Goal: Task Accomplishment & Management: Use online tool/utility

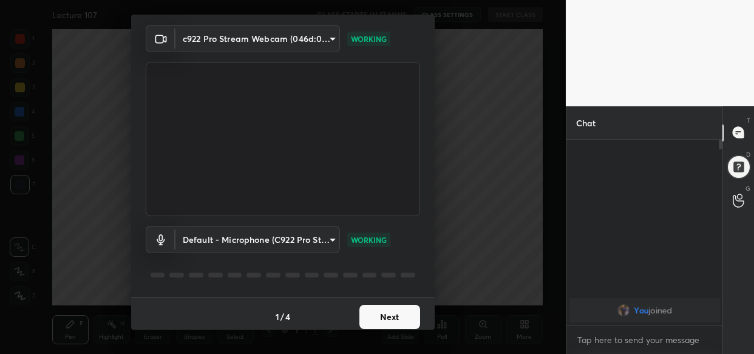
scroll to position [44, 0]
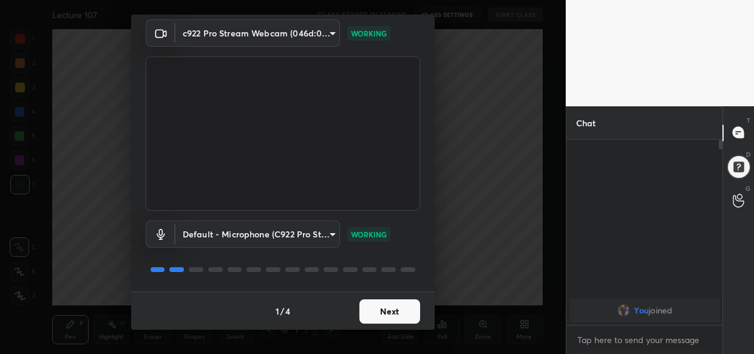
click at [390, 308] on button "Next" at bounding box center [389, 311] width 61 height 24
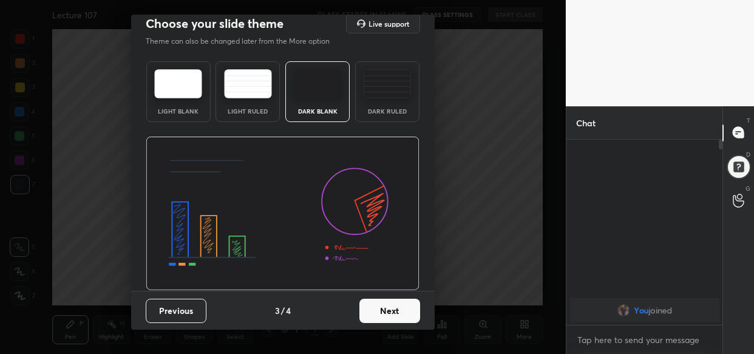
click at [390, 308] on div "Previous 3 / 4 Next" at bounding box center [283, 310] width 304 height 39
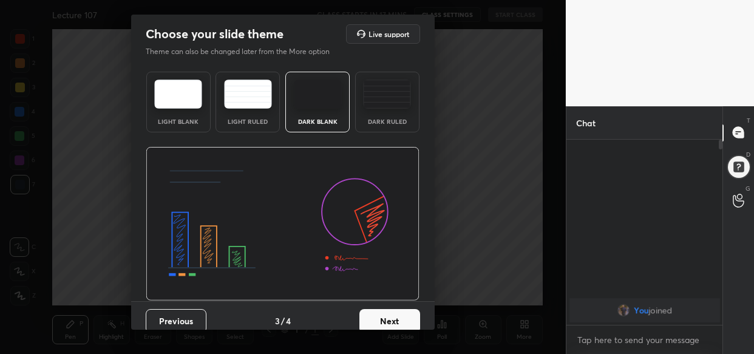
click at [401, 319] on button "Next" at bounding box center [389, 321] width 61 height 24
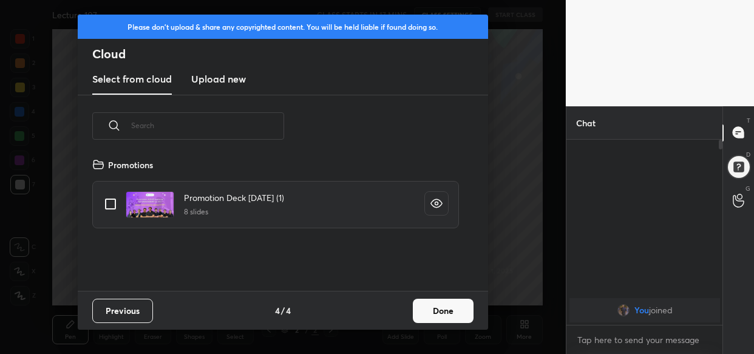
scroll to position [134, 389]
click at [460, 310] on button "Done" at bounding box center [443, 311] width 61 height 24
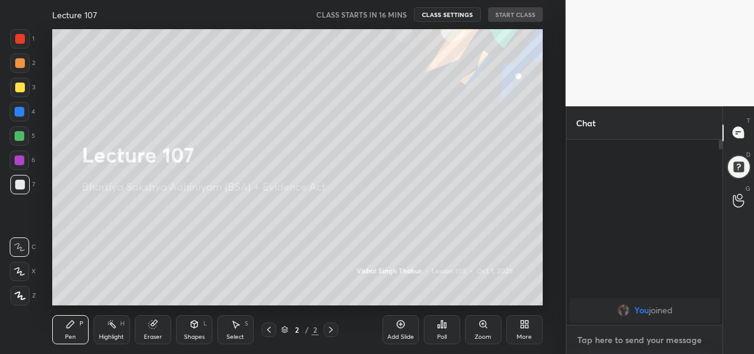
click at [624, 336] on textarea at bounding box center [644, 339] width 137 height 19
paste textarea "[URL][DOMAIN_NAME]"
type textarea "[URL][DOMAIN_NAME]"
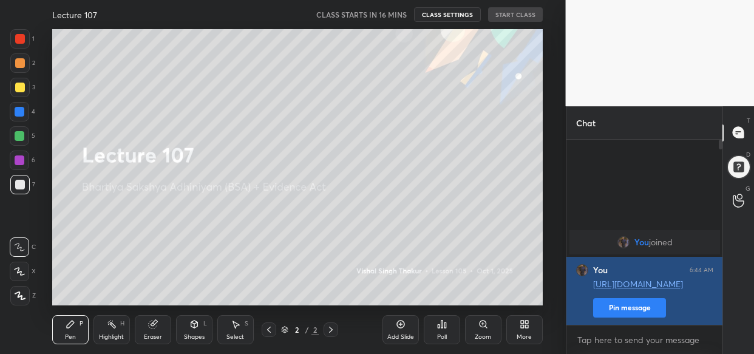
click at [641, 305] on button "Pin message" at bounding box center [629, 307] width 73 height 19
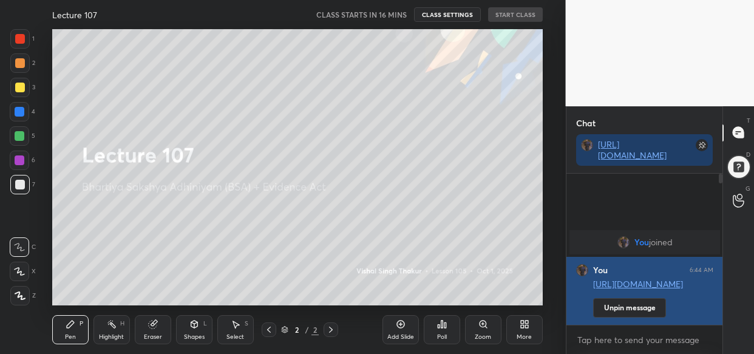
scroll to position [47, 153]
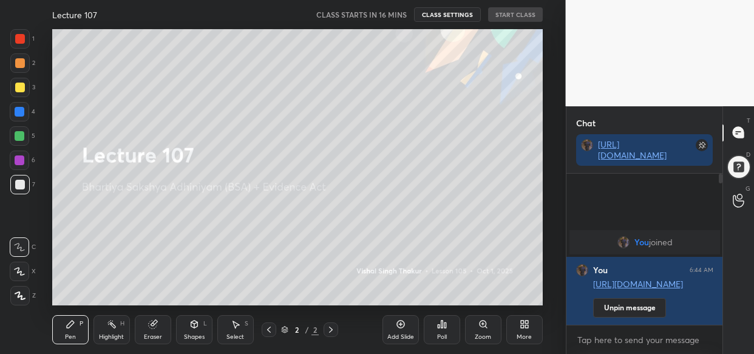
click at [522, 334] on div "More" at bounding box center [524, 337] width 15 height 6
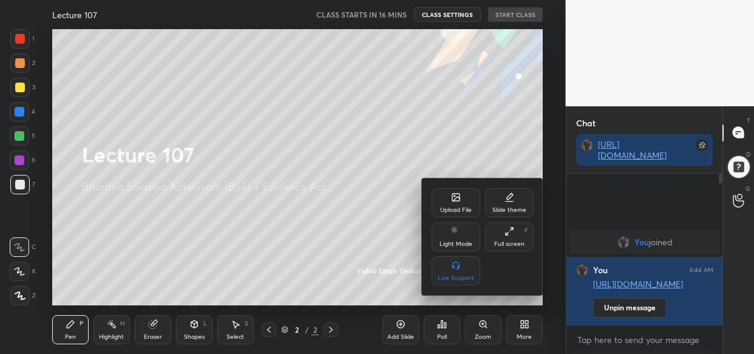
click at [447, 208] on div "Upload File" at bounding box center [456, 210] width 32 height 6
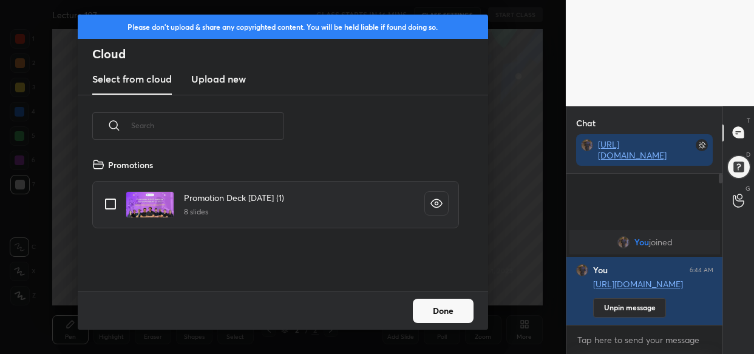
scroll to position [134, 389]
click at [236, 77] on h3 "Upload new" at bounding box center [218, 79] width 55 height 15
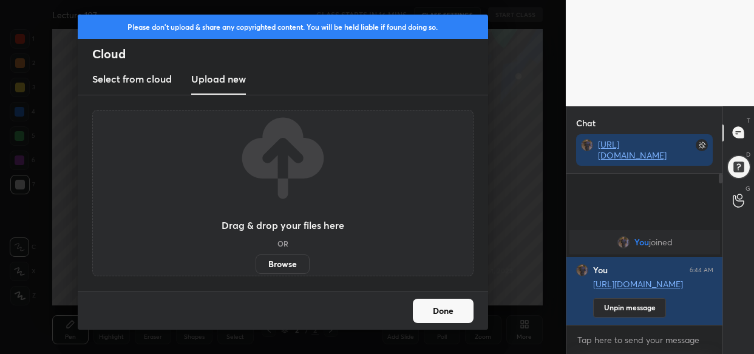
click at [287, 259] on label "Browse" at bounding box center [283, 263] width 54 height 19
click at [256, 259] on input "Browse" at bounding box center [256, 263] width 0 height 19
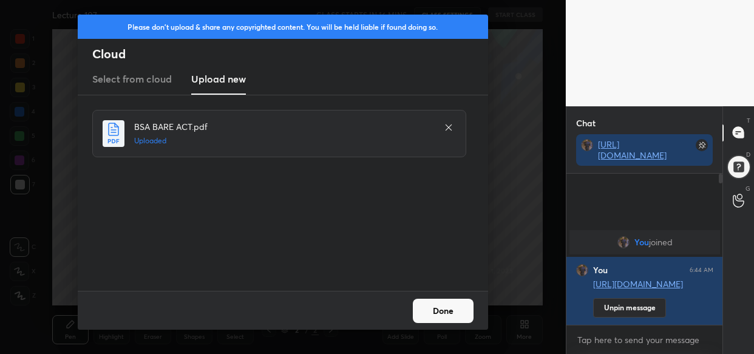
click at [452, 311] on button "Done" at bounding box center [443, 311] width 61 height 24
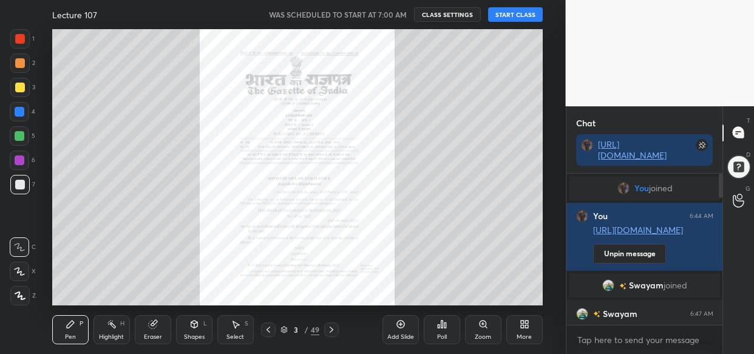
click at [509, 16] on button "START CLASS" at bounding box center [515, 14] width 55 height 15
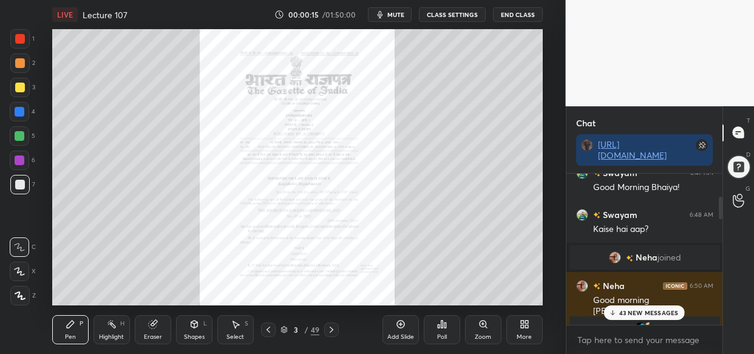
scroll to position [162, 0]
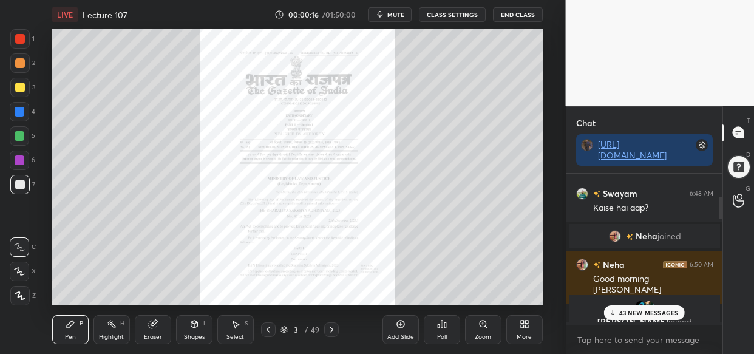
drag, startPoint x: 656, startPoint y: 312, endPoint x: 591, endPoint y: 302, distance: 65.8
click at [655, 312] on p "43 NEW MESSAGES" at bounding box center [649, 312] width 60 height 7
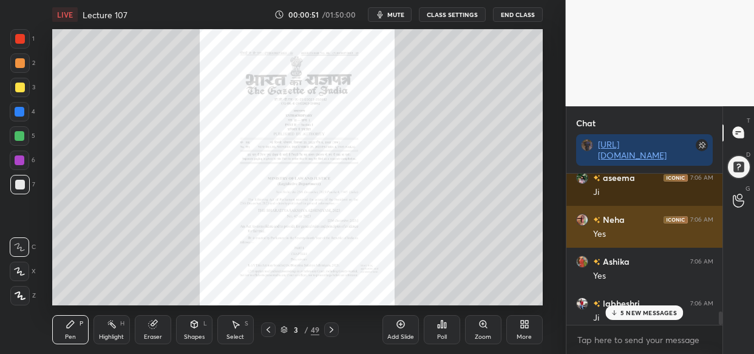
scroll to position [1592, 0]
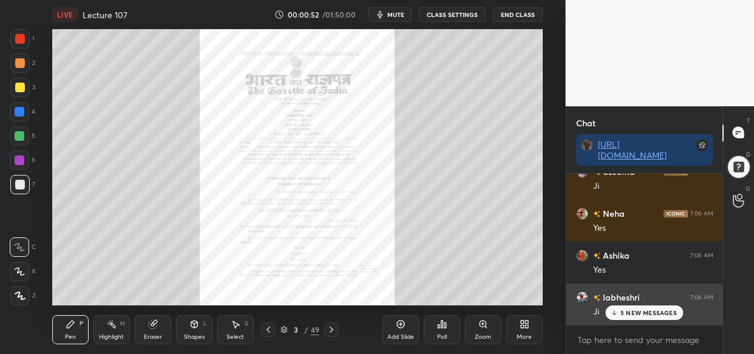
click at [650, 311] on p "5 NEW MESSAGES" at bounding box center [649, 312] width 56 height 7
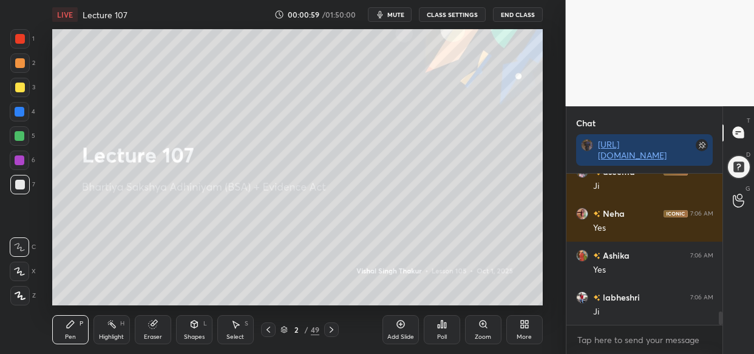
click at [20, 111] on div at bounding box center [20, 112] width 10 height 10
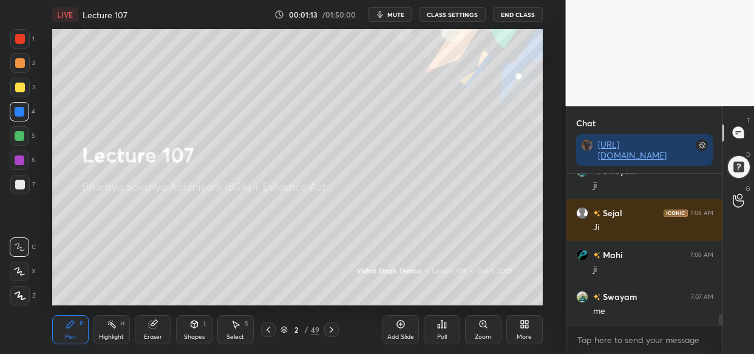
scroll to position [1914, 0]
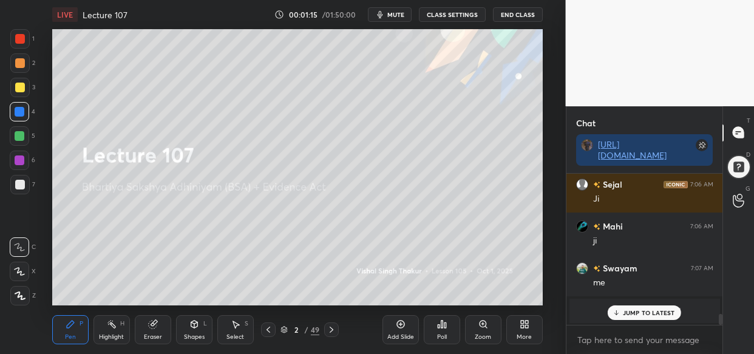
click at [642, 311] on p "JUMP TO LATEST" at bounding box center [649, 312] width 52 height 7
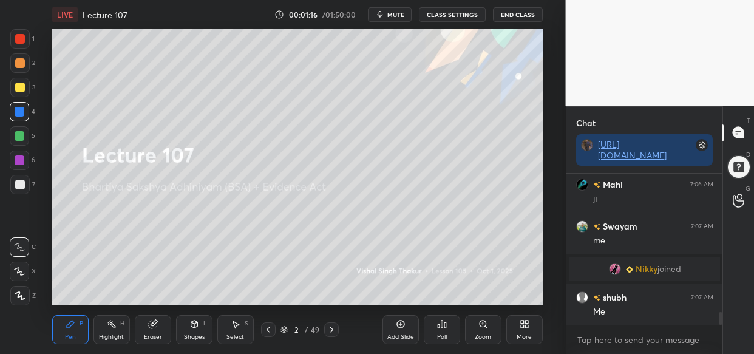
click at [21, 88] on div at bounding box center [20, 88] width 10 height 10
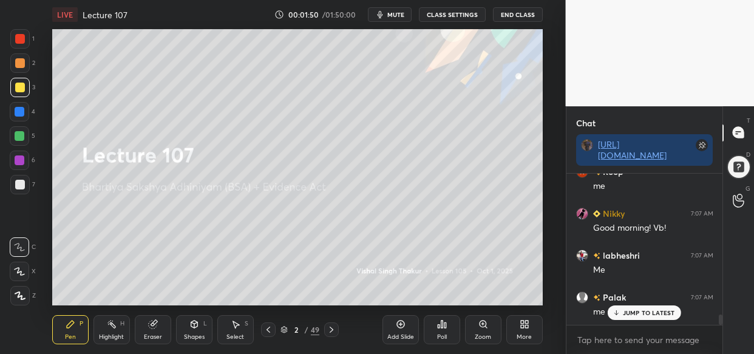
scroll to position [2090, 0]
click at [632, 317] on div "JUMP TO LATEST" at bounding box center [644, 312] width 73 height 15
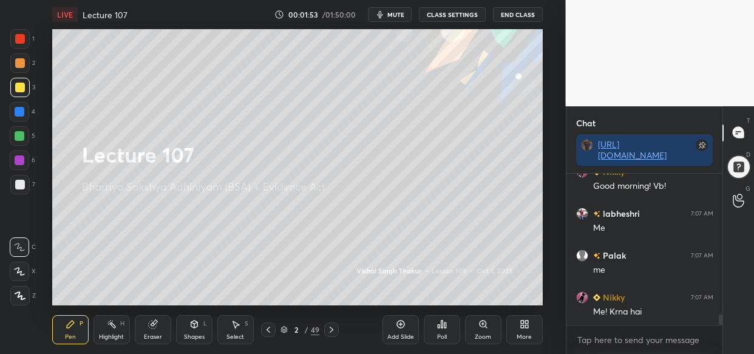
drag, startPoint x: 17, startPoint y: 87, endPoint x: 10, endPoint y: 100, distance: 14.2
click at [18, 87] on div at bounding box center [20, 88] width 10 height 10
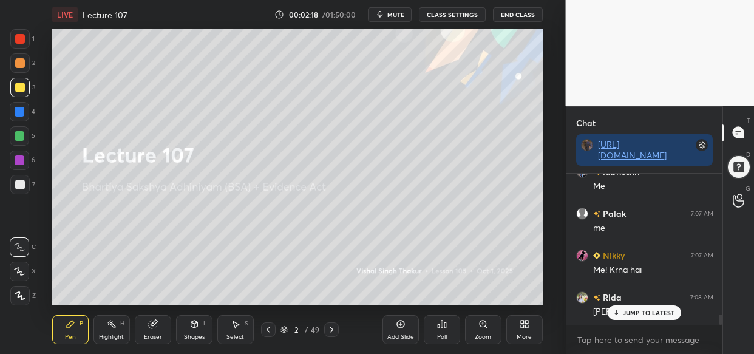
drag, startPoint x: 638, startPoint y: 315, endPoint x: 525, endPoint y: 325, distance: 112.8
click at [636, 315] on p "JUMP TO LATEST" at bounding box center [649, 312] width 52 height 7
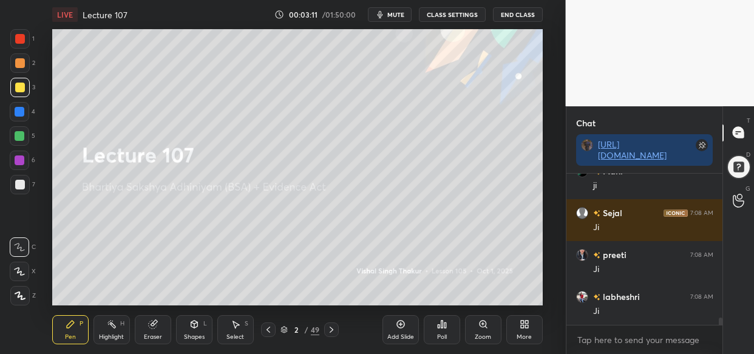
scroll to position [2955, 0]
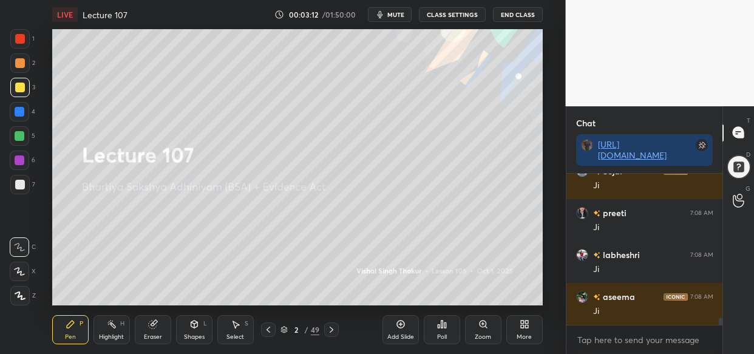
click at [19, 109] on div at bounding box center [20, 112] width 10 height 10
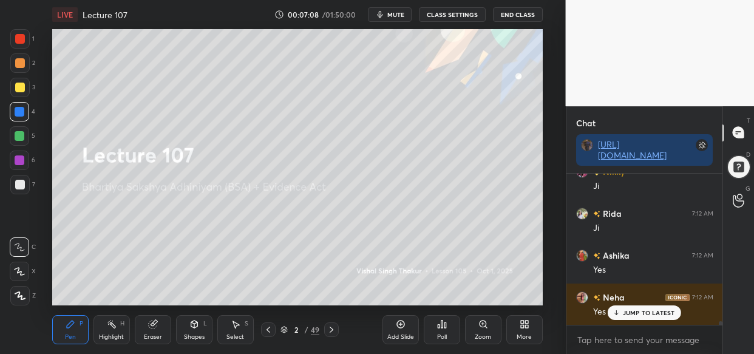
scroll to position [6443, 0]
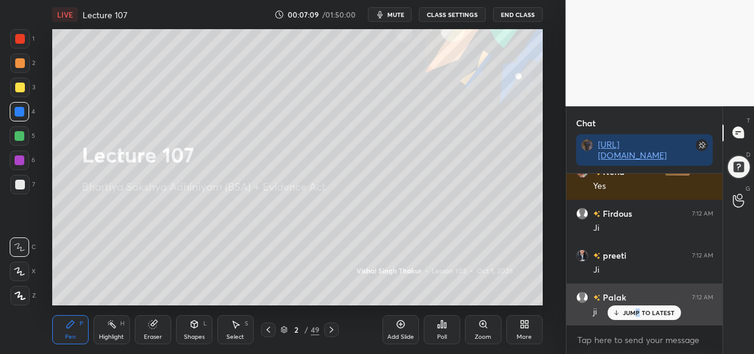
click at [638, 305] on div "JUMP TO LATEST" at bounding box center [644, 312] width 73 height 15
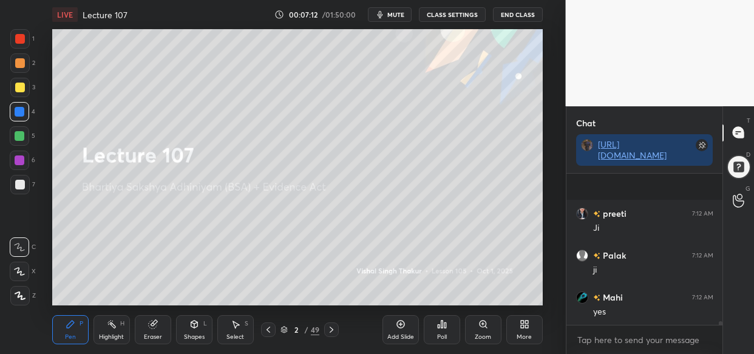
scroll to position [6569, 0]
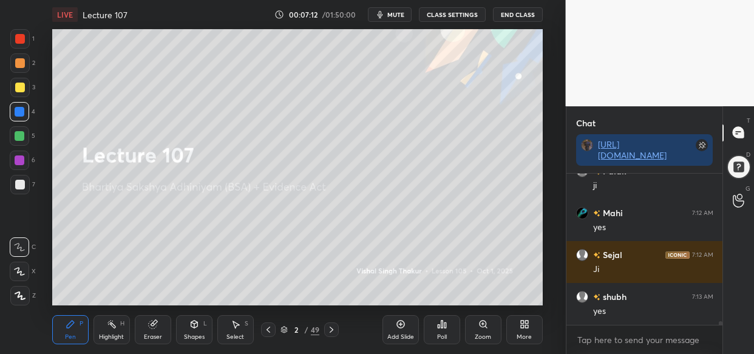
click at [18, 85] on div at bounding box center [20, 88] width 10 height 10
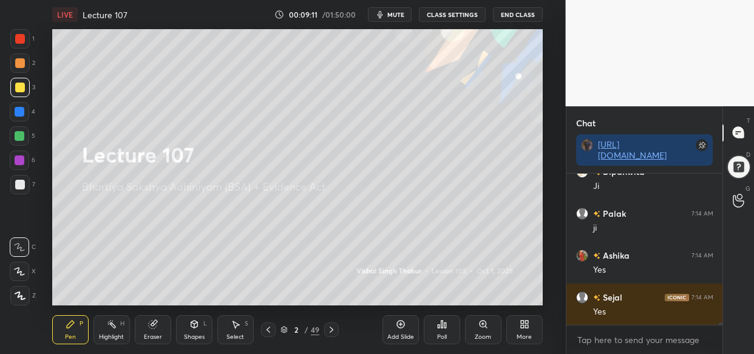
scroll to position [9375, 0]
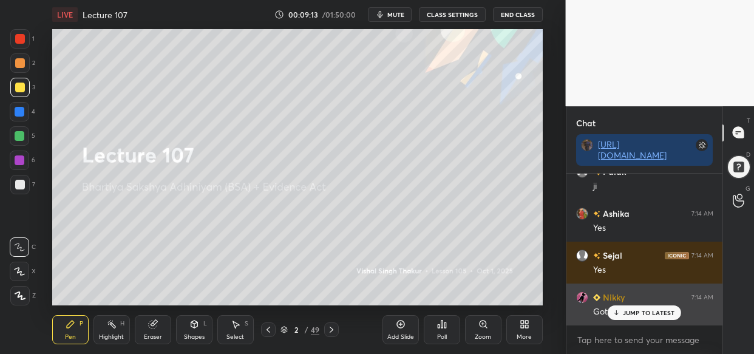
drag, startPoint x: 639, startPoint y: 314, endPoint x: 619, endPoint y: 317, distance: 20.3
click at [639, 315] on p "JUMP TO LATEST" at bounding box center [649, 312] width 52 height 7
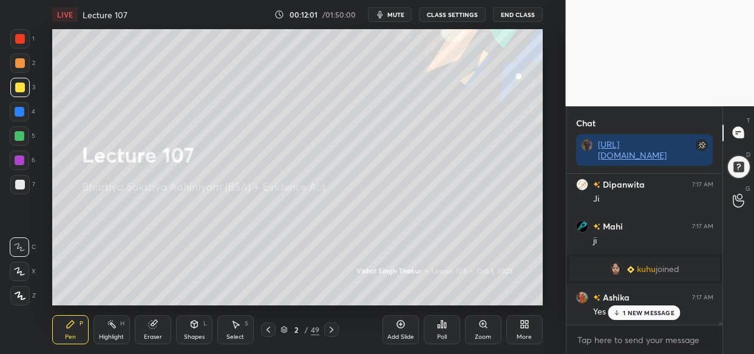
scroll to position [10383, 0]
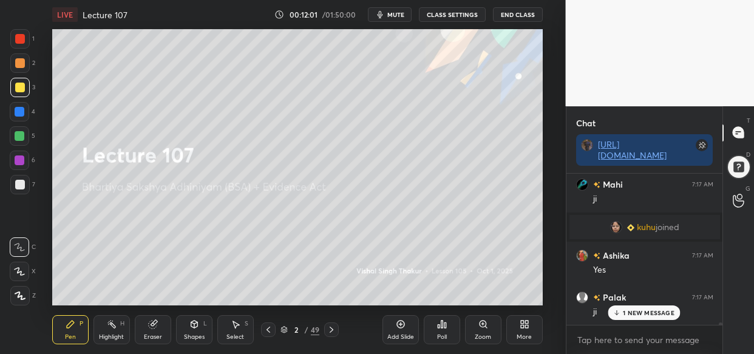
click at [20, 114] on div at bounding box center [20, 112] width 10 height 10
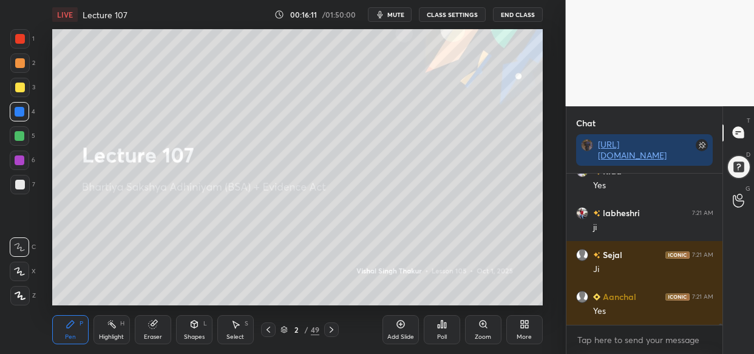
scroll to position [15214, 0]
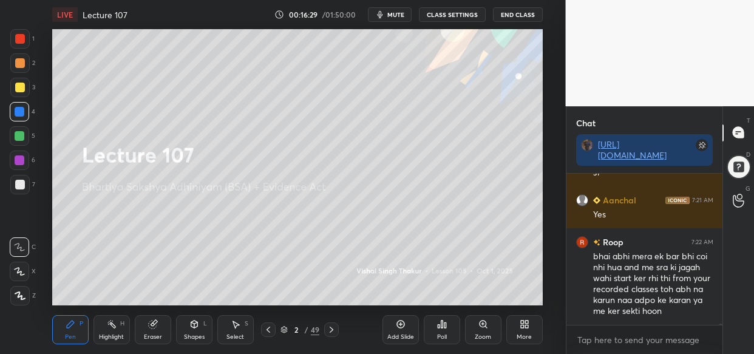
click at [741, 132] on icon at bounding box center [738, 132] width 5 height 0
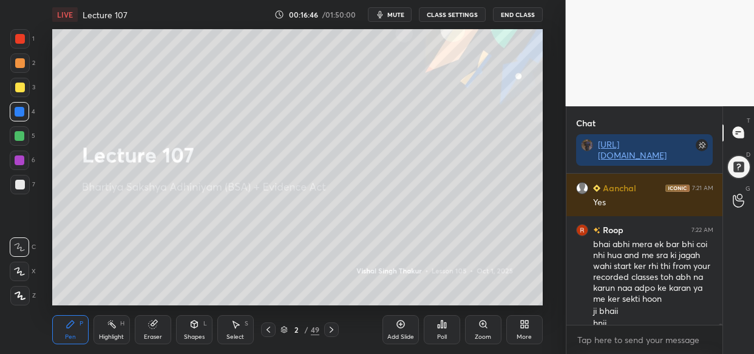
scroll to position [15238, 0]
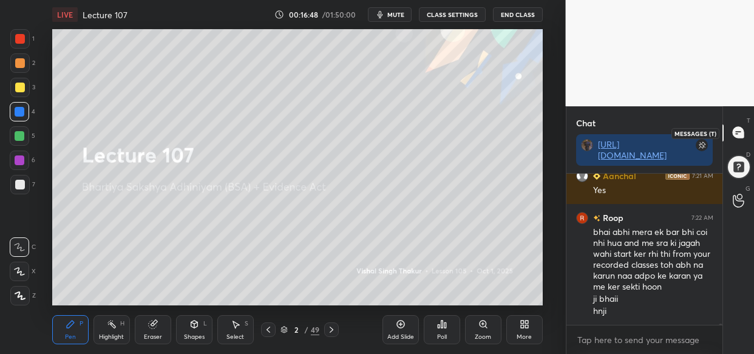
click at [742, 128] on icon at bounding box center [738, 132] width 13 height 13
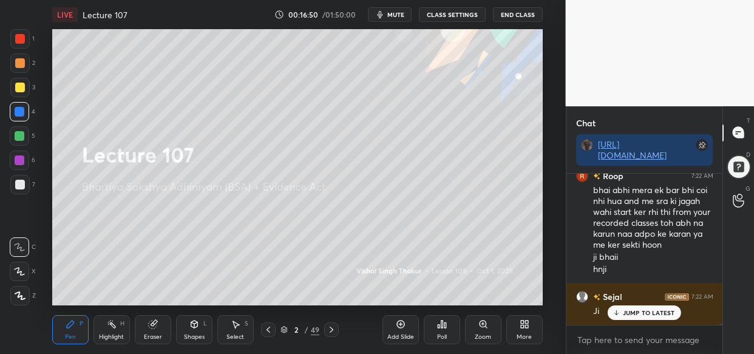
scroll to position [15322, 0]
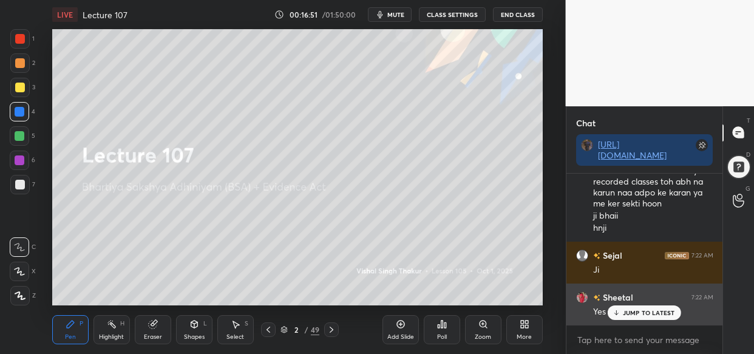
drag, startPoint x: 637, startPoint y: 314, endPoint x: 625, endPoint y: 321, distance: 13.6
click at [637, 315] on p "JUMP TO LATEST" at bounding box center [649, 312] width 52 height 7
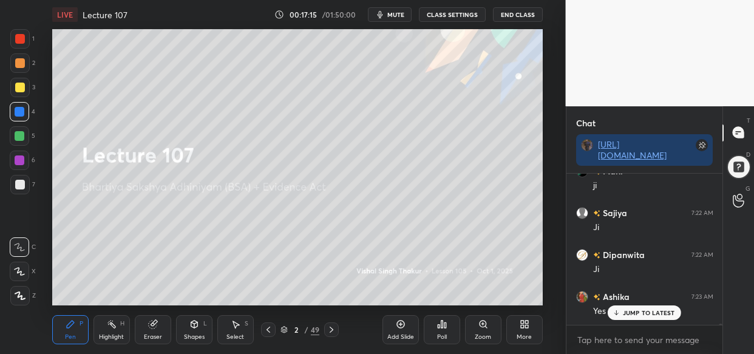
scroll to position [15740, 0]
click at [22, 140] on div at bounding box center [20, 136] width 10 height 10
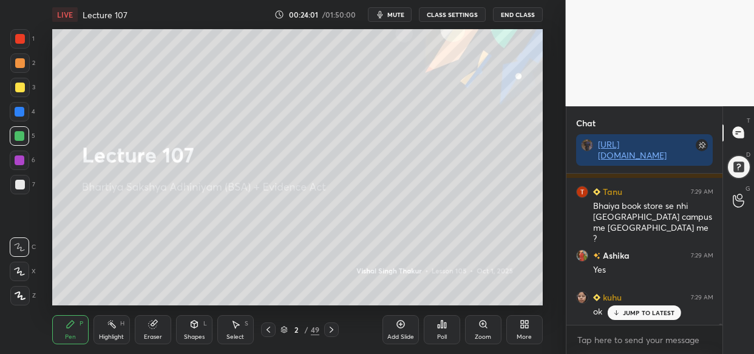
scroll to position [24058, 0]
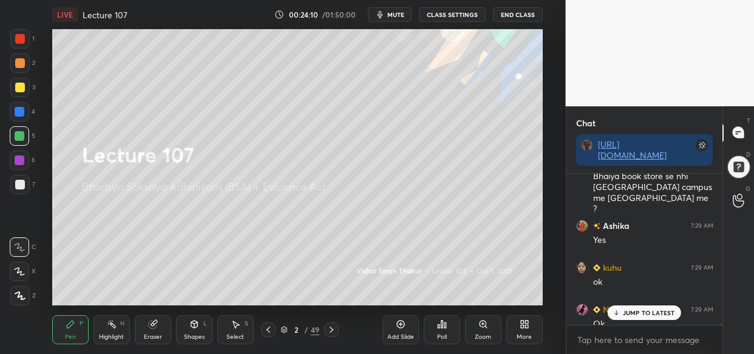
click at [652, 314] on p "JUMP TO LATEST" at bounding box center [649, 312] width 52 height 7
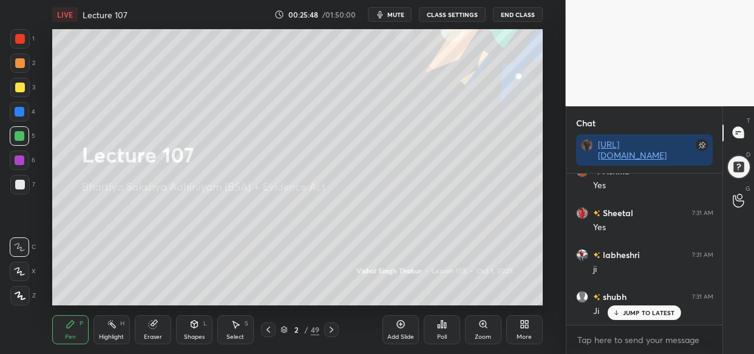
scroll to position [25996, 0]
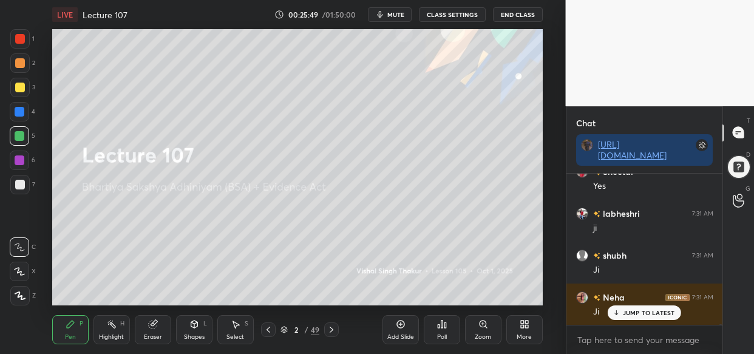
click at [653, 321] on div "Neha 7:31 AM Ji" at bounding box center [644, 305] width 157 height 42
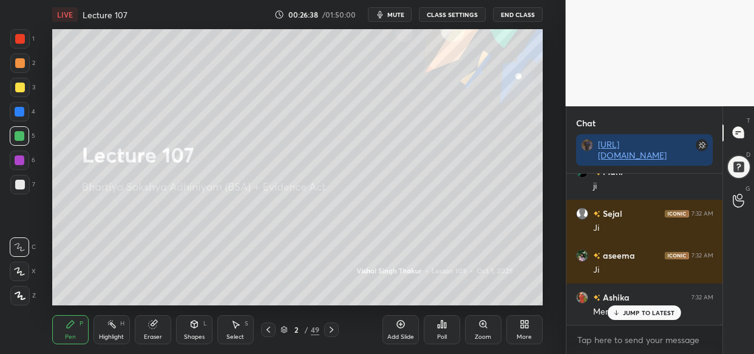
scroll to position [27001, 0]
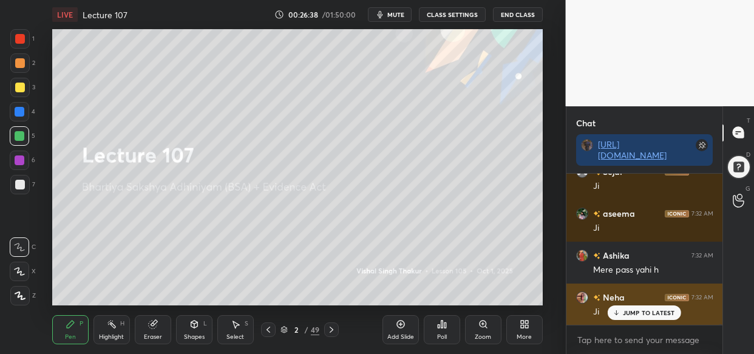
click at [655, 314] on p "JUMP TO LATEST" at bounding box center [649, 312] width 52 height 7
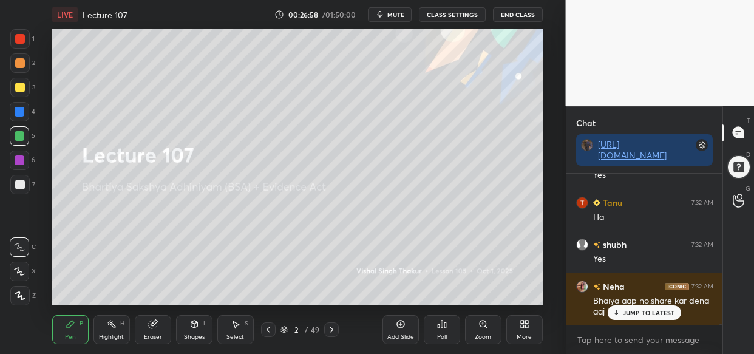
scroll to position [27263, 0]
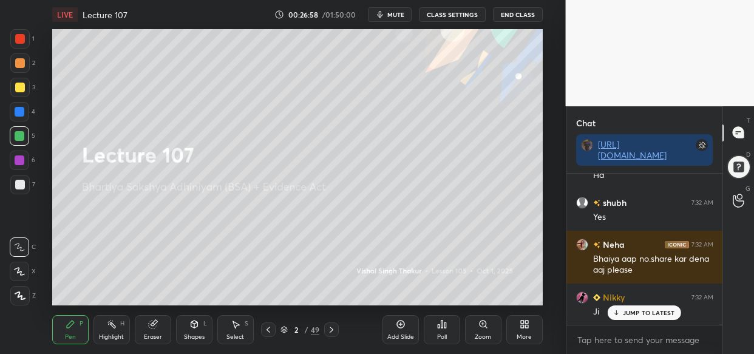
drag, startPoint x: 644, startPoint y: 316, endPoint x: 633, endPoint y: 325, distance: 14.2
click at [642, 317] on div "JUMP TO LATEST" at bounding box center [644, 312] width 73 height 15
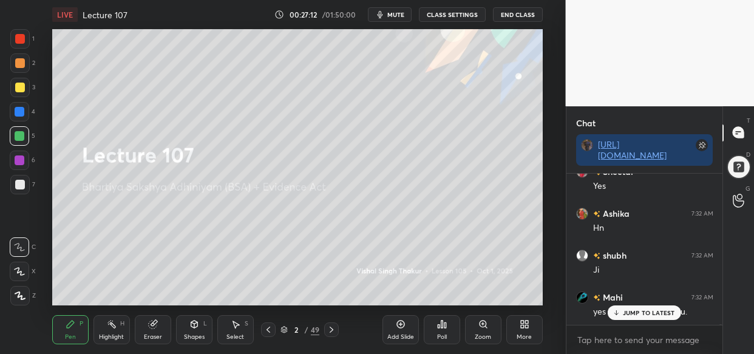
scroll to position [27724, 0]
click at [406, 330] on div "Add Slide" at bounding box center [401, 329] width 36 height 29
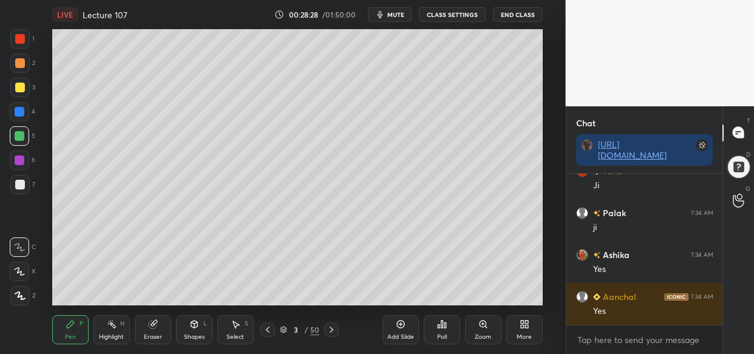
scroll to position [29160, 0]
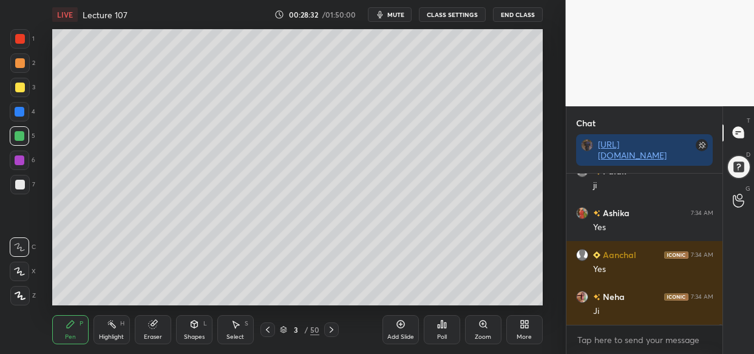
click at [109, 265] on div "Setting up your live class Poll for secs No correct answer Start poll" at bounding box center [297, 167] width 517 height 276
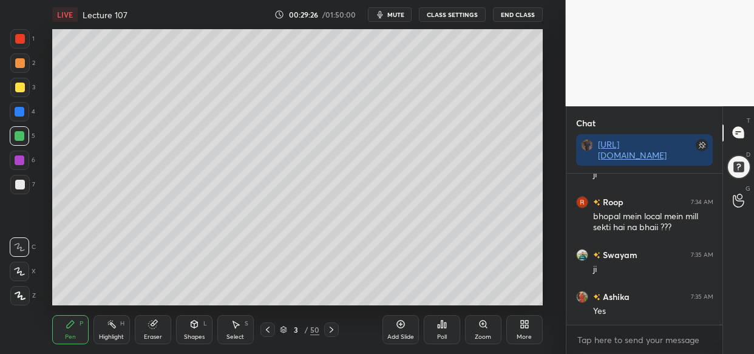
scroll to position [29936, 0]
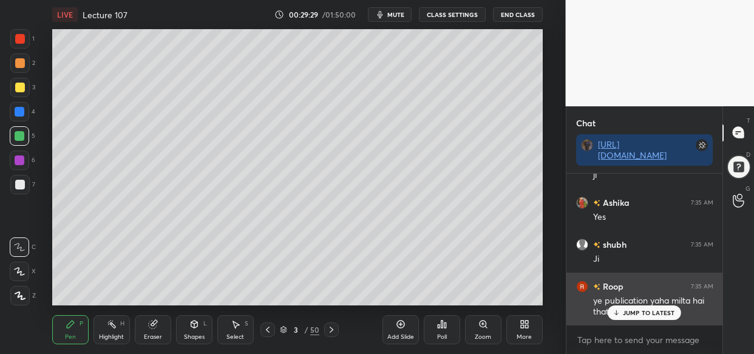
click at [621, 310] on div "JUMP TO LATEST" at bounding box center [644, 312] width 73 height 15
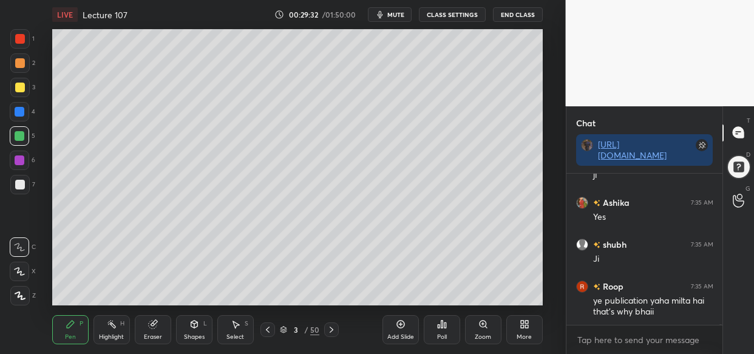
drag, startPoint x: 151, startPoint y: 319, endPoint x: 151, endPoint y: 330, distance: 10.9
click at [151, 319] on icon at bounding box center [153, 324] width 10 height 10
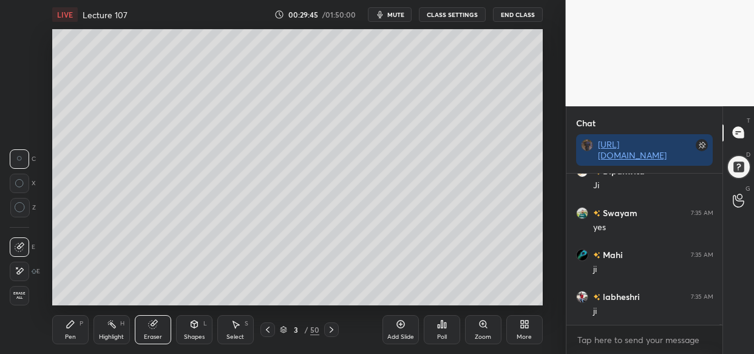
scroll to position [30230, 0]
click at [21, 299] on span "Erase all" at bounding box center [19, 295] width 18 height 9
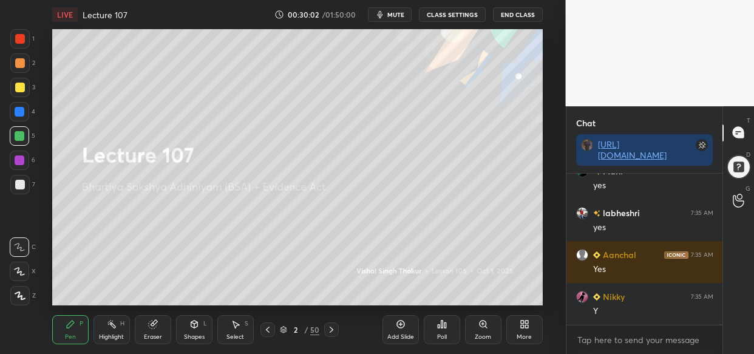
scroll to position [31026, 0]
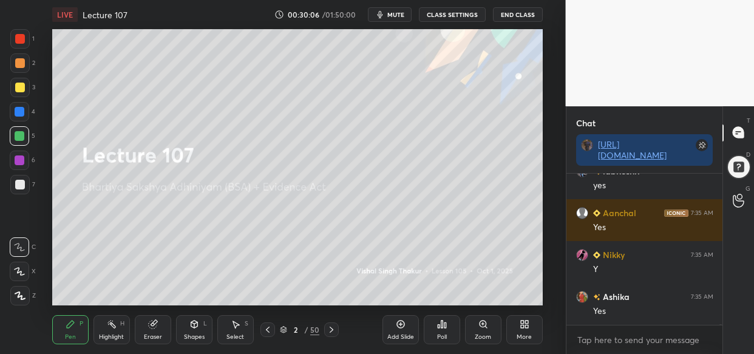
click at [461, 287] on div "LIVE Lecture 107 00:30:06 / 01:50:00 mute CLASS SETTINGS End Class Setting up y…" at bounding box center [297, 177] width 517 height 354
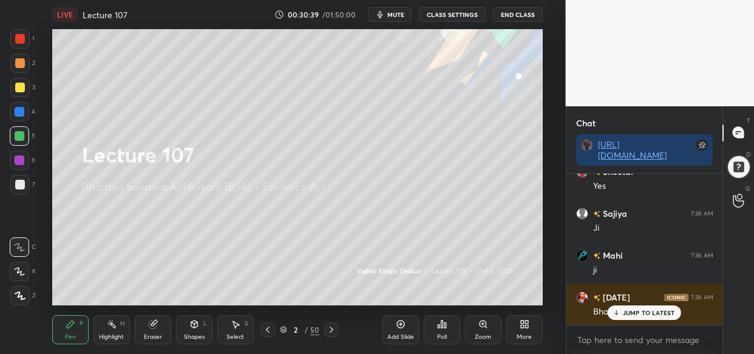
scroll to position [31653, 0]
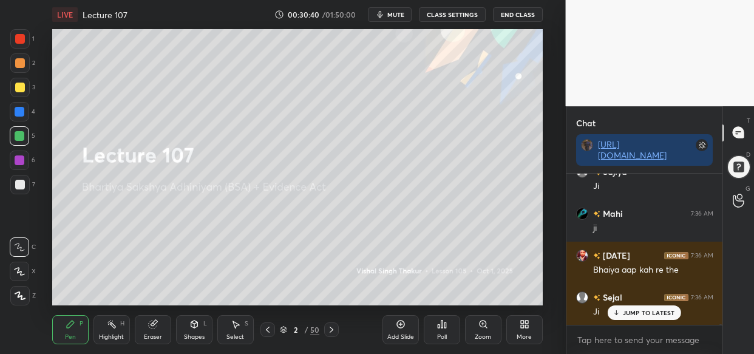
click at [654, 316] on p "JUMP TO LATEST" at bounding box center [649, 312] width 52 height 7
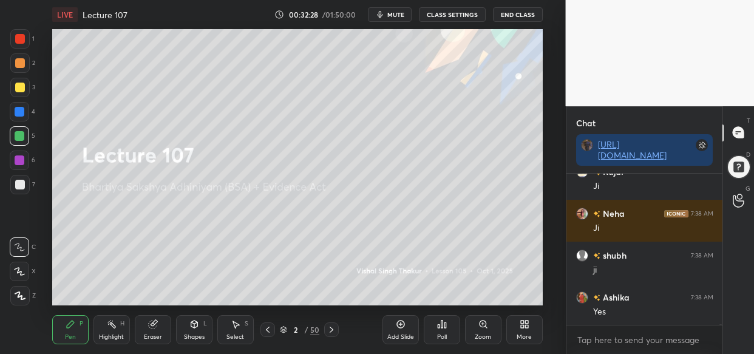
scroll to position [32156, 0]
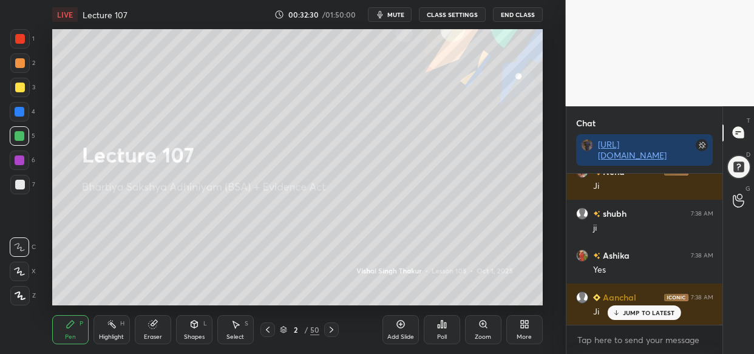
drag, startPoint x: 650, startPoint y: 310, endPoint x: 610, endPoint y: 319, distance: 40.4
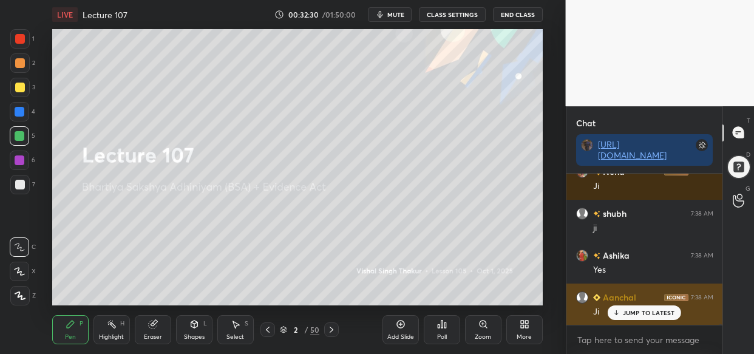
click at [649, 310] on p "JUMP TO LATEST" at bounding box center [649, 312] width 52 height 7
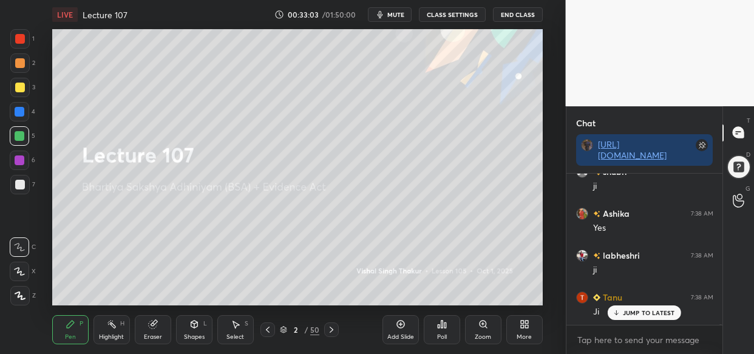
scroll to position [32449, 0]
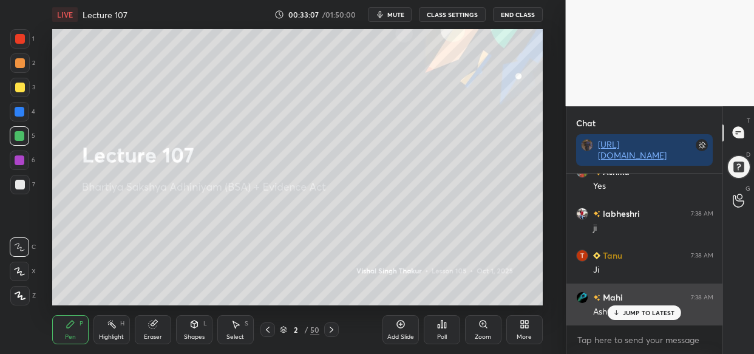
click at [633, 312] on p "JUMP TO LATEST" at bounding box center [649, 312] width 52 height 7
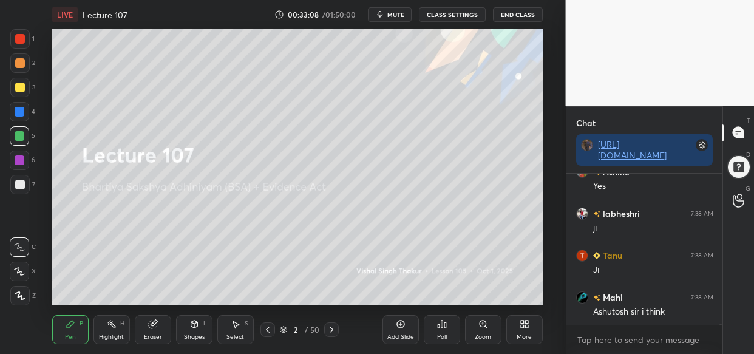
scroll to position [32491, 0]
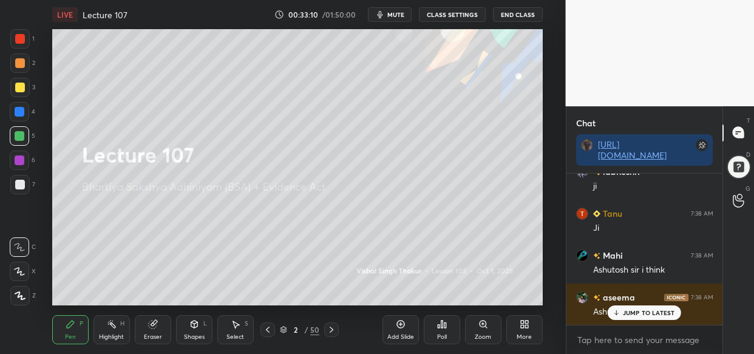
click at [643, 306] on div "JUMP TO LATEST" at bounding box center [644, 312] width 73 height 15
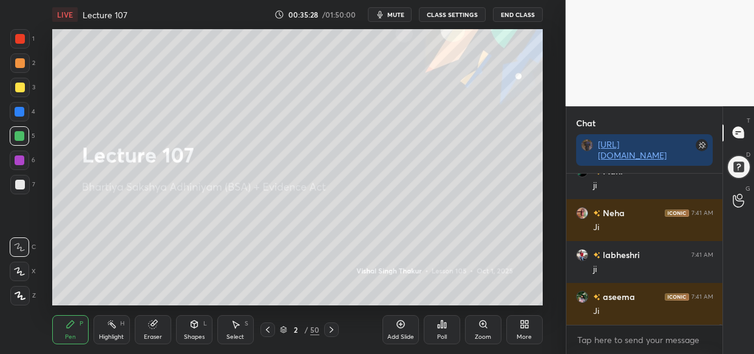
scroll to position [34315, 0]
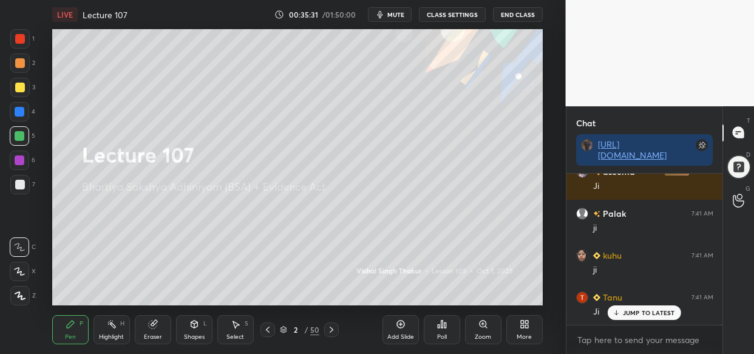
click at [658, 315] on div "shubh 7:40 AM yes Dipanwita 7:40 AM Ji Sheetal 7:40 AM Yes preeti 7:40 AM Ji Pa…" at bounding box center [644, 249] width 157 height 151
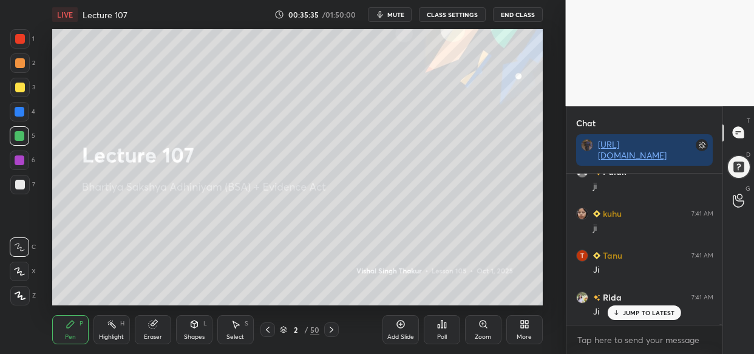
scroll to position [34482, 0]
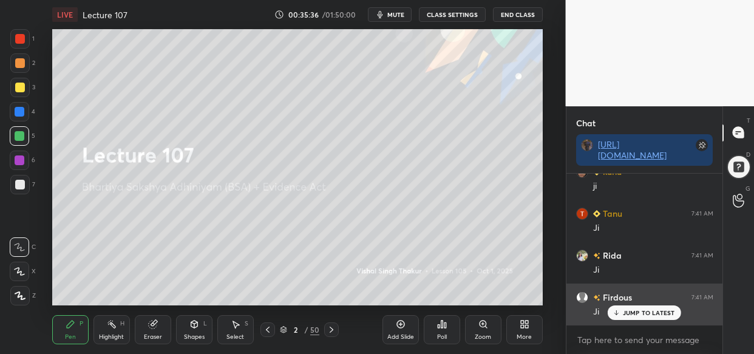
drag, startPoint x: 625, startPoint y: 312, endPoint x: 609, endPoint y: 316, distance: 16.8
click at [625, 312] on p "JUMP TO LATEST" at bounding box center [649, 312] width 52 height 7
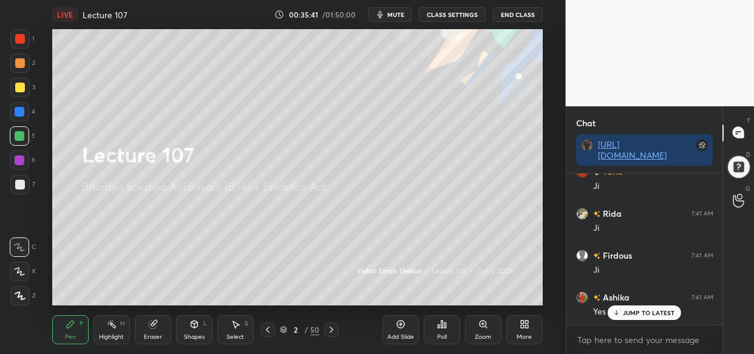
scroll to position [34567, 0]
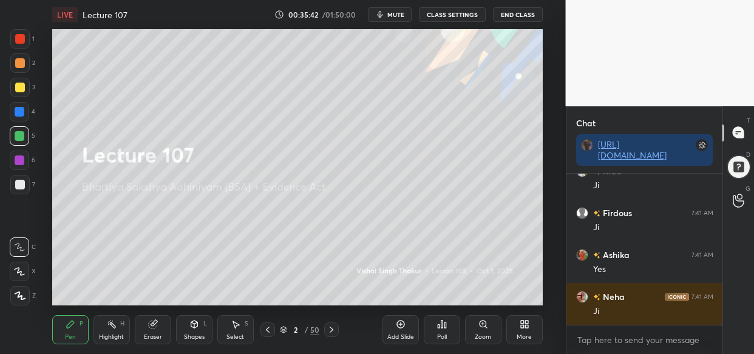
click at [394, 326] on div "Add Slide" at bounding box center [401, 329] width 36 height 29
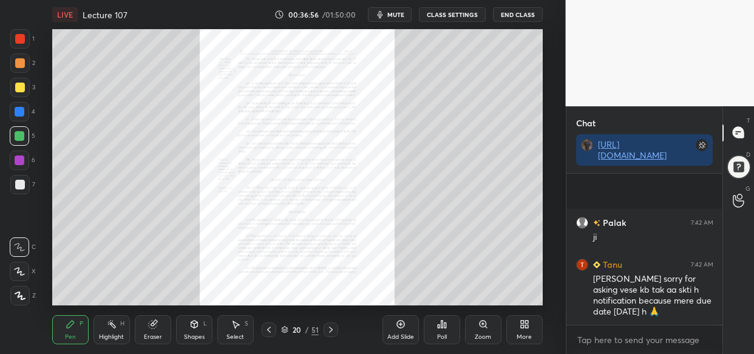
scroll to position [36024, 0]
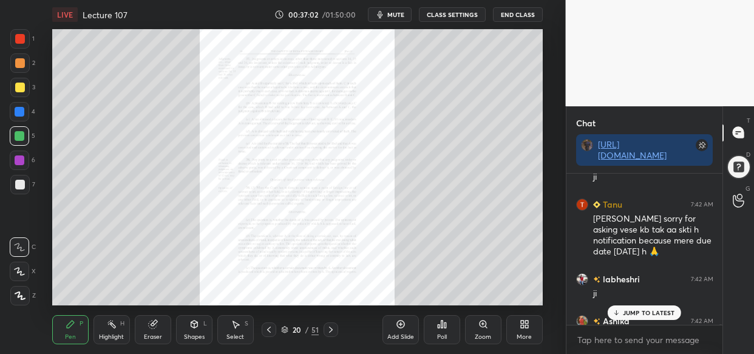
click at [655, 315] on p "JUMP TO LATEST" at bounding box center [649, 312] width 52 height 7
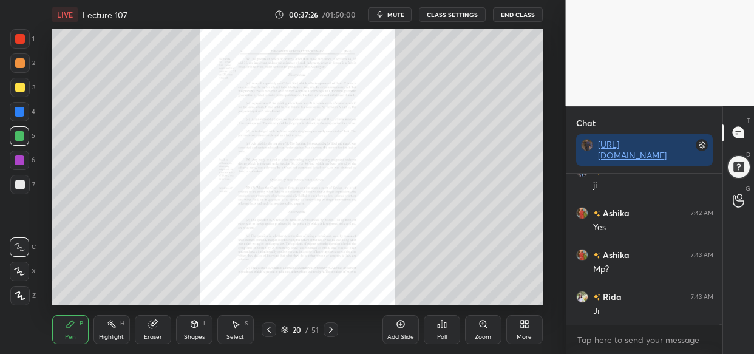
scroll to position [36149, 0]
click at [157, 328] on icon at bounding box center [153, 324] width 10 height 10
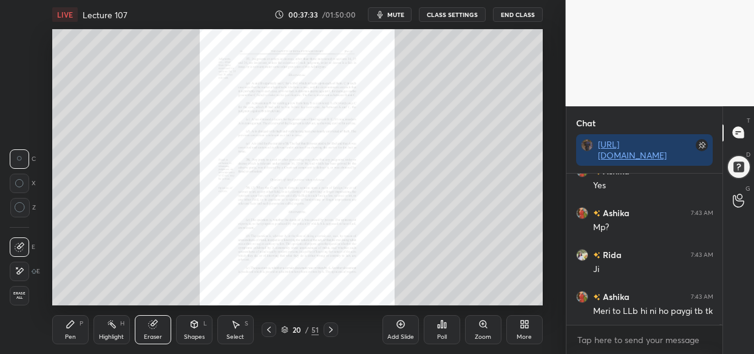
click at [18, 298] on span "Erase all" at bounding box center [19, 295] width 18 height 9
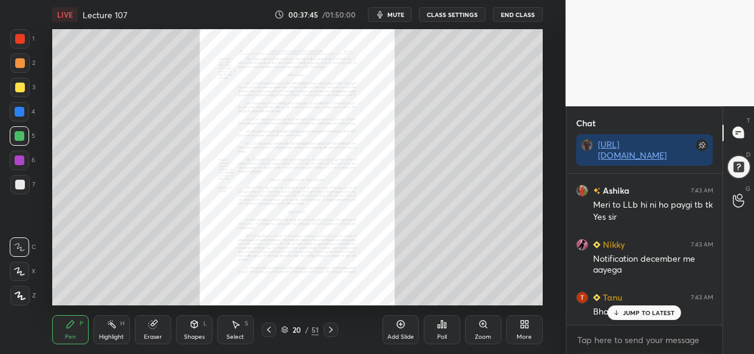
scroll to position [36298, 0]
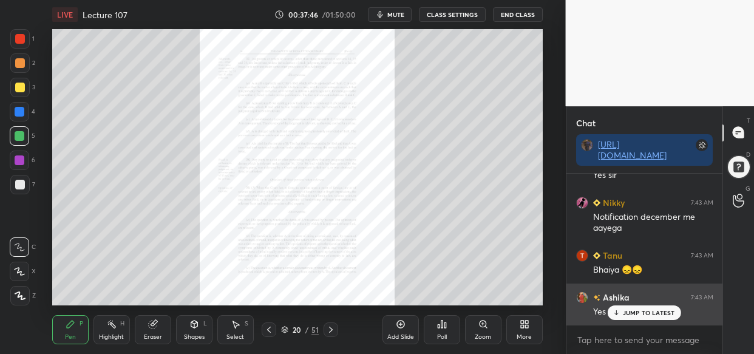
click at [644, 312] on p "JUMP TO LATEST" at bounding box center [649, 312] width 52 height 7
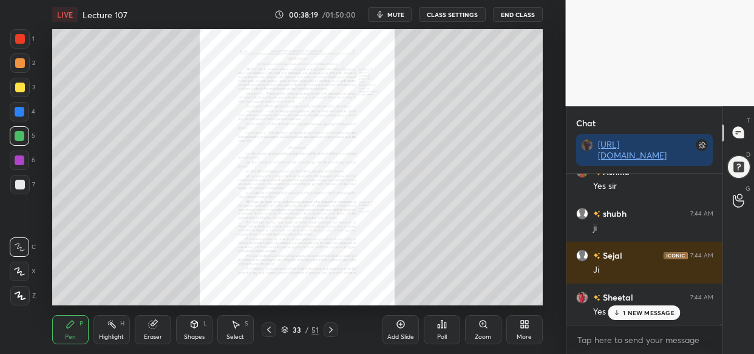
scroll to position [36675, 0]
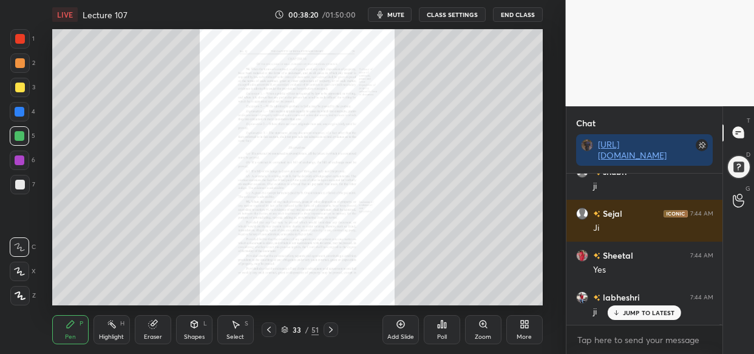
click at [475, 328] on div "Zoom" at bounding box center [483, 329] width 36 height 29
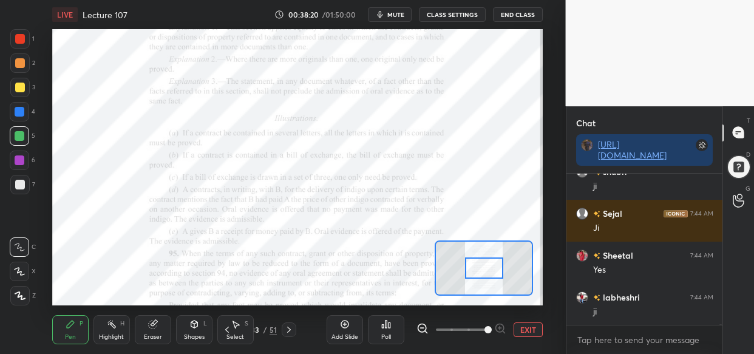
click at [485, 329] on span at bounding box center [488, 329] width 7 height 7
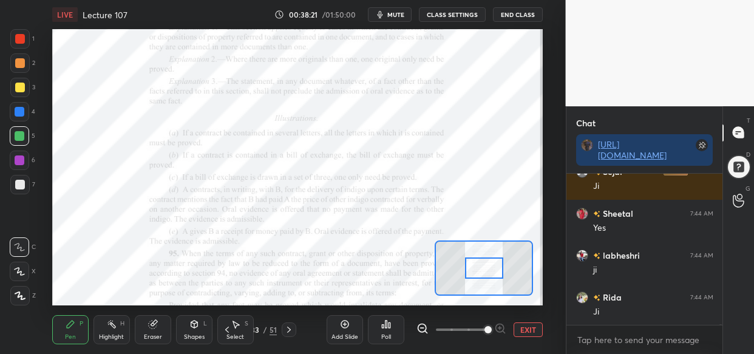
click at [486, 331] on span at bounding box center [488, 329] width 7 height 7
click at [492, 327] on span at bounding box center [488, 329] width 7 height 7
click at [492, 326] on span at bounding box center [488, 329] width 7 height 7
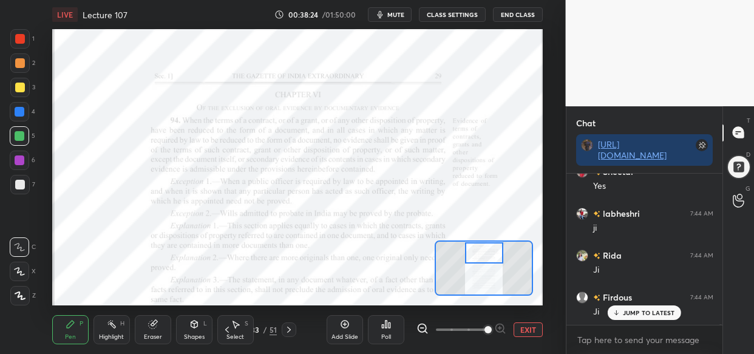
drag, startPoint x: 487, startPoint y: 267, endPoint x: 487, endPoint y: 251, distance: 15.2
click at [487, 251] on div at bounding box center [484, 252] width 38 height 21
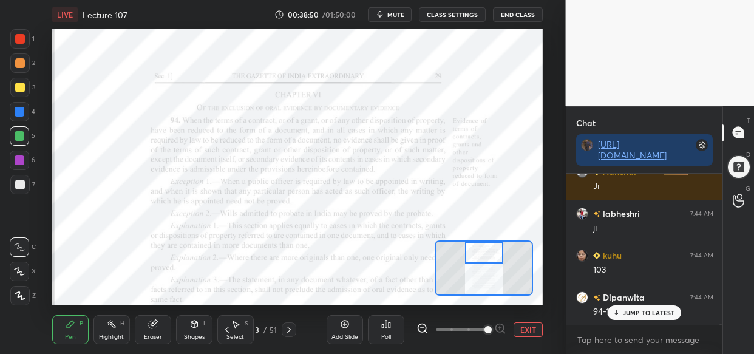
scroll to position [37500, 0]
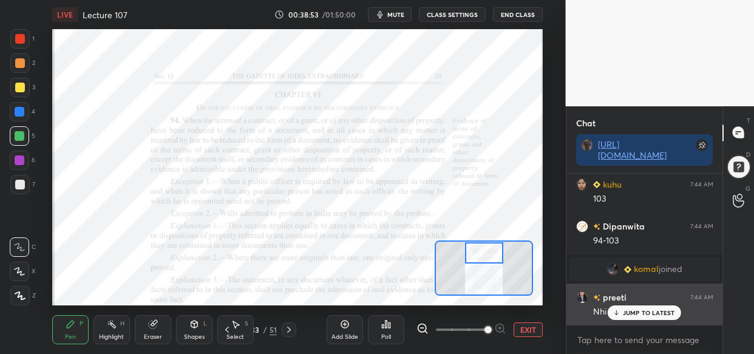
click at [648, 313] on p "JUMP TO LATEST" at bounding box center [649, 312] width 52 height 7
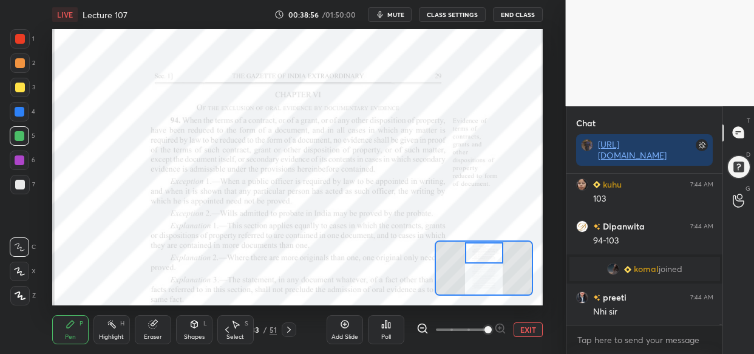
click at [611, 264] on img "grid" at bounding box center [613, 269] width 12 height 12
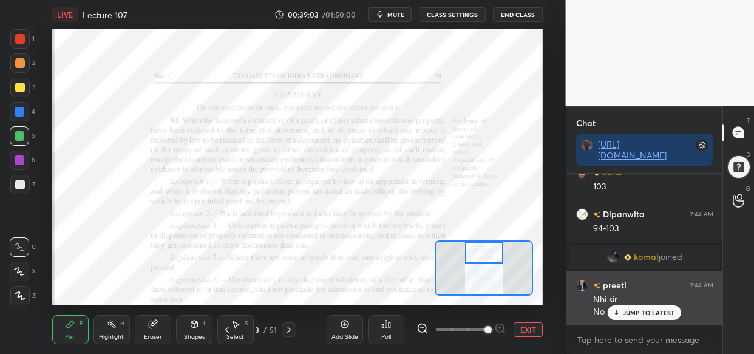
click at [638, 317] on div "JUMP TO LATEST" at bounding box center [644, 312] width 73 height 15
click at [576, 281] on div "preeti 7:44 AM Nhi sir No sir" at bounding box center [644, 298] width 157 height 54
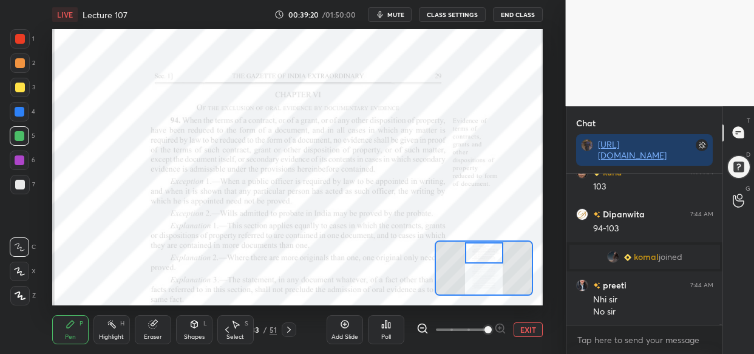
drag, startPoint x: 19, startPoint y: 158, endPoint x: 24, endPoint y: 163, distance: 6.9
click at [22, 158] on div at bounding box center [20, 160] width 10 height 10
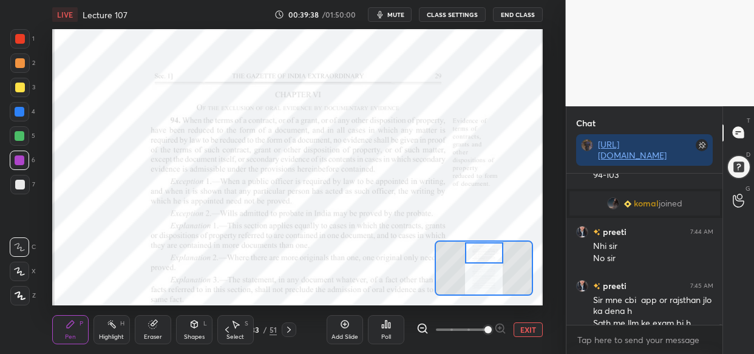
scroll to position [37578, 0]
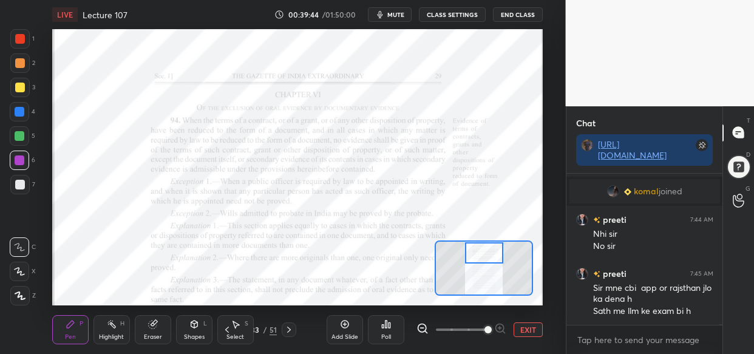
click at [16, 104] on div at bounding box center [19, 111] width 19 height 19
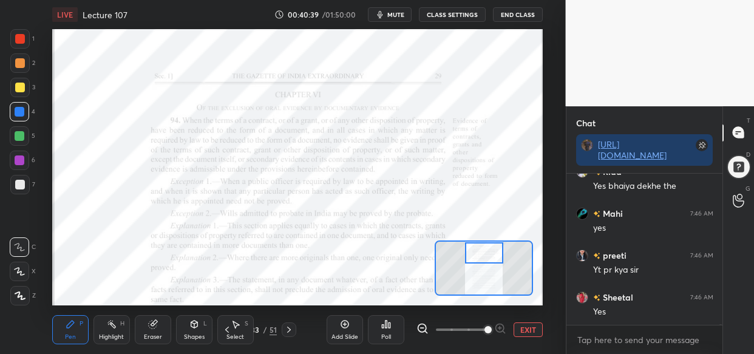
scroll to position [38230, 0]
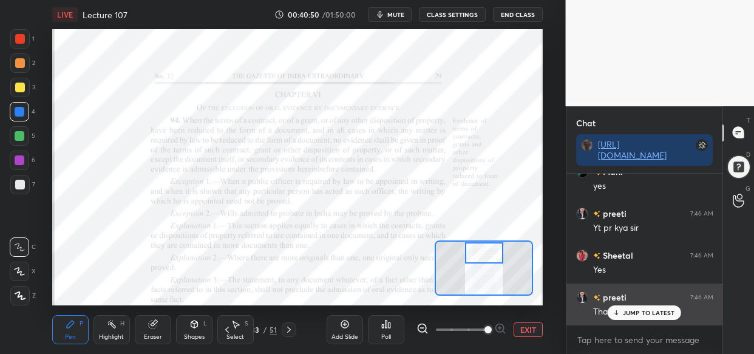
drag, startPoint x: 638, startPoint y: 315, endPoint x: 625, endPoint y: 319, distance: 13.3
click at [638, 315] on p "JUMP TO LATEST" at bounding box center [649, 312] width 52 height 7
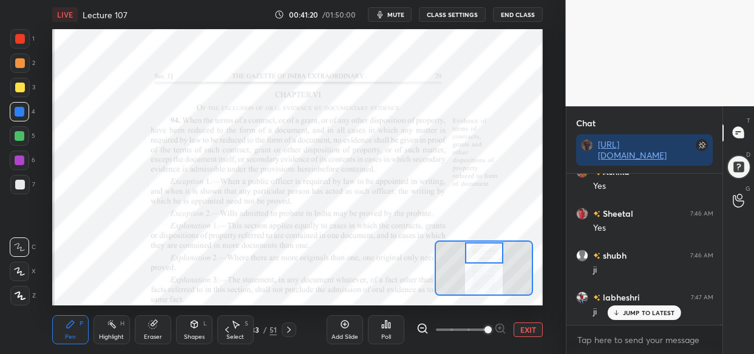
scroll to position [38732, 0]
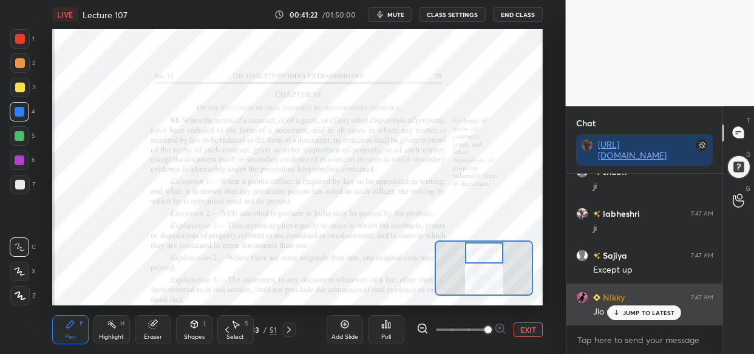
click at [622, 313] on div "JUMP TO LATEST" at bounding box center [644, 312] width 73 height 15
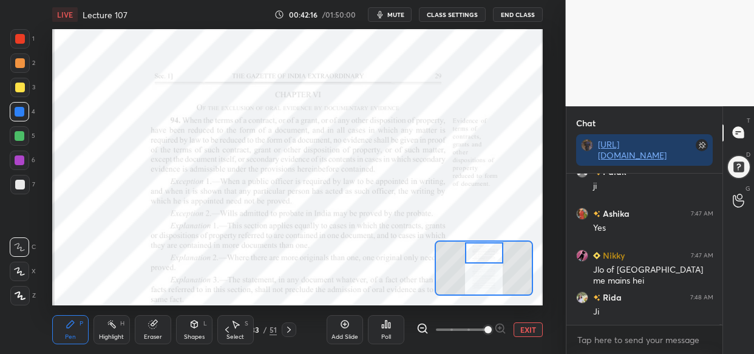
scroll to position [39528, 0]
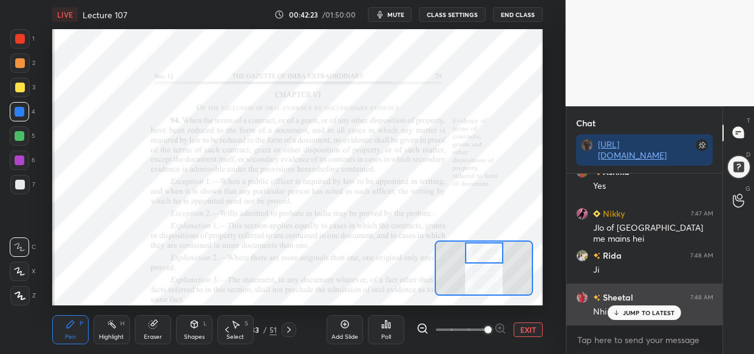
click at [648, 307] on div "JUMP TO LATEST" at bounding box center [644, 312] width 73 height 15
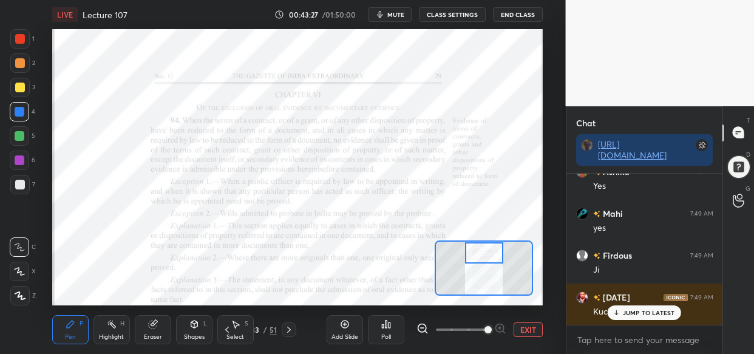
scroll to position [40450, 0]
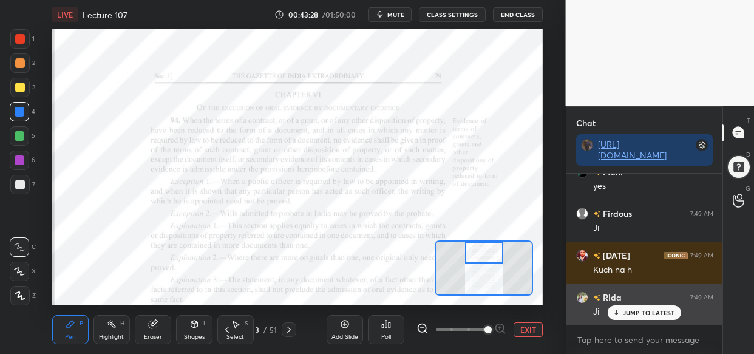
click at [641, 315] on p "JUMP TO LATEST" at bounding box center [649, 312] width 52 height 7
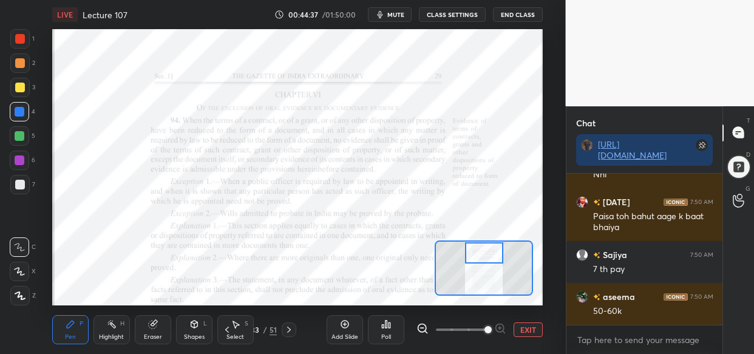
scroll to position [41467, 0]
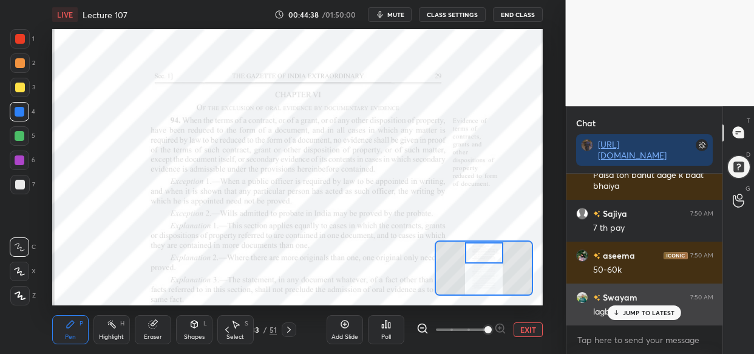
drag, startPoint x: 629, startPoint y: 315, endPoint x: 600, endPoint y: 321, distance: 29.1
click at [627, 316] on p "JUMP TO LATEST" at bounding box center [649, 312] width 52 height 7
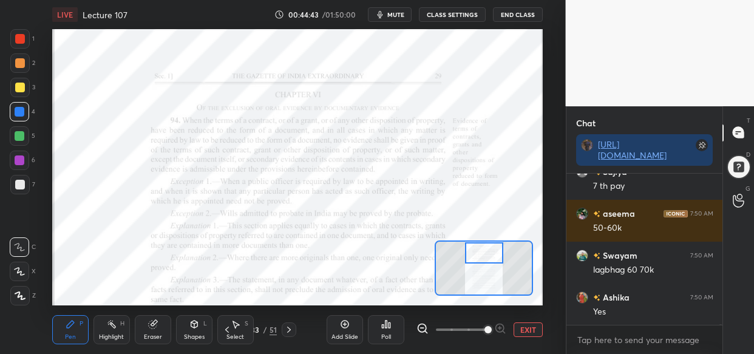
scroll to position [41550, 0]
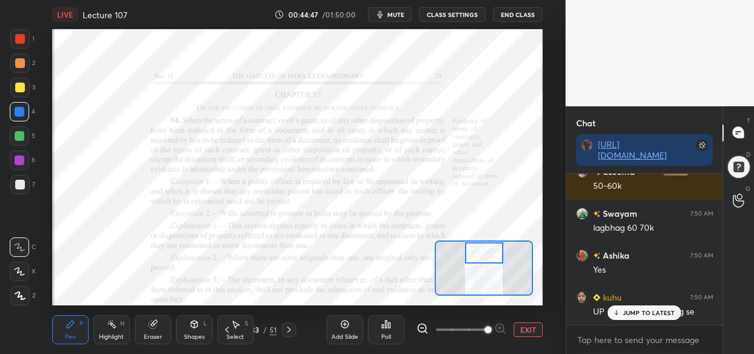
click at [641, 315] on p "JUMP TO LATEST" at bounding box center [649, 312] width 52 height 7
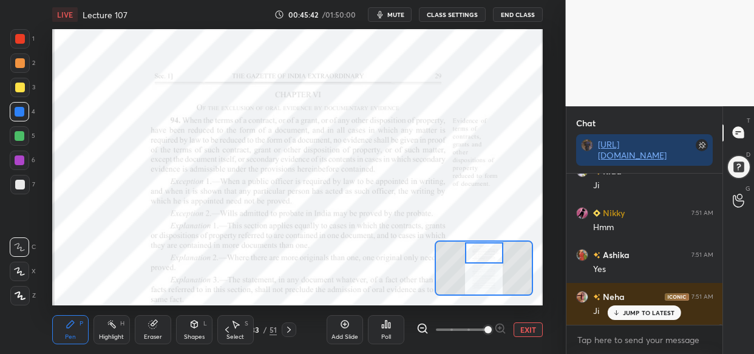
scroll to position [42578, 0]
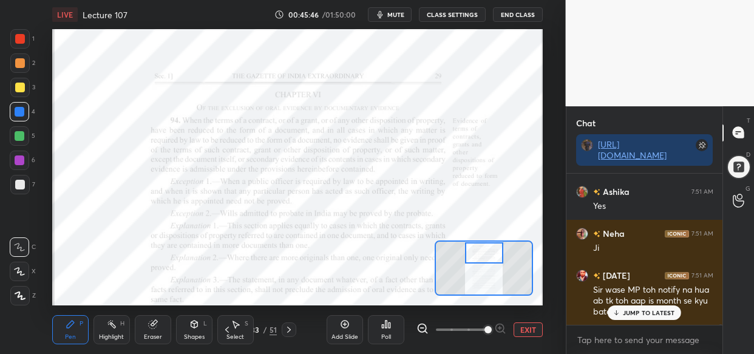
click at [653, 316] on p "JUMP TO LATEST" at bounding box center [649, 312] width 52 height 7
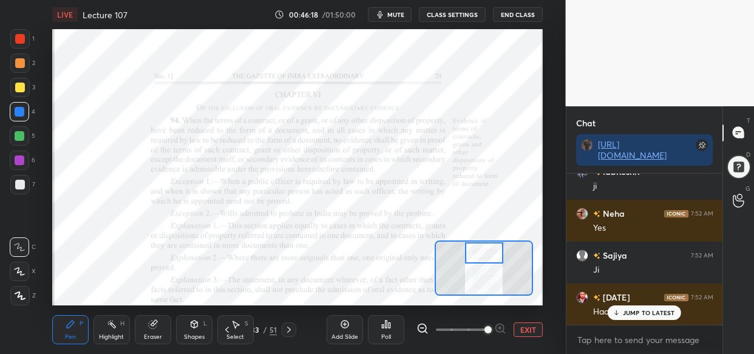
scroll to position [43176, 0]
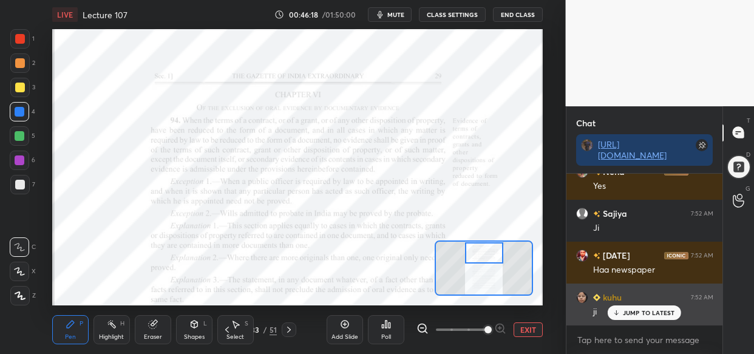
click at [644, 314] on p "JUMP TO LATEST" at bounding box center [649, 312] width 52 height 7
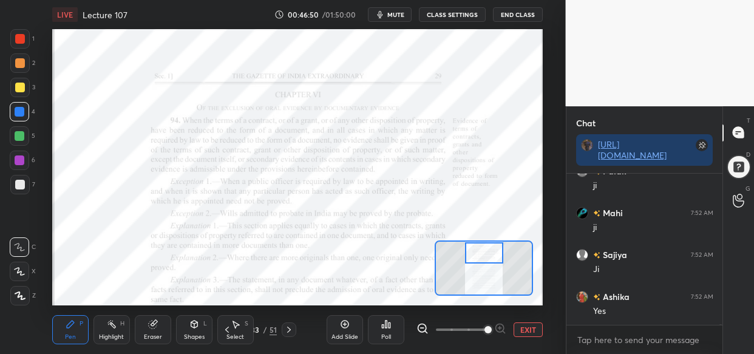
scroll to position [43607, 0]
click at [489, 240] on div "Setting up your live class Poll for secs No correct answer Start poll" at bounding box center [297, 167] width 491 height 276
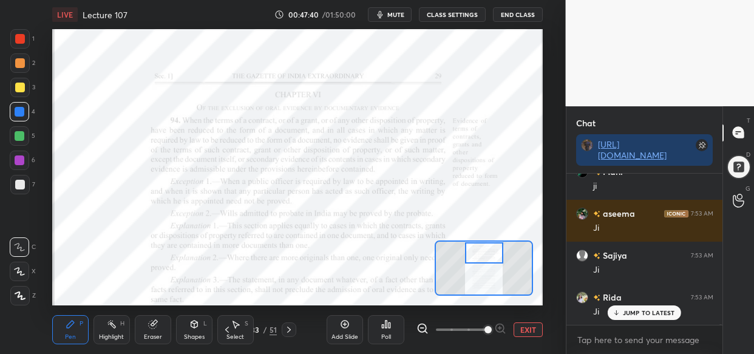
scroll to position [44277, 0]
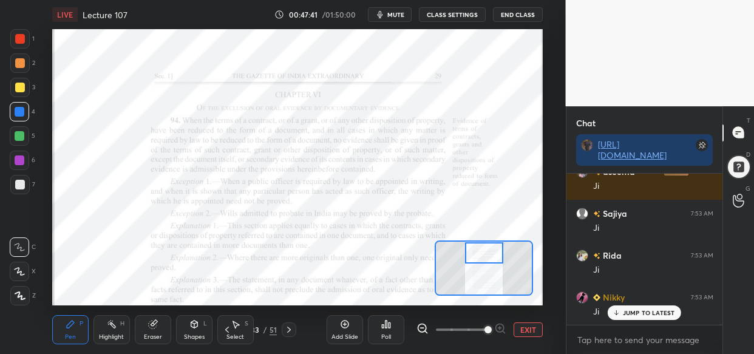
click at [650, 314] on p "JUMP TO LATEST" at bounding box center [649, 312] width 52 height 7
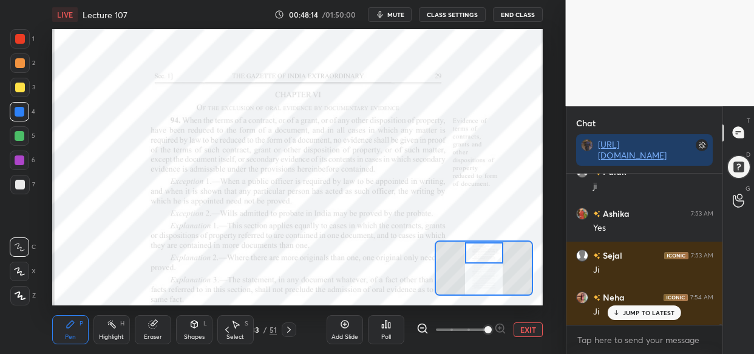
scroll to position [45084, 0]
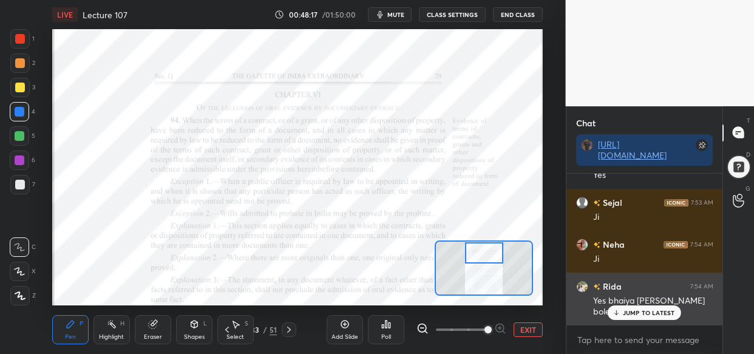
click at [641, 311] on p "JUMP TO LATEST" at bounding box center [649, 312] width 52 height 7
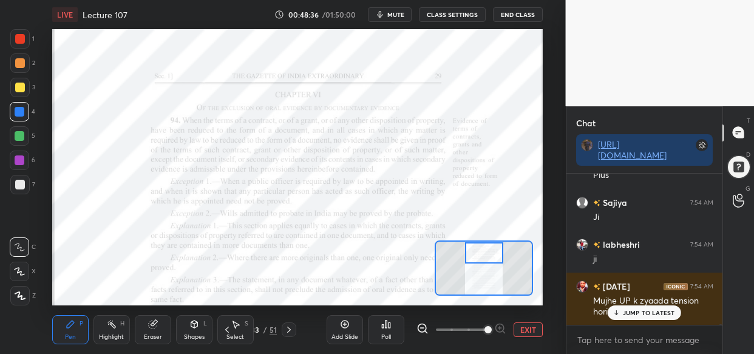
scroll to position [45442, 0]
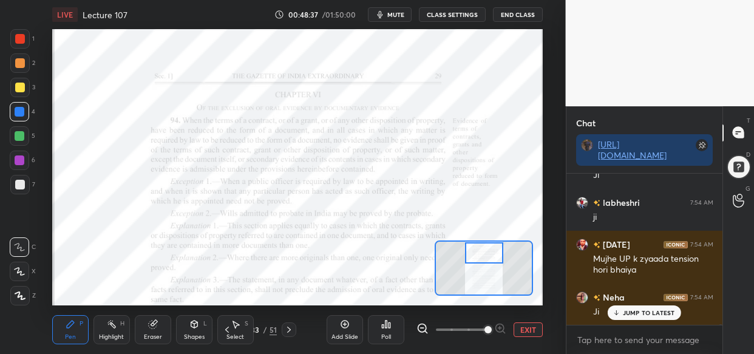
click at [642, 303] on div "Neha 7:54 AM Ji" at bounding box center [644, 305] width 157 height 42
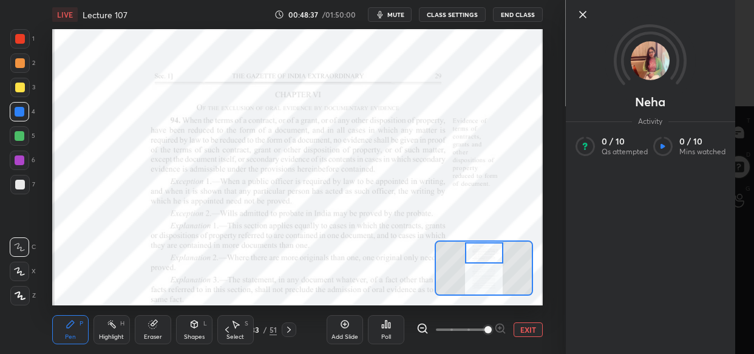
drag, startPoint x: 640, startPoint y: 305, endPoint x: 638, endPoint y: 315, distance: 10.6
click at [641, 307] on body "1 2 3 4 5 6 7 C X Z C X Z E E Erase all H H LIVE Lecture 107 00:48:37 / 01:50:0…" at bounding box center [377, 177] width 754 height 354
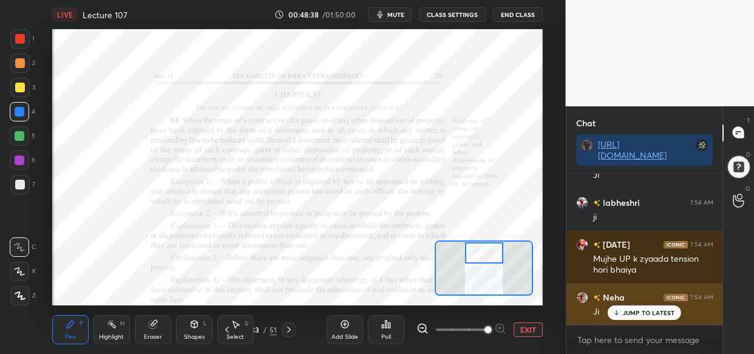
drag, startPoint x: 638, startPoint y: 310, endPoint x: 616, endPoint y: 315, distance: 22.4
click at [635, 313] on p "JUMP TO LATEST" at bounding box center [649, 312] width 52 height 7
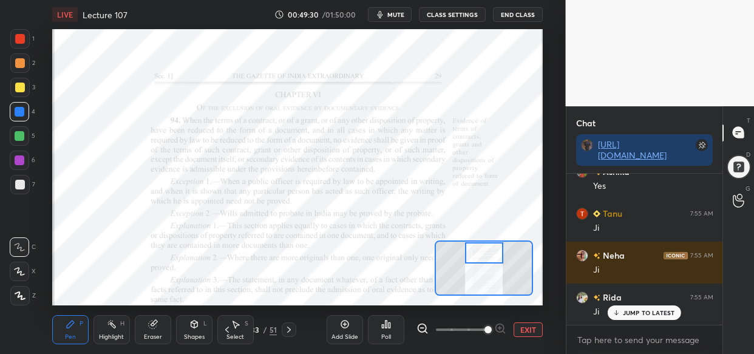
scroll to position [45861, 0]
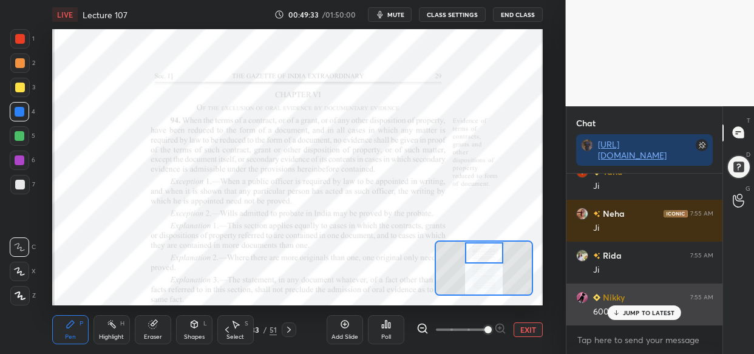
click at [658, 319] on div "JUMP TO LATEST" at bounding box center [644, 312] width 73 height 15
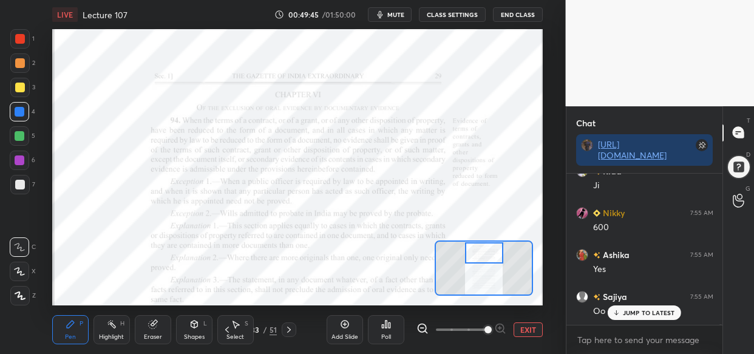
scroll to position [46019, 0]
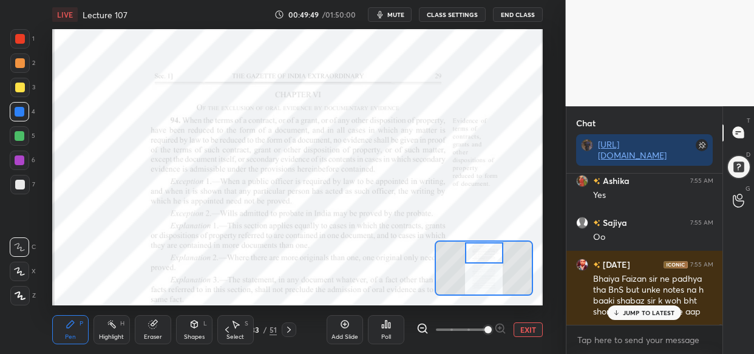
drag, startPoint x: 658, startPoint y: 315, endPoint x: 638, endPoint y: 325, distance: 23.1
click at [658, 313] on p "JUMP TO LATEST" at bounding box center [649, 312] width 52 height 7
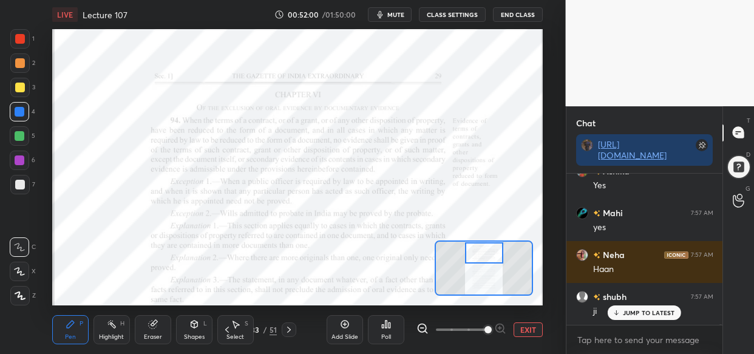
scroll to position [47926, 0]
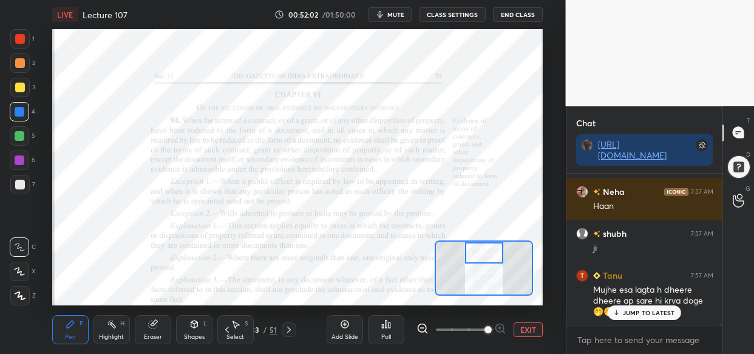
click at [658, 315] on p "JUMP TO LATEST" at bounding box center [649, 312] width 52 height 7
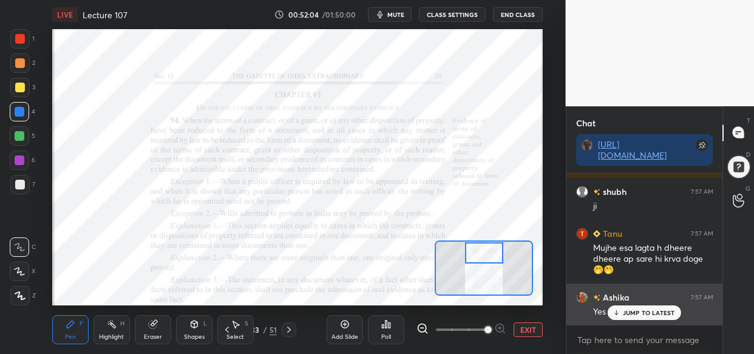
click at [662, 312] on p "JUMP TO LATEST" at bounding box center [649, 312] width 52 height 7
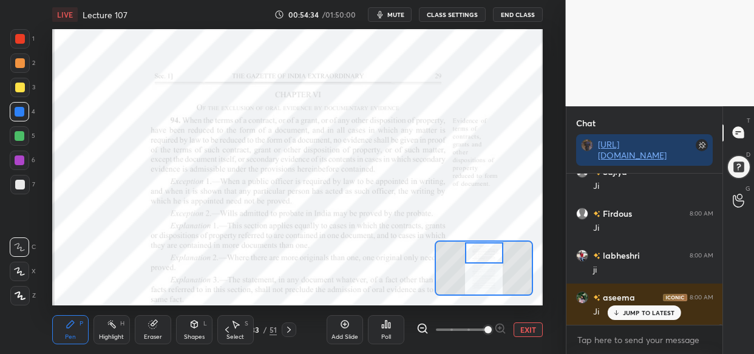
scroll to position [50105, 0]
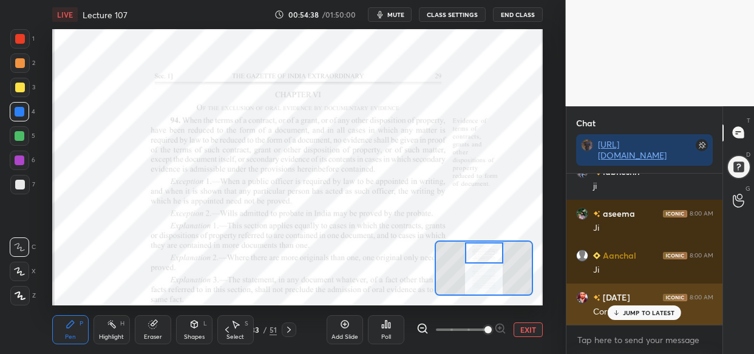
click at [631, 315] on p "JUMP TO LATEST" at bounding box center [649, 312] width 52 height 7
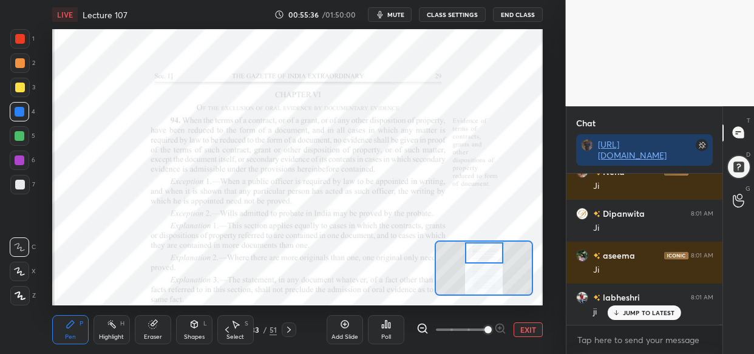
scroll to position [50997, 0]
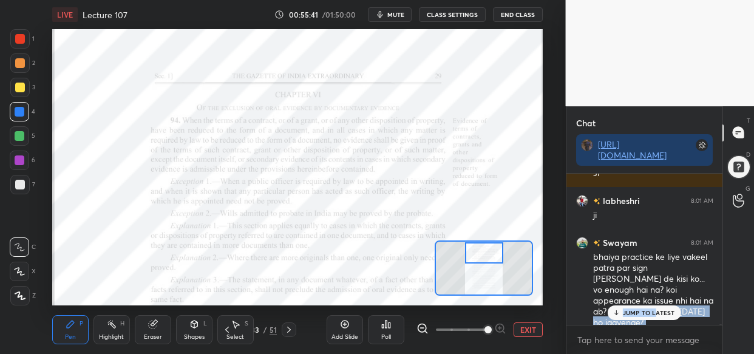
click at [654, 308] on div "Ashika 8:00 AM Yes shubh 8:00 AM Ji Nikky 8:00 AM Jlo of rajasthan me old law h…" at bounding box center [644, 249] width 157 height 151
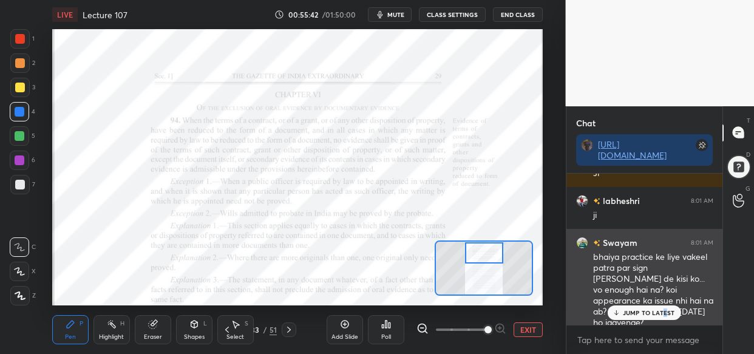
click at [662, 313] on p "JUMP TO LATEST" at bounding box center [649, 312] width 52 height 7
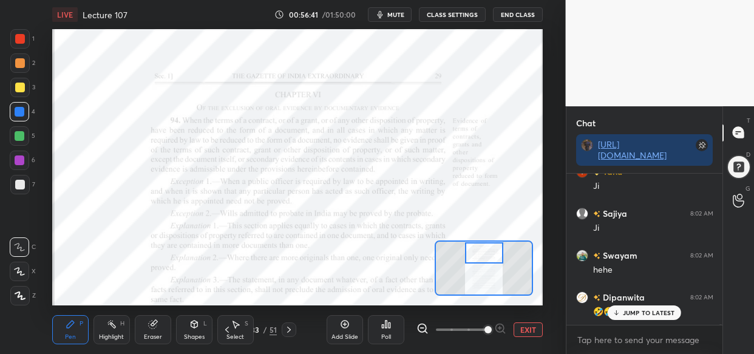
scroll to position [51458, 0]
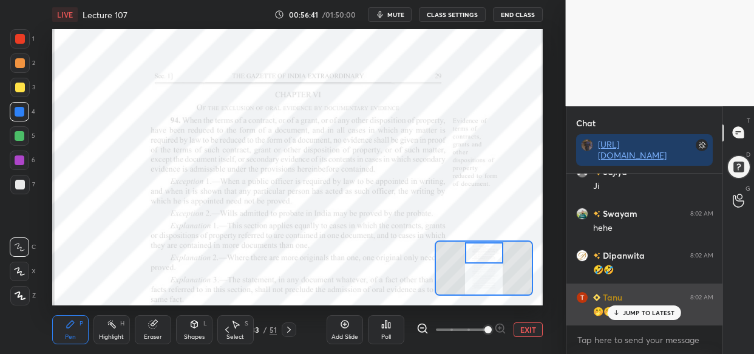
drag, startPoint x: 645, startPoint y: 311, endPoint x: 614, endPoint y: 322, distance: 32.1
click at [645, 312] on p "JUMP TO LATEST" at bounding box center [649, 312] width 52 height 7
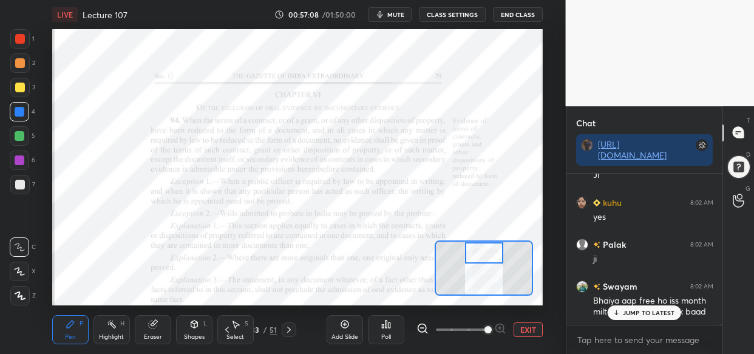
scroll to position [52181, 0]
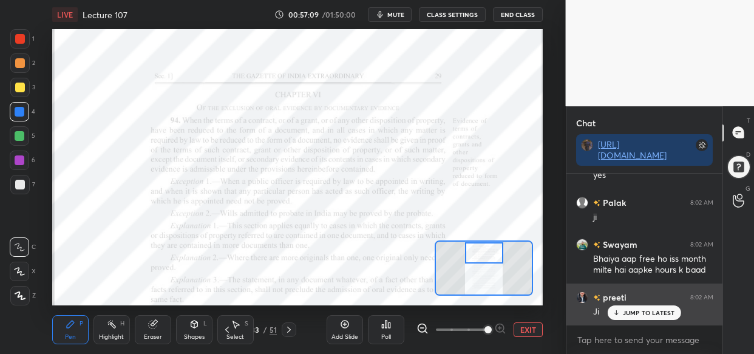
click at [654, 304] on div "Ji" at bounding box center [653, 311] width 120 height 15
click at [656, 309] on p "JUMP TO LATEST" at bounding box center [649, 312] width 52 height 7
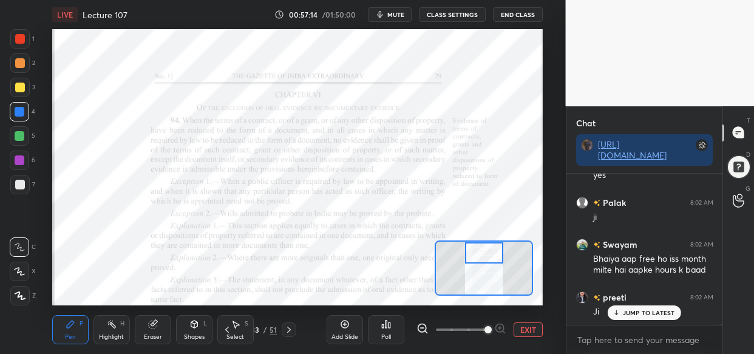
scroll to position [52223, 0]
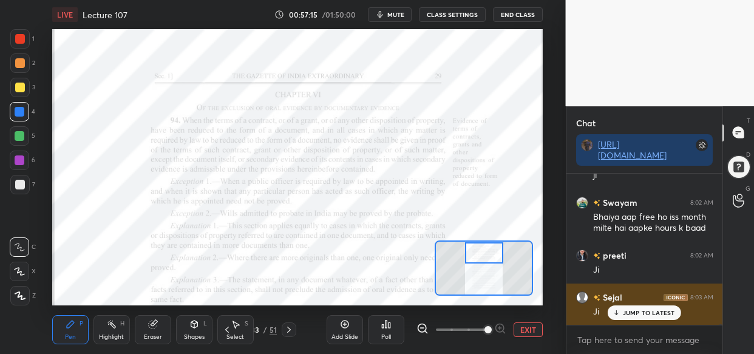
click at [627, 311] on p "JUMP TO LATEST" at bounding box center [649, 312] width 52 height 7
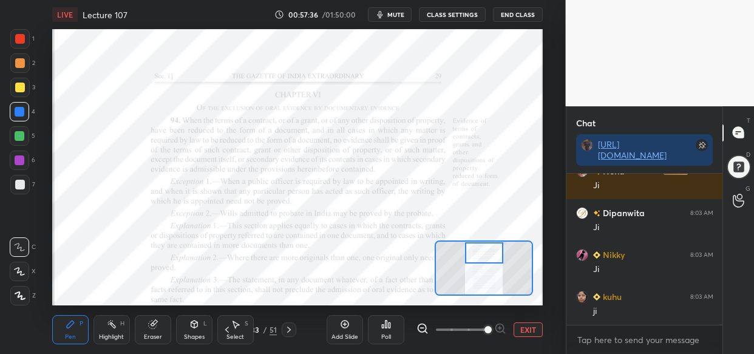
scroll to position [52821, 0]
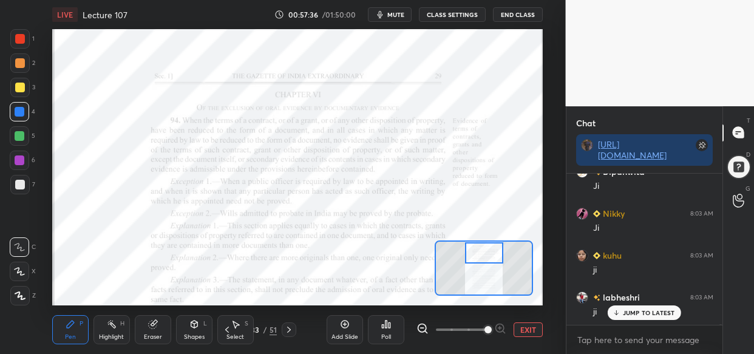
click at [387, 19] on button "mute" at bounding box center [390, 14] width 44 height 15
click at [149, 31] on div "LIVE Lecture 107 00:57:43 / 01:50:00 unmute CLASS SETTINGS End Class Setting up…" at bounding box center [297, 177] width 517 height 354
click at [137, 24] on div "LIVE Lecture 107" at bounding box center [160, 14] width 217 height 29
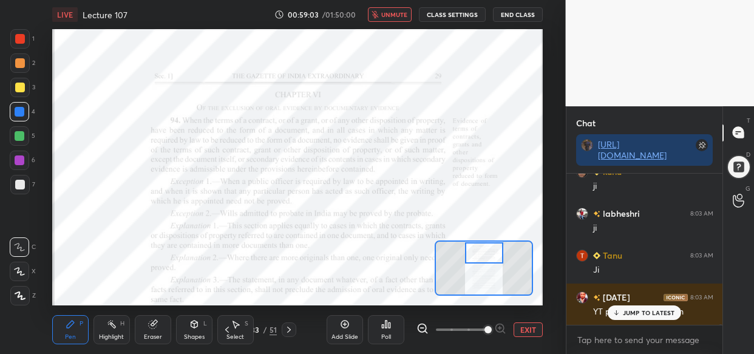
scroll to position [52946, 0]
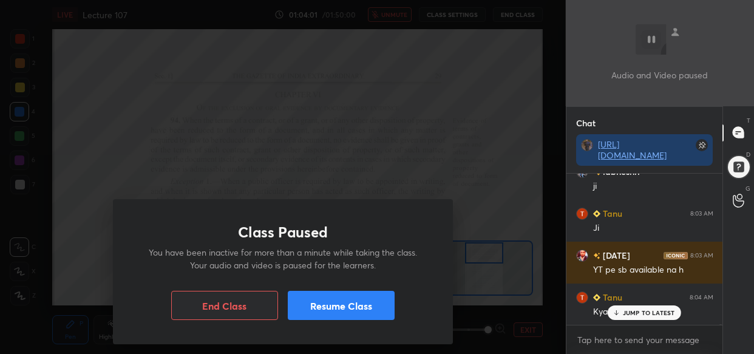
click at [352, 304] on button "Resume Class" at bounding box center [341, 305] width 107 height 29
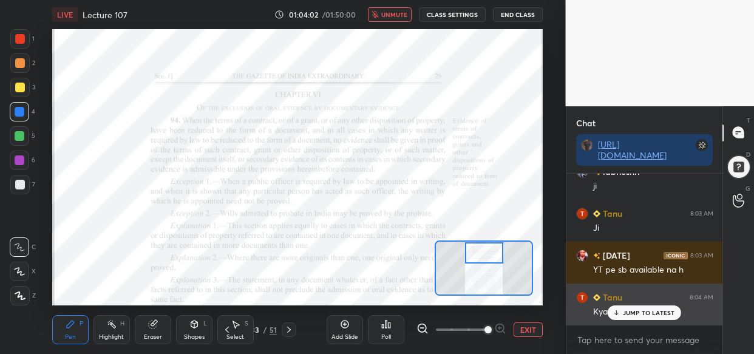
click at [650, 316] on p "JUMP TO LATEST" at bounding box center [649, 312] width 52 height 7
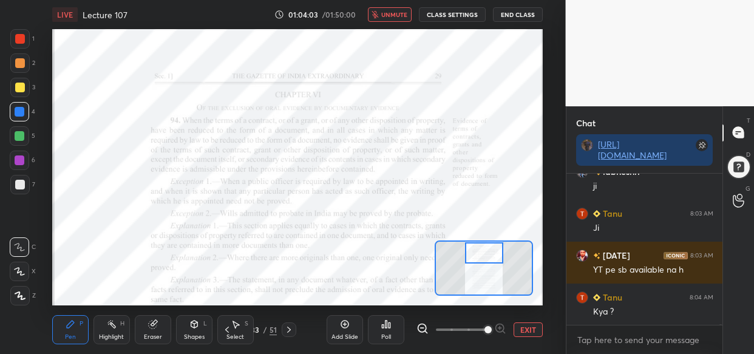
click at [389, 13] on span "unmute" at bounding box center [394, 14] width 26 height 9
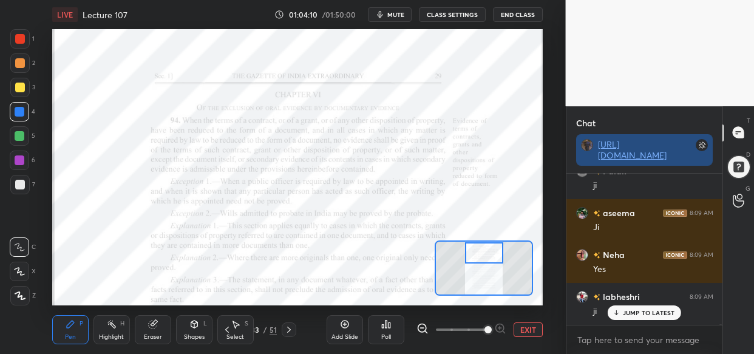
scroll to position [53365, 0]
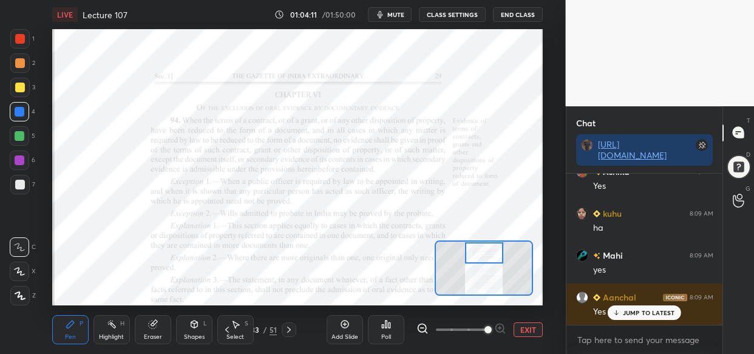
click at [647, 319] on div "labheshri 8:03 AM ji Tanu 8:03 AM Ji Kartik 8:03 AM YT pe sb available na h Tan…" at bounding box center [644, 249] width 157 height 151
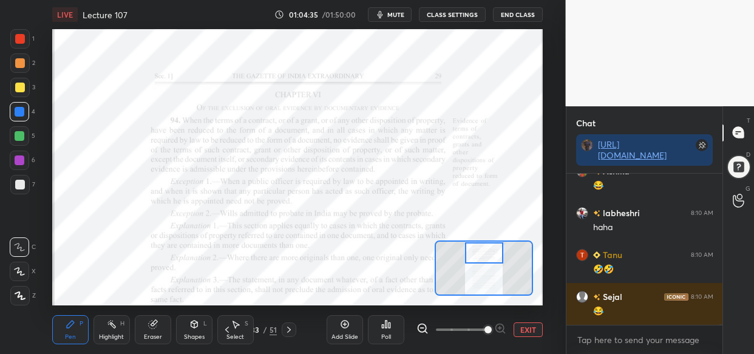
scroll to position [53659, 0]
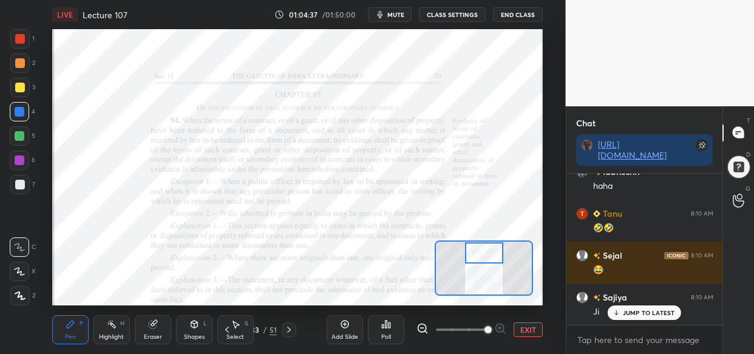
click at [631, 313] on p "JUMP TO LATEST" at bounding box center [649, 312] width 52 height 7
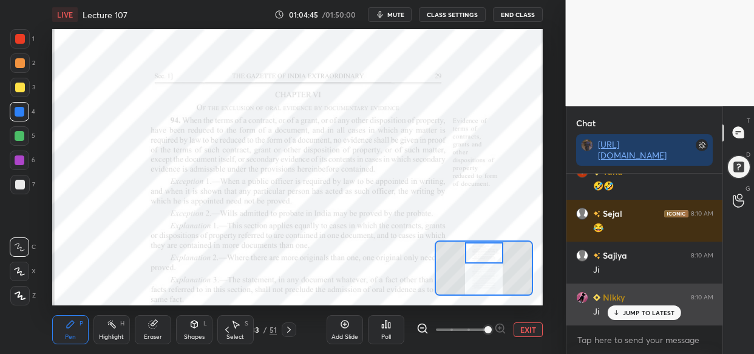
drag, startPoint x: 657, startPoint y: 314, endPoint x: 656, endPoint y: 305, distance: 9.1
click at [654, 316] on p "JUMP TO LATEST" at bounding box center [649, 312] width 52 height 7
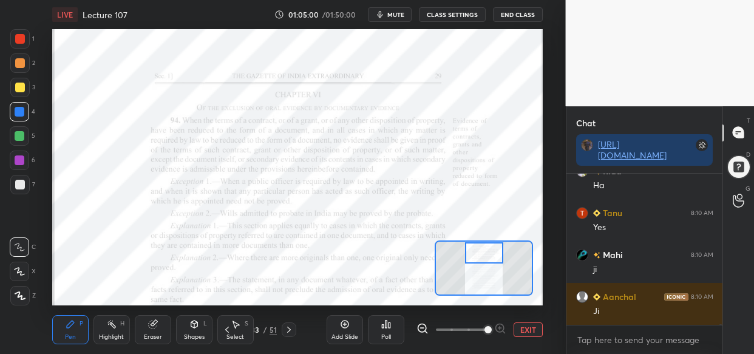
scroll to position [54078, 0]
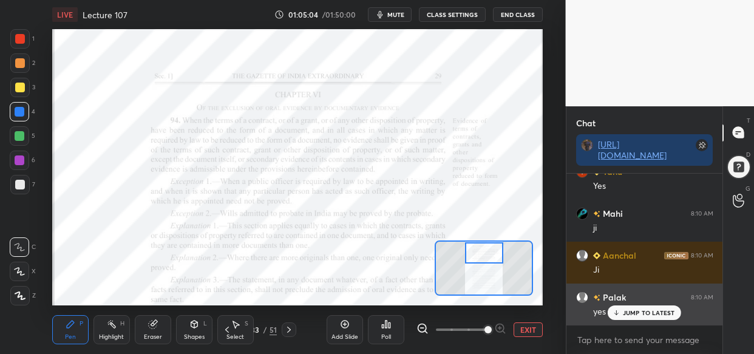
click at [635, 309] on div "JUMP TO LATEST" at bounding box center [644, 312] width 73 height 15
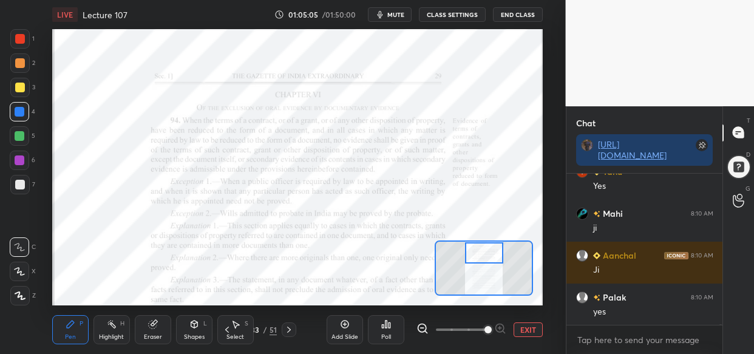
click at [13, 86] on div at bounding box center [19, 87] width 19 height 19
click at [23, 39] on div at bounding box center [20, 39] width 10 height 10
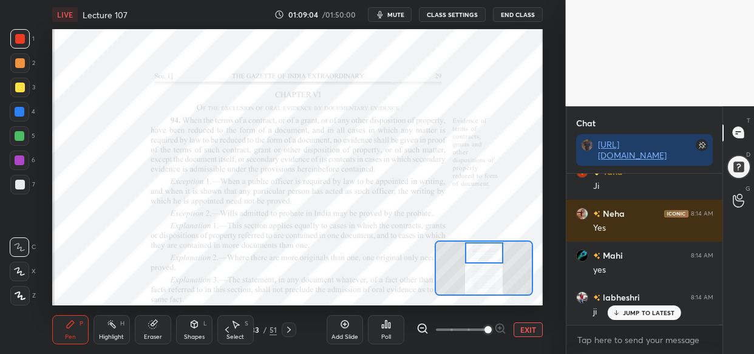
scroll to position [58812, 0]
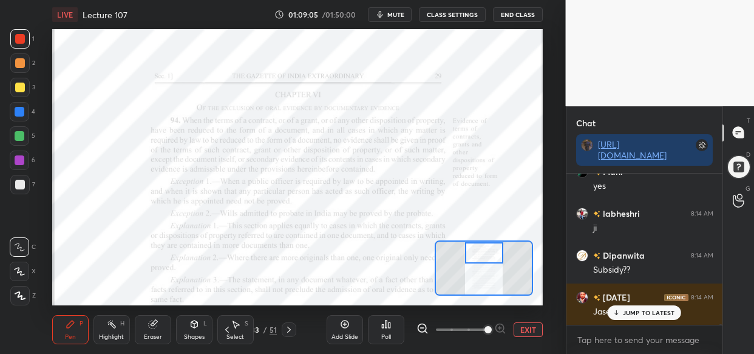
click at [660, 315] on div "kuhu 8:14 AM ji labheshri 8:14 AM ji shubh 8:14 AM ji Swayam 8:14 AM ji Ashika …" at bounding box center [644, 249] width 157 height 151
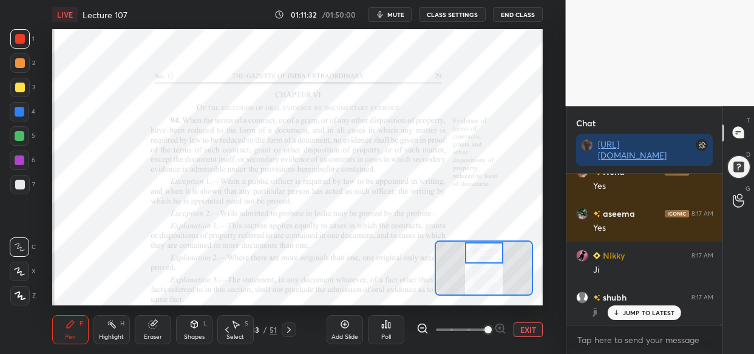
scroll to position [61744, 0]
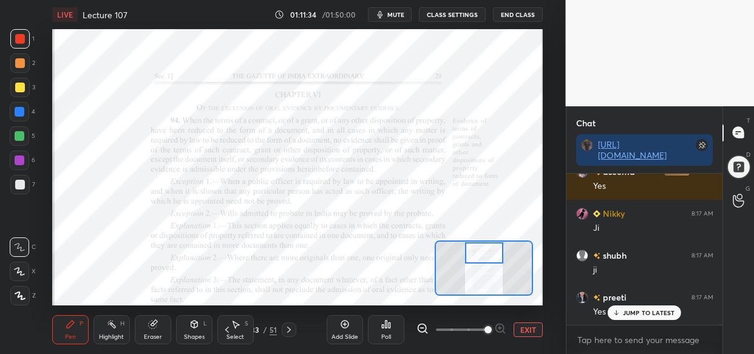
drag, startPoint x: 21, startPoint y: 110, endPoint x: 48, endPoint y: 119, distance: 28.2
click at [22, 109] on div at bounding box center [20, 112] width 10 height 10
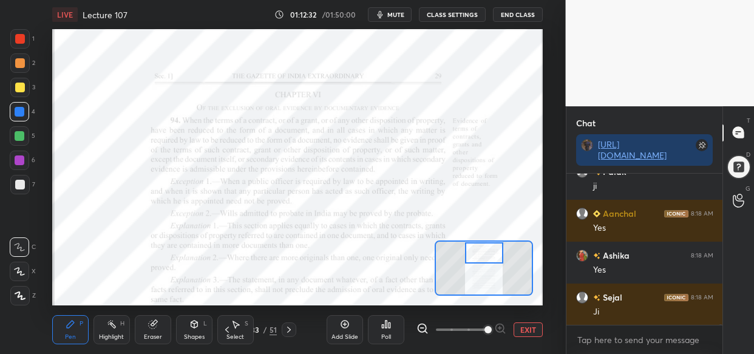
scroll to position [62540, 0]
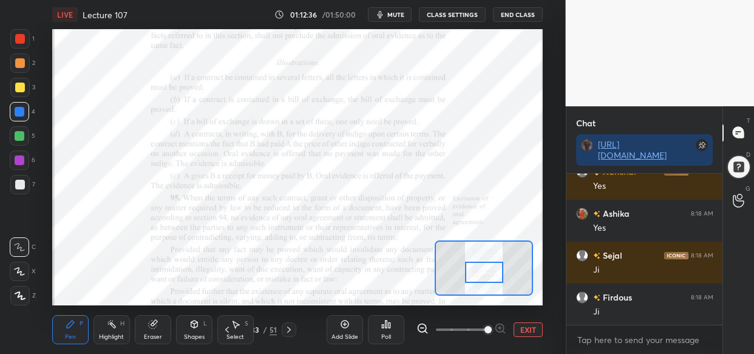
drag, startPoint x: 491, startPoint y: 251, endPoint x: 491, endPoint y: 271, distance: 20.0
click at [491, 271] on div at bounding box center [484, 272] width 38 height 21
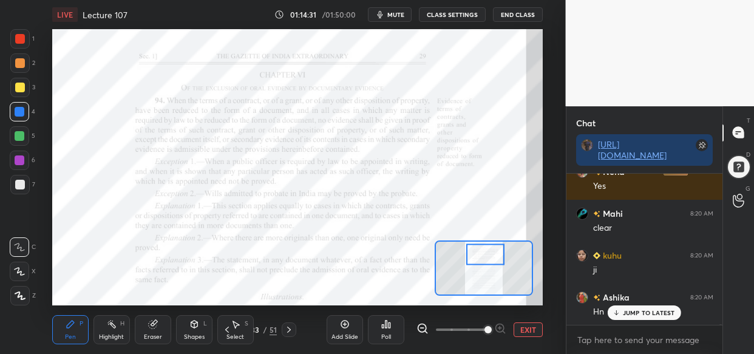
scroll to position [65096, 0]
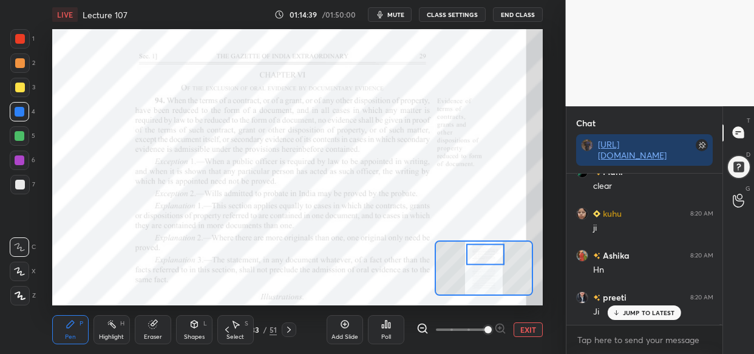
click at [22, 135] on div at bounding box center [20, 136] width 10 height 10
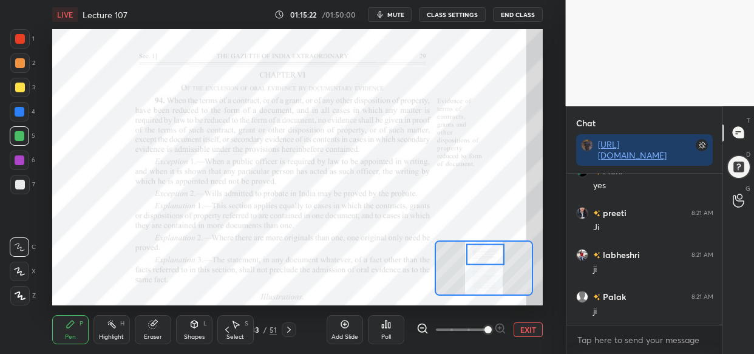
scroll to position [65767, 0]
click at [545, 67] on div "Setting up your live class Poll for secs No correct answer Start poll" at bounding box center [297, 167] width 517 height 276
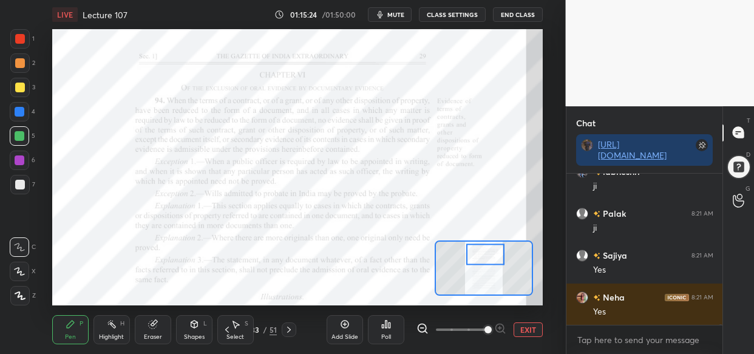
click at [549, 60] on div "Setting up your live class Poll for secs No correct answer Start poll" at bounding box center [297, 167] width 517 height 276
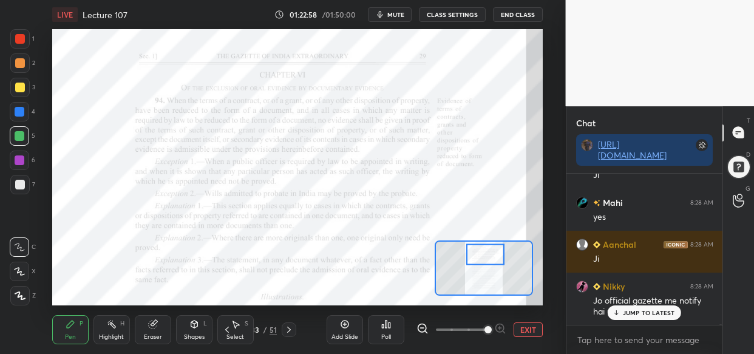
drag, startPoint x: 630, startPoint y: 315, endPoint x: 575, endPoint y: 328, distance: 56.8
click at [630, 313] on p "JUMP TO LATEST" at bounding box center [649, 312] width 52 height 7
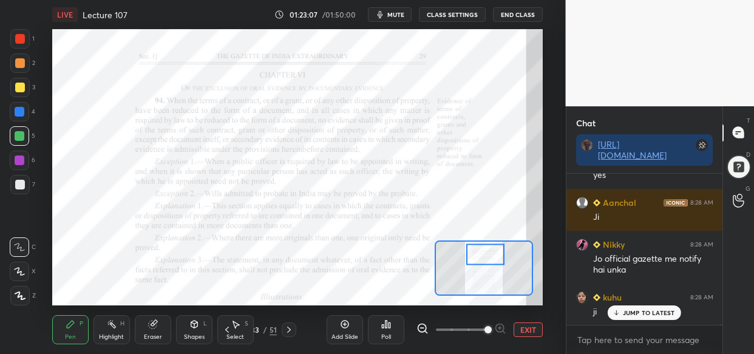
click at [18, 160] on div at bounding box center [20, 160] width 10 height 10
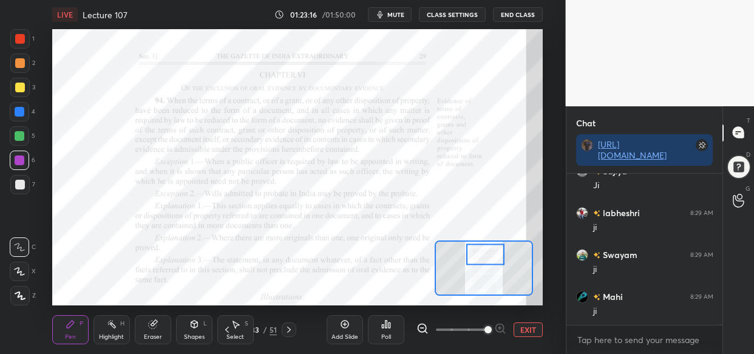
scroll to position [74031, 0]
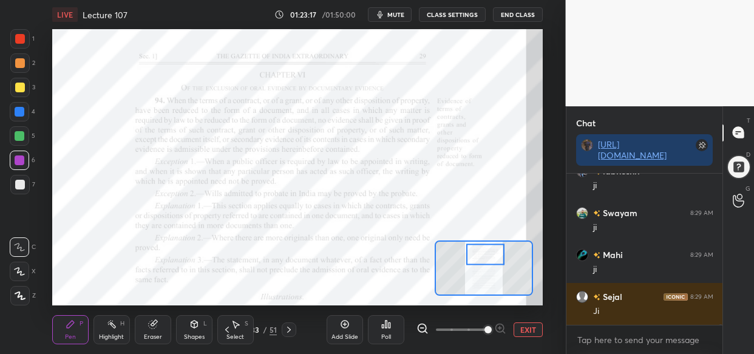
click at [382, 296] on div "Poll" at bounding box center [386, 330] width 36 height 68
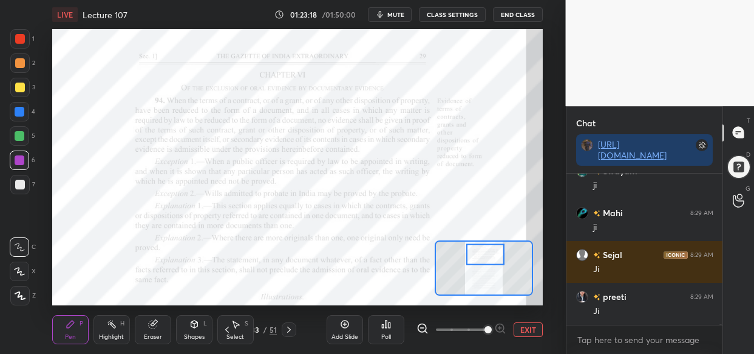
click at [378, 300] on div "LIVE Lecture 107 01:23:18 / 01:50:00 mute CLASS SETTINGS End Class Setting up y…" at bounding box center [297, 177] width 517 height 354
click at [401, 290] on div "LIVE Lecture 107 01:23:19 / 01:50:00 mute CLASS SETTINGS End Class Setting up y…" at bounding box center [297, 177] width 517 height 354
click at [404, 293] on div "LIVE Lecture 107 01:23:19 / 01:50:00 mute CLASS SETTINGS End Class Setting up y…" at bounding box center [297, 177] width 517 height 354
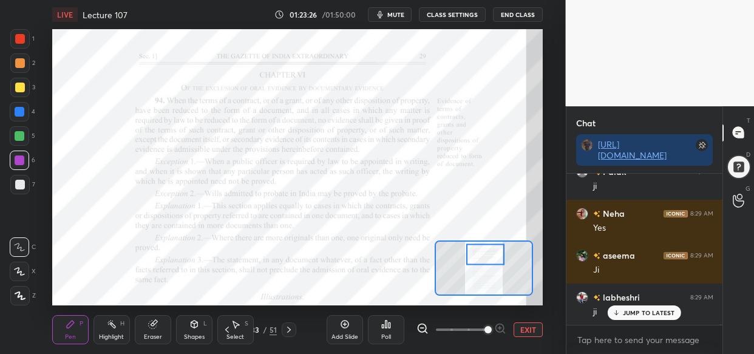
scroll to position [74325, 0]
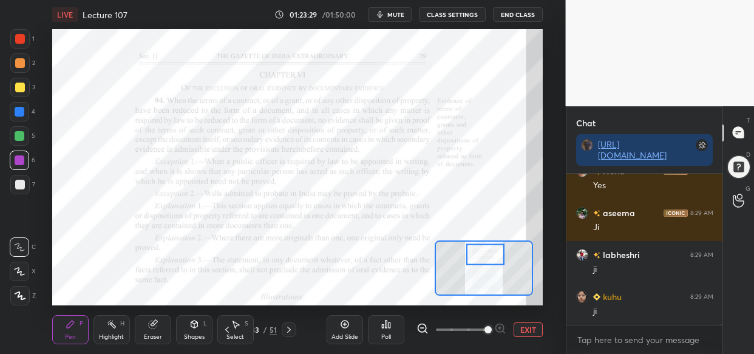
click at [423, 291] on div "LIVE Lecture 107 01:23:29 / 01:50:00 mute CLASS SETTINGS End Class Setting up y…" at bounding box center [297, 177] width 517 height 354
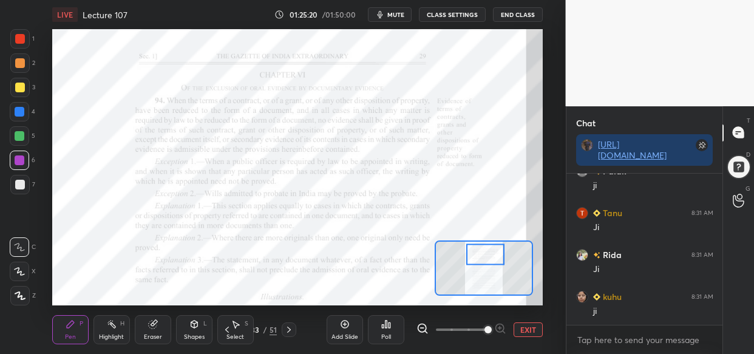
scroll to position [77047, 0]
drag, startPoint x: 412, startPoint y: 295, endPoint x: 479, endPoint y: 240, distance: 87.2
click at [479, 240] on div "Setting up your live class Poll for secs No correct answer Start poll" at bounding box center [297, 167] width 491 height 276
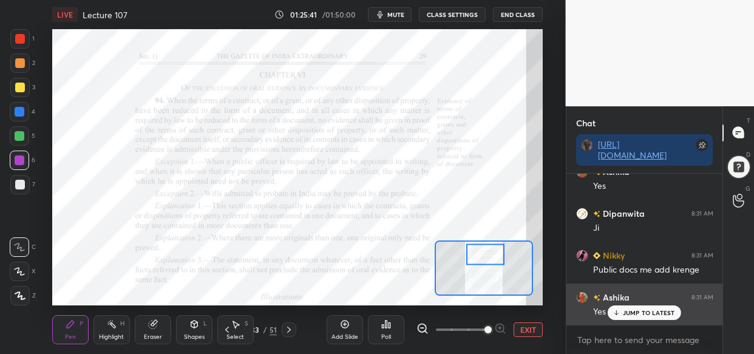
scroll to position [77257, 0]
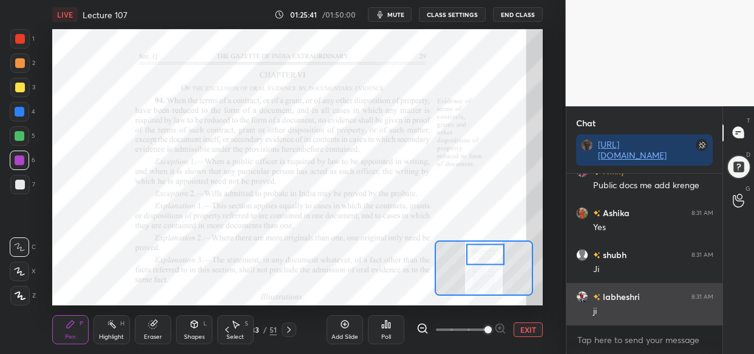
drag, startPoint x: 658, startPoint y: 313, endPoint x: 648, endPoint y: 313, distance: 9.7
click at [656, 311] on div "ji" at bounding box center [653, 311] width 120 height 12
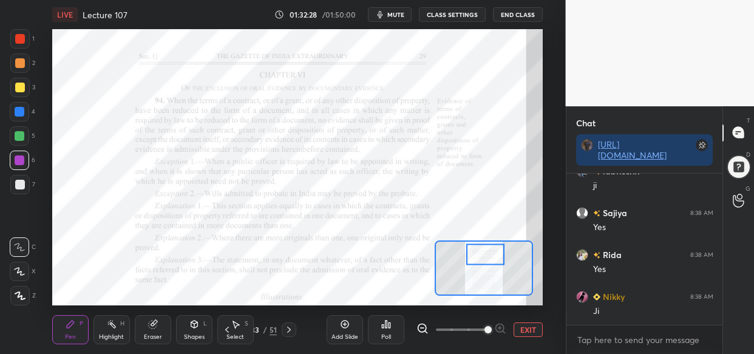
scroll to position [83732, 0]
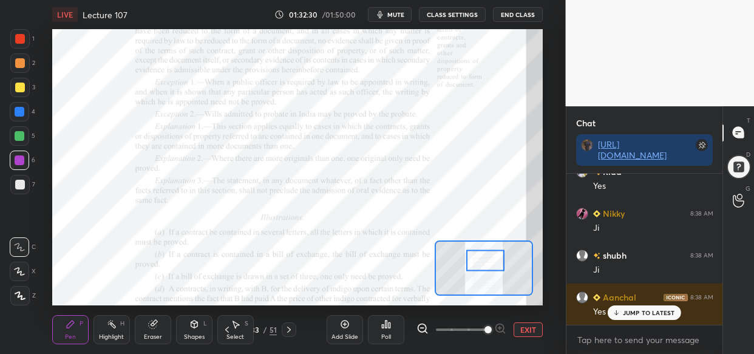
click at [489, 260] on div at bounding box center [485, 260] width 38 height 21
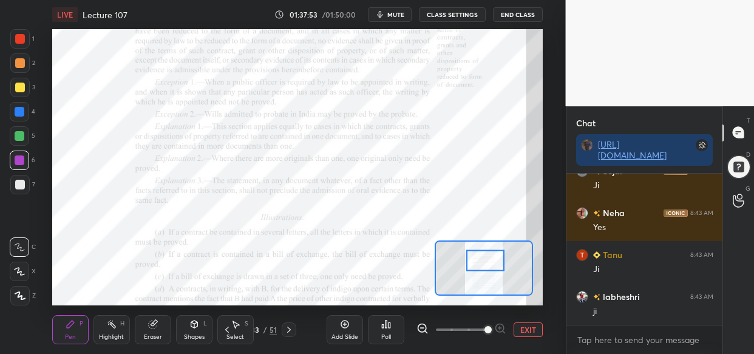
scroll to position [88717, 0]
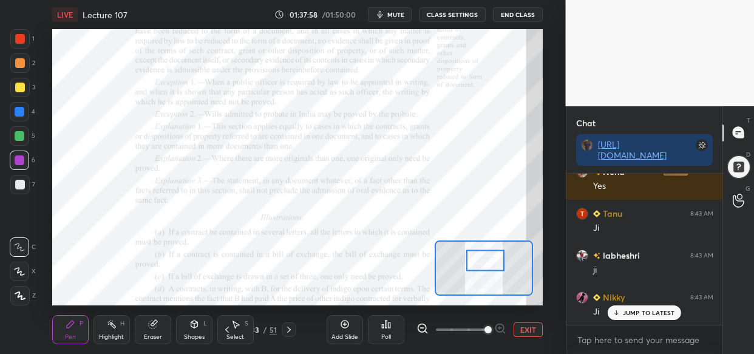
click at [344, 326] on icon at bounding box center [345, 324] width 10 height 10
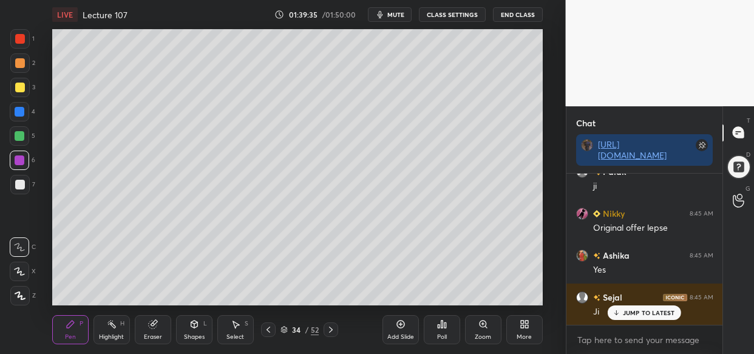
scroll to position [90519, 0]
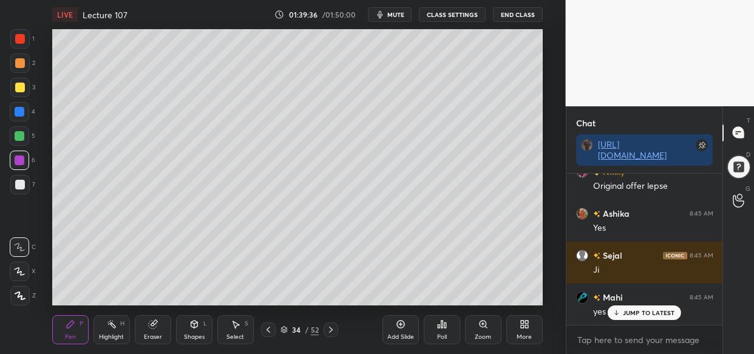
click at [21, 141] on div at bounding box center [19, 135] width 19 height 19
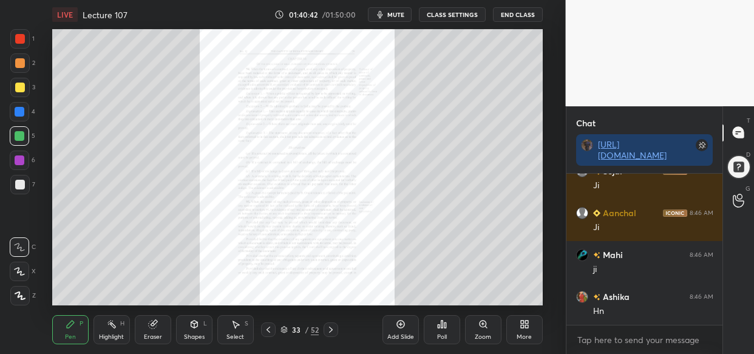
scroll to position [91567, 0]
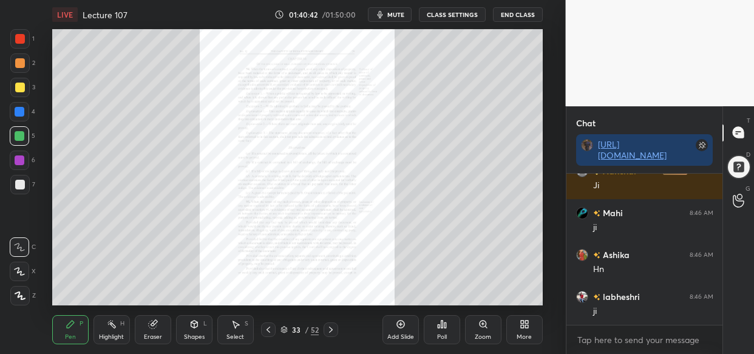
click at [483, 329] on div "Zoom" at bounding box center [483, 329] width 36 height 29
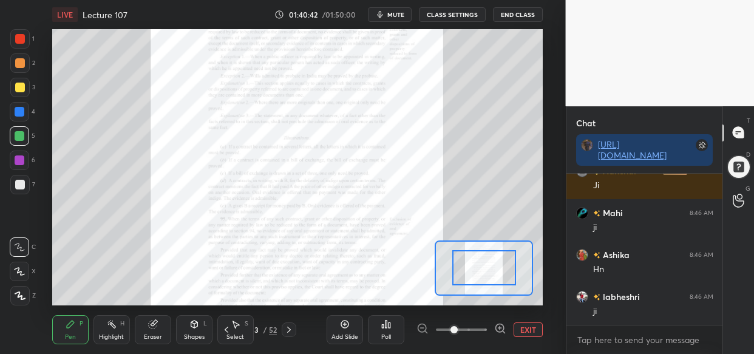
click at [488, 330] on div at bounding box center [462, 329] width 90 height 15
click at [503, 336] on div at bounding box center [500, 329] width 12 height 15
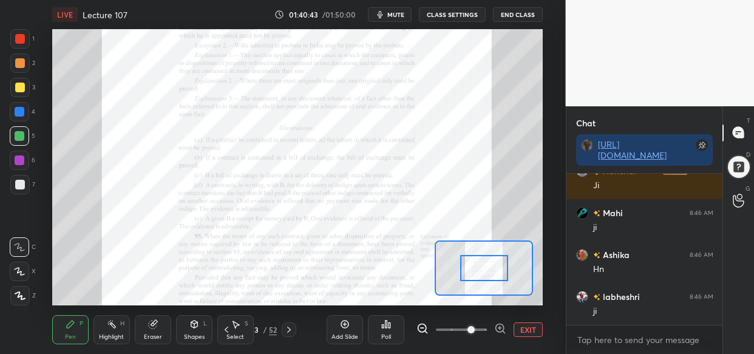
click at [502, 336] on div at bounding box center [500, 329] width 12 height 15
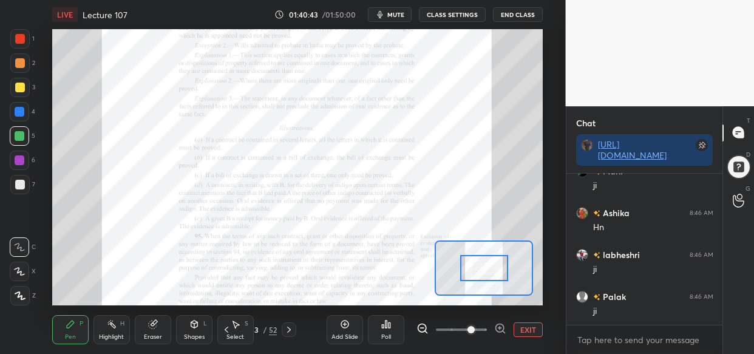
click at [475, 326] on span at bounding box center [471, 329] width 7 height 7
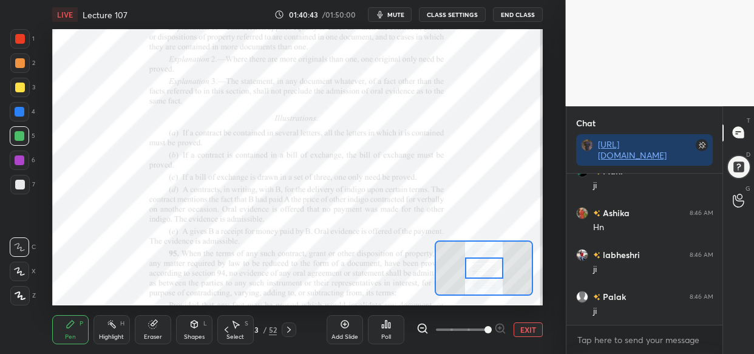
scroll to position [91650, 0]
click at [503, 325] on div at bounding box center [462, 329] width 90 height 15
click at [505, 327] on div at bounding box center [462, 329] width 90 height 15
click at [503, 324] on div at bounding box center [462, 329] width 90 height 15
click at [503, 323] on div at bounding box center [462, 329] width 90 height 15
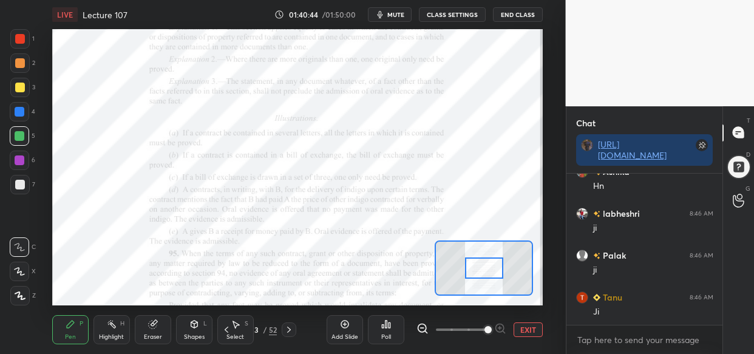
click at [505, 321] on div "Add Slide Poll EXIT" at bounding box center [435, 330] width 216 height 68
click at [505, 323] on div at bounding box center [462, 329] width 90 height 15
click at [503, 325] on div at bounding box center [462, 329] width 90 height 15
click at [502, 326] on div at bounding box center [462, 329] width 90 height 15
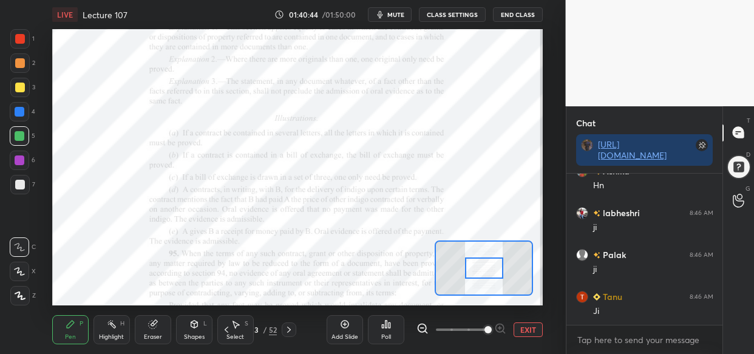
click at [502, 328] on div at bounding box center [462, 329] width 90 height 15
click at [500, 328] on div at bounding box center [462, 329] width 90 height 15
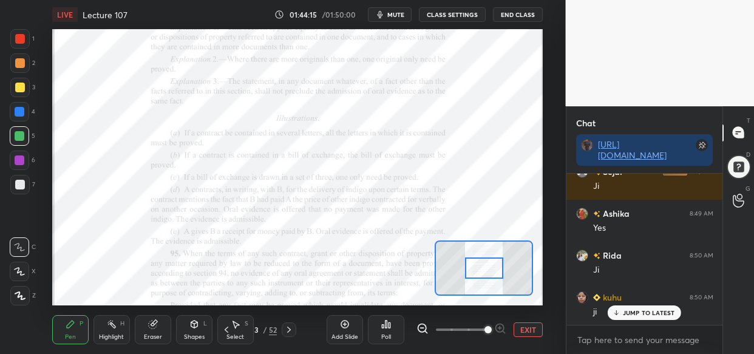
scroll to position [95023, 0]
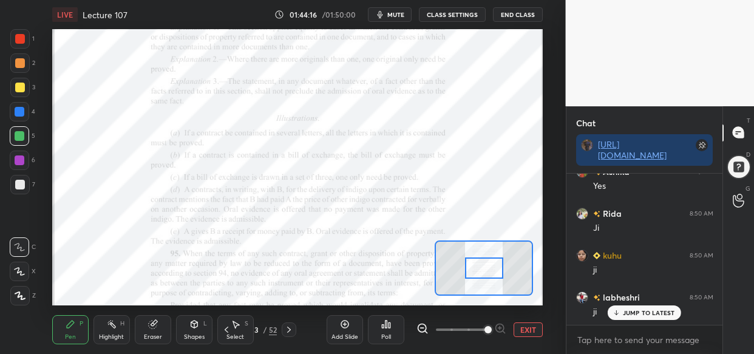
drag, startPoint x: 18, startPoint y: 158, endPoint x: 50, endPoint y: 176, distance: 37.0
click at [18, 159] on div at bounding box center [20, 160] width 10 height 10
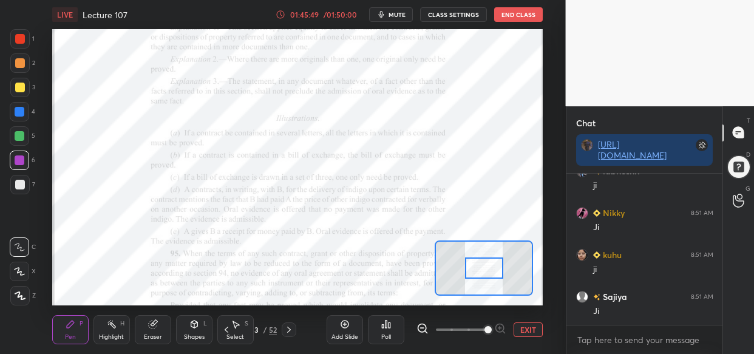
scroll to position [96364, 0]
click at [26, 114] on div at bounding box center [19, 111] width 19 height 19
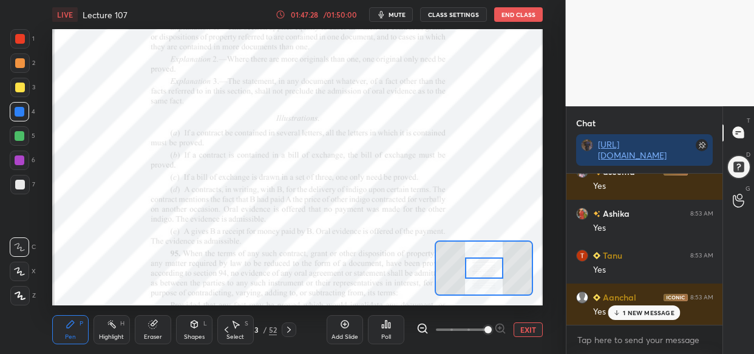
scroll to position [97579, 0]
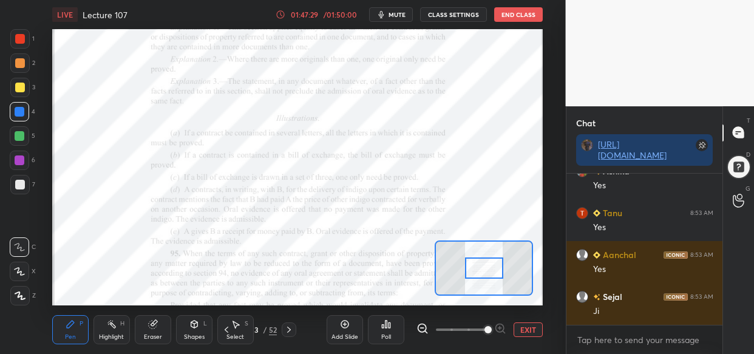
click at [19, 160] on div at bounding box center [20, 160] width 10 height 10
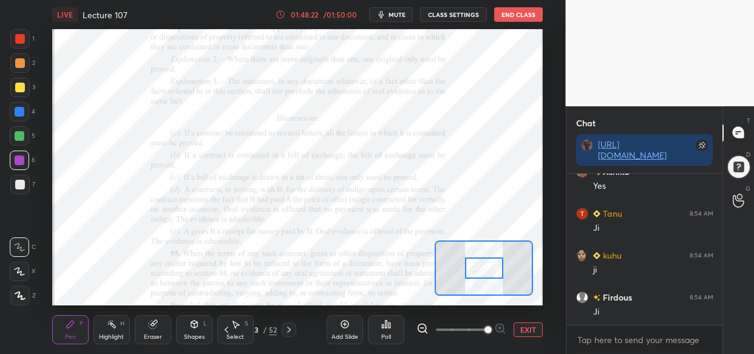
scroll to position [98417, 0]
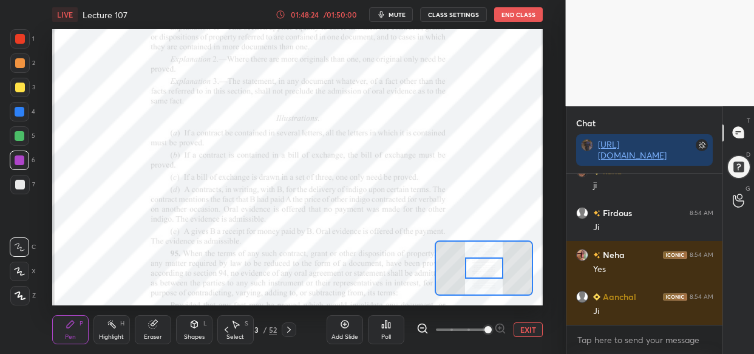
click at [438, 240] on div at bounding box center [484, 267] width 98 height 55
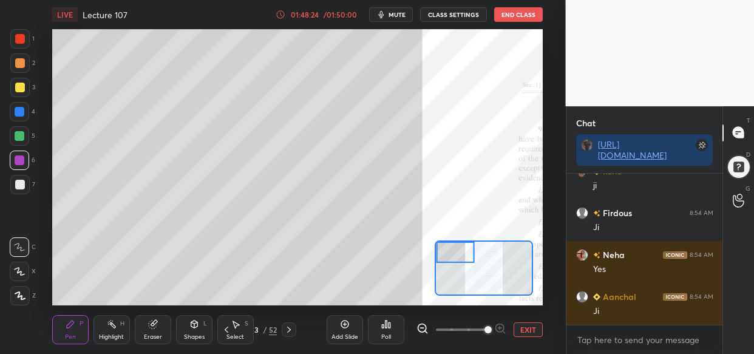
scroll to position [98501, 0]
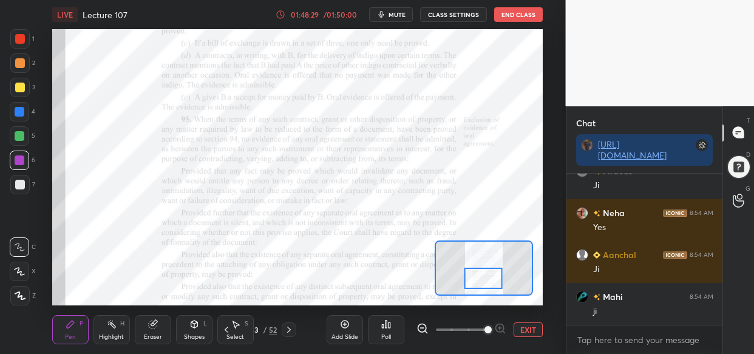
drag, startPoint x: 472, startPoint y: 247, endPoint x: 500, endPoint y: 273, distance: 38.2
click at [500, 273] on div at bounding box center [483, 278] width 38 height 21
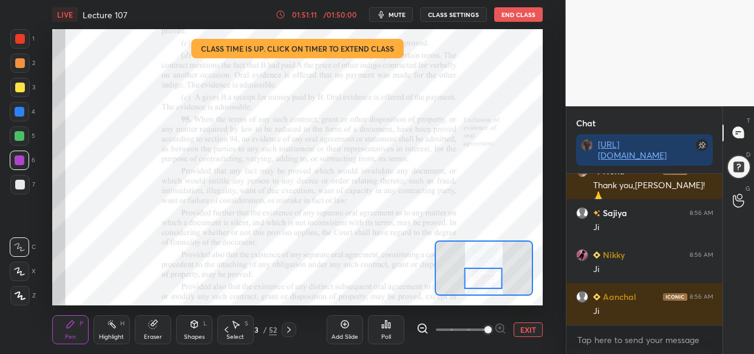
scroll to position [101853, 0]
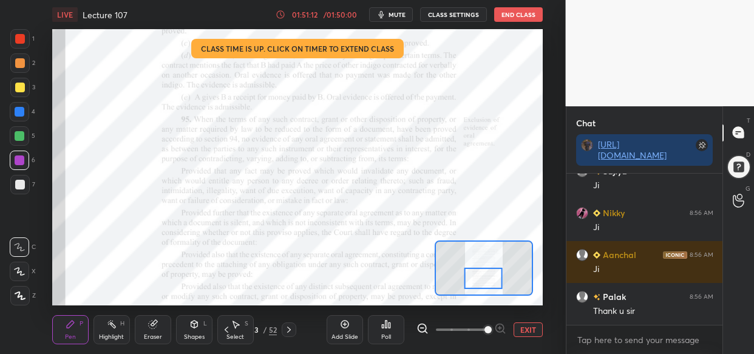
click at [531, 12] on button "End Class" at bounding box center [518, 14] width 49 height 15
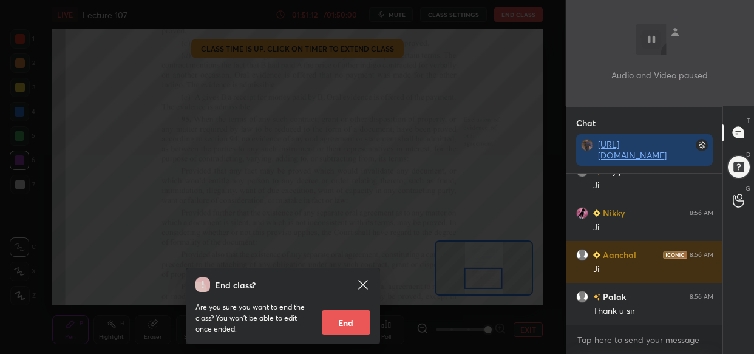
scroll to position [101895, 0]
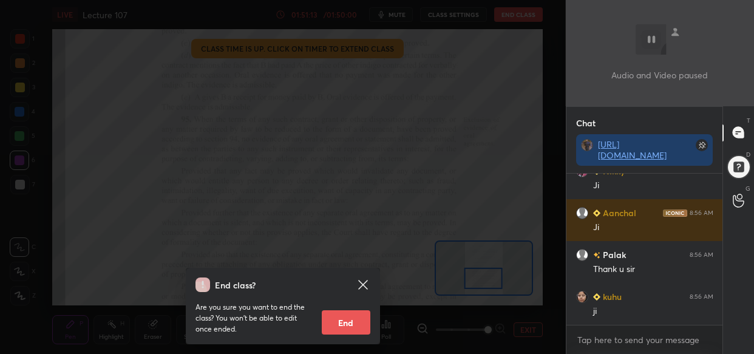
drag, startPoint x: 351, startPoint y: 321, endPoint x: 347, endPoint y: 313, distance: 9.5
click at [348, 322] on button "End" at bounding box center [346, 322] width 49 height 24
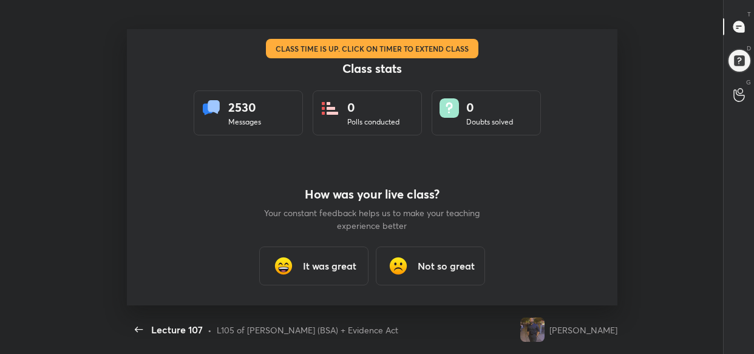
scroll to position [0, 0]
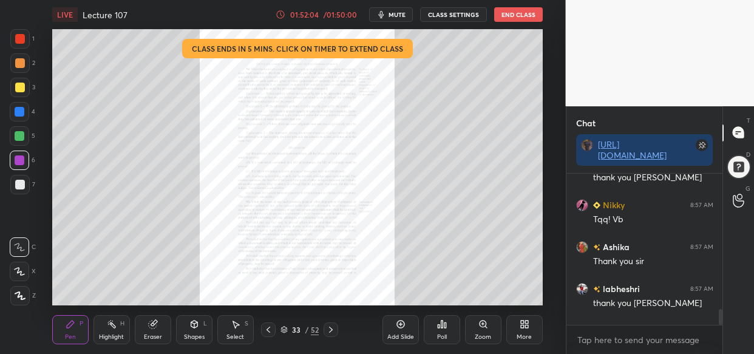
scroll to position [60441, 60200]
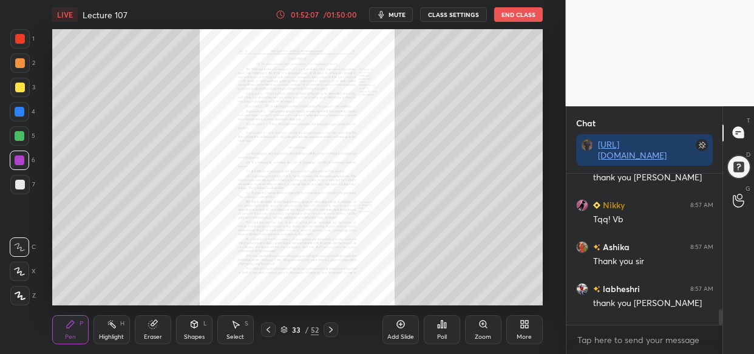
click at [521, 13] on button "End Class" at bounding box center [518, 14] width 49 height 15
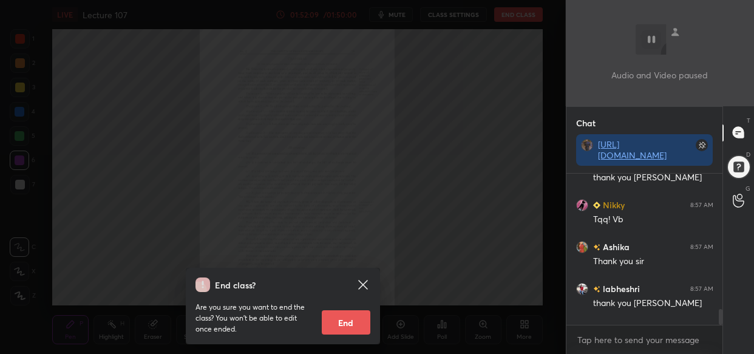
click at [356, 325] on button "End" at bounding box center [346, 322] width 49 height 24
type textarea "x"
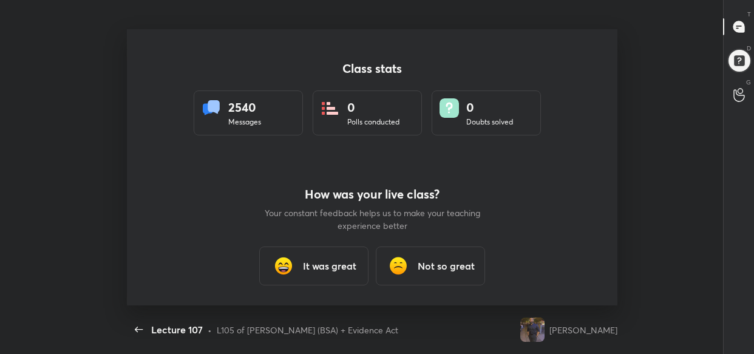
scroll to position [0, 0]
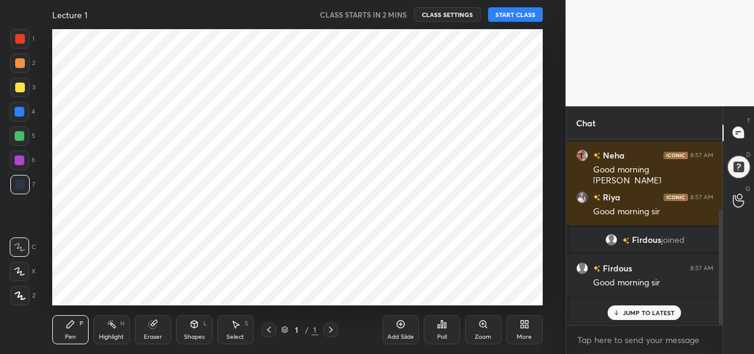
scroll to position [60441, 60200]
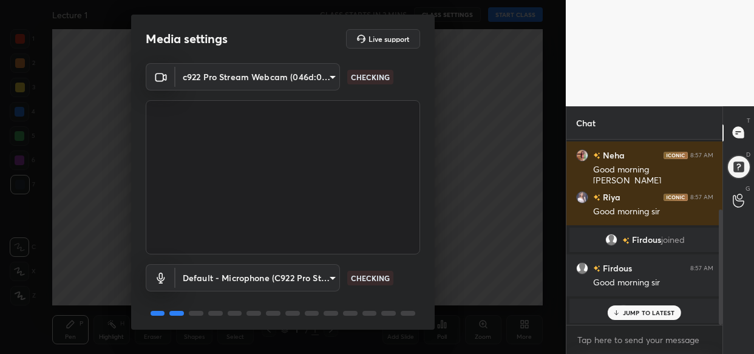
click at [642, 311] on p "JUMP TO LATEST" at bounding box center [649, 312] width 52 height 7
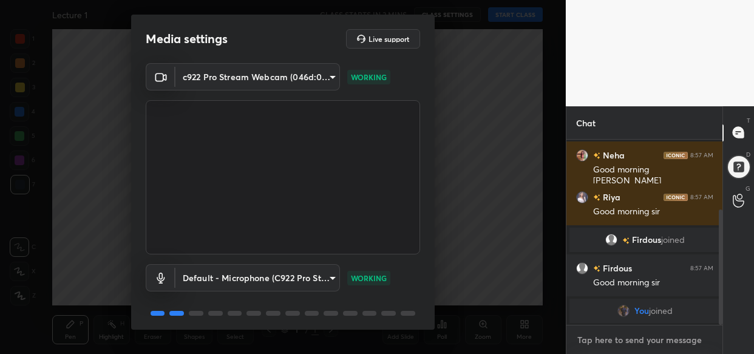
type textarea "x"
click at [624, 344] on textarea at bounding box center [644, 339] width 137 height 19
paste textarea "[URL][DOMAIN_NAME]"
type textarea "[URL][DOMAIN_NAME]"
type textarea "x"
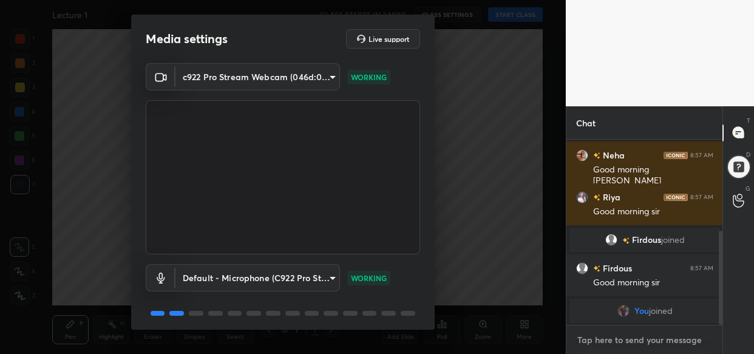
scroll to position [181, 0]
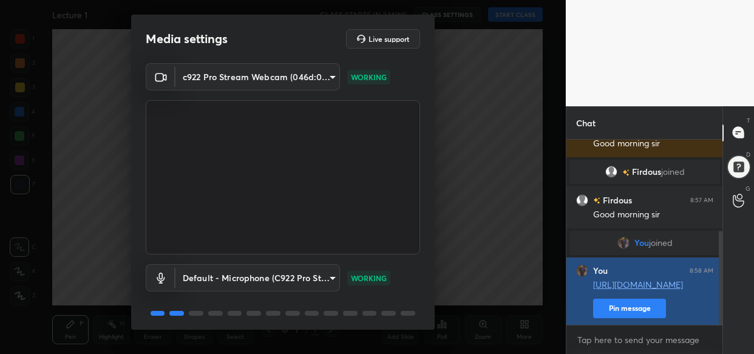
click at [644, 305] on button "Pin message" at bounding box center [629, 308] width 73 height 19
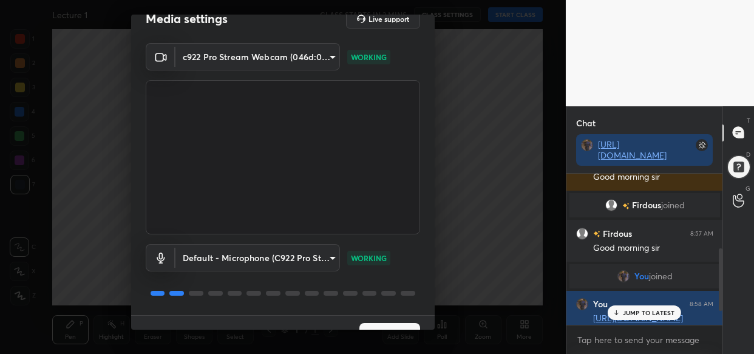
scroll to position [44, 0]
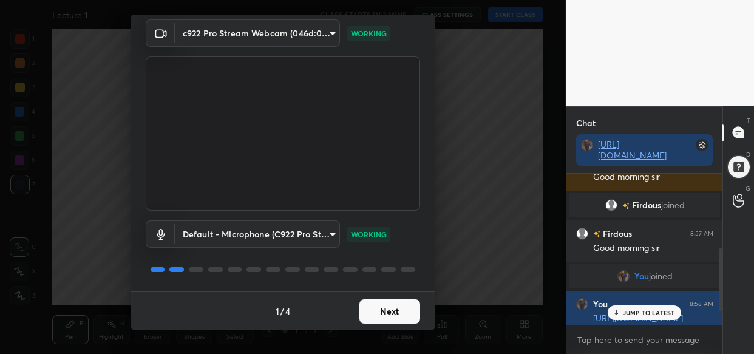
click at [393, 313] on button "Next" at bounding box center [389, 311] width 61 height 24
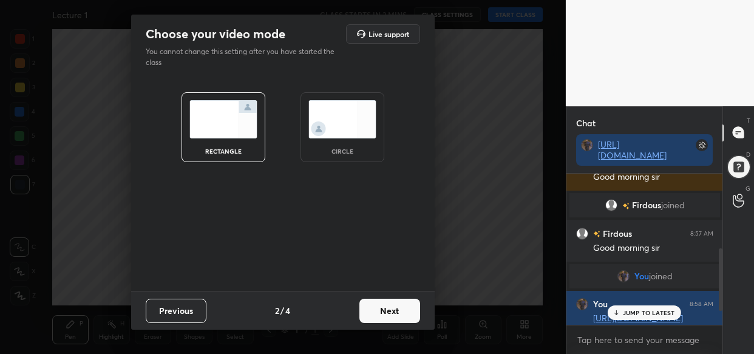
click at [393, 313] on button "Next" at bounding box center [389, 311] width 61 height 24
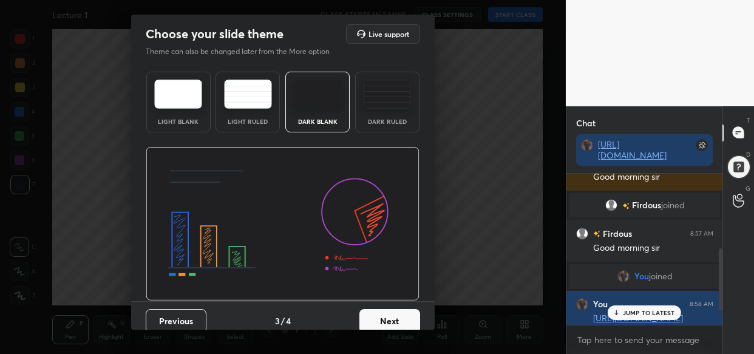
click at [393, 313] on button "Next" at bounding box center [389, 321] width 61 height 24
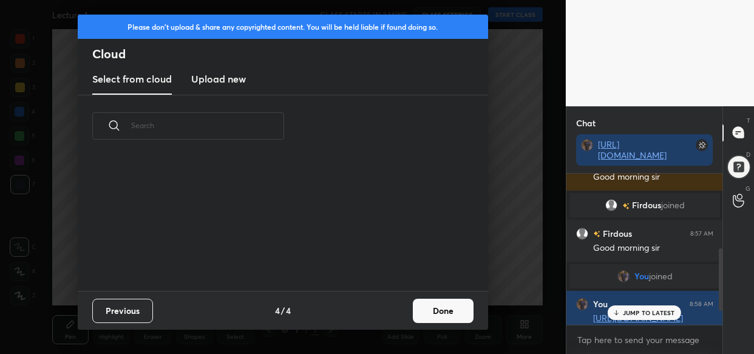
click at [393, 313] on div "Previous 4 / 4 Done" at bounding box center [283, 310] width 410 height 39
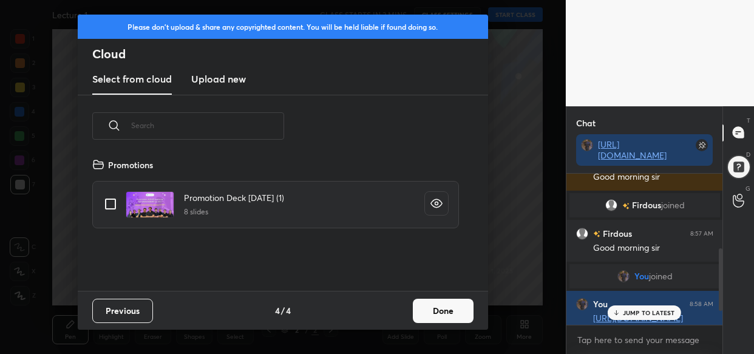
click at [215, 68] on new "Upload new" at bounding box center [218, 79] width 55 height 30
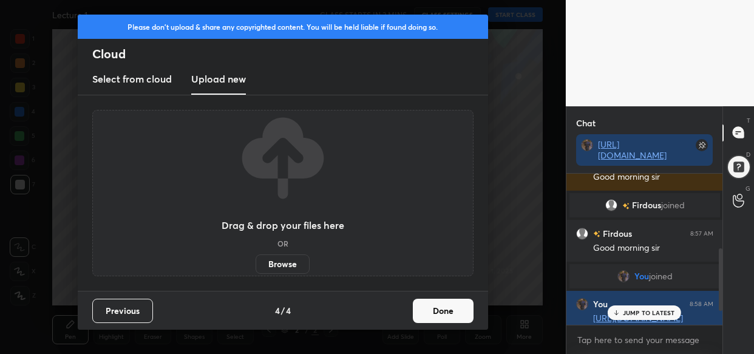
click at [285, 266] on label "Browse" at bounding box center [283, 263] width 54 height 19
click at [256, 266] on input "Browse" at bounding box center [256, 263] width 0 height 19
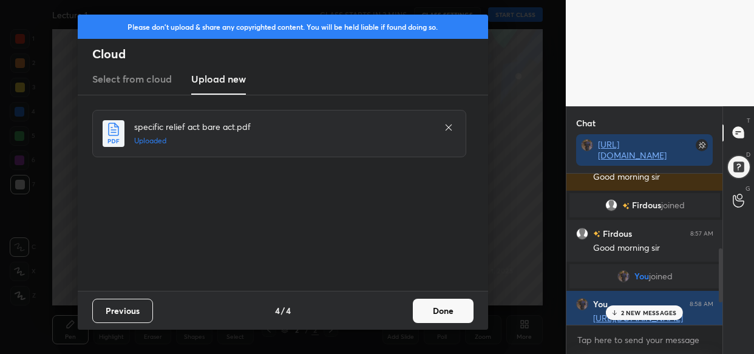
click at [445, 310] on button "Done" at bounding box center [443, 311] width 61 height 24
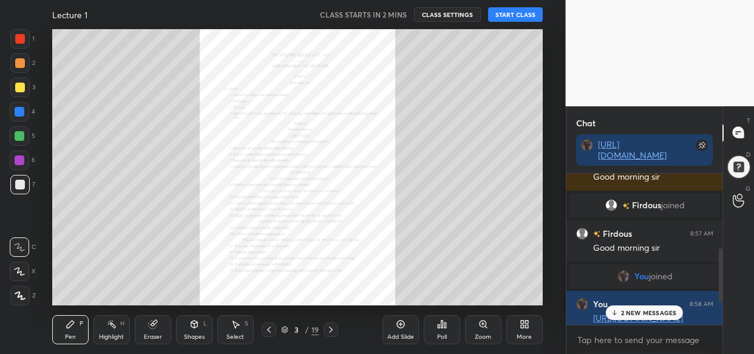
click at [653, 309] on p "2 NEW MESSAGES" at bounding box center [649, 312] width 56 height 7
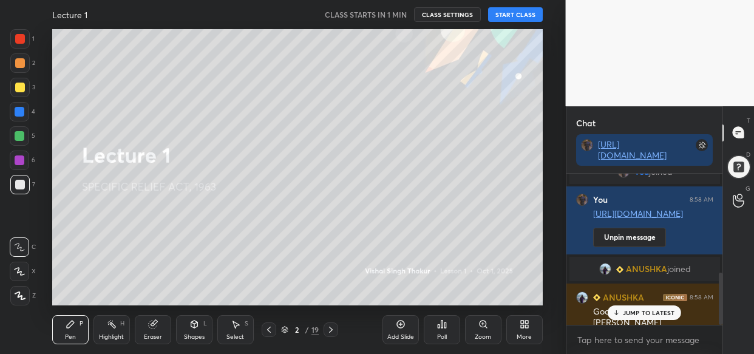
click at [528, 328] on icon at bounding box center [525, 324] width 10 height 10
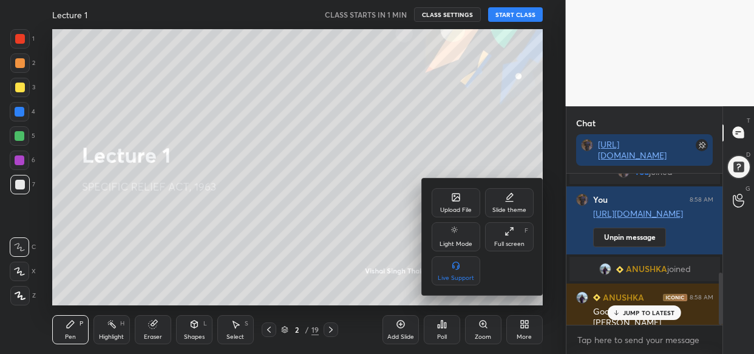
click at [464, 209] on div "Upload File" at bounding box center [456, 210] width 32 height 6
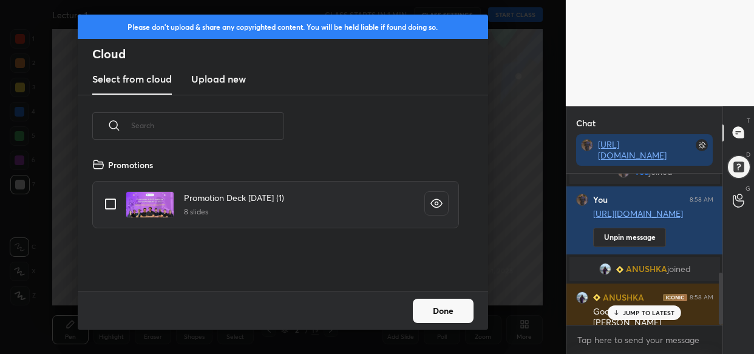
click at [203, 75] on h3 "Upload new" at bounding box center [218, 79] width 55 height 15
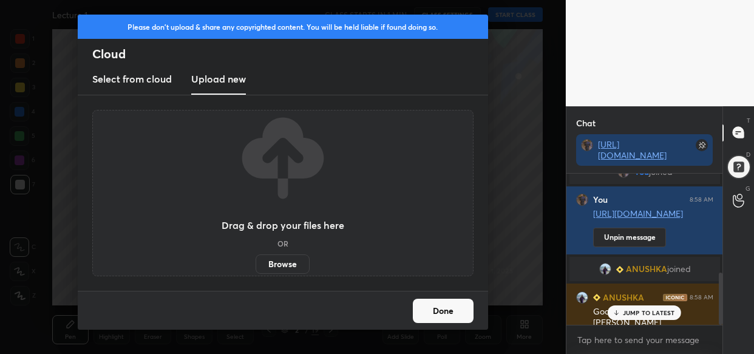
click at [288, 260] on label "Browse" at bounding box center [283, 263] width 54 height 19
click at [256, 260] on input "Browse" at bounding box center [256, 263] width 0 height 19
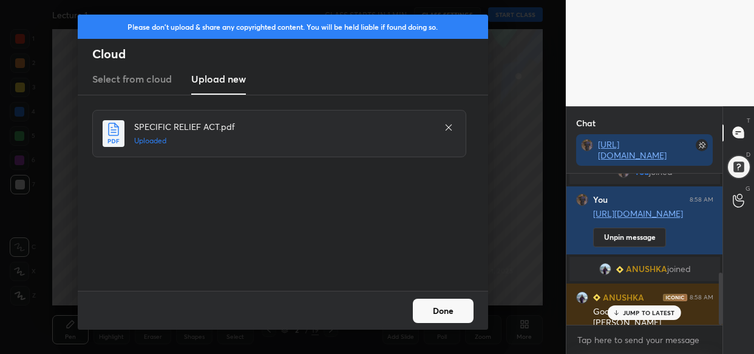
click at [444, 305] on button "Done" at bounding box center [443, 311] width 61 height 24
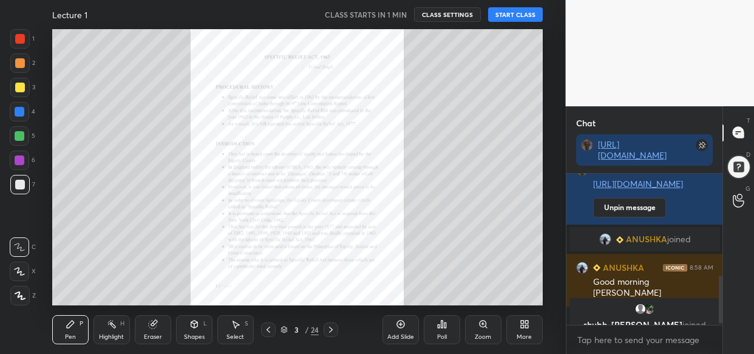
scroll to position [330, 0]
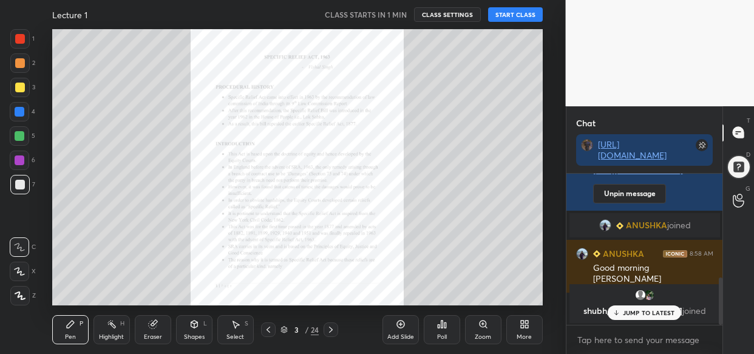
click at [644, 312] on p "JUMP TO LATEST" at bounding box center [649, 312] width 52 height 7
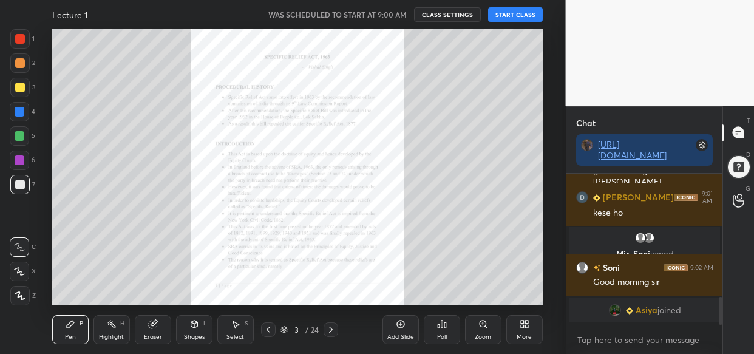
scroll to position [709, 0]
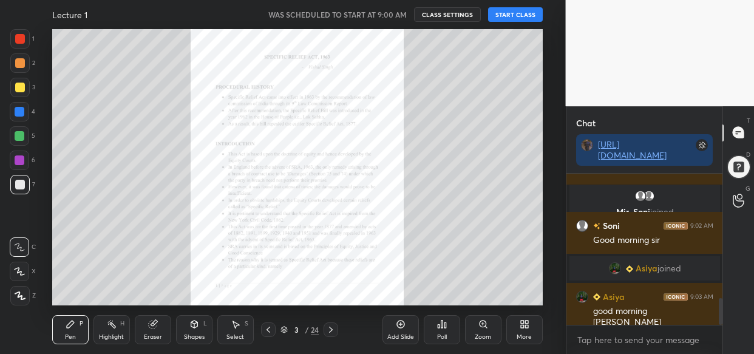
click at [506, 19] on button "START CLASS" at bounding box center [515, 14] width 55 height 15
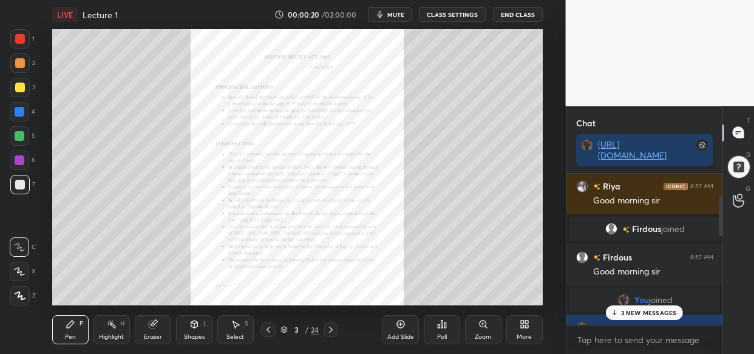
scroll to position [158, 0]
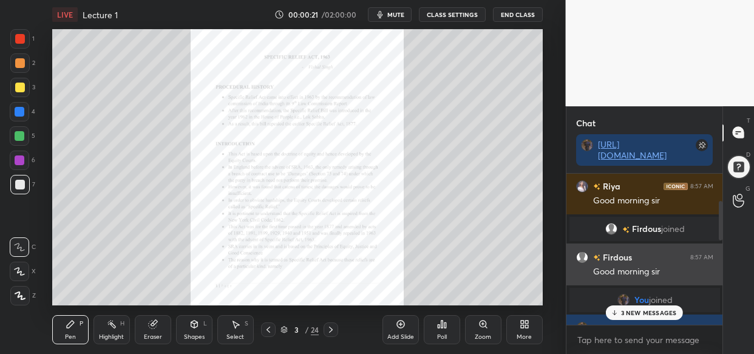
drag, startPoint x: 692, startPoint y: 231, endPoint x: 668, endPoint y: 264, distance: 40.8
click at [691, 233] on div "[PERSON_NAME] joined" at bounding box center [645, 229] width 151 height 24
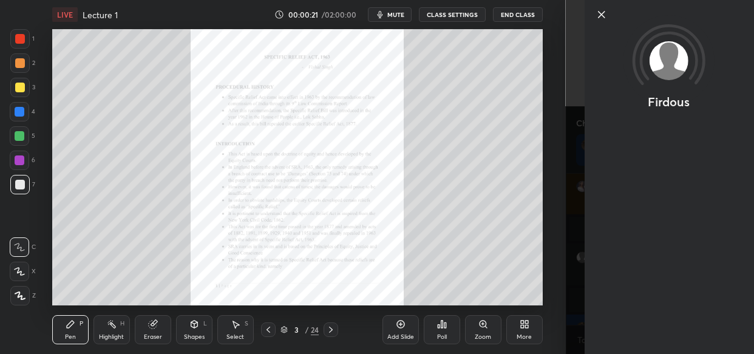
drag, startPoint x: 668, startPoint y: 264, endPoint x: 614, endPoint y: 311, distance: 72.3
click at [614, 311] on body "1 2 3 4 5 6 7 C X Z C X Z E E Erase all H H LIVE Lecture 1 00:00:21 / 02:00:00 …" at bounding box center [377, 177] width 754 height 354
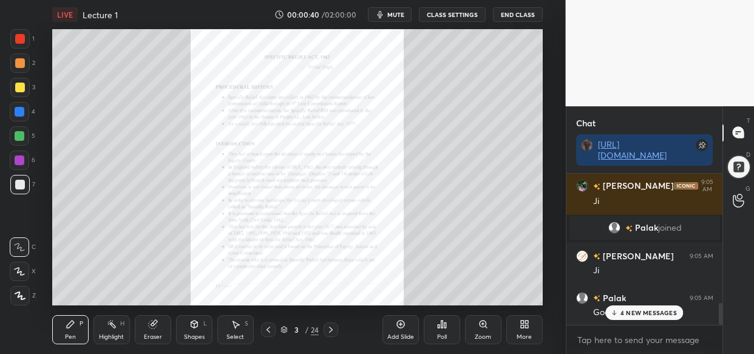
scroll to position [905, 0]
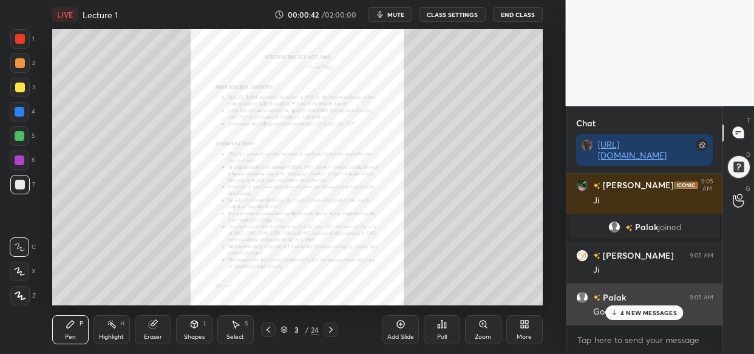
click at [652, 313] on p "4 NEW MESSAGES" at bounding box center [649, 312] width 56 height 7
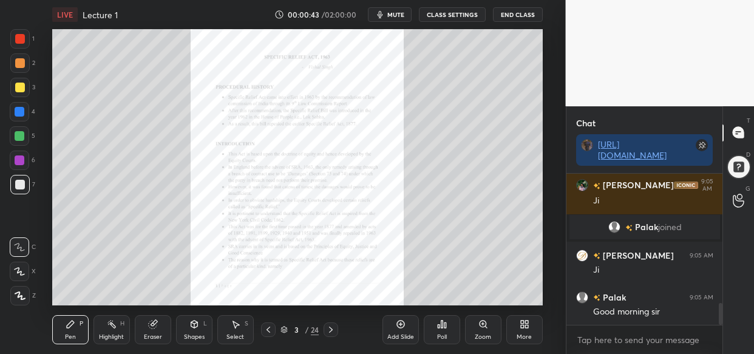
click at [686, 341] on textarea at bounding box center [644, 339] width 137 height 19
click at [20, 87] on div at bounding box center [20, 88] width 10 height 10
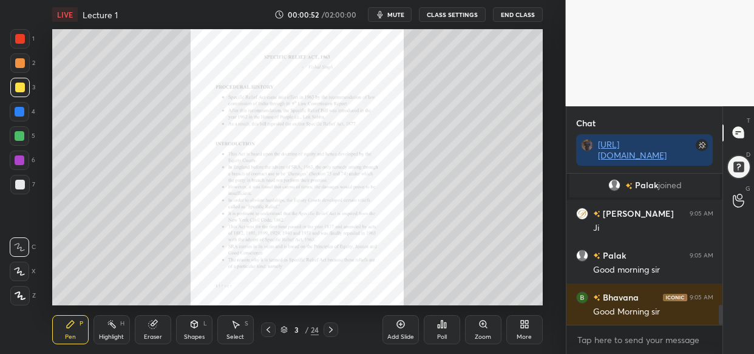
scroll to position [990, 0]
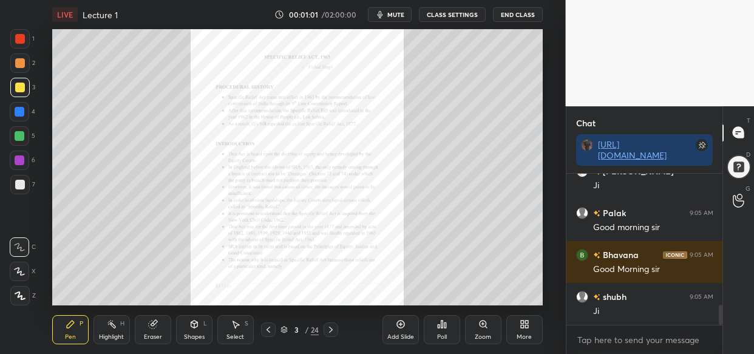
drag, startPoint x: 15, startPoint y: 111, endPoint x: 24, endPoint y: 121, distance: 14.2
click at [17, 111] on div at bounding box center [20, 112] width 10 height 10
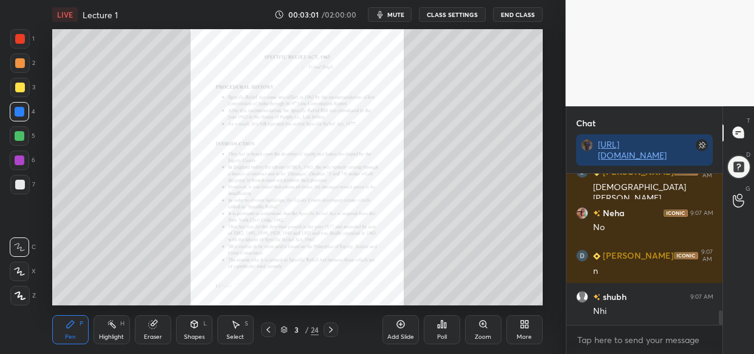
scroll to position [1454, 0]
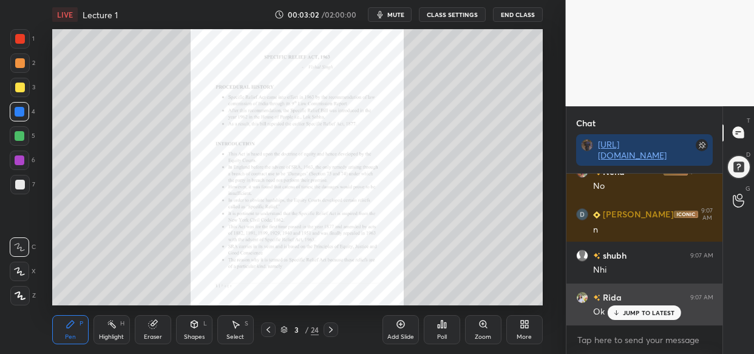
click at [644, 314] on p "JUMP TO LATEST" at bounding box center [649, 312] width 52 height 7
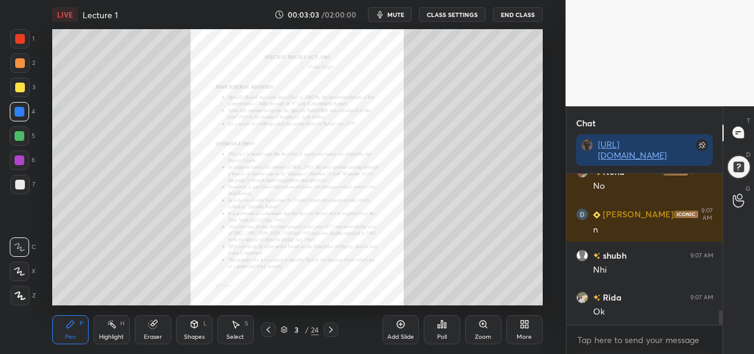
drag, startPoint x: 485, startPoint y: 332, endPoint x: 469, endPoint y: 339, distance: 17.1
click at [483, 331] on div "Zoom" at bounding box center [483, 329] width 36 height 29
click at [466, 335] on div "Add Slide Poll Zoom More" at bounding box center [463, 330] width 160 height 68
click at [469, 339] on div "Add Slide Poll Zoom More" at bounding box center [463, 330] width 160 height 68
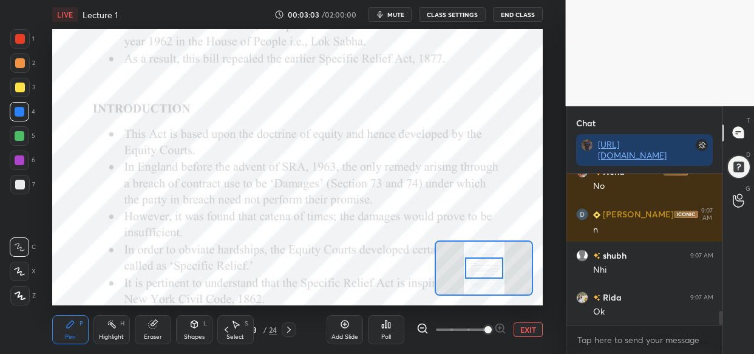
click at [491, 326] on span at bounding box center [488, 329] width 7 height 7
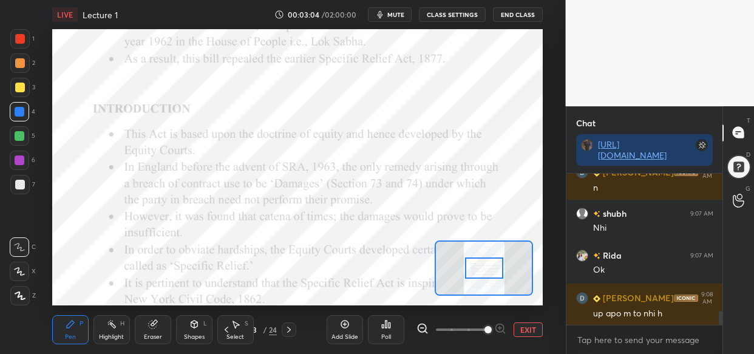
click at [492, 328] on span at bounding box center [488, 329] width 7 height 7
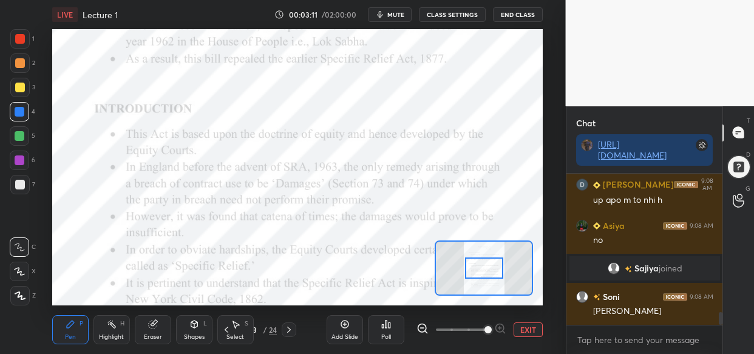
scroll to position [1651, 0]
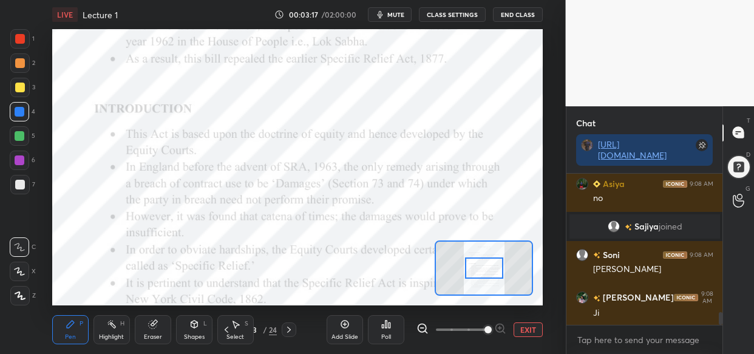
click at [467, 264] on div at bounding box center [484, 267] width 38 height 21
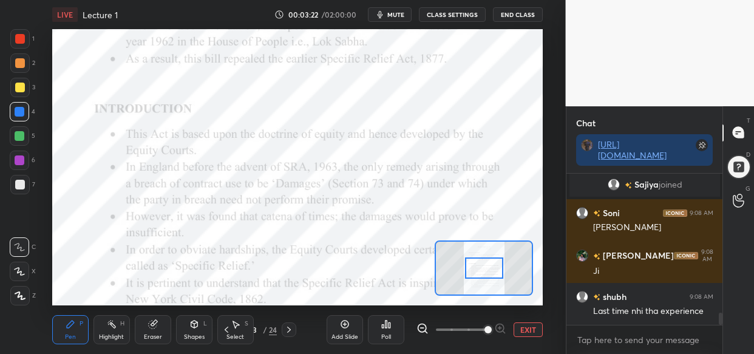
drag, startPoint x: 15, startPoint y: 33, endPoint x: 11, endPoint y: 43, distance: 10.6
click at [14, 36] on div at bounding box center [19, 38] width 19 height 19
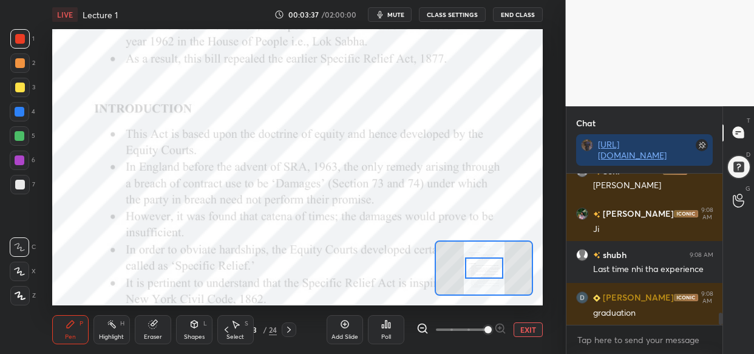
drag, startPoint x: 154, startPoint y: 327, endPoint x: 128, endPoint y: 347, distance: 32.4
click at [156, 324] on div "Eraser" at bounding box center [153, 329] width 36 height 29
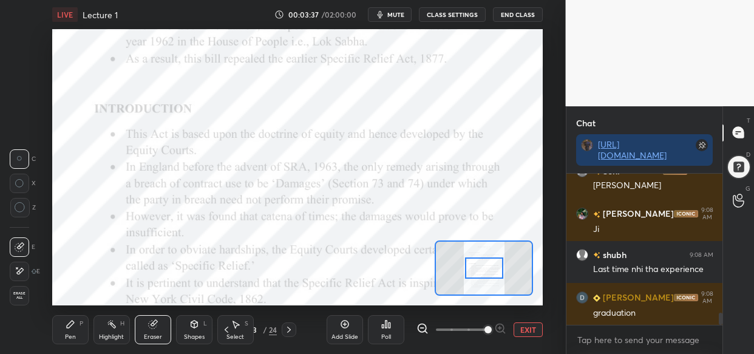
click at [15, 296] on span "Erase all" at bounding box center [19, 295] width 18 height 9
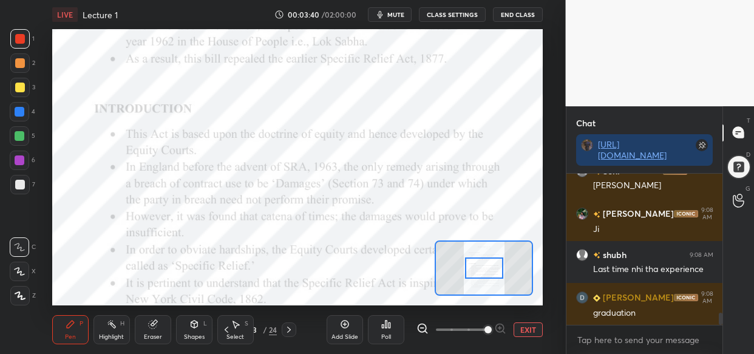
click at [478, 267] on div at bounding box center [484, 267] width 38 height 21
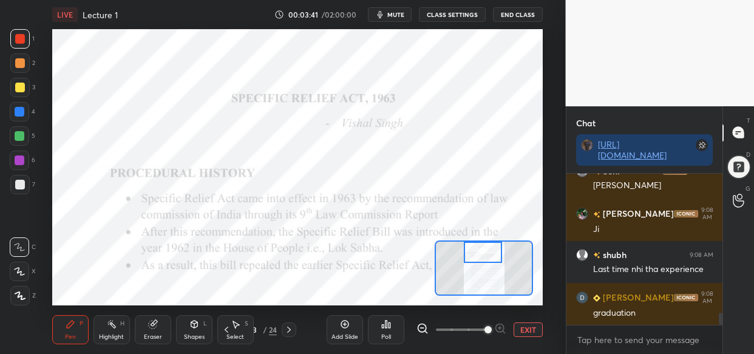
drag, startPoint x: 478, startPoint y: 267, endPoint x: 477, endPoint y: 244, distance: 23.1
click at [477, 244] on div at bounding box center [483, 252] width 38 height 21
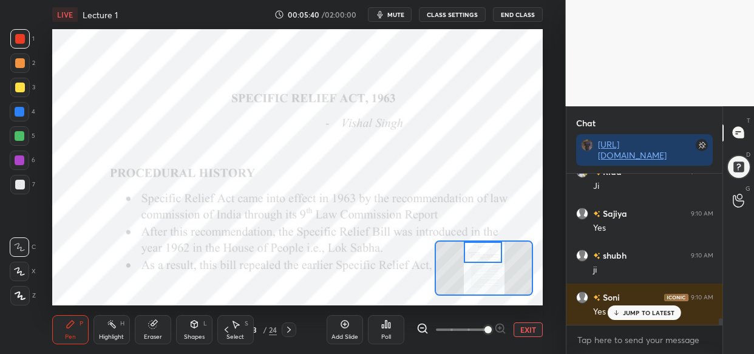
scroll to position [3200, 0]
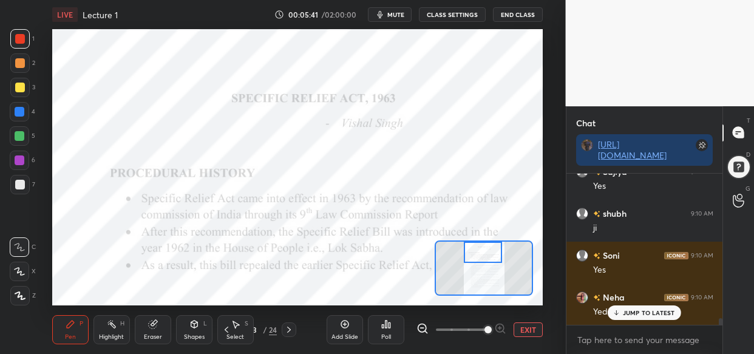
click at [25, 161] on div at bounding box center [19, 160] width 19 height 19
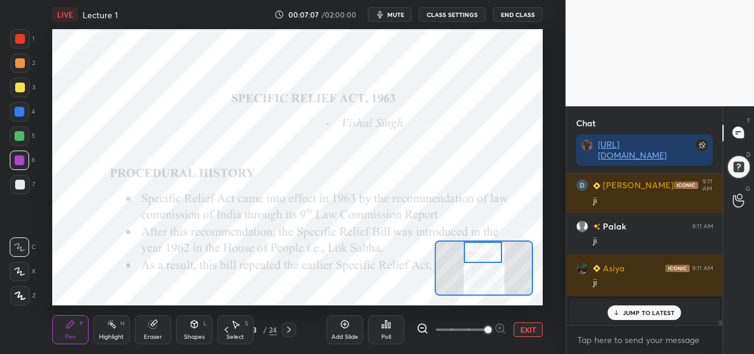
scroll to position [4402, 0]
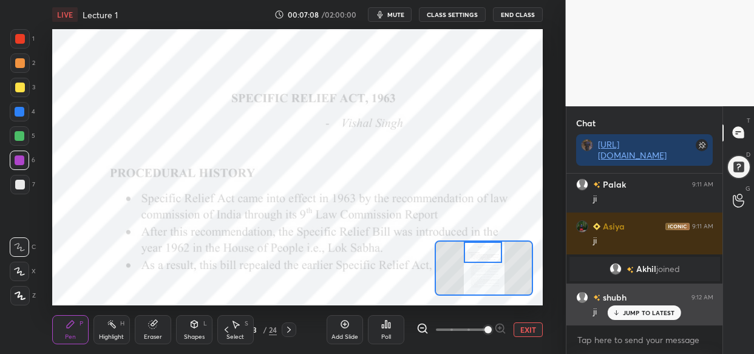
click at [621, 313] on icon at bounding box center [617, 312] width 8 height 7
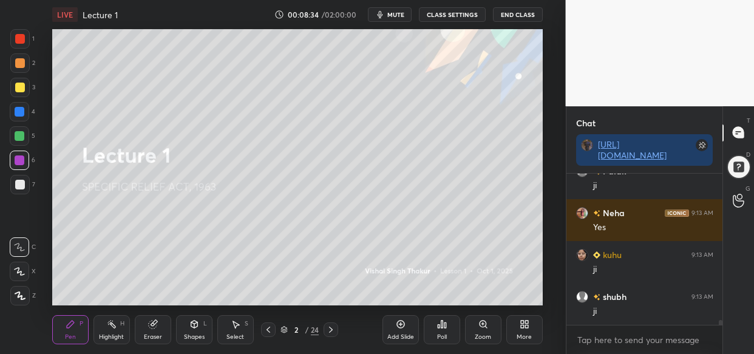
scroll to position [4420, 0]
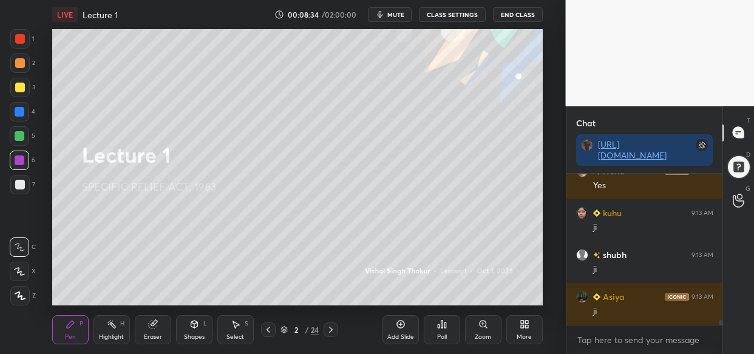
drag, startPoint x: 15, startPoint y: 90, endPoint x: 46, endPoint y: 116, distance: 40.0
click at [15, 91] on div at bounding box center [20, 88] width 10 height 10
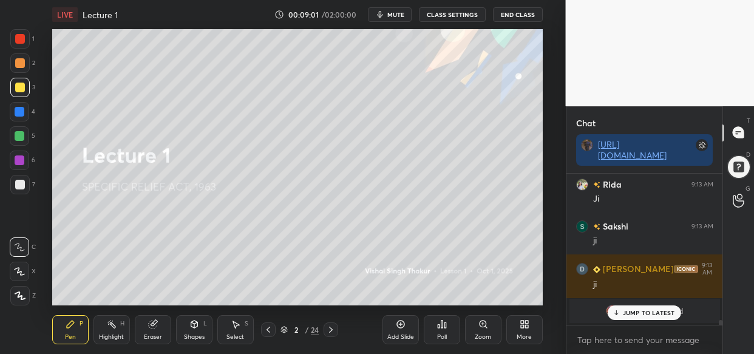
scroll to position [4580, 0]
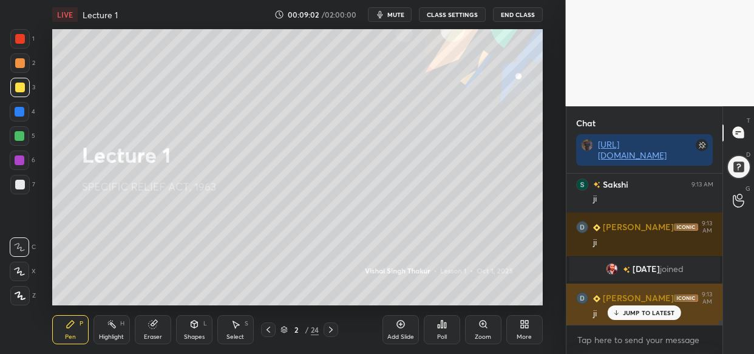
click at [647, 312] on p "JUMP TO LATEST" at bounding box center [649, 312] width 52 height 7
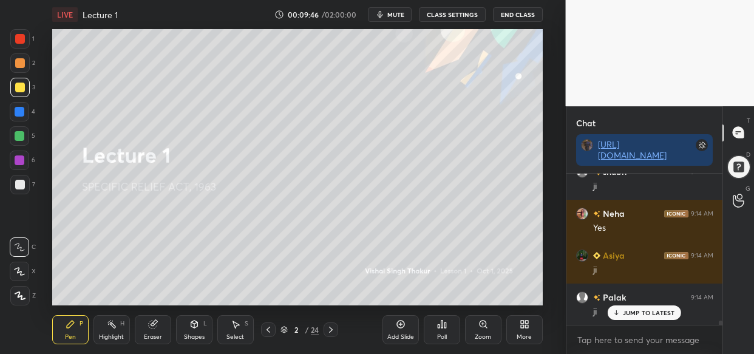
scroll to position [5028, 0]
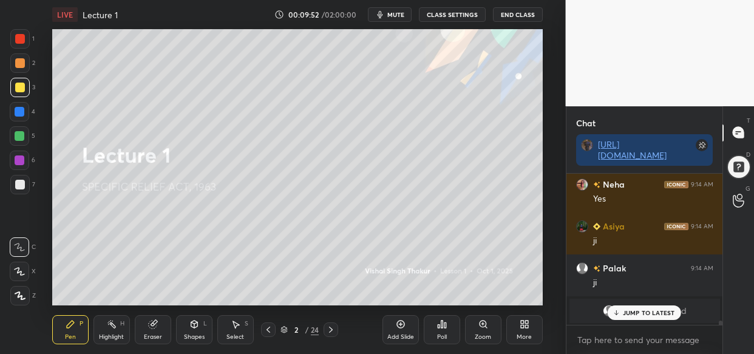
click at [653, 310] on p "JUMP TO LATEST" at bounding box center [649, 312] width 52 height 7
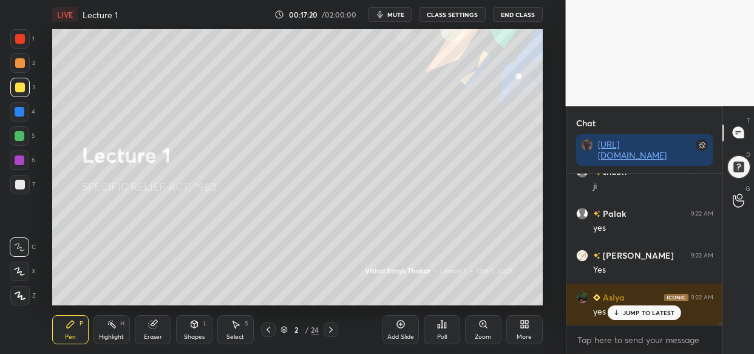
scroll to position [9917, 0]
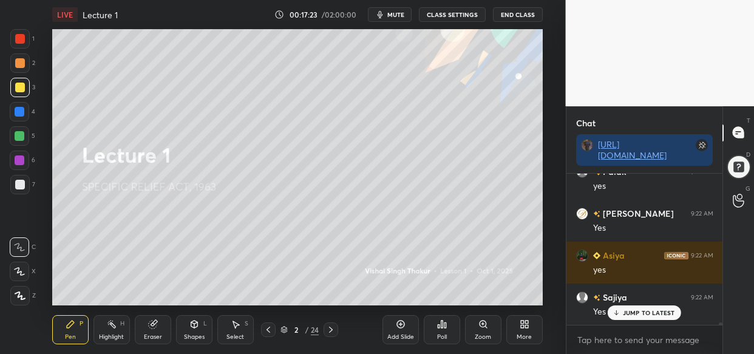
drag, startPoint x: 22, startPoint y: 115, endPoint x: 44, endPoint y: 168, distance: 57.7
click at [23, 116] on div at bounding box center [19, 111] width 19 height 19
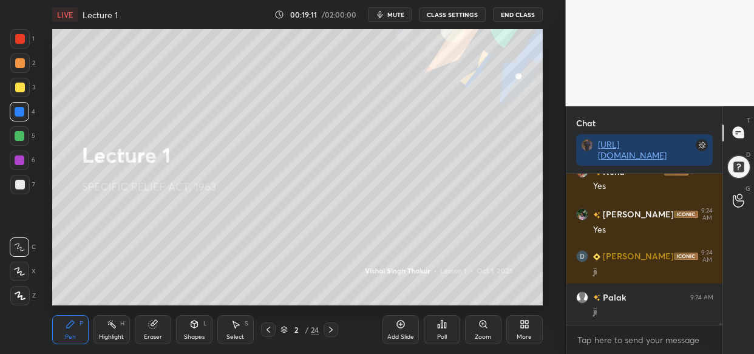
scroll to position [11228, 0]
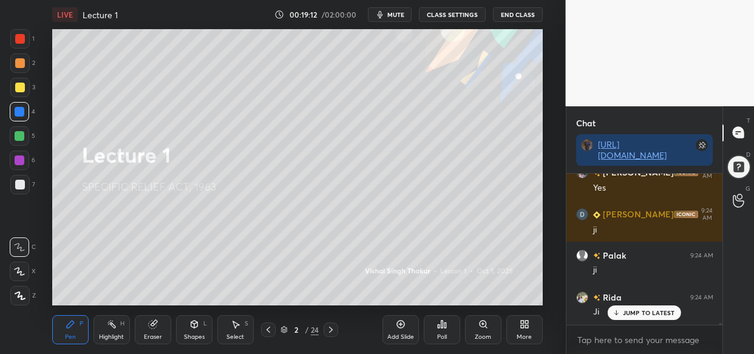
click at [55, 107] on div "Setting up your live class Poll for secs No correct answer Start poll" at bounding box center [297, 167] width 517 height 276
drag, startPoint x: 49, startPoint y: 108, endPoint x: 49, endPoint y: 100, distance: 7.9
click at [50, 106] on div "Setting up your live class Poll for secs No correct answer Start poll" at bounding box center [297, 167] width 517 height 276
click at [50, 100] on div "Setting up your live class Poll for secs No correct answer Start poll" at bounding box center [297, 167] width 517 height 276
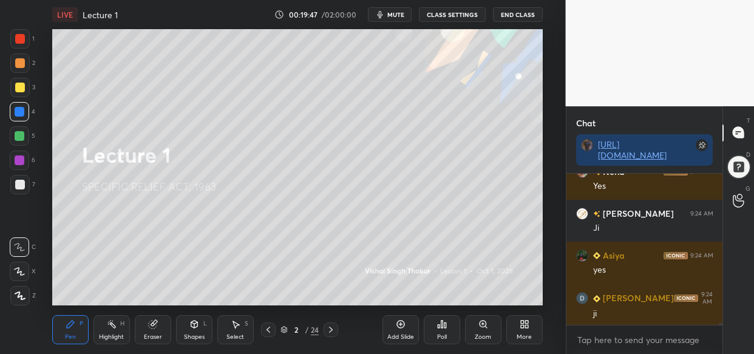
scroll to position [11773, 0]
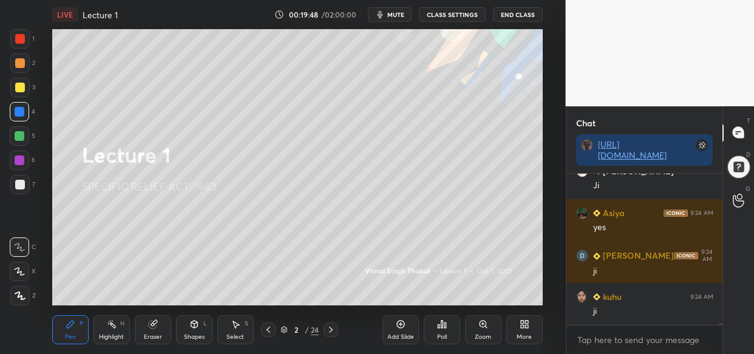
click at [397, 15] on span "mute" at bounding box center [395, 14] width 17 height 9
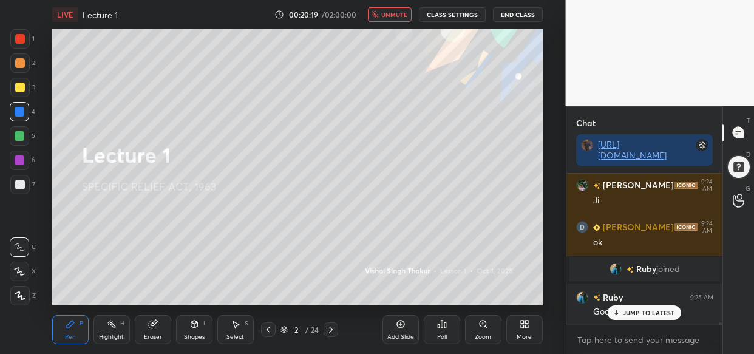
scroll to position [10056, 0]
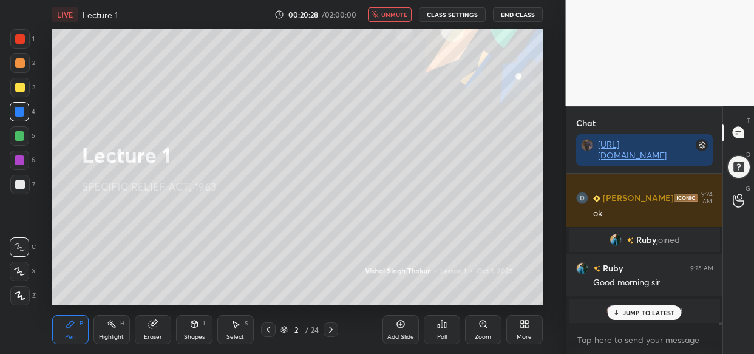
drag, startPoint x: 647, startPoint y: 309, endPoint x: 612, endPoint y: 313, distance: 35.5
click at [647, 309] on p "JUMP TO LATEST" at bounding box center [649, 312] width 52 height 7
click at [395, 9] on button "unmute" at bounding box center [390, 14] width 44 height 15
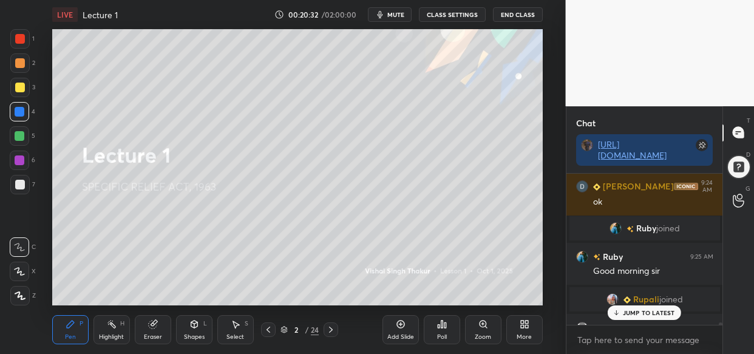
scroll to position [10086, 0]
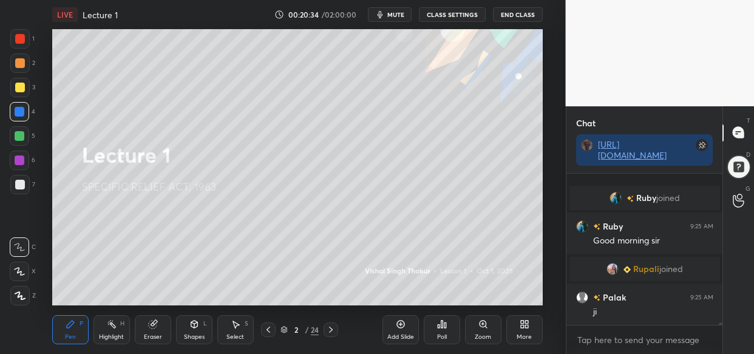
click at [653, 321] on div "[PERSON_NAME] joined Ruby 9:25 AM Good morning [PERSON_NAME] joined Palak 9:25 …" at bounding box center [644, 249] width 157 height 151
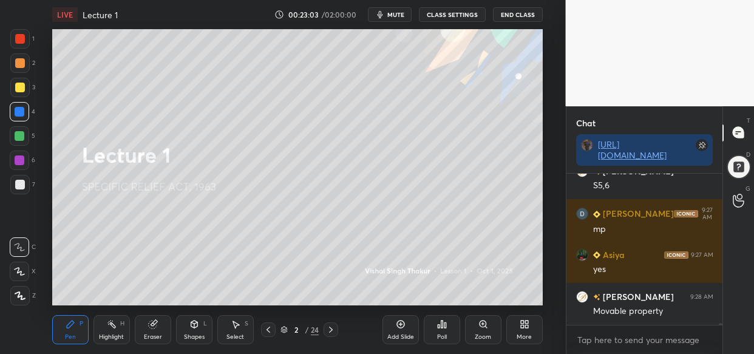
scroll to position [12289, 0]
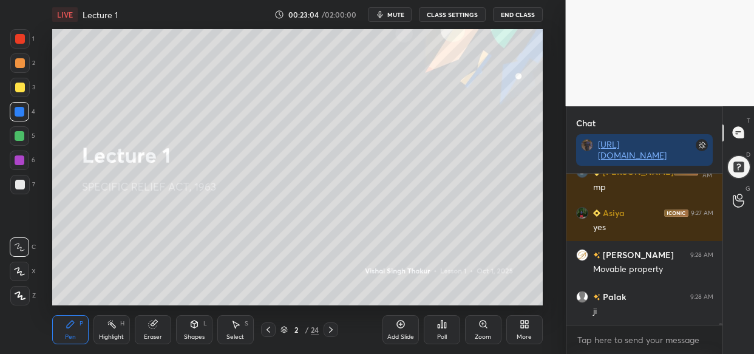
click at [18, 134] on div at bounding box center [20, 136] width 10 height 10
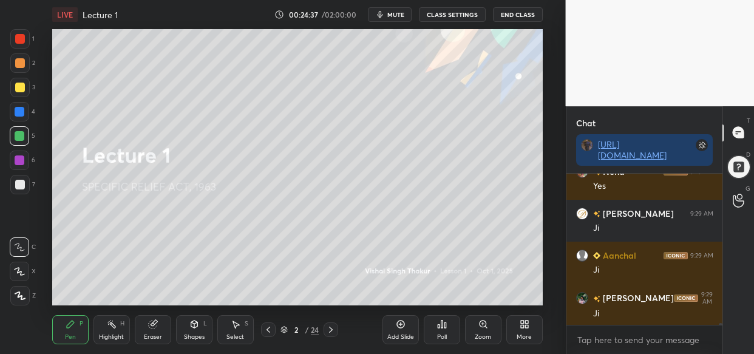
scroll to position [13516, 0]
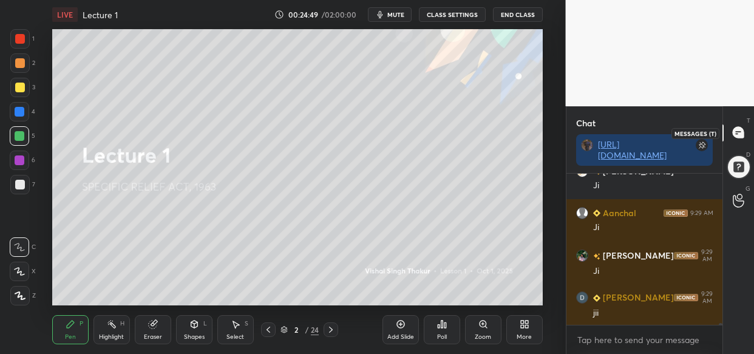
click at [737, 131] on icon at bounding box center [738, 132] width 11 height 11
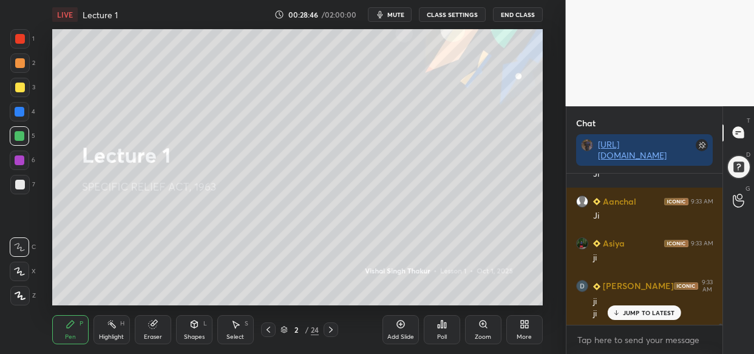
scroll to position [16357, 0]
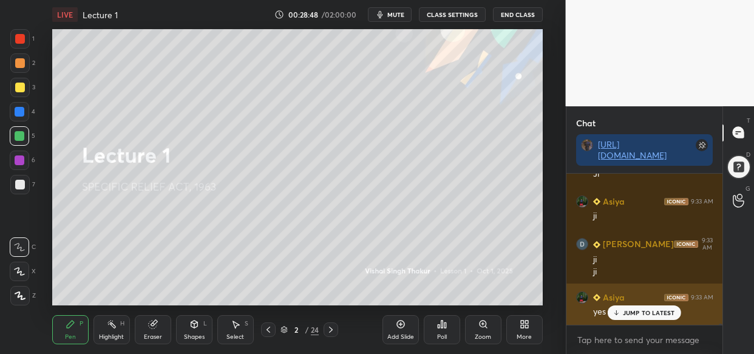
click at [644, 309] on p "JUMP TO LATEST" at bounding box center [649, 312] width 52 height 7
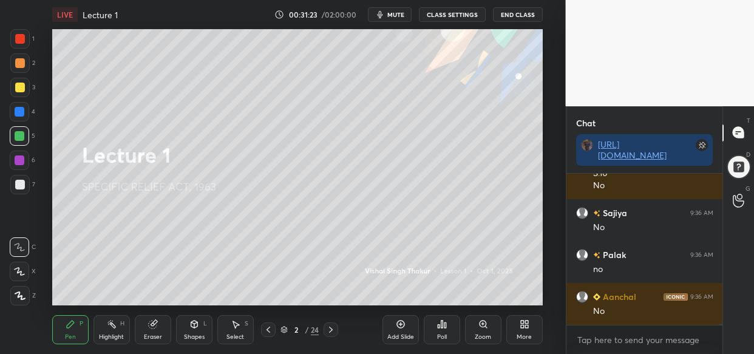
scroll to position [18184, 0]
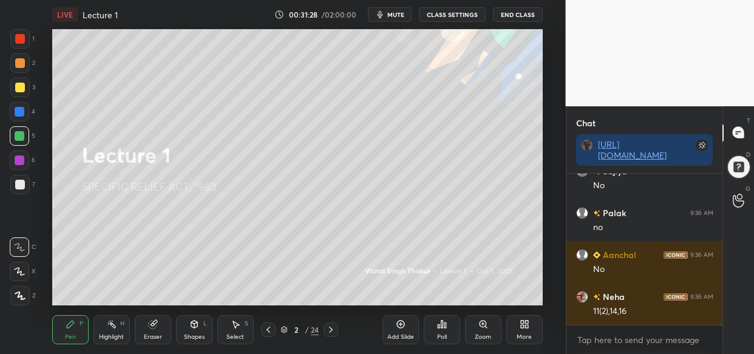
click at [395, 298] on div "LIVE Lecture 1 00:31:28 / 02:00:00 mute CLASS SETTINGS End Class Setting up you…" at bounding box center [297, 177] width 517 height 354
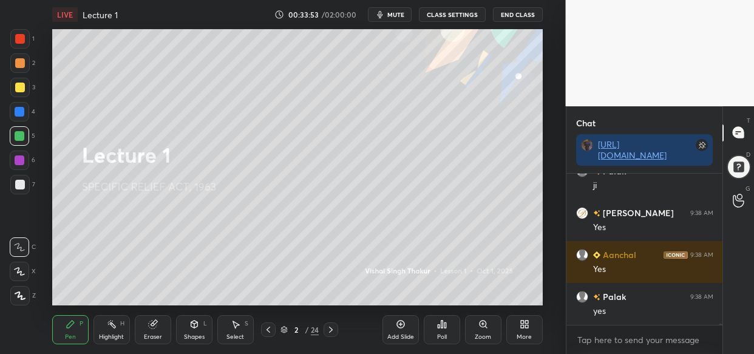
scroll to position [20847, 0]
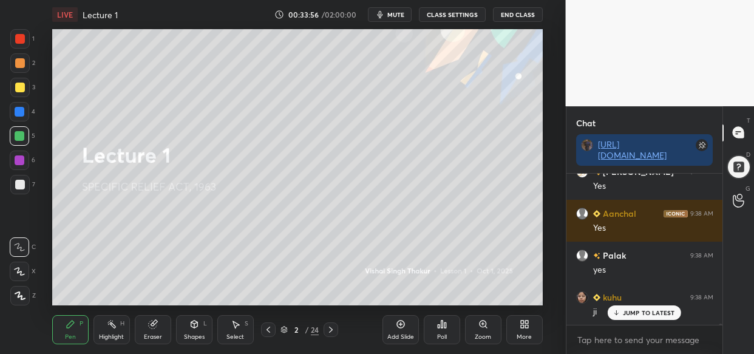
click at [400, 327] on div "Add Slide" at bounding box center [401, 329] width 36 height 29
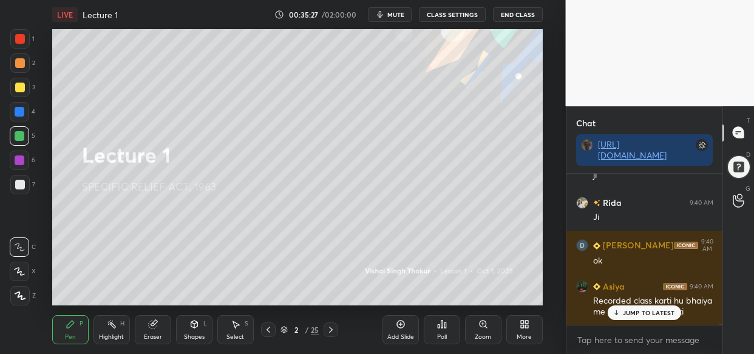
scroll to position [22156, 0]
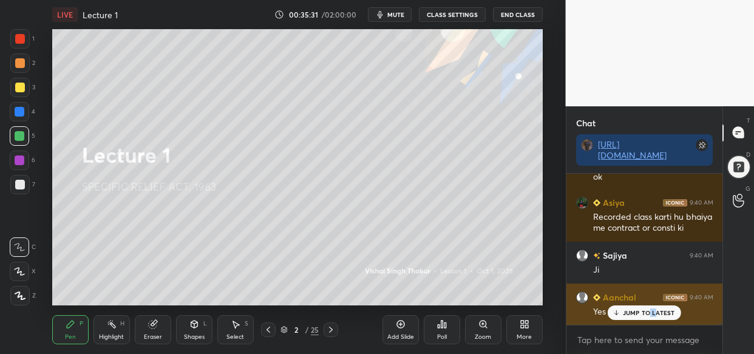
click at [650, 315] on p "JUMP TO LATEST" at bounding box center [649, 312] width 52 height 7
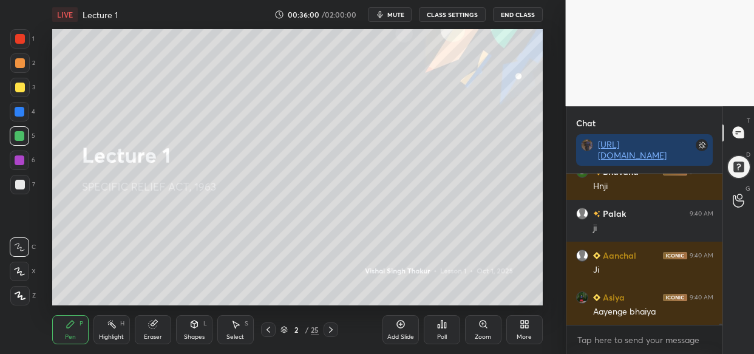
scroll to position [22617, 0]
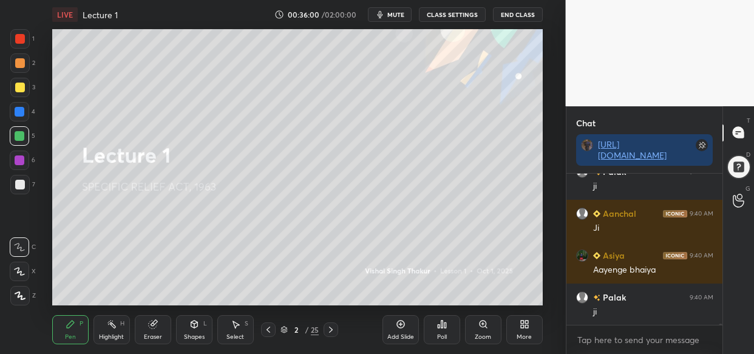
click at [643, 348] on p "JUMP TO LATEST" at bounding box center [649, 351] width 52 height 7
drag, startPoint x: 399, startPoint y: 328, endPoint x: 387, endPoint y: 345, distance: 20.0
click at [397, 332] on div "Add Slide" at bounding box center [401, 329] width 36 height 29
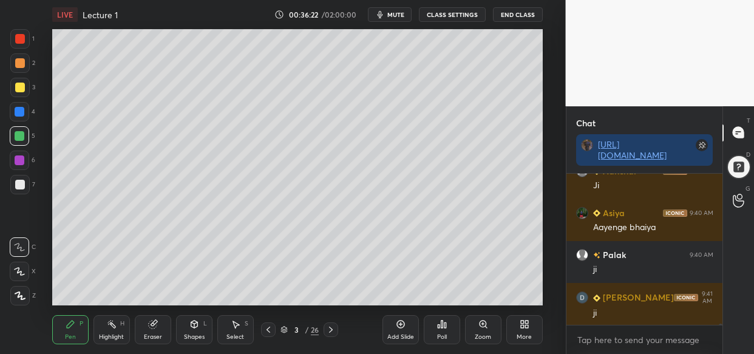
scroll to position [22702, 0]
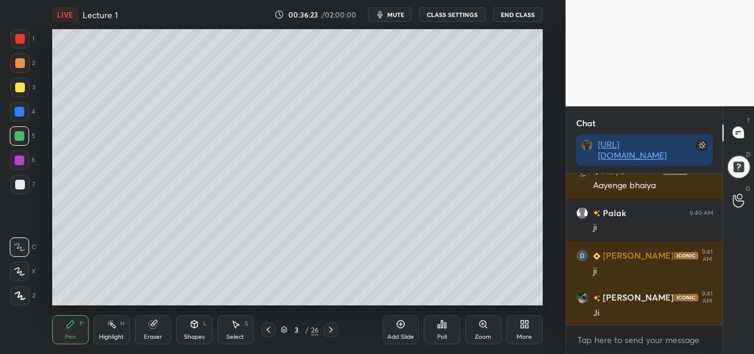
click at [18, 87] on div at bounding box center [20, 88] width 10 height 10
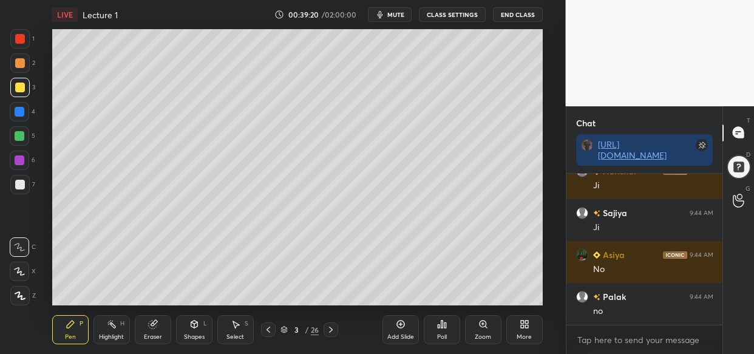
scroll to position [25341, 0]
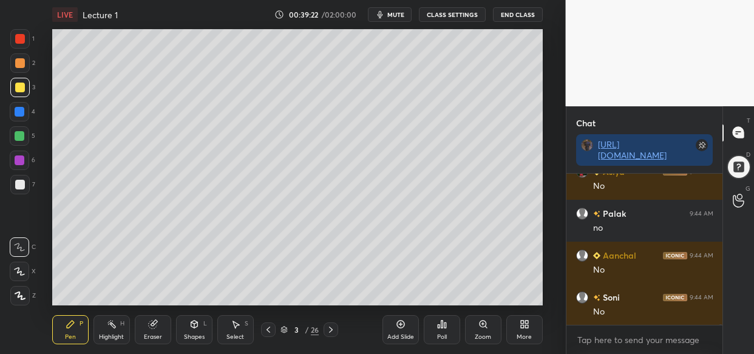
click at [306, 35] on div "LIVE Lecture 1 00:39:22 / 02:00:00 mute CLASS SETTINGS End Class Setting up you…" at bounding box center [297, 177] width 517 height 354
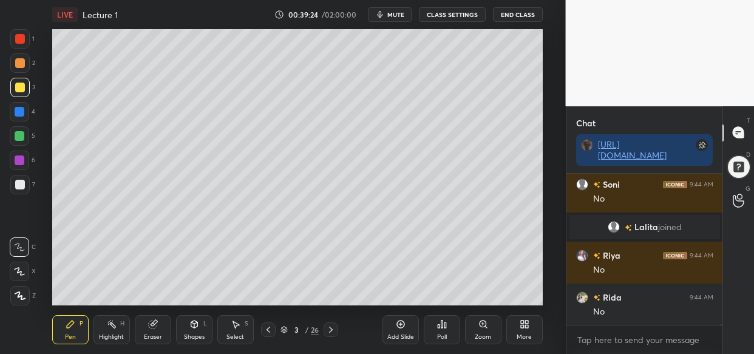
scroll to position [25538, 0]
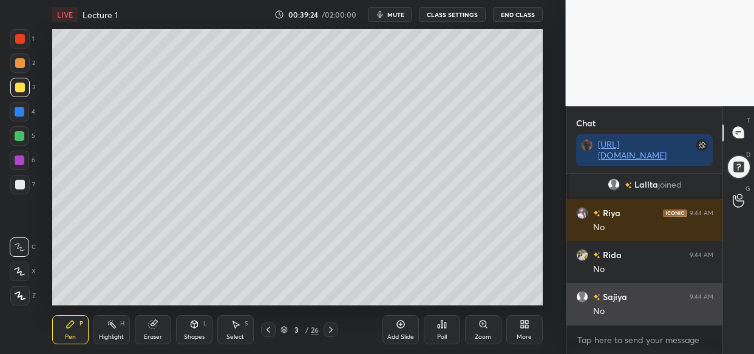
click at [620, 314] on div "No" at bounding box center [653, 311] width 120 height 12
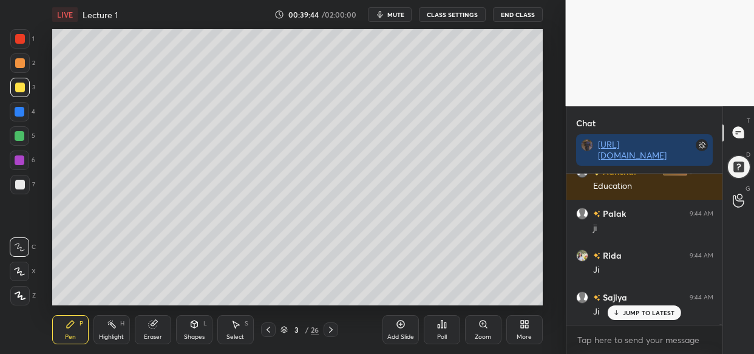
scroll to position [25872, 0]
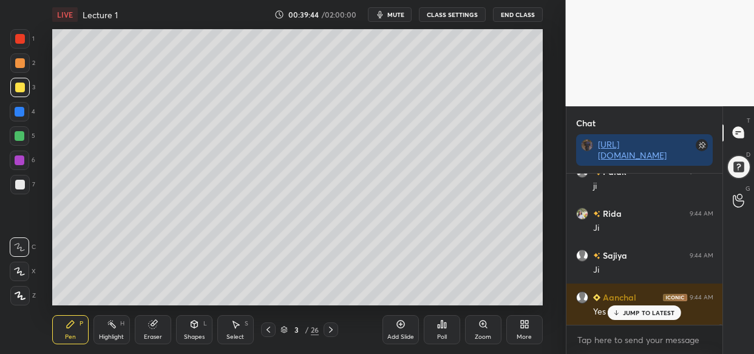
click at [20, 89] on div at bounding box center [20, 88] width 10 height 10
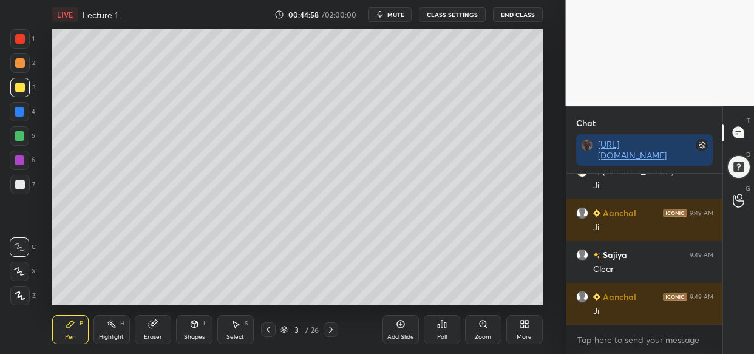
scroll to position [29553, 0]
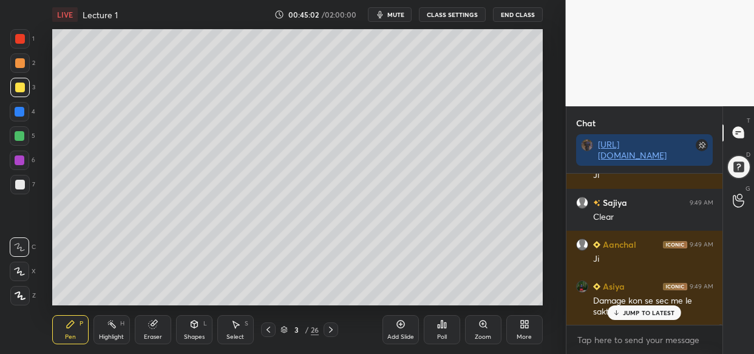
click at [540, 282] on div "LIVE Lecture 1 00:45:02 / 02:00:00 mute CLASS SETTINGS End Class Setting up you…" at bounding box center [297, 177] width 517 height 354
click at [654, 318] on div "JUMP TO LATEST" at bounding box center [644, 312] width 73 height 15
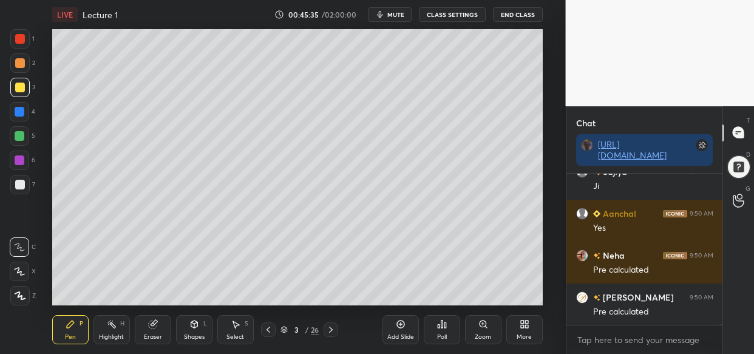
scroll to position [29971, 0]
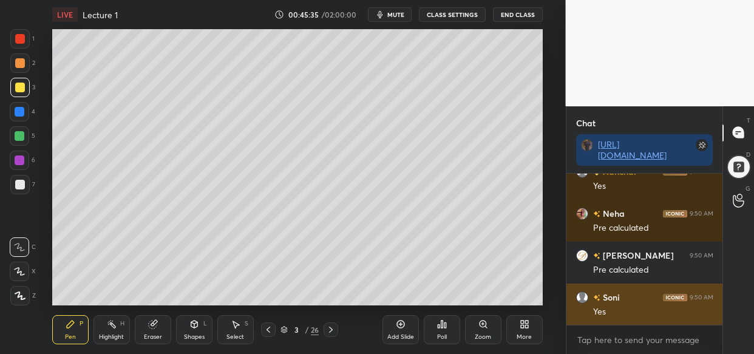
click at [638, 348] on p "JUMP TO LATEST" at bounding box center [649, 351] width 52 height 7
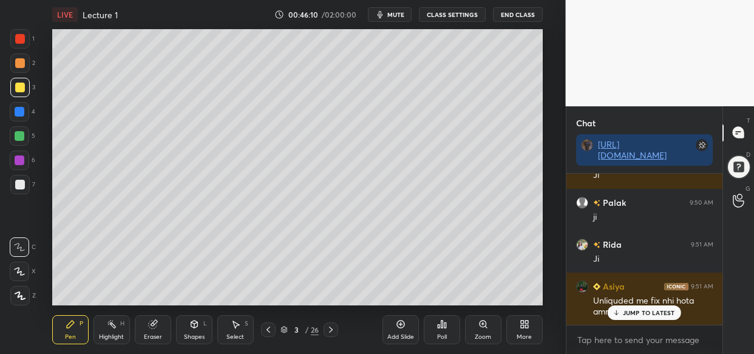
scroll to position [30359, 0]
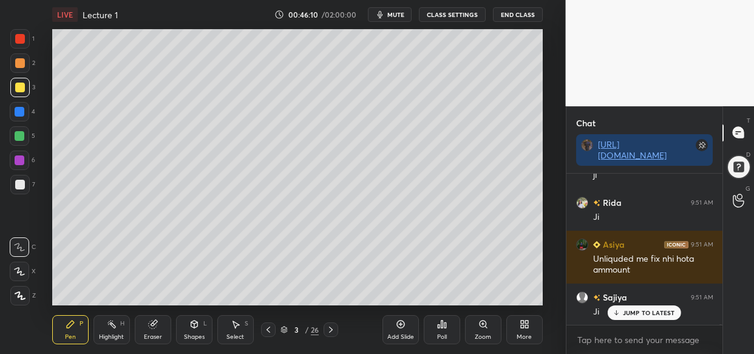
drag, startPoint x: 631, startPoint y: 311, endPoint x: 613, endPoint y: 328, distance: 25.4
click at [630, 309] on p "JUMP TO LATEST" at bounding box center [649, 312] width 52 height 7
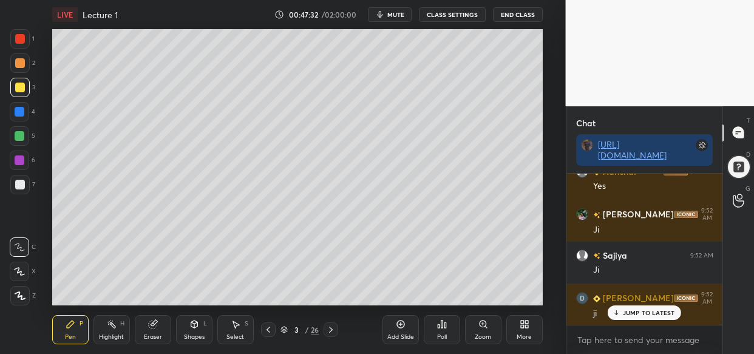
scroll to position [31574, 0]
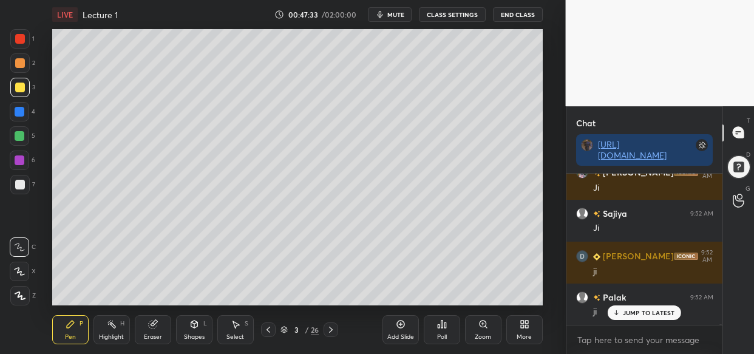
click at [390, 330] on div "Add Slide" at bounding box center [401, 329] width 36 height 29
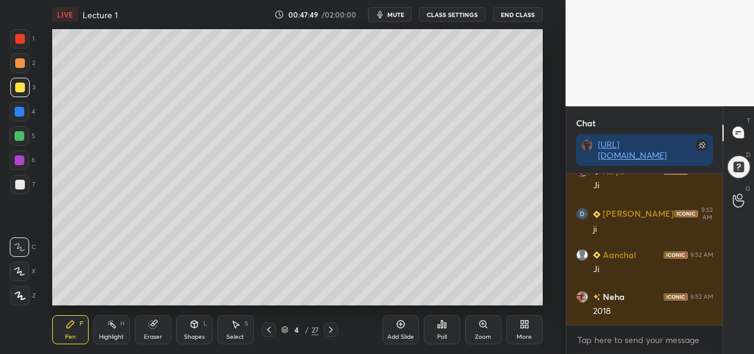
scroll to position [31785, 0]
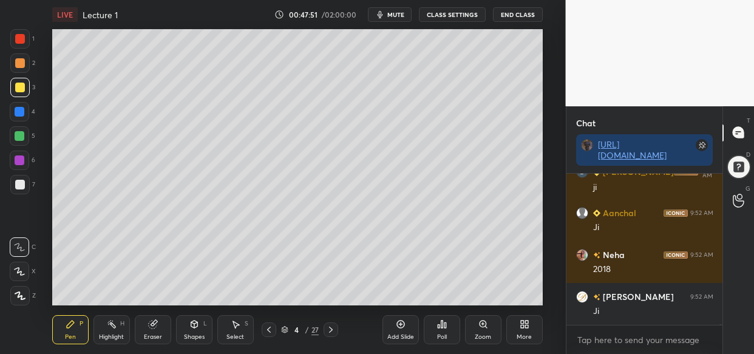
drag, startPoint x: 12, startPoint y: 102, endPoint x: 49, endPoint y: 146, distance: 57.4
click at [12, 104] on div at bounding box center [19, 111] width 19 height 19
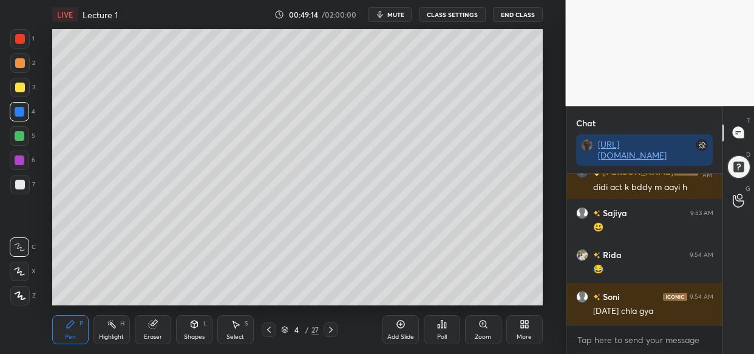
scroll to position [33125, 0]
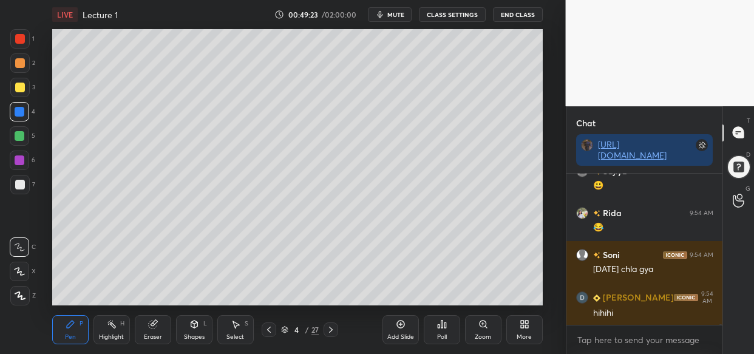
click at [392, 13] on span "mute" at bounding box center [395, 14] width 17 height 9
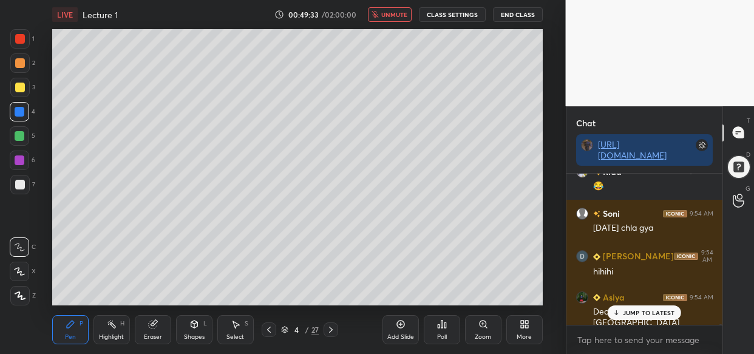
scroll to position [33208, 0]
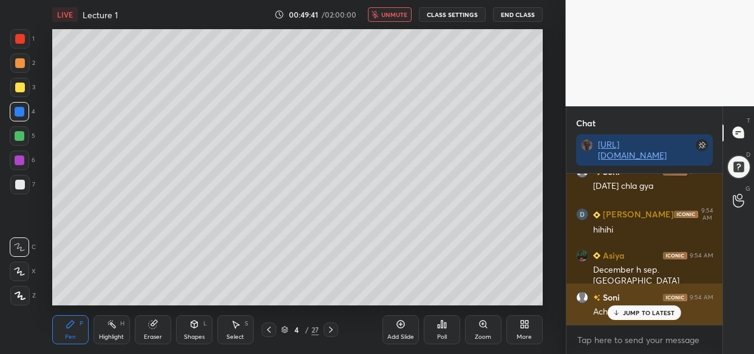
click at [658, 317] on div "JUMP TO LATEST" at bounding box center [644, 312] width 73 height 15
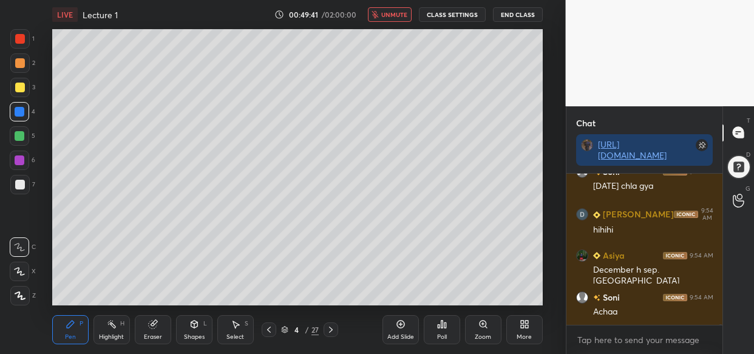
click at [397, 21] on button "unmute" at bounding box center [390, 14] width 44 height 15
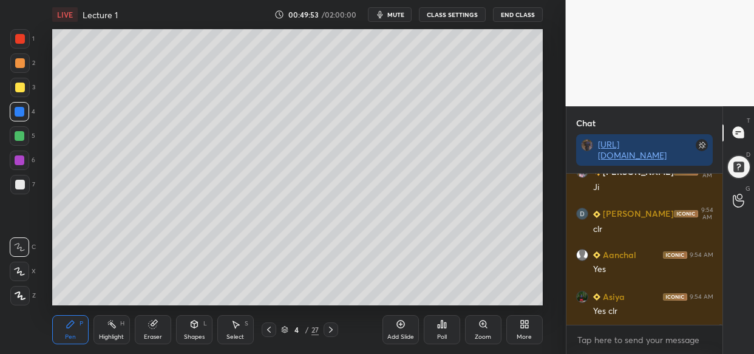
scroll to position [33502, 0]
click at [21, 136] on div at bounding box center [20, 136] width 10 height 10
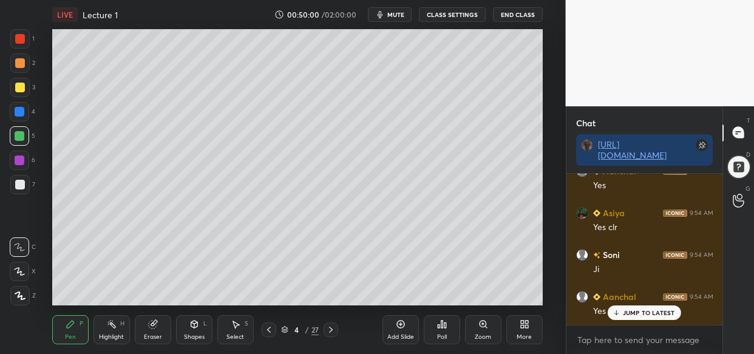
scroll to position [33585, 0]
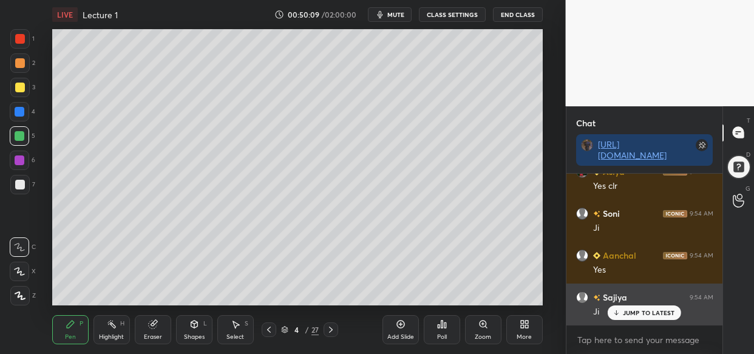
click at [662, 307] on div "JUMP TO LATEST" at bounding box center [644, 312] width 73 height 15
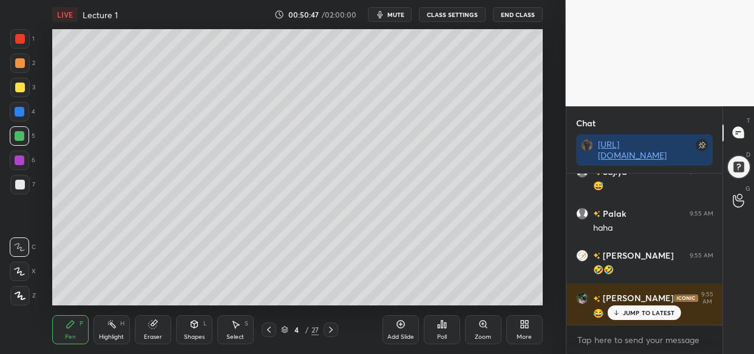
scroll to position [34071, 0]
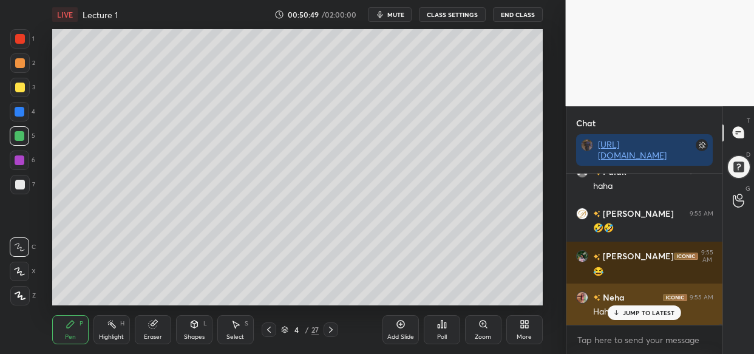
click at [648, 311] on p "JUMP TO LATEST" at bounding box center [649, 312] width 52 height 7
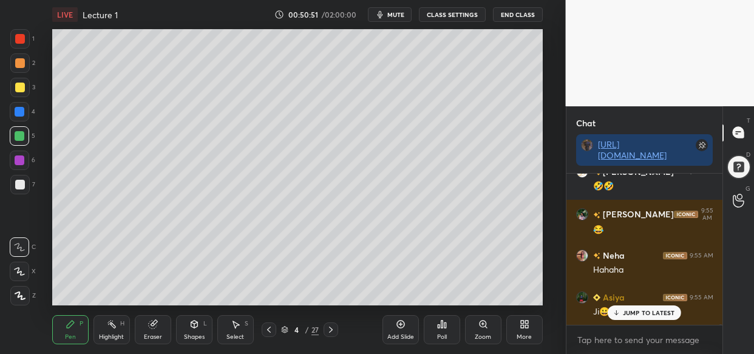
scroll to position [34154, 0]
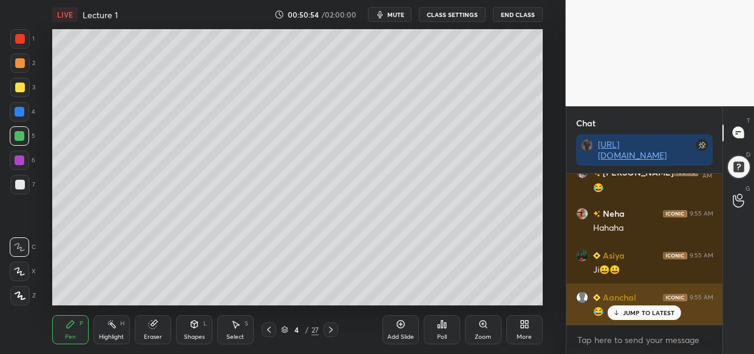
drag, startPoint x: 640, startPoint y: 310, endPoint x: 633, endPoint y: 313, distance: 7.1
click at [640, 311] on p "JUMP TO LATEST" at bounding box center [649, 312] width 52 height 7
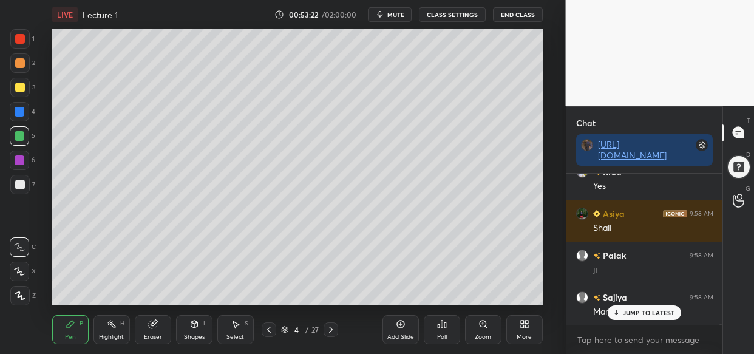
scroll to position [35757, 0]
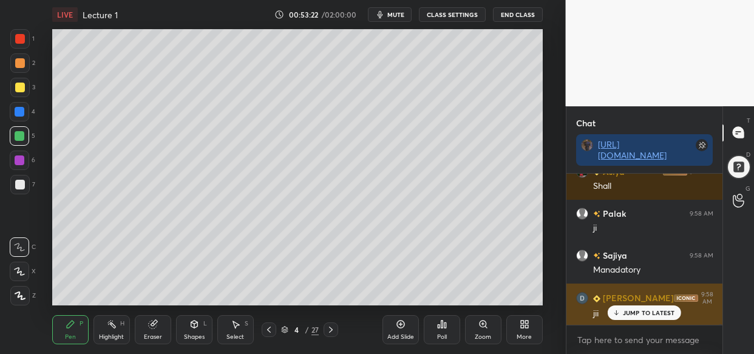
click at [648, 311] on p "JUMP TO LATEST" at bounding box center [649, 312] width 52 height 7
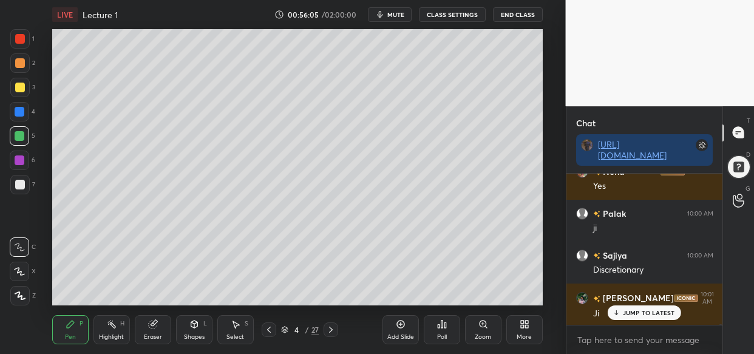
scroll to position [37888, 0]
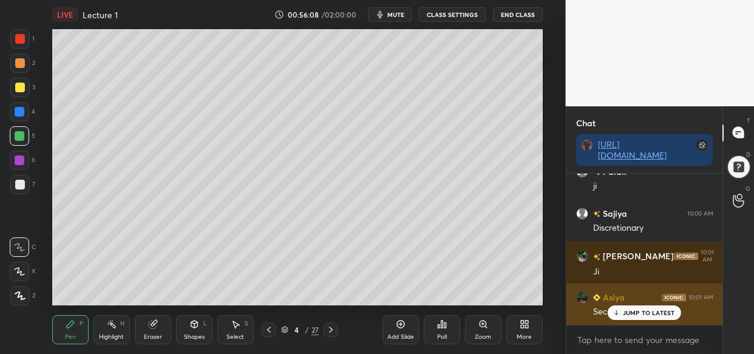
drag, startPoint x: 646, startPoint y: 311, endPoint x: 636, endPoint y: 324, distance: 16.0
click at [646, 314] on p "JUMP TO LATEST" at bounding box center [649, 312] width 52 height 7
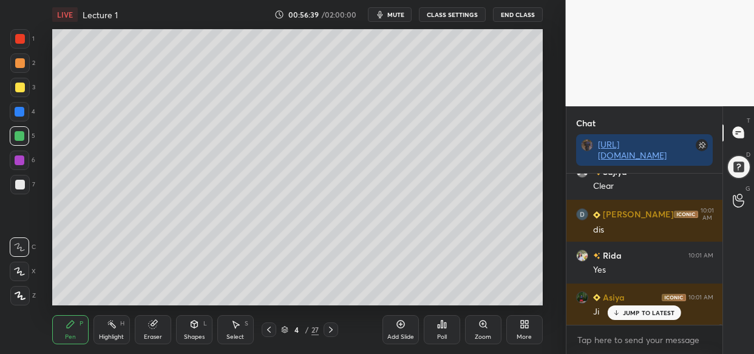
scroll to position [38307, 0]
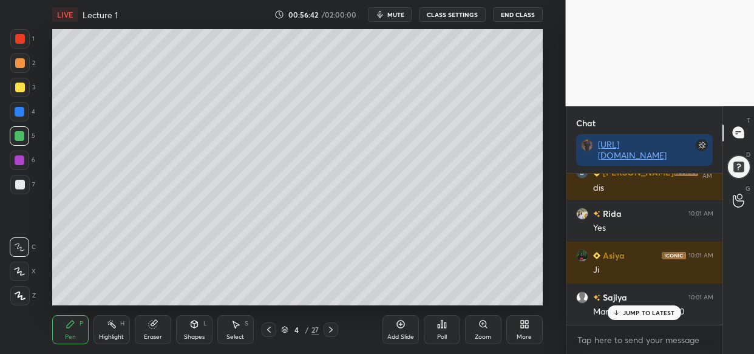
click at [666, 312] on p "JUMP TO LATEST" at bounding box center [649, 312] width 52 height 7
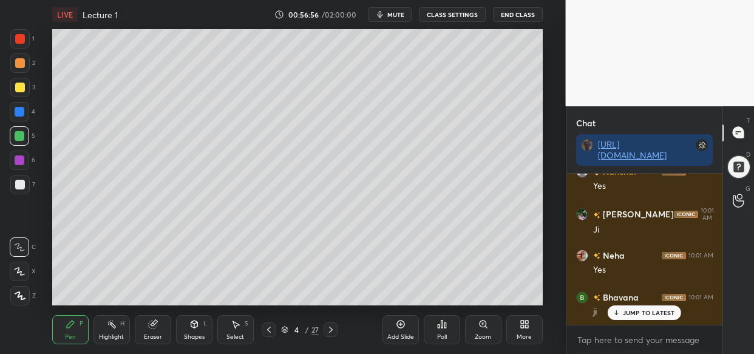
scroll to position [38684, 0]
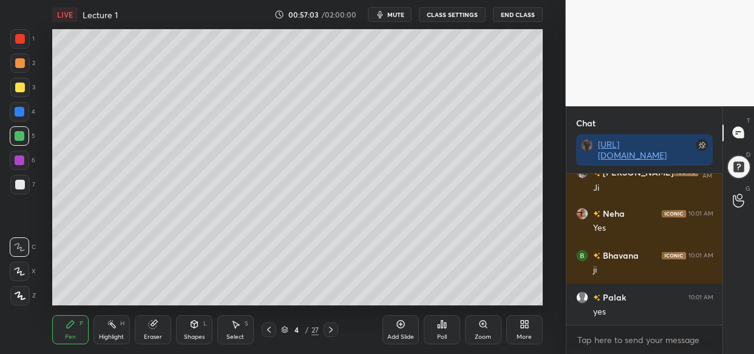
click at [398, 327] on icon at bounding box center [400, 325] width 8 height 8
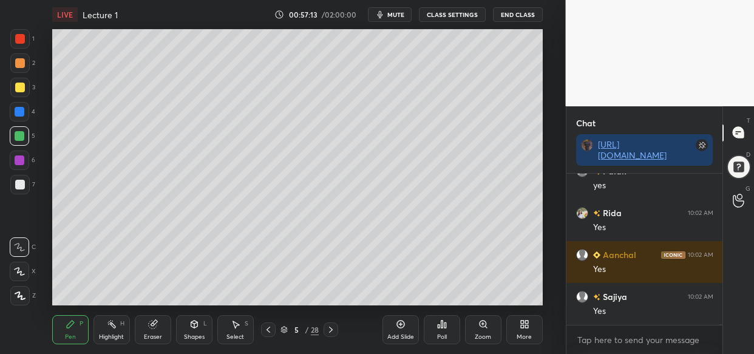
scroll to position [38853, 0]
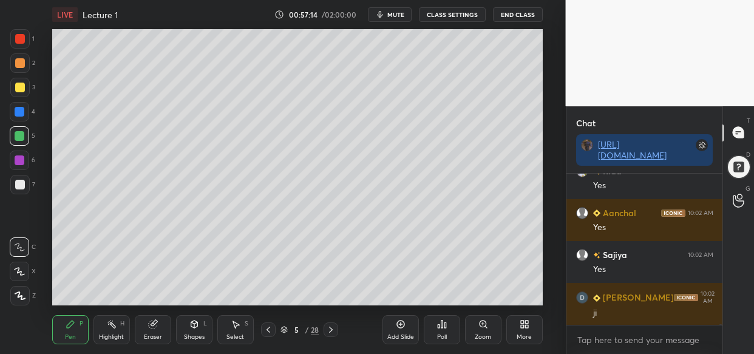
click at [16, 92] on div at bounding box center [19, 87] width 19 height 19
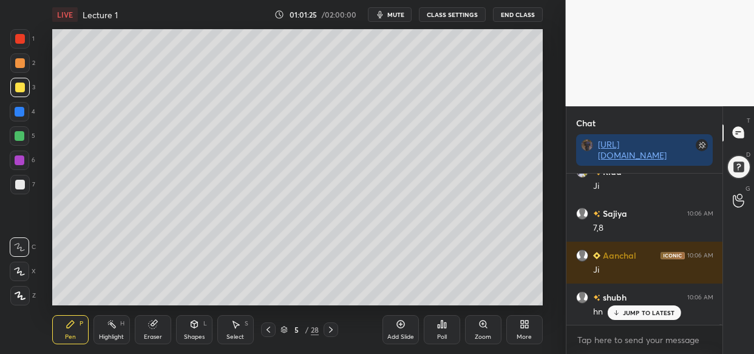
scroll to position [41994, 0]
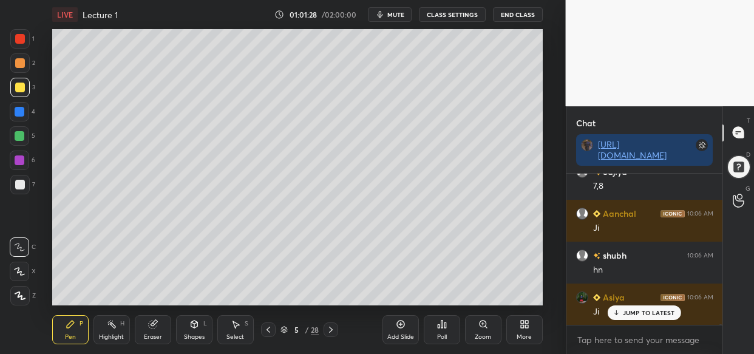
click at [22, 114] on div at bounding box center [20, 112] width 10 height 10
click at [401, 325] on icon at bounding box center [401, 324] width 10 height 10
click at [502, 43] on div "LIVE Lecture 1 01:01:41 / 02:00:00 mute CLASS SETTINGS End Class Setting up you…" at bounding box center [297, 177] width 517 height 354
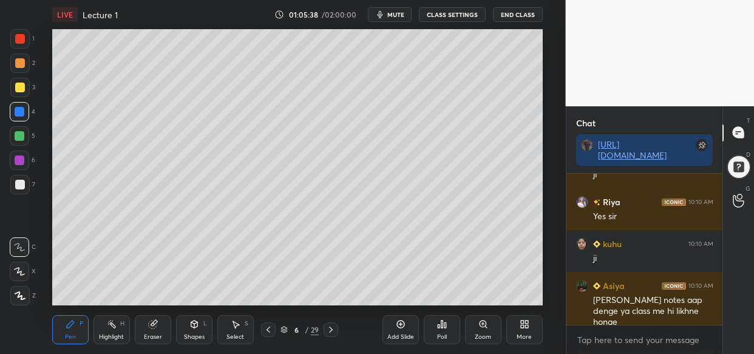
scroll to position [44699, 0]
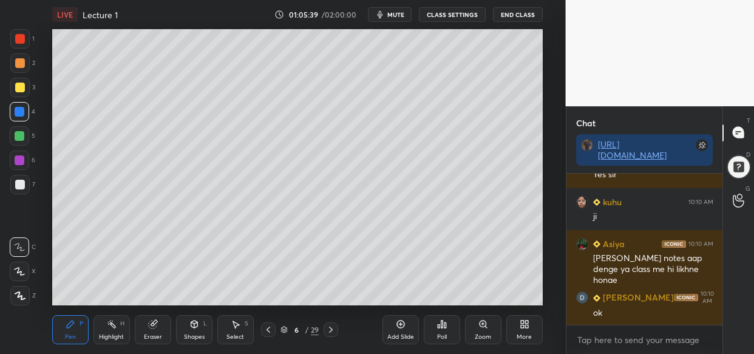
click at [396, 16] on span "mute" at bounding box center [395, 14] width 17 height 9
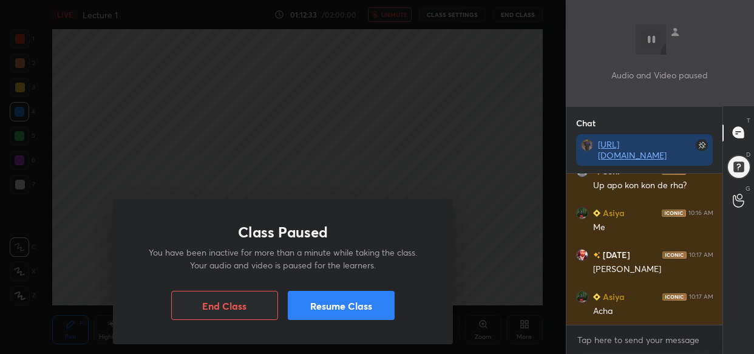
scroll to position [35797, 0]
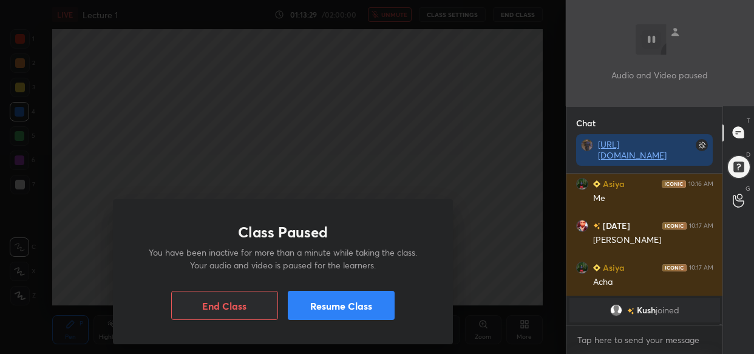
drag, startPoint x: 364, startPoint y: 308, endPoint x: 376, endPoint y: 310, distance: 12.2
click at [366, 308] on button "Resume Class" at bounding box center [341, 305] width 107 height 29
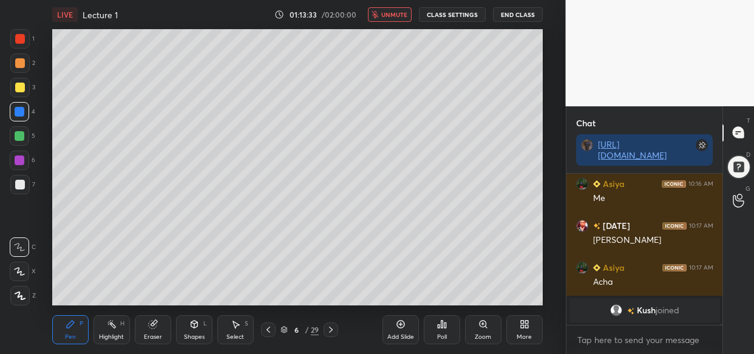
click at [392, 18] on span "unmute" at bounding box center [394, 14] width 26 height 9
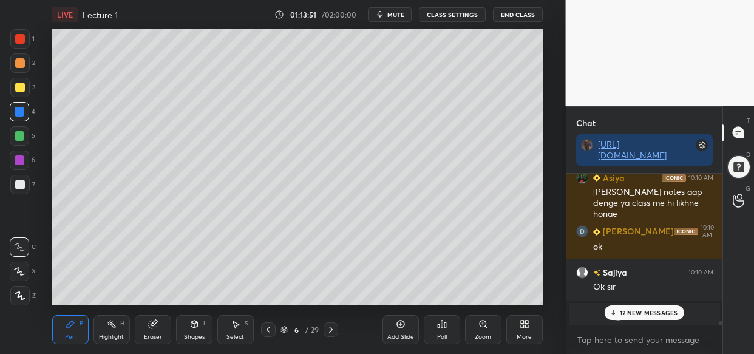
scroll to position [35023, 0]
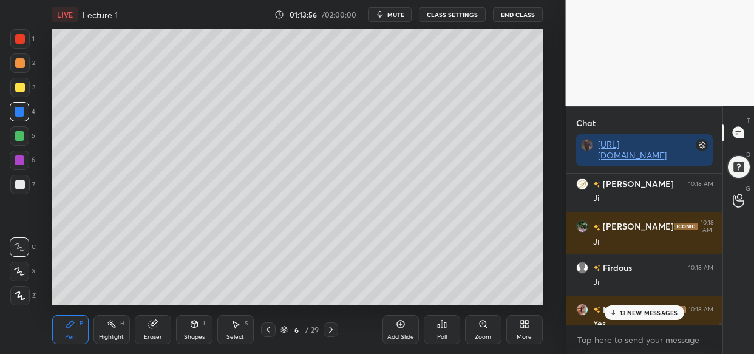
click at [650, 311] on p "13 NEW MESSAGES" at bounding box center [649, 312] width 58 height 7
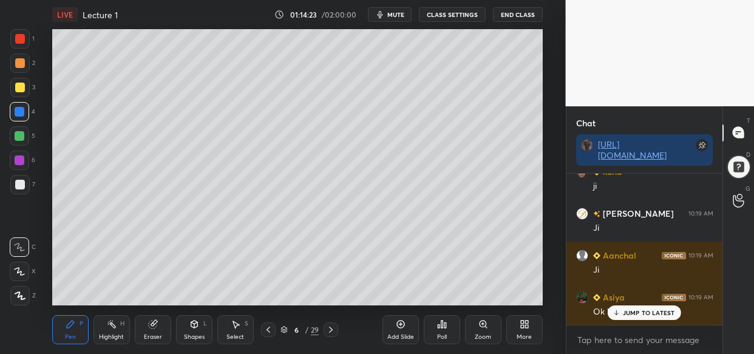
scroll to position [36578, 0]
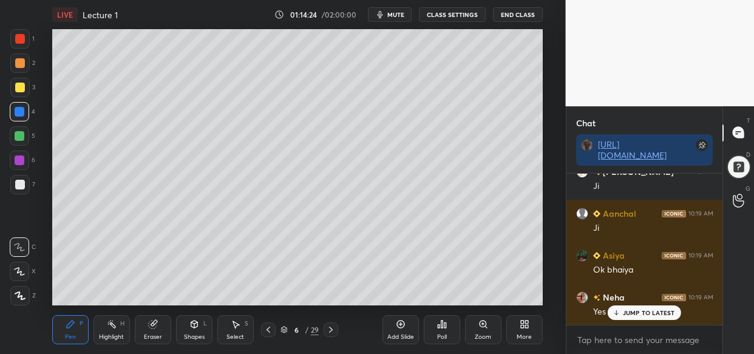
click at [635, 315] on p "JUMP TO LATEST" at bounding box center [649, 312] width 52 height 7
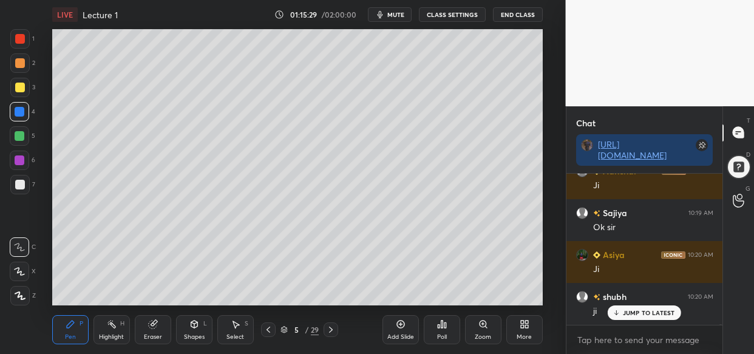
scroll to position [36955, 0]
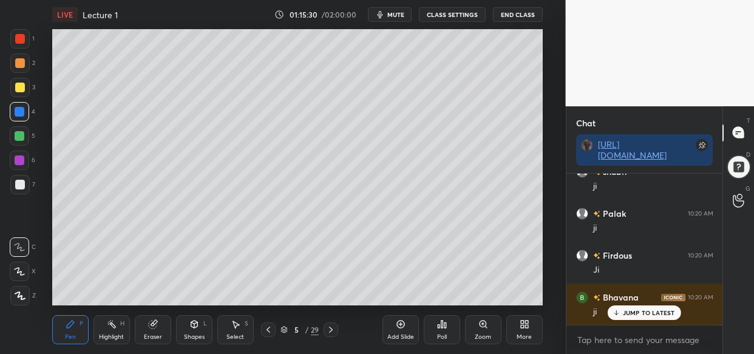
drag, startPoint x: 19, startPoint y: 134, endPoint x: 12, endPoint y: 141, distance: 10.3
click at [20, 135] on div at bounding box center [20, 136] width 10 height 10
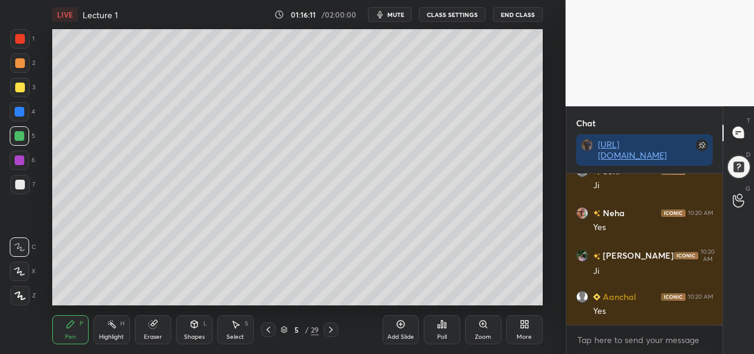
scroll to position [37207, 0]
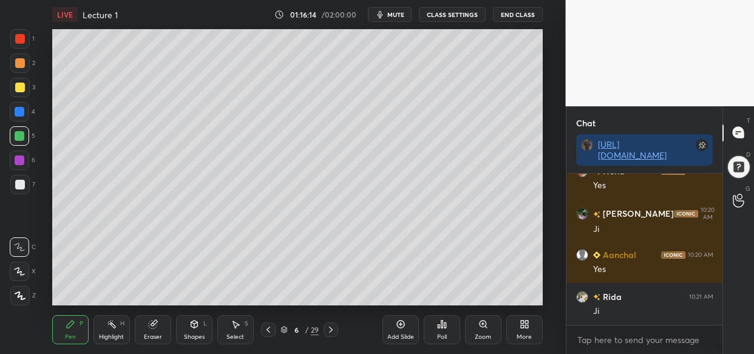
click at [24, 90] on div at bounding box center [19, 87] width 19 height 19
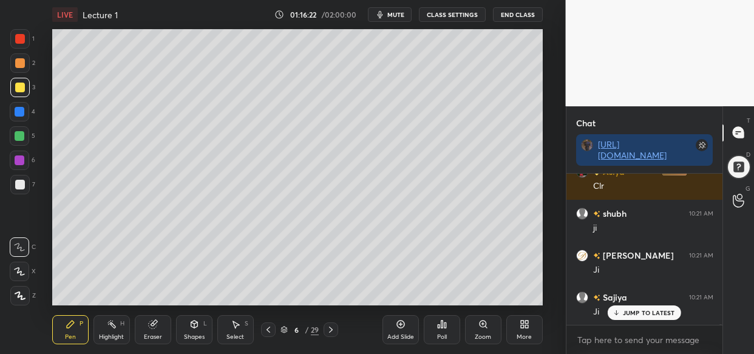
scroll to position [37458, 0]
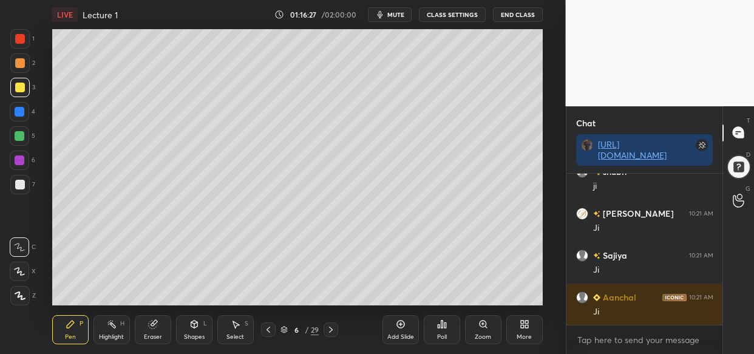
click at [18, 109] on div at bounding box center [20, 112] width 10 height 10
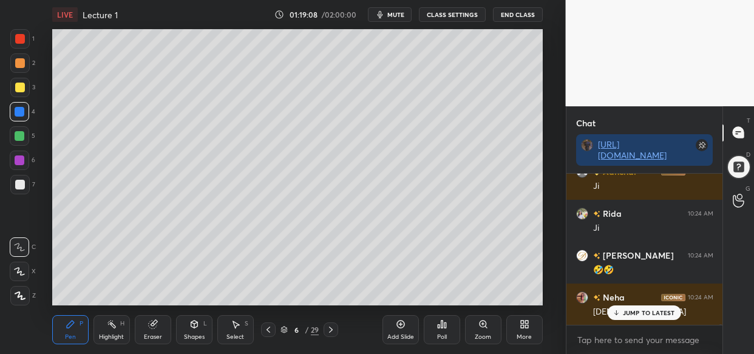
scroll to position [38799, 0]
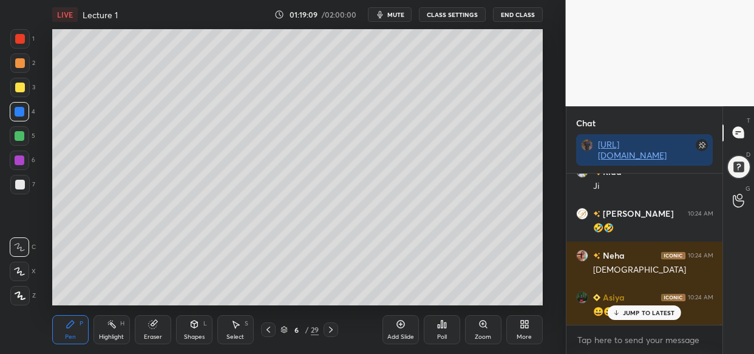
click at [16, 134] on div at bounding box center [20, 136] width 10 height 10
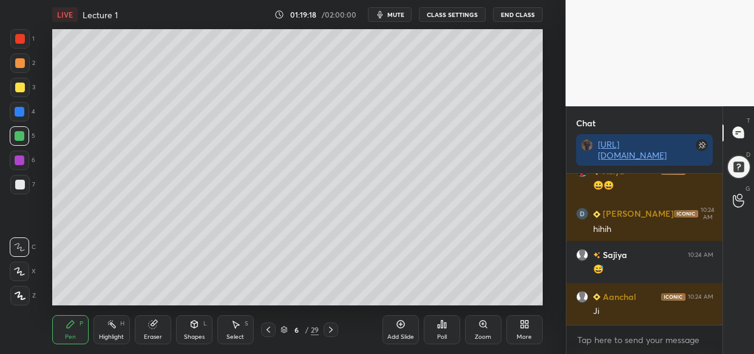
scroll to position [38967, 0]
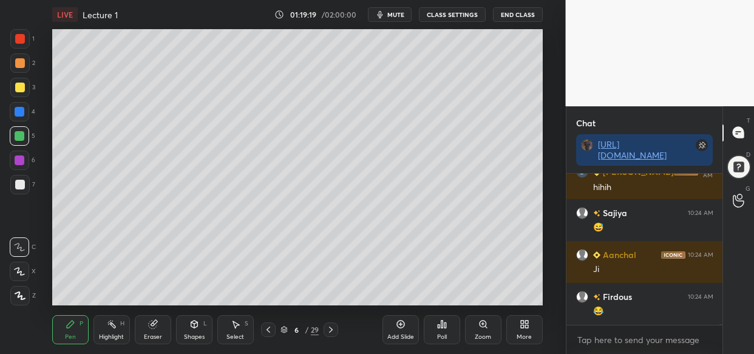
drag, startPoint x: 19, startPoint y: 83, endPoint x: 13, endPoint y: 97, distance: 15.2
click at [19, 83] on div at bounding box center [20, 88] width 10 height 10
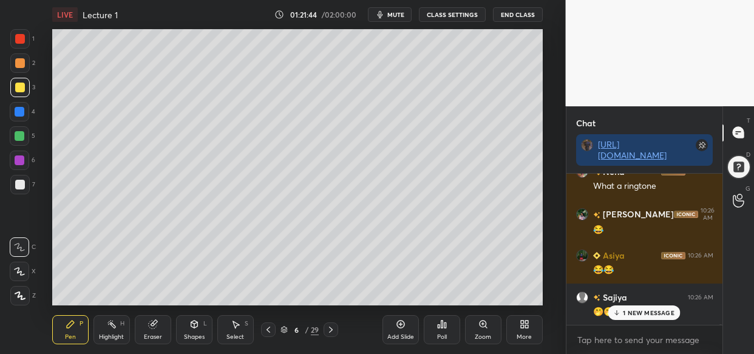
scroll to position [40415, 0]
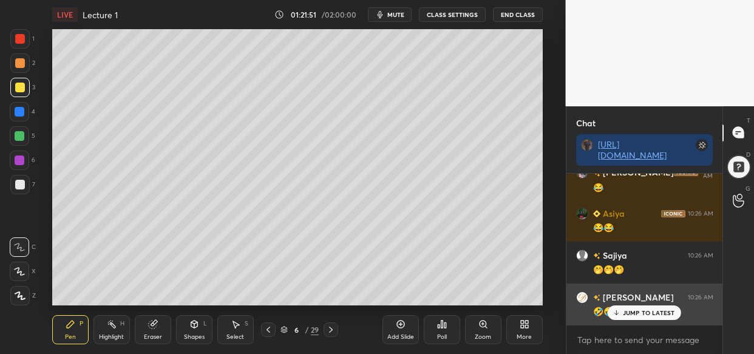
click at [650, 313] on p "JUMP TO LATEST" at bounding box center [649, 312] width 52 height 7
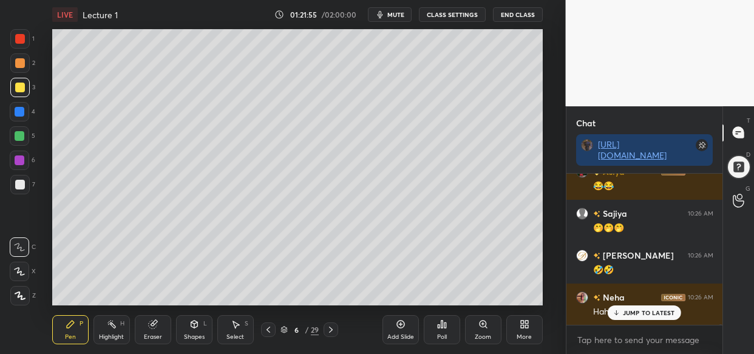
scroll to position [40499, 0]
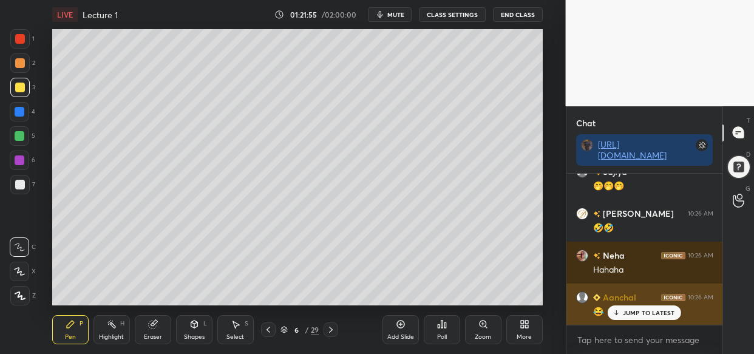
drag, startPoint x: 633, startPoint y: 315, endPoint x: 612, endPoint y: 315, distance: 20.7
click at [631, 315] on p "JUMP TO LATEST" at bounding box center [649, 312] width 52 height 7
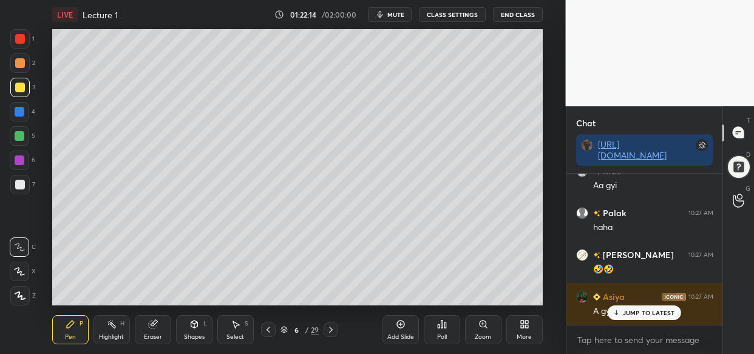
scroll to position [40750, 0]
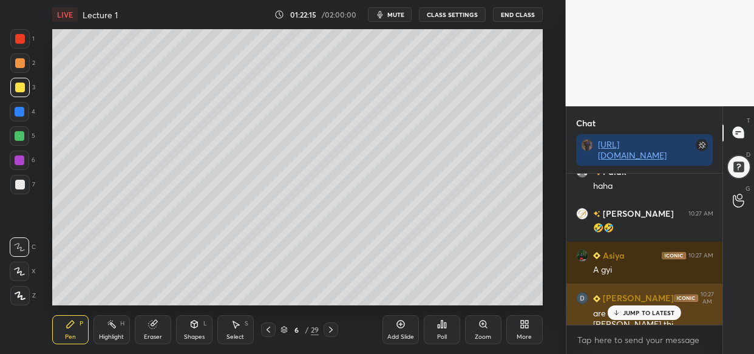
drag, startPoint x: 663, startPoint y: 310, endPoint x: 618, endPoint y: 309, distance: 44.9
click at [662, 310] on p "JUMP TO LATEST" at bounding box center [649, 312] width 52 height 7
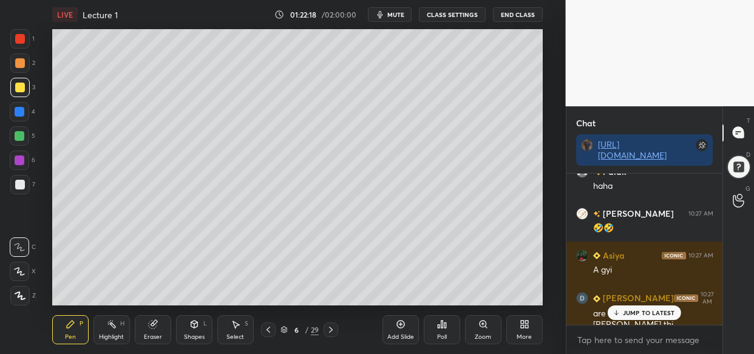
scroll to position [40792, 0]
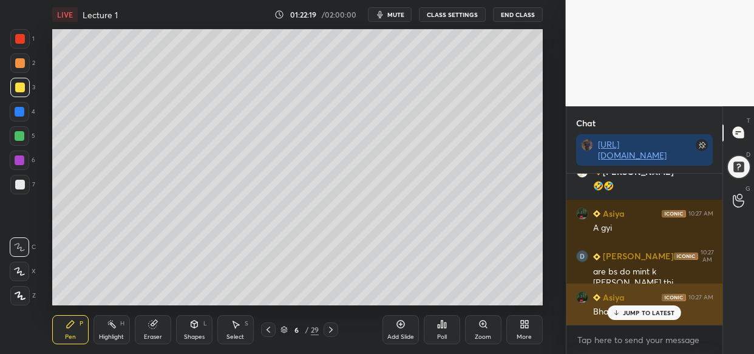
drag, startPoint x: 637, startPoint y: 319, endPoint x: 613, endPoint y: 321, distance: 24.4
click at [636, 319] on div "JUMP TO LATEST" at bounding box center [644, 312] width 73 height 15
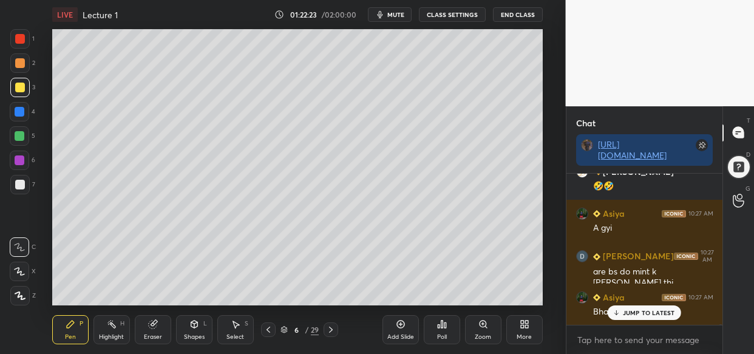
scroll to position [40834, 0]
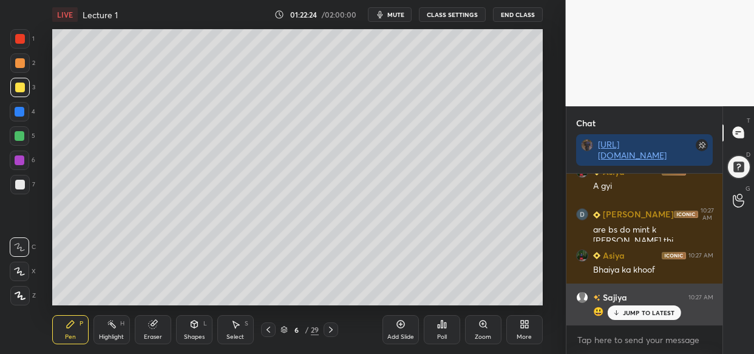
click at [626, 311] on p "JUMP TO LATEST" at bounding box center [649, 312] width 52 height 7
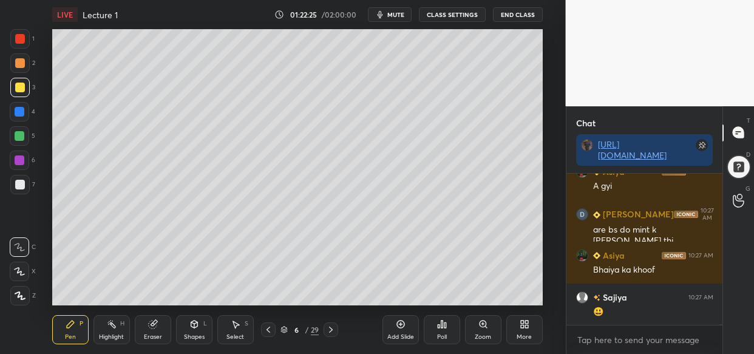
scroll to position [40876, 0]
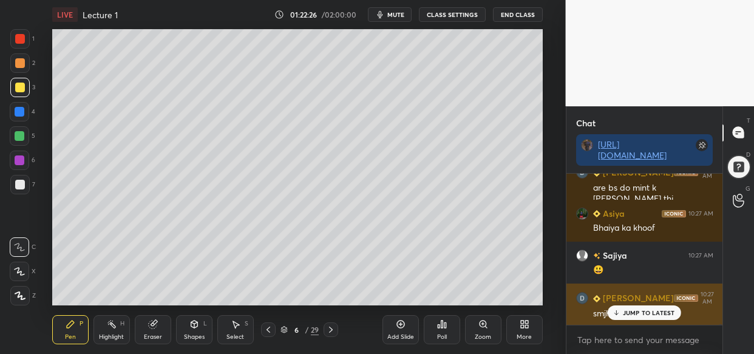
drag, startPoint x: 643, startPoint y: 305, endPoint x: 593, endPoint y: 321, distance: 52.2
click at [641, 308] on div "JUMP TO LATEST" at bounding box center [644, 312] width 73 height 15
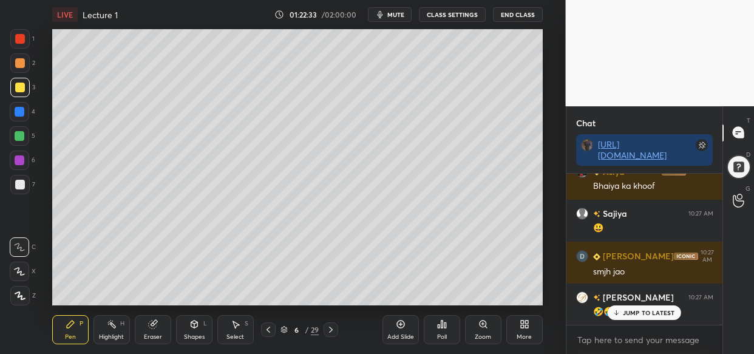
scroll to position [40960, 0]
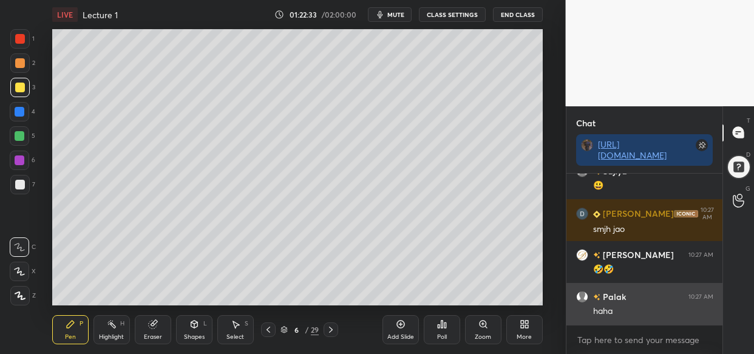
click at [647, 316] on div "haha" at bounding box center [653, 311] width 120 height 12
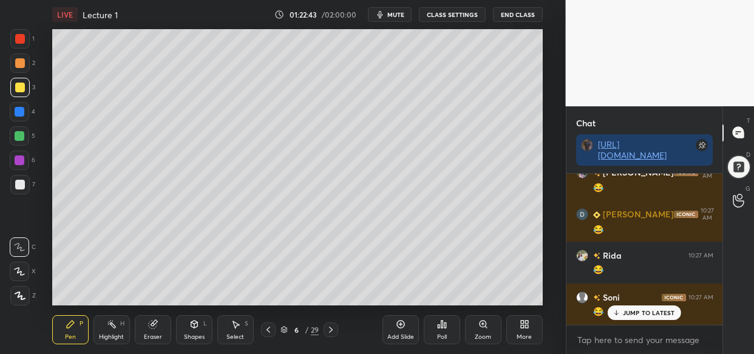
scroll to position [41253, 0]
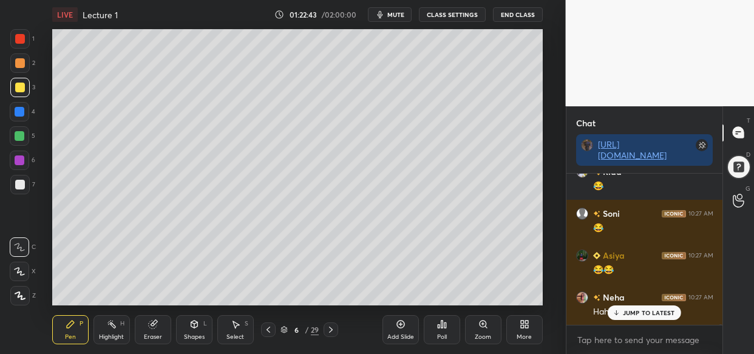
click at [658, 316] on p "JUMP TO LATEST" at bounding box center [649, 312] width 52 height 7
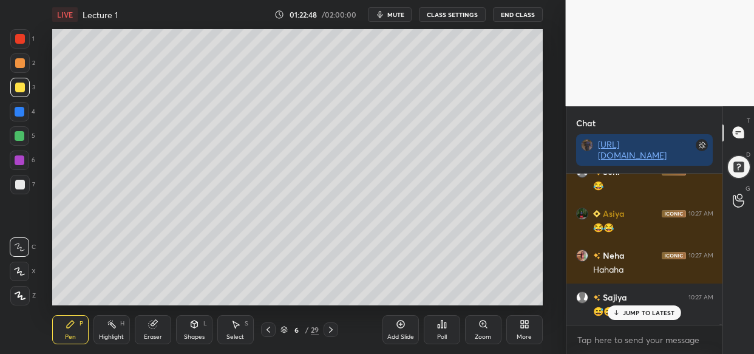
click at [632, 313] on p "JUMP TO LATEST" at bounding box center [649, 312] width 52 height 7
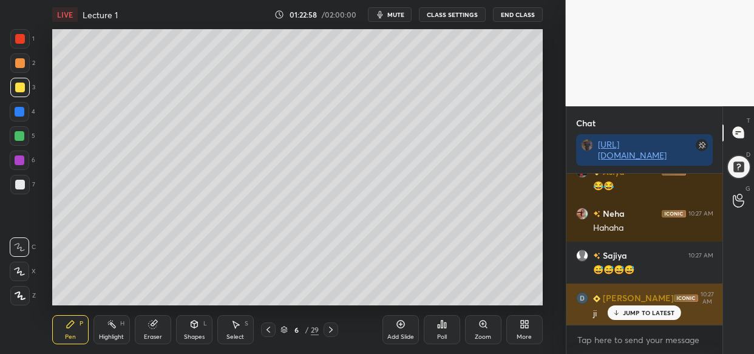
click at [635, 315] on p "JUMP TO LATEST" at bounding box center [649, 312] width 52 height 7
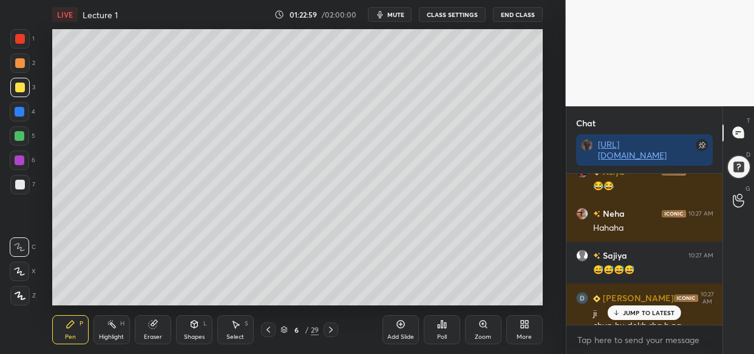
scroll to position [41349, 0]
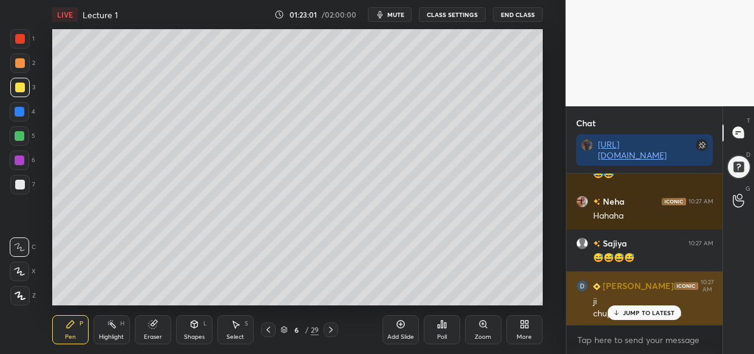
click at [655, 315] on p "JUMP TO LATEST" at bounding box center [649, 312] width 52 height 7
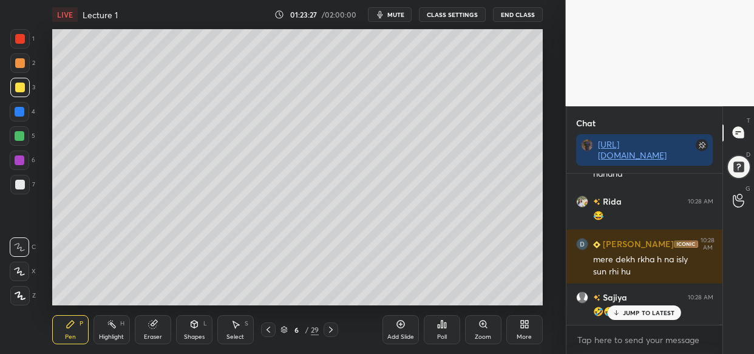
scroll to position [41665, 0]
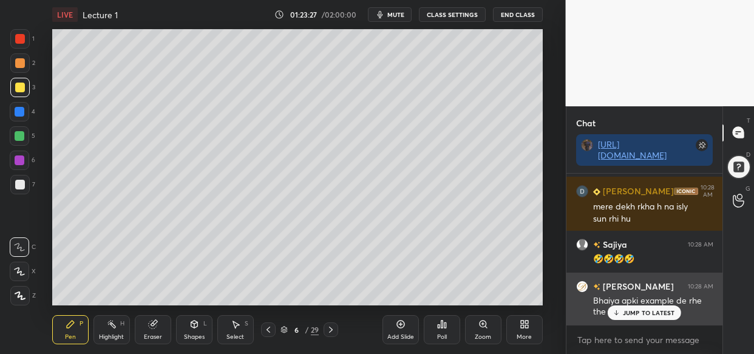
click at [650, 307] on div "JUMP TO LATEST" at bounding box center [644, 312] width 73 height 15
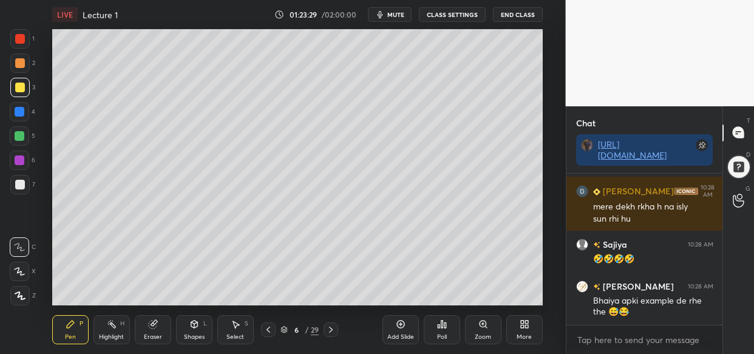
scroll to position [41707, 0]
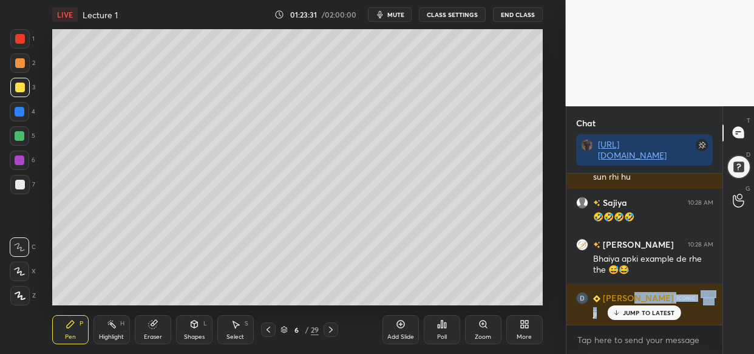
drag, startPoint x: 633, startPoint y: 305, endPoint x: 633, endPoint y: 312, distance: 6.7
click at [633, 310] on div "Rida 10:27 AM 😂 Soni 10:27 AM 😂 Asiya 10:27 AM 😂😂 Neha 10:27 AM Hahaha Sajiya 1…" at bounding box center [644, 249] width 157 height 151
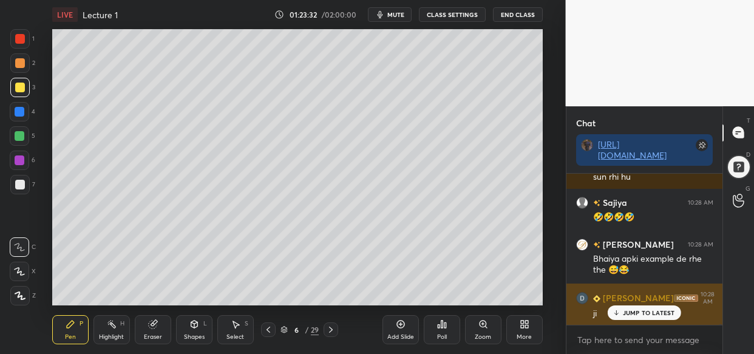
drag, startPoint x: 647, startPoint y: 309, endPoint x: 639, endPoint y: 310, distance: 8.5
click at [644, 308] on div "JUMP TO LATEST" at bounding box center [644, 312] width 73 height 15
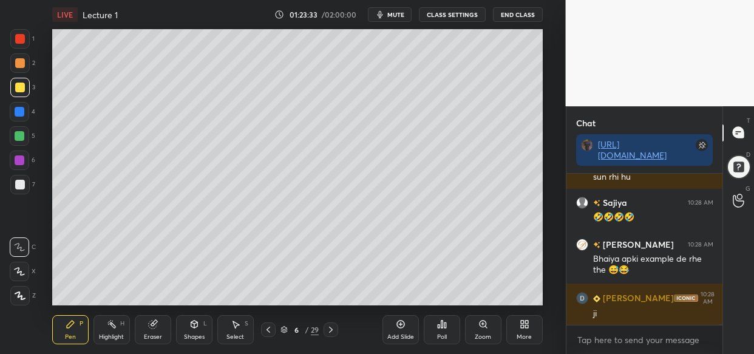
click at [23, 94] on div at bounding box center [19, 87] width 19 height 19
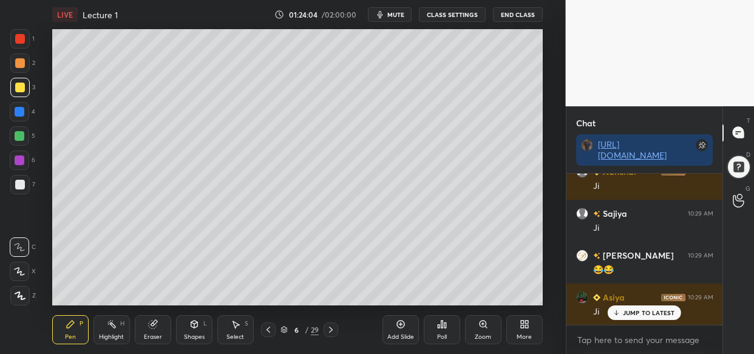
scroll to position [42138, 0]
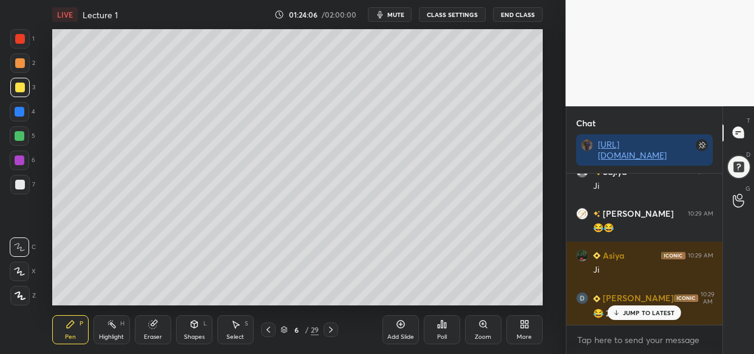
click at [653, 315] on p "JUMP TO LATEST" at bounding box center [649, 312] width 52 height 7
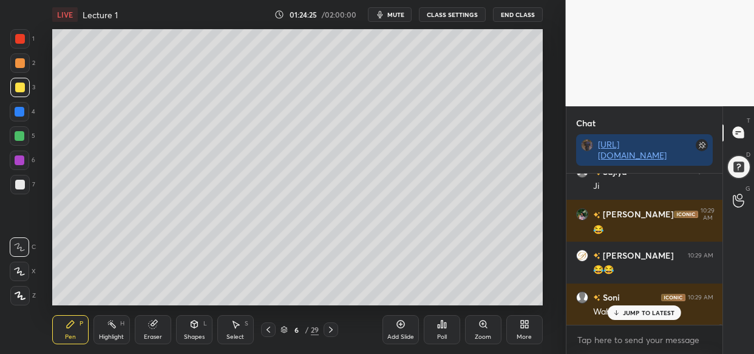
scroll to position [42431, 0]
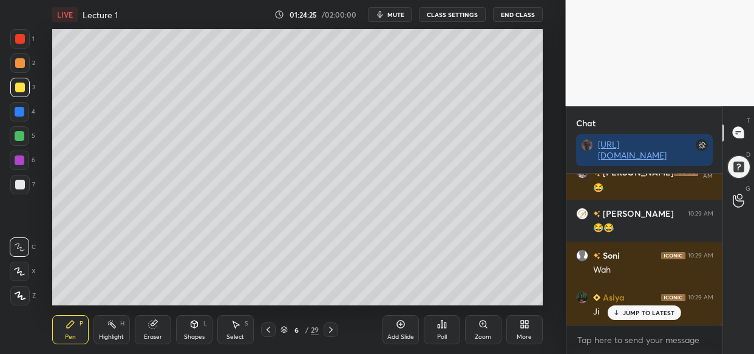
click at [642, 314] on p "JUMP TO LATEST" at bounding box center [649, 312] width 52 height 7
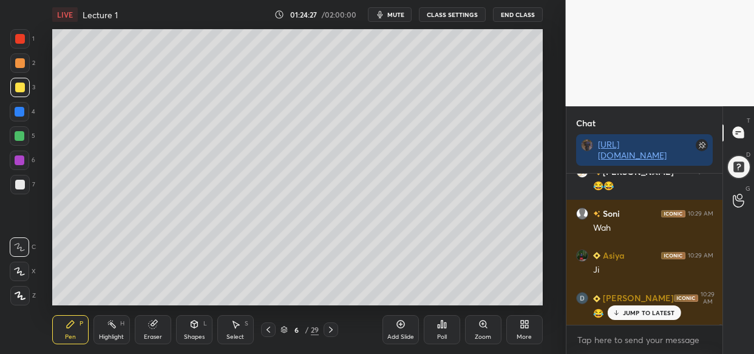
scroll to position [42515, 0]
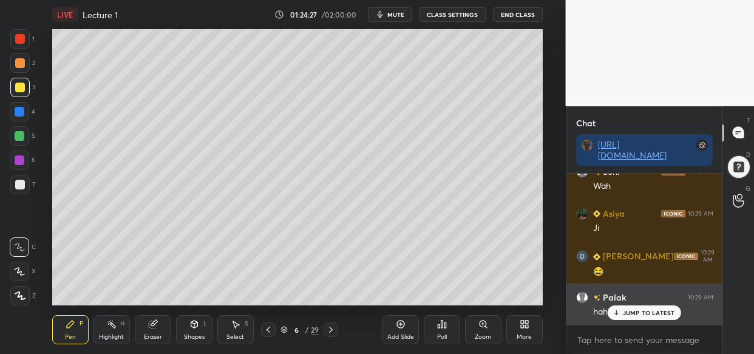
click at [653, 316] on div "JUMP TO LATEST" at bounding box center [644, 312] width 73 height 15
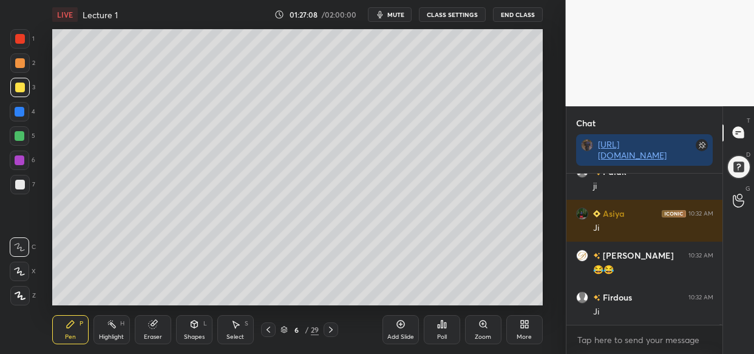
scroll to position [44580, 0]
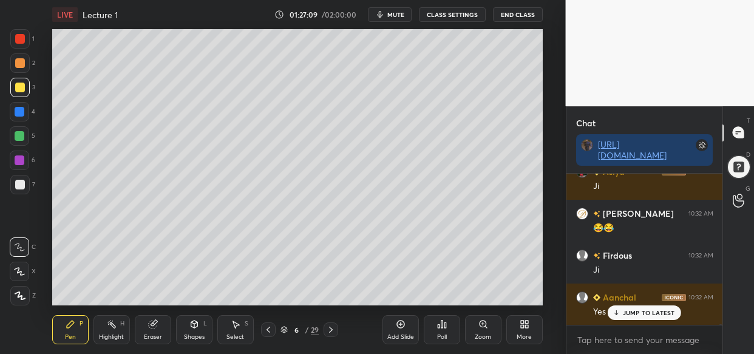
click at [18, 139] on div at bounding box center [20, 136] width 10 height 10
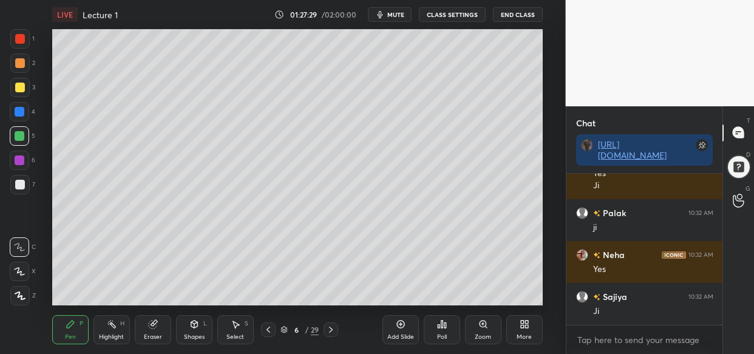
scroll to position [44760, 0]
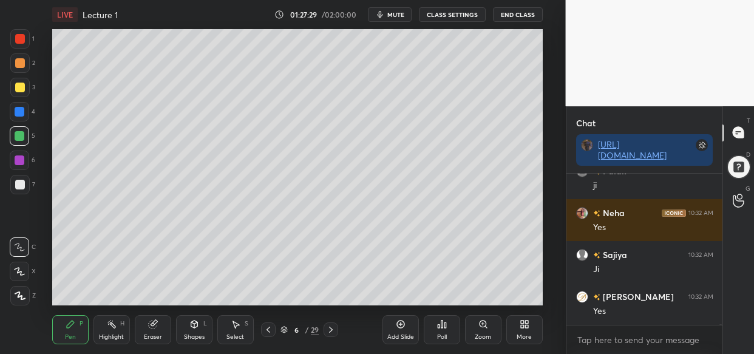
click at [16, 121] on div "4" at bounding box center [23, 114] width 26 height 24
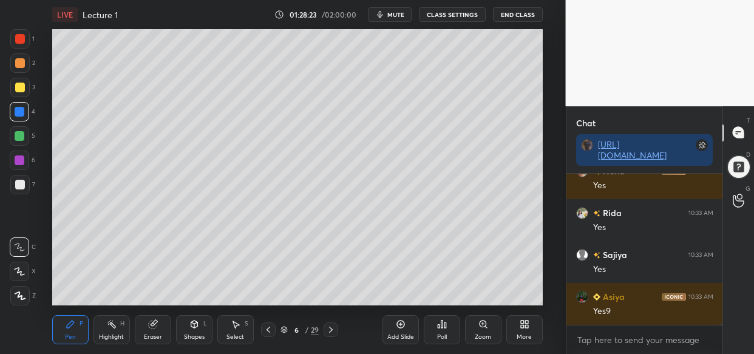
scroll to position [45724, 0]
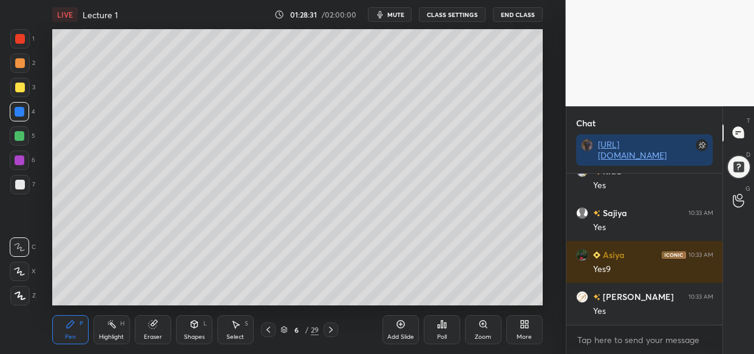
click at [217, 310] on div "LIVE Lecture 1 01:28:31 / 02:00:00 mute CLASS SETTINGS End Class Setting up you…" at bounding box center [297, 177] width 517 height 354
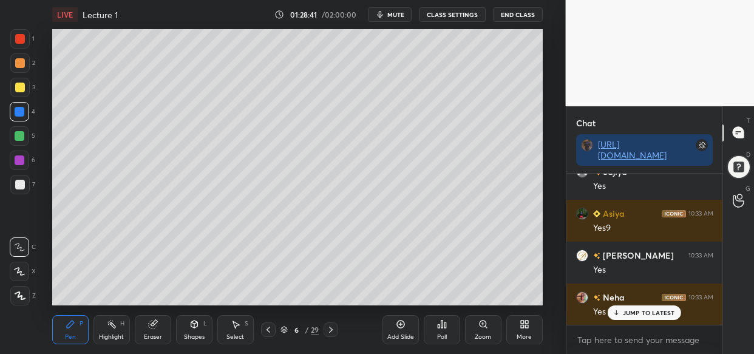
scroll to position [45807, 0]
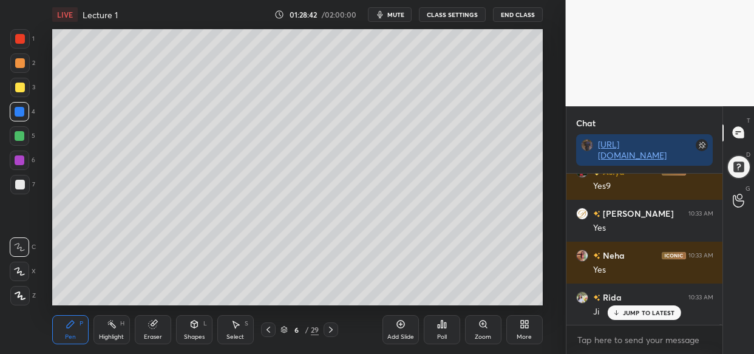
click at [22, 160] on div at bounding box center [20, 160] width 10 height 10
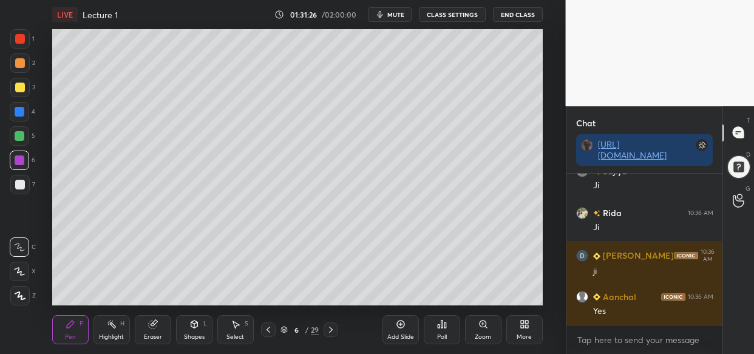
scroll to position [48615, 0]
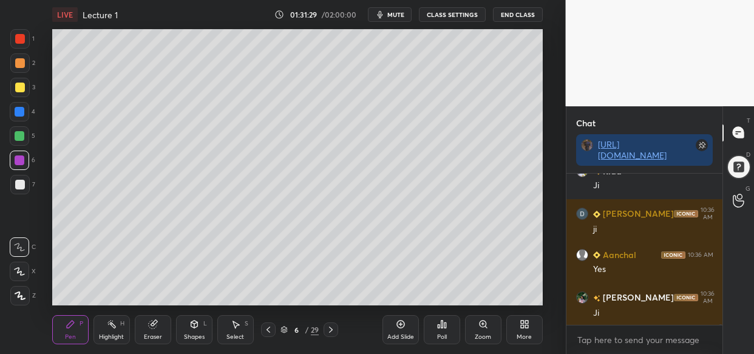
drag, startPoint x: 505, startPoint y: 296, endPoint x: 517, endPoint y: 299, distance: 12.4
click at [517, 299] on div "Add Slide Poll Zoom More" at bounding box center [463, 330] width 160 height 68
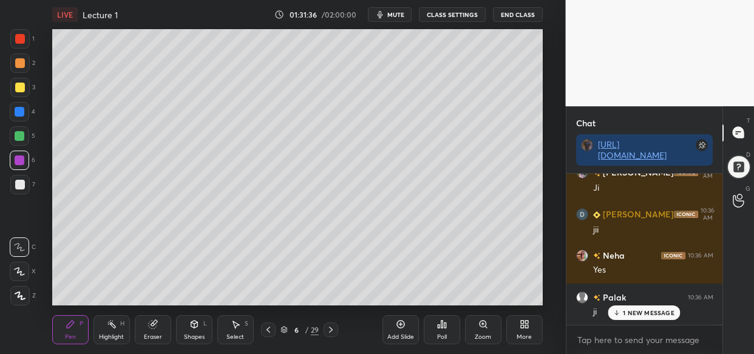
scroll to position [48782, 0]
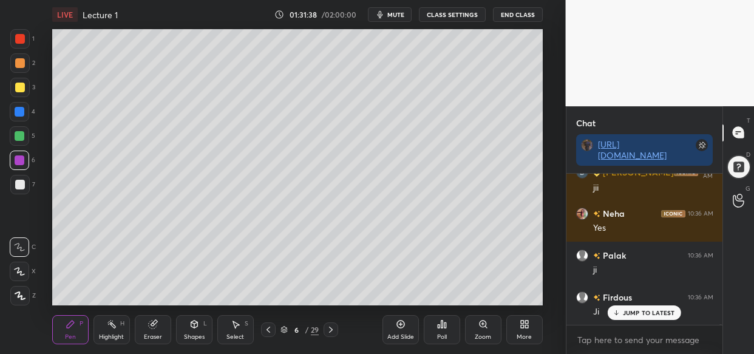
click at [431, 302] on div "Poll" at bounding box center [442, 330] width 36 height 68
click at [441, 300] on div "LIVE Lecture 1 01:31:38 / 02:00:00 mute CLASS SETTINGS End Class Setting up you…" at bounding box center [297, 177] width 517 height 354
click at [432, 298] on div "LIVE Lecture 1 01:31:38 / 02:00:00 mute CLASS SETTINGS End Class Setting up you…" at bounding box center [297, 177] width 517 height 354
click at [439, 298] on div "LIVE Lecture 1 01:31:39 / 02:00:00 mute CLASS SETTINGS End Class Setting up you…" at bounding box center [297, 177] width 517 height 354
click at [434, 301] on div "LIVE Lecture 1 01:31:39 / 02:00:00 mute CLASS SETTINGS End Class Setting up you…" at bounding box center [297, 177] width 517 height 354
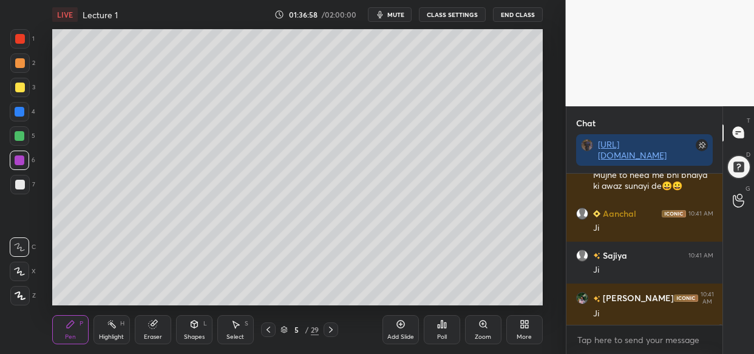
scroll to position [53468, 0]
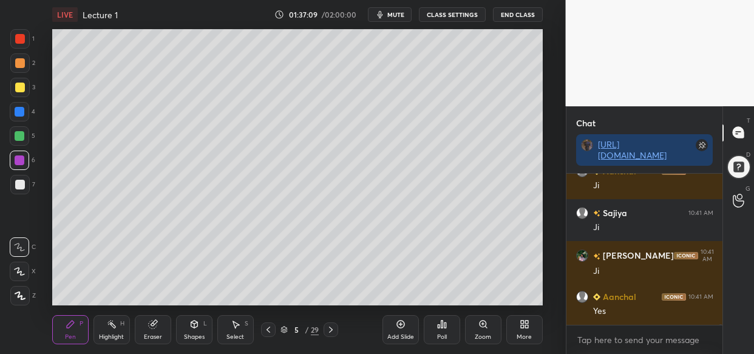
click at [403, 334] on div "Add Slide" at bounding box center [400, 337] width 27 height 6
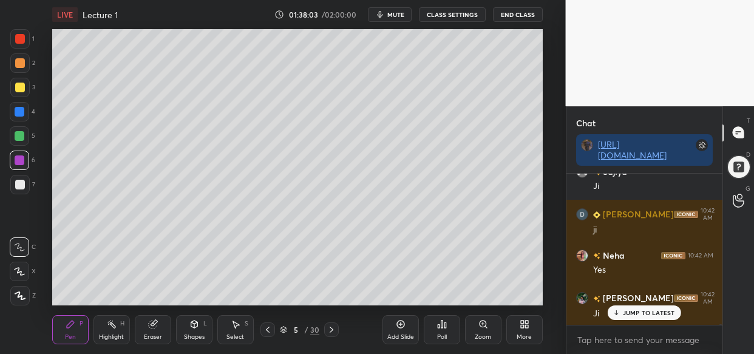
click at [386, 296] on div "LIVE Lecture 1 01:38:03 / 02:00:00 mute CLASS SETTINGS End Class Setting up you…" at bounding box center [297, 177] width 517 height 354
drag, startPoint x: 406, startPoint y: 296, endPoint x: 413, endPoint y: 297, distance: 7.4
click at [413, 299] on div "Add Slide Poll Zoom More" at bounding box center [463, 330] width 160 height 68
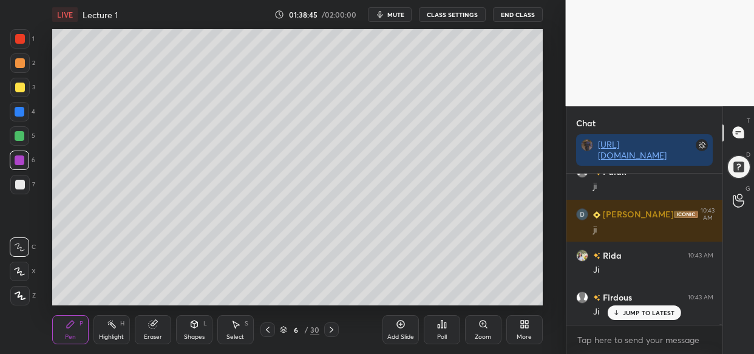
scroll to position [49389, 0]
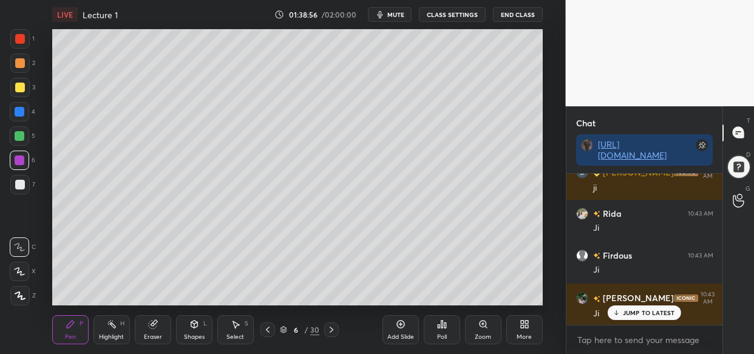
click at [62, 196] on div "Setting up your live class Poll for secs No correct answer Start poll" at bounding box center [297, 167] width 517 height 276
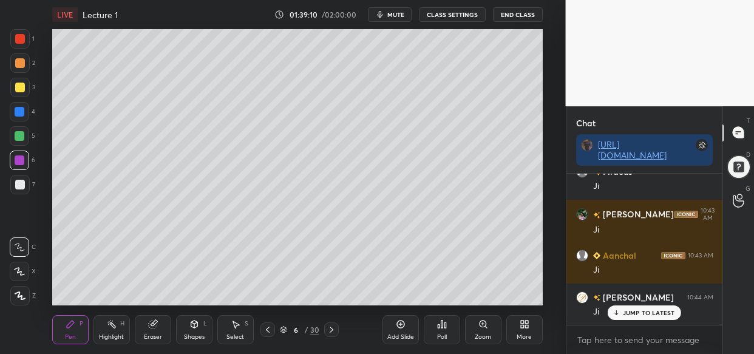
scroll to position [49515, 0]
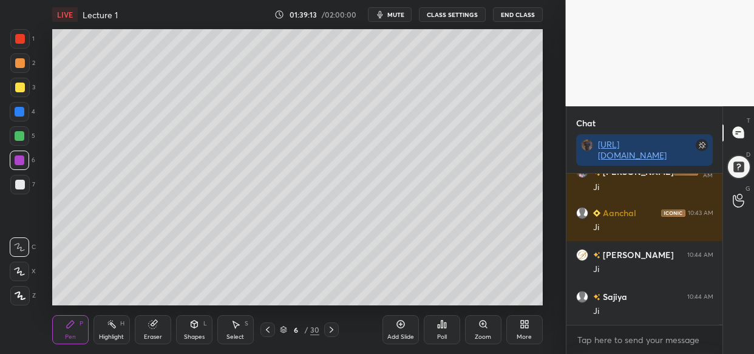
click at [25, 109] on div at bounding box center [19, 111] width 19 height 19
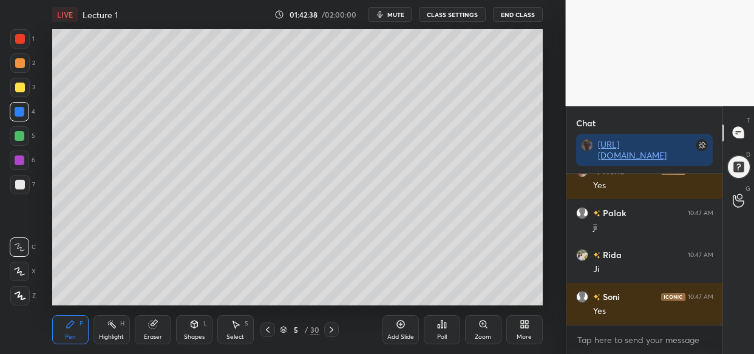
scroll to position [51800, 0]
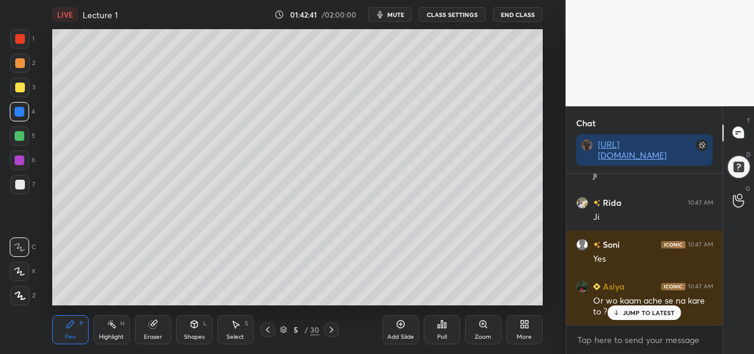
drag, startPoint x: 656, startPoint y: 303, endPoint x: 645, endPoint y: 309, distance: 12.0
click at [653, 304] on div "Or wo kaam ache se na kare to ?" at bounding box center [653, 306] width 120 height 23
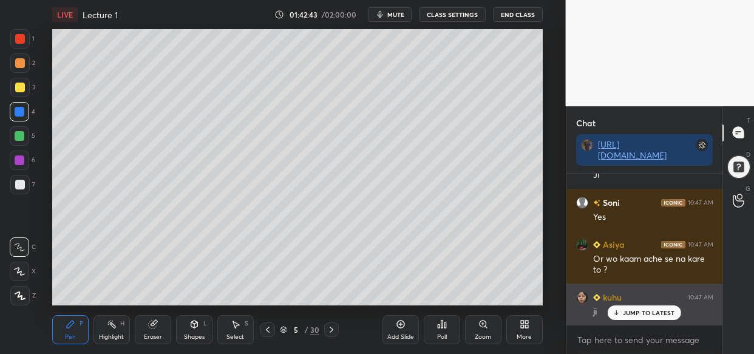
drag, startPoint x: 655, startPoint y: 308, endPoint x: 640, endPoint y: 322, distance: 20.6
click at [655, 309] on div "JUMP TO LATEST" at bounding box center [644, 312] width 73 height 15
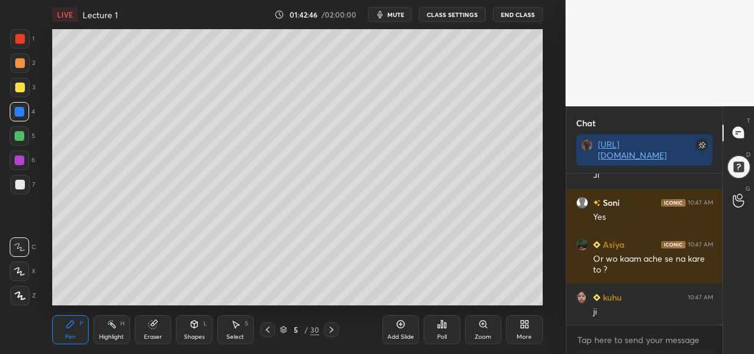
scroll to position [51884, 0]
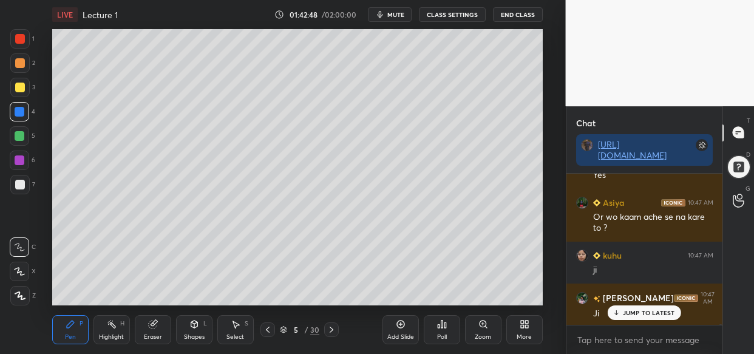
click at [651, 311] on p "JUMP TO LATEST" at bounding box center [649, 312] width 52 height 7
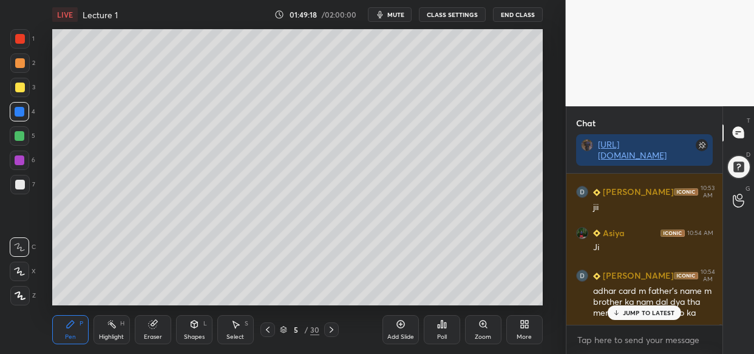
scroll to position [54988, 0]
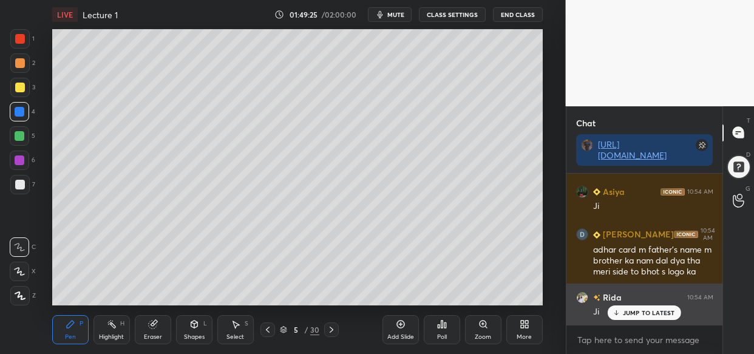
click at [632, 319] on div "JUMP TO LATEST" at bounding box center [644, 312] width 73 height 15
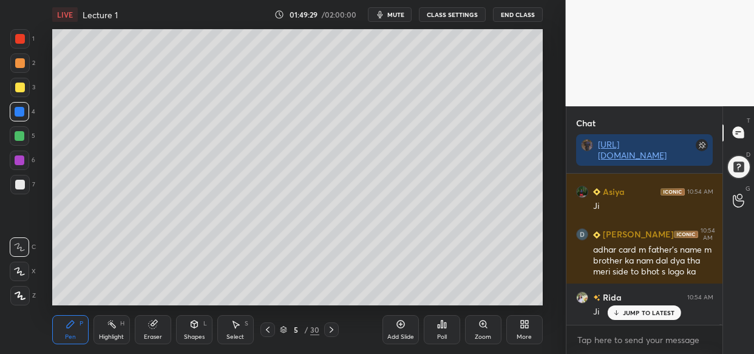
scroll to position [55030, 0]
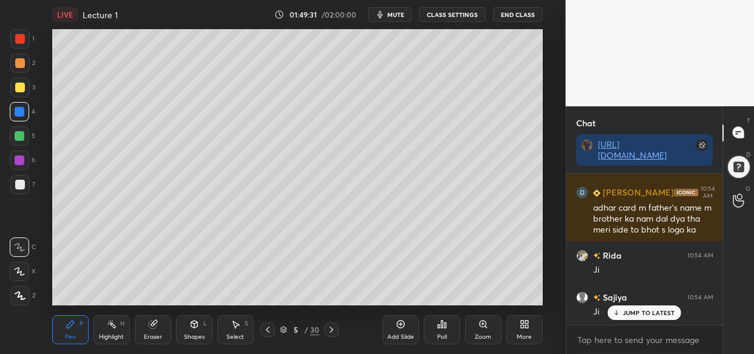
click at [660, 313] on div "JUMP TO LATEST" at bounding box center [644, 312] width 73 height 15
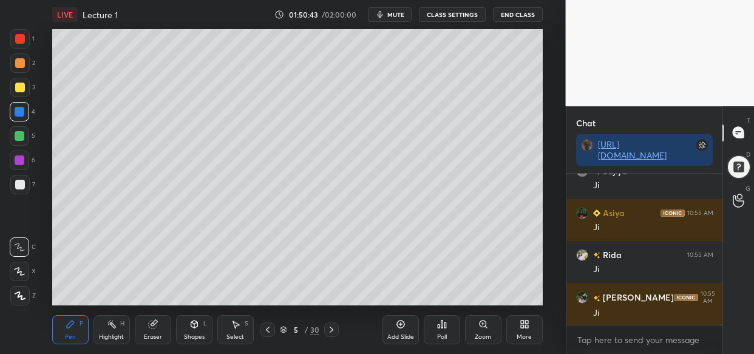
scroll to position [55766, 0]
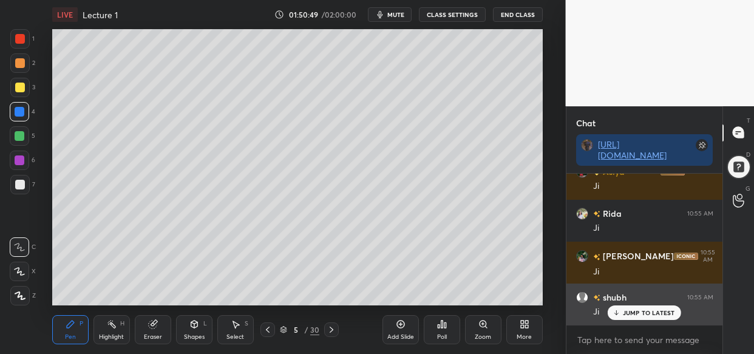
drag, startPoint x: 663, startPoint y: 305, endPoint x: 655, endPoint y: 306, distance: 8.5
click at [662, 306] on div "JUMP TO LATEST" at bounding box center [644, 312] width 73 height 15
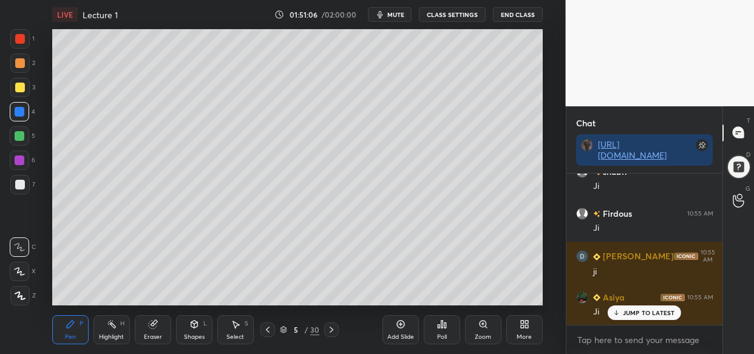
scroll to position [55933, 0]
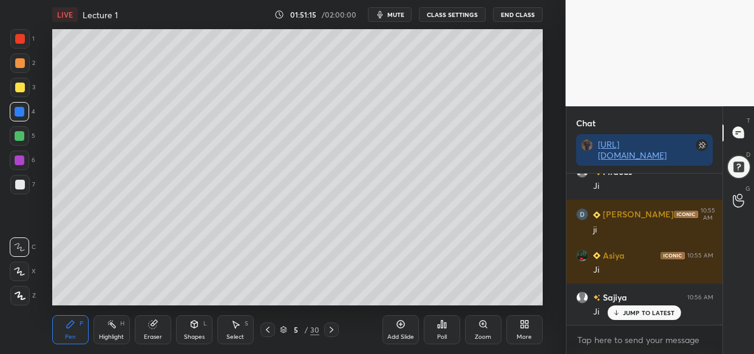
click at [410, 321] on div "LIVE Lecture 1 01:51:15 / 02:00:00 mute CLASS SETTINGS End Class Setting up you…" at bounding box center [297, 177] width 517 height 354
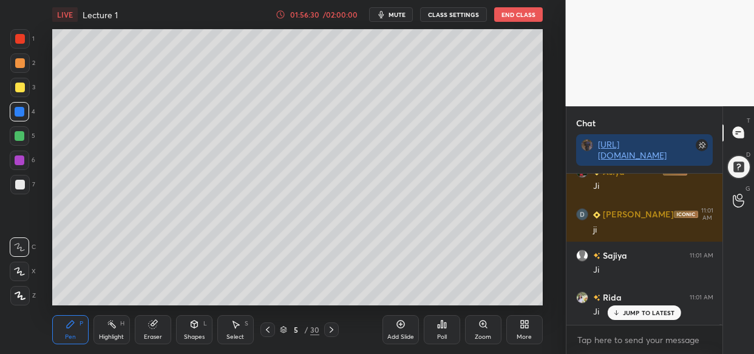
scroll to position [59329, 0]
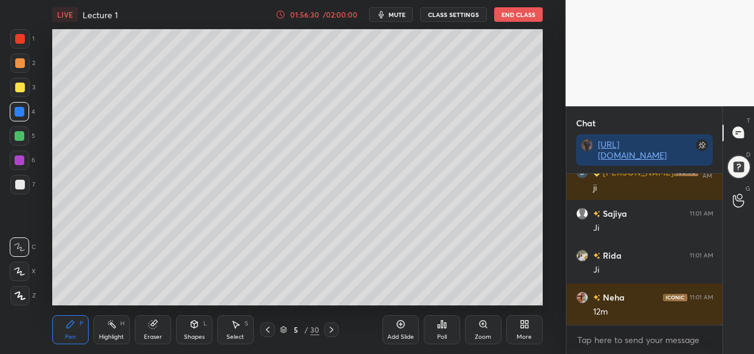
click at [499, 281] on div "LIVE Lecture 1 01:56:30 / 02:00:00 mute CLASS SETTINGS End Class Setting up you…" at bounding box center [297, 177] width 517 height 354
click at [506, 276] on div "LIVE Lecture 1 01:56:30 / 02:00:00 mute CLASS SETTINGS End Class Setting up you…" at bounding box center [297, 177] width 517 height 354
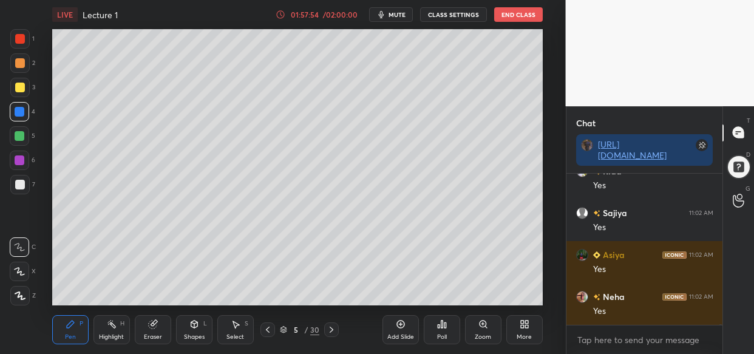
scroll to position [60777, 0]
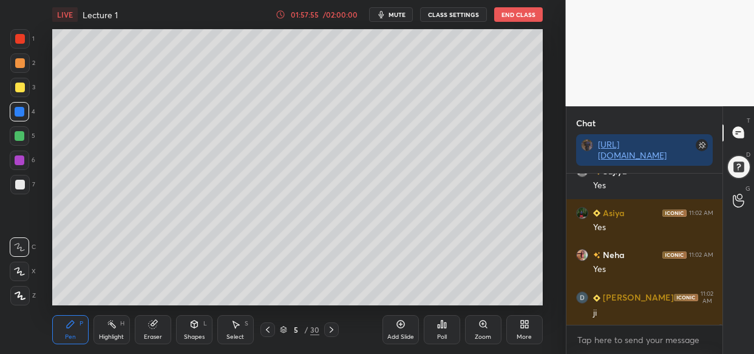
click at [396, 326] on icon at bounding box center [401, 324] width 10 height 10
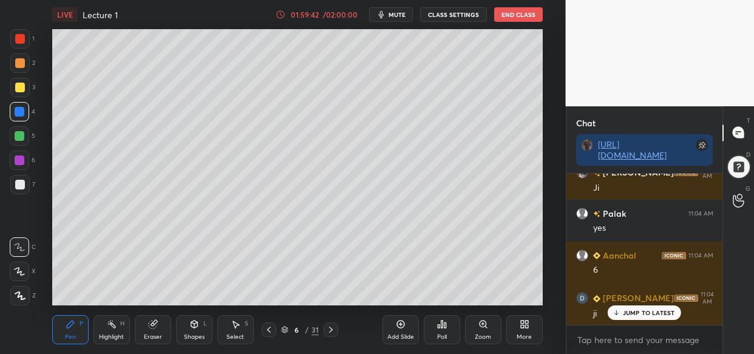
scroll to position [62632, 0]
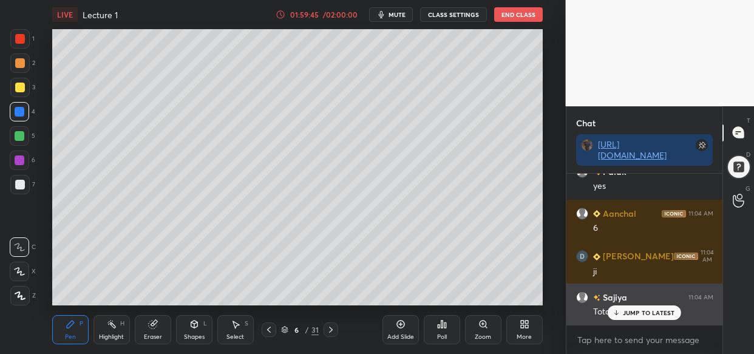
click at [666, 313] on p "JUMP TO LATEST" at bounding box center [649, 312] width 52 height 7
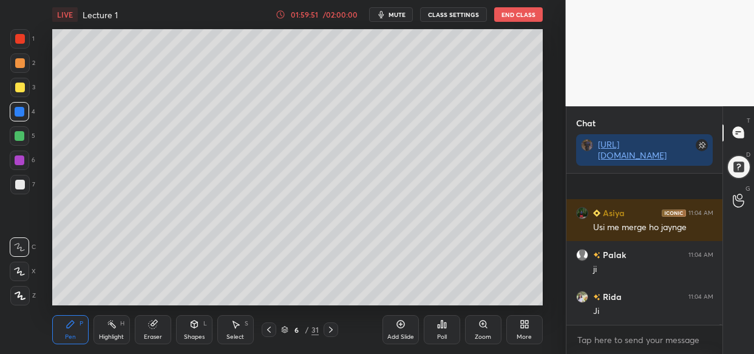
scroll to position [62884, 0]
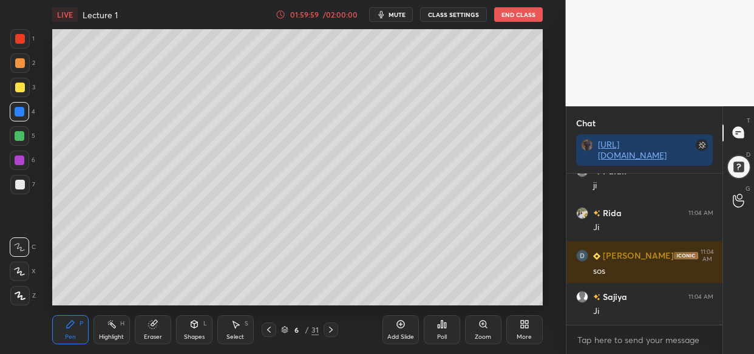
click at [197, 305] on div "LIVE Lecture 1 01:59:59 / 02:00:00 mute CLASS SETTINGS End Class Setting up you…" at bounding box center [297, 177] width 517 height 354
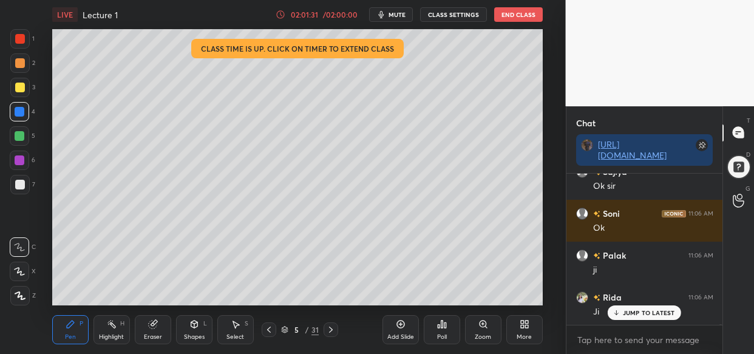
scroll to position [65146, 0]
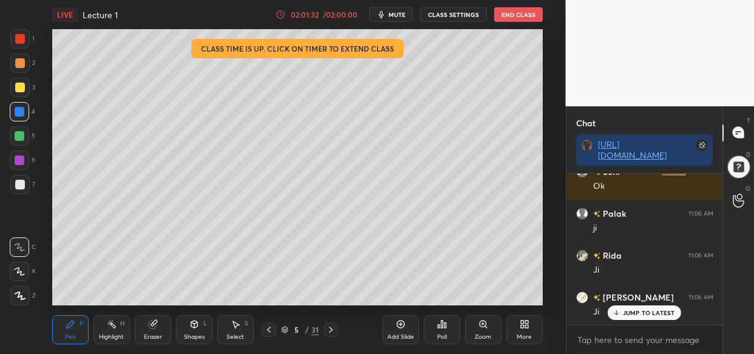
click at [401, 332] on div "Add Slide" at bounding box center [401, 329] width 36 height 29
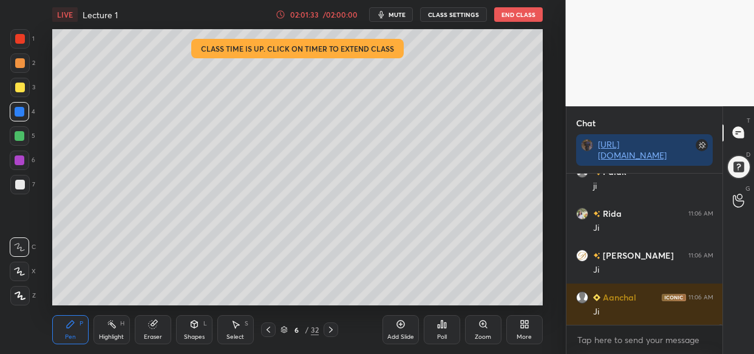
scroll to position [65230, 0]
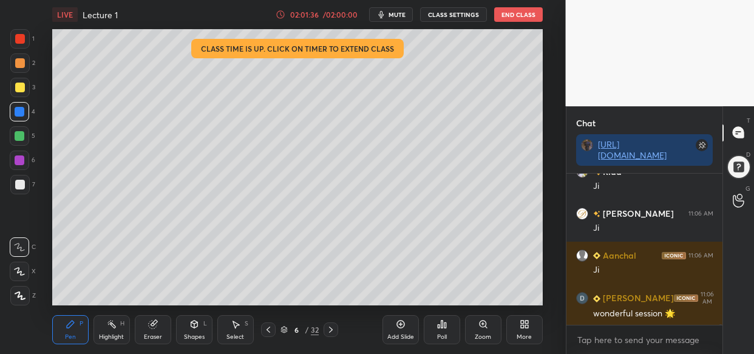
drag, startPoint x: 157, startPoint y: 323, endPoint x: 148, endPoint y: 324, distance: 9.7
click at [154, 328] on icon at bounding box center [153, 324] width 10 height 10
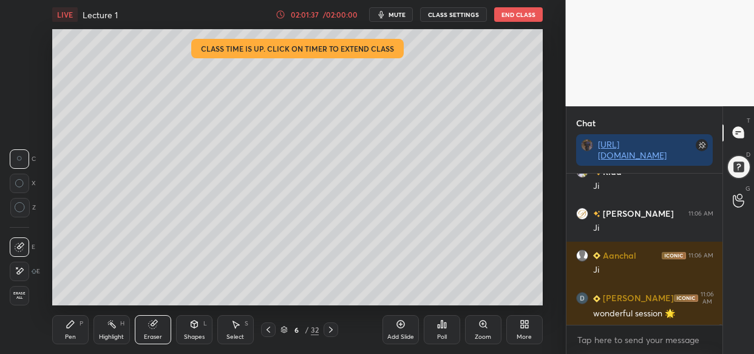
click at [29, 298] on div "Erase all" at bounding box center [21, 295] width 22 height 19
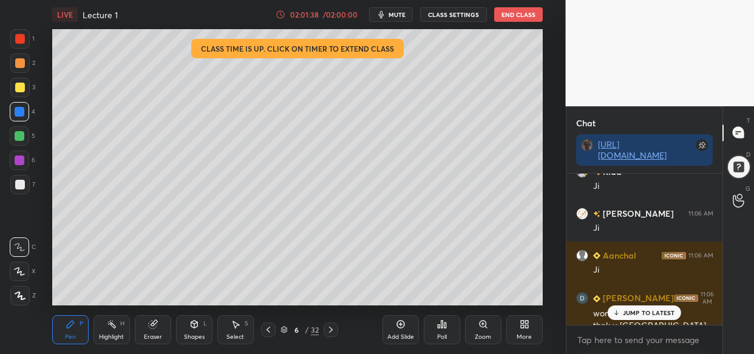
scroll to position [65242, 0]
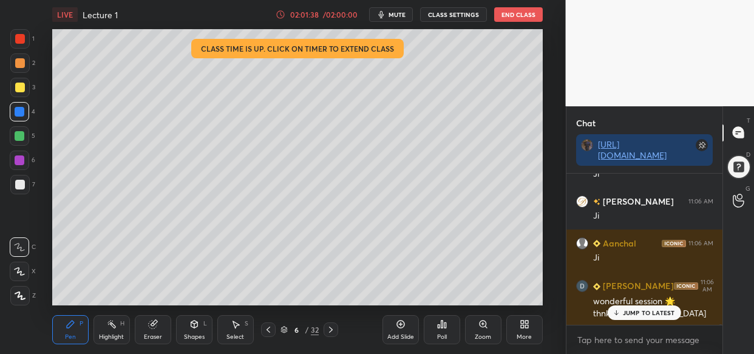
click at [26, 90] on div at bounding box center [19, 87] width 19 height 19
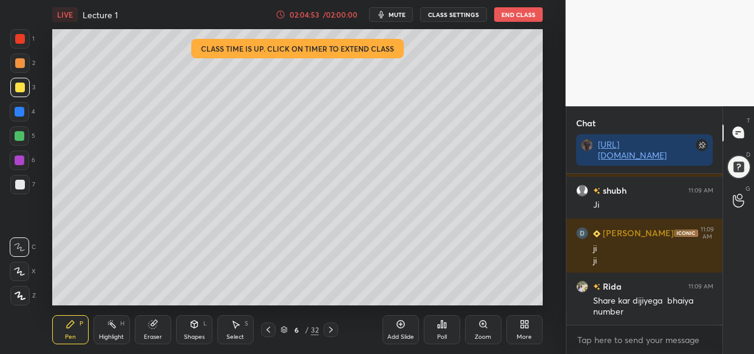
scroll to position [67081, 0]
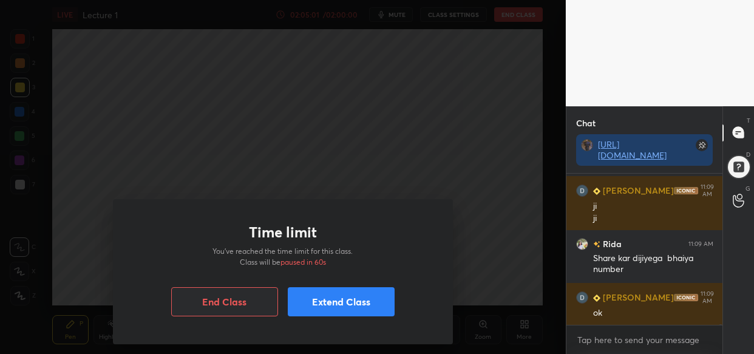
click at [350, 166] on body "1 2 3 4 5 6 7 C X Z C X Z E E Erase all H H LIVE Lecture 1 02:05:01 / 02:00:00 …" at bounding box center [377, 177] width 754 height 354
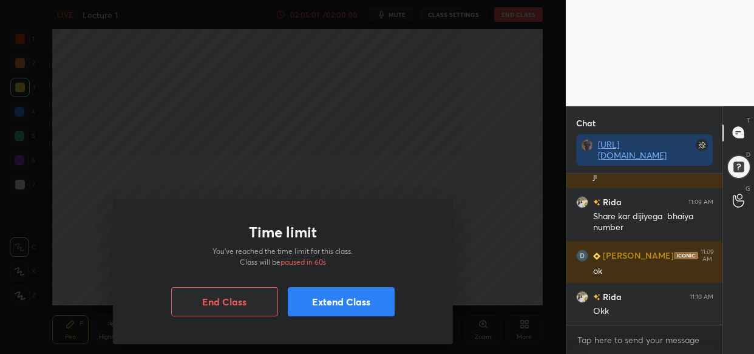
drag, startPoint x: 349, startPoint y: 141, endPoint x: 352, endPoint y: 154, distance: 13.6
click at [355, 149] on div "Time limit You’ve reached the time limit for this class. Class will be paused i…" at bounding box center [283, 177] width 566 height 354
click at [347, 305] on button "Extend Class" at bounding box center [341, 301] width 107 height 29
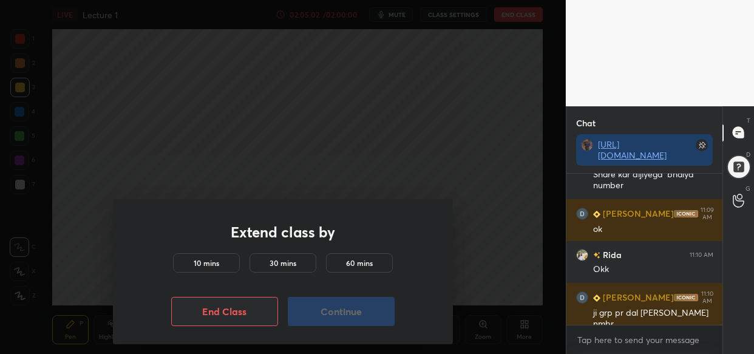
click at [215, 265] on h5 "10 mins" at bounding box center [207, 262] width 26 height 11
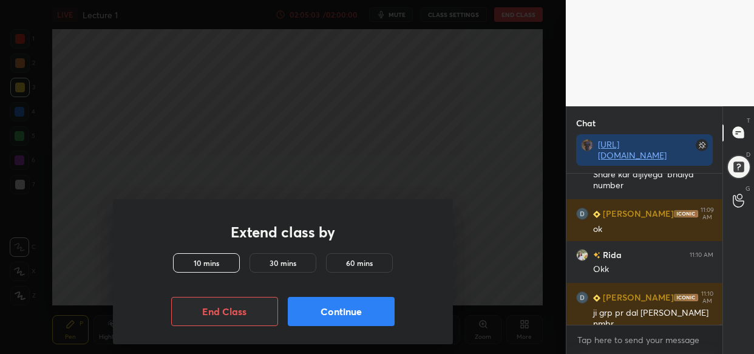
click at [355, 310] on button "Continue" at bounding box center [341, 311] width 107 height 29
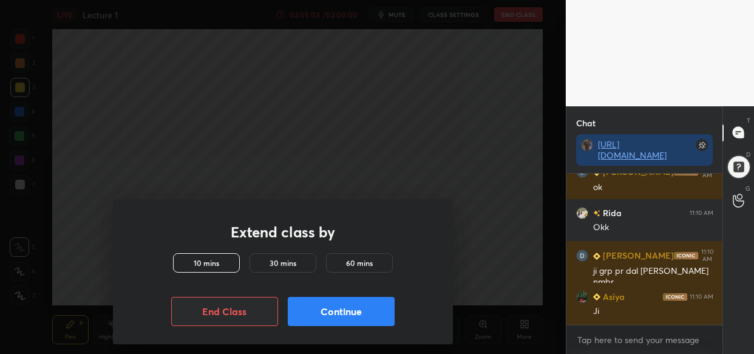
drag, startPoint x: 360, startPoint y: 311, endPoint x: 368, endPoint y: 309, distance: 8.1
click at [358, 314] on button "Continue" at bounding box center [341, 311] width 107 height 29
click at [367, 313] on button "Continue" at bounding box center [341, 311] width 107 height 29
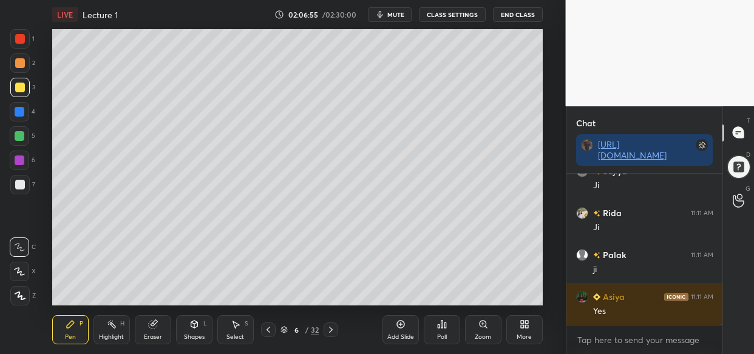
scroll to position [68378, 0]
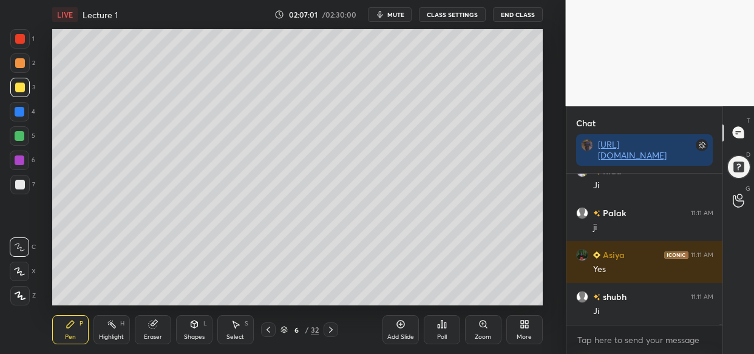
click at [516, 16] on button "End Class" at bounding box center [518, 14] width 50 height 15
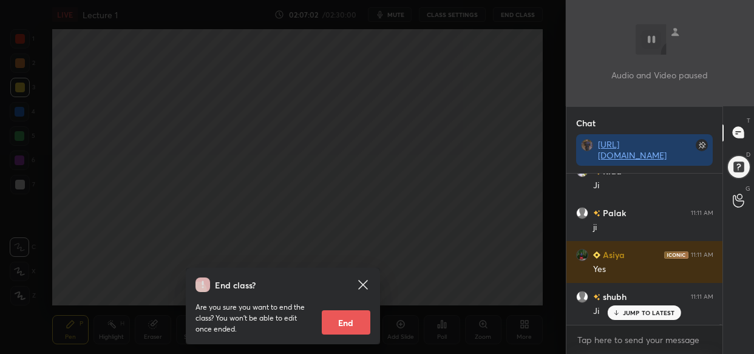
scroll to position [68419, 0]
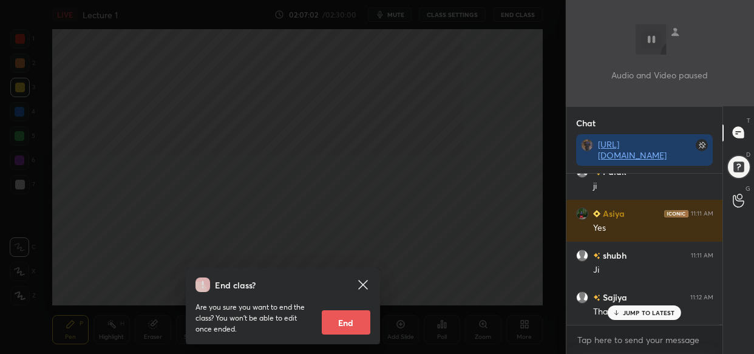
click at [345, 324] on button "End" at bounding box center [346, 322] width 49 height 24
type textarea "x"
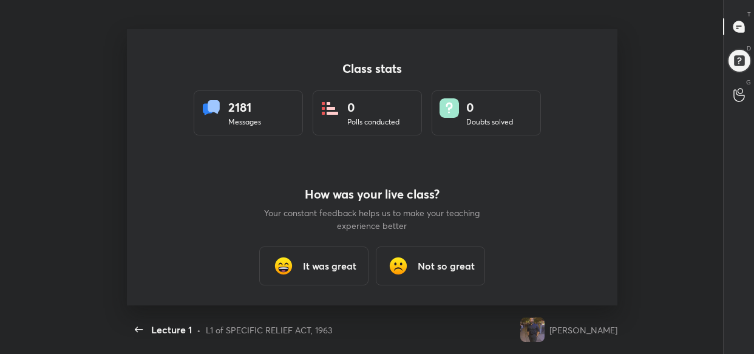
scroll to position [0, 0]
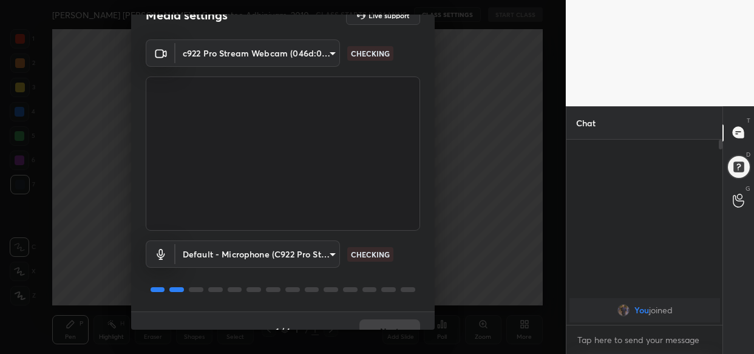
scroll to position [44, 0]
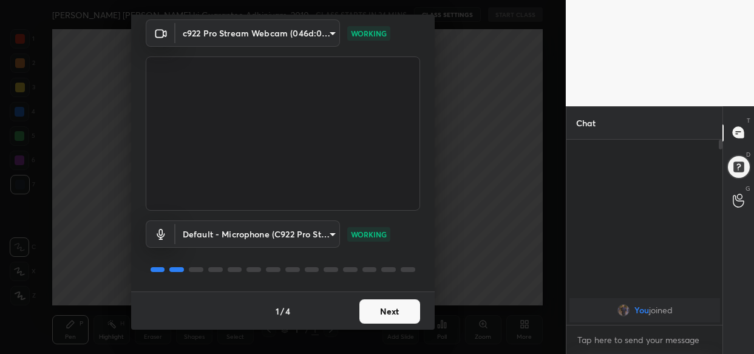
click at [327, 177] on video at bounding box center [283, 133] width 274 height 154
click at [383, 305] on button "Next" at bounding box center [389, 311] width 61 height 24
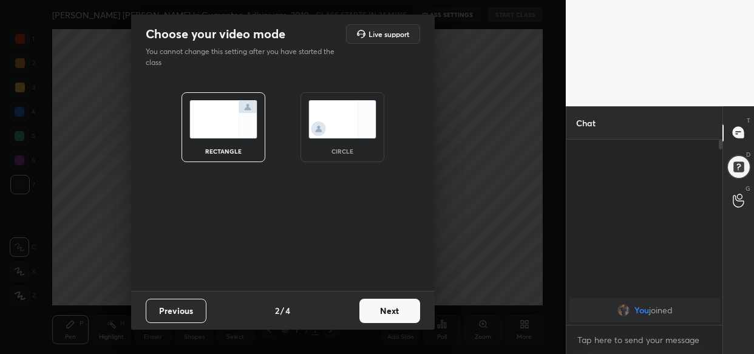
scroll to position [0, 0]
click at [383, 305] on button "Next" at bounding box center [389, 311] width 61 height 24
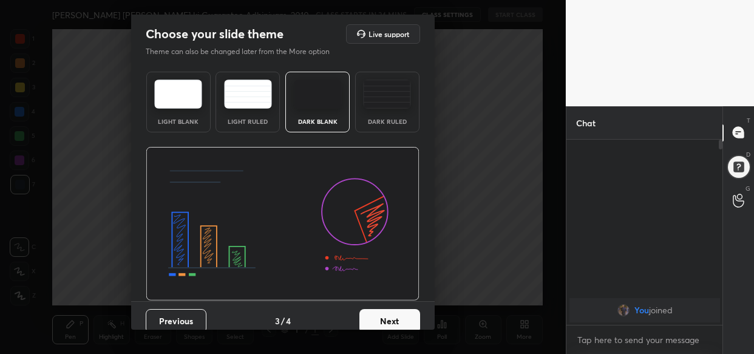
click at [396, 316] on button "Next" at bounding box center [389, 321] width 61 height 24
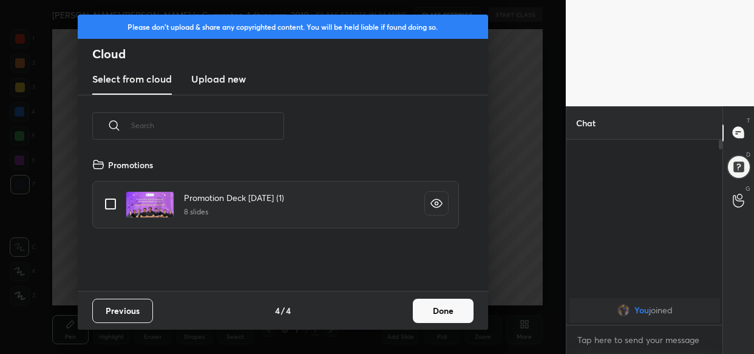
scroll to position [134, 389]
click at [396, 316] on div "Previous 4 / 4 Done" at bounding box center [283, 310] width 410 height 39
click at [451, 310] on button "Done" at bounding box center [443, 311] width 61 height 24
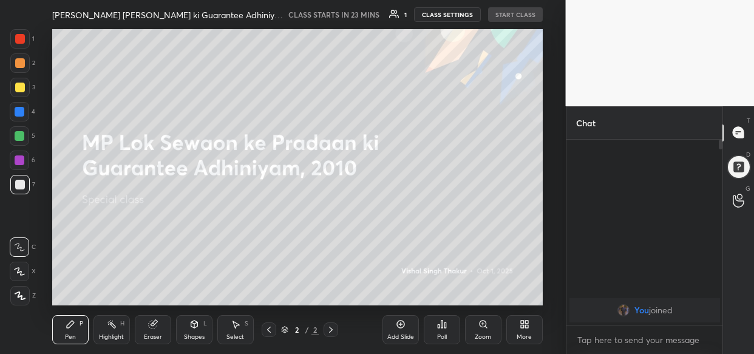
click at [23, 89] on div at bounding box center [20, 88] width 10 height 10
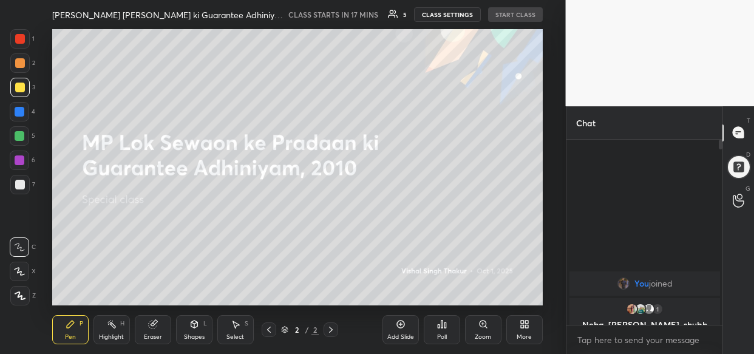
click at [602, 337] on body "1 2 3 4 5 6 7 C X Z C X Z E E Erase all H H MP Lok Sewaon ke Pradaan ki Guarant…" at bounding box center [377, 177] width 754 height 354
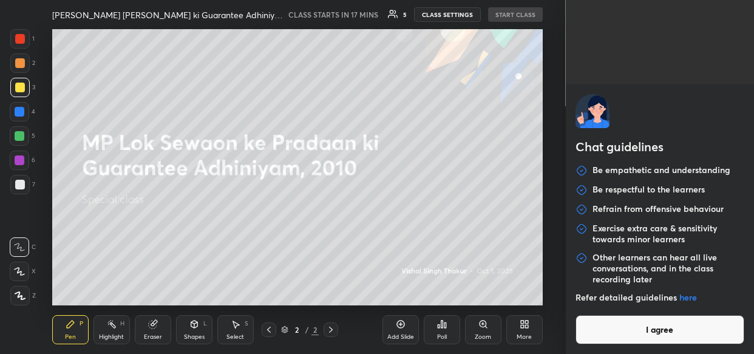
click at [606, 331] on button "I agree" at bounding box center [660, 329] width 169 height 29
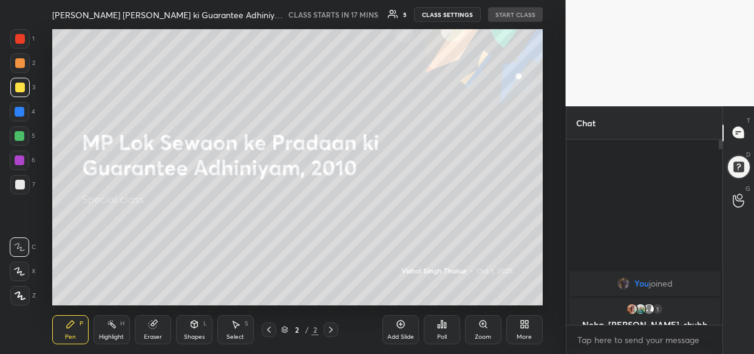
click at [594, 336] on div "Chat guidelines Be empathetic and understanding Be respectful to the learners R…" at bounding box center [660, 177] width 189 height 354
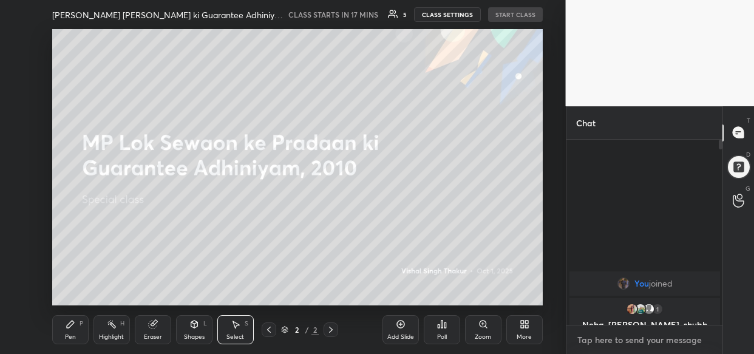
type textarea "x"
click at [597, 337] on textarea at bounding box center [644, 339] width 137 height 19
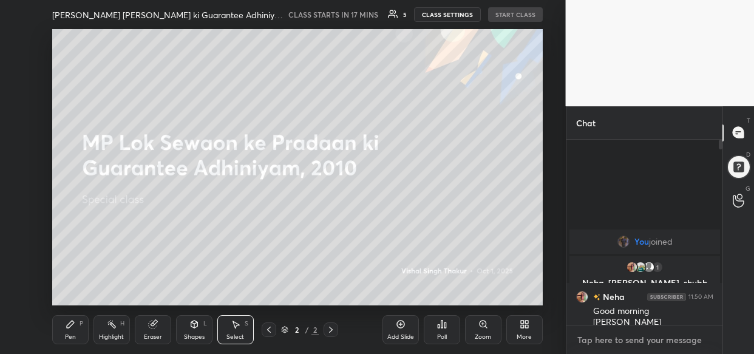
paste textarea "मध्य प्रदेश लोक सेवा गारंटी अधिनियम, 2010 (MP Lok Seva Guarantee Adhiniyam, 201…"
type textarea "मध्य प्रदेश लोक सेवा गारंटी अधिनियम, 2010 (MP Lok Seva Guarantee Adhiniyam, 201…"
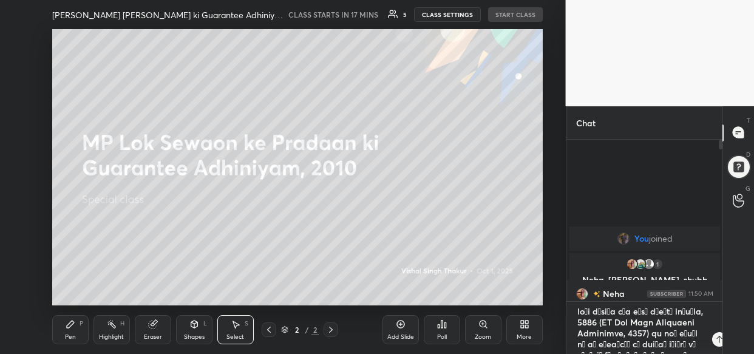
type textarea "x"
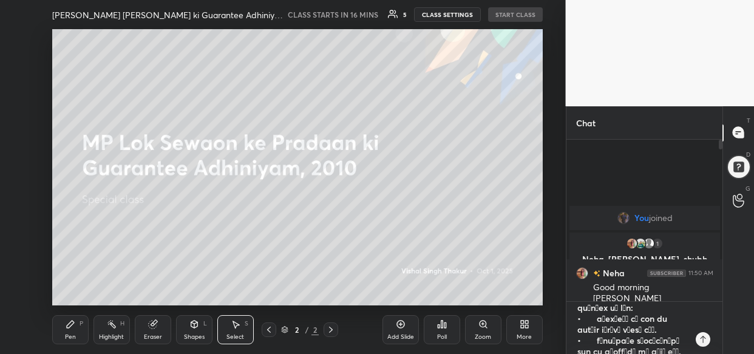
scroll to position [885, 0]
drag, startPoint x: 595, startPoint y: 313, endPoint x: 680, endPoint y: 375, distance: 105.5
click at [680, 0] on html "1 2 3 4 5 6 7 C X Z C X Z E E Erase all H H MP Lok Sewaon ke Pradaan ki Guarant…" at bounding box center [377, 0] width 754 height 0
type textarea "मध्य प्रदेश लोक सेवा गारंटी अधिनियम, 2010 (MP Lok Seva Guarantee Adhiniyam, 201…"
type textarea "x"
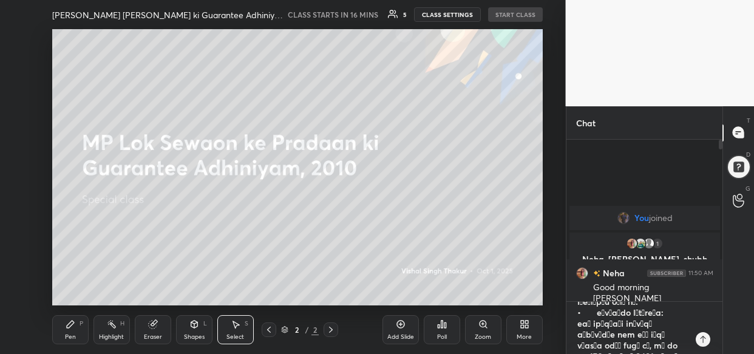
scroll to position [0, 0]
drag, startPoint x: 597, startPoint y: 344, endPoint x: 540, endPoint y: 237, distance: 121.1
click at [540, 237] on div "1 2 3 4 5 6 7 C X Z C X Z E E Erase all H H MP Lok Sewaon ke Pradaan ki Guarant…" at bounding box center [377, 177] width 754 height 354
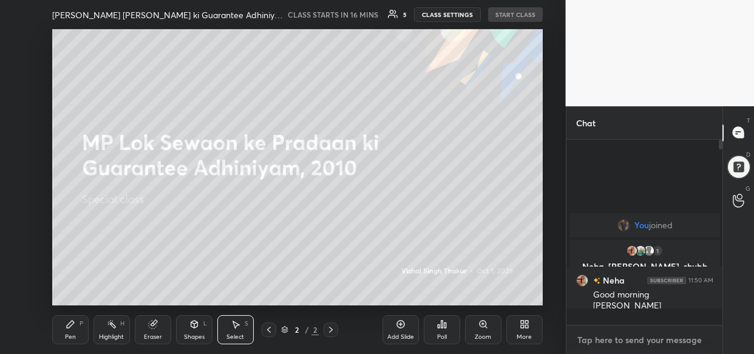
scroll to position [182, 153]
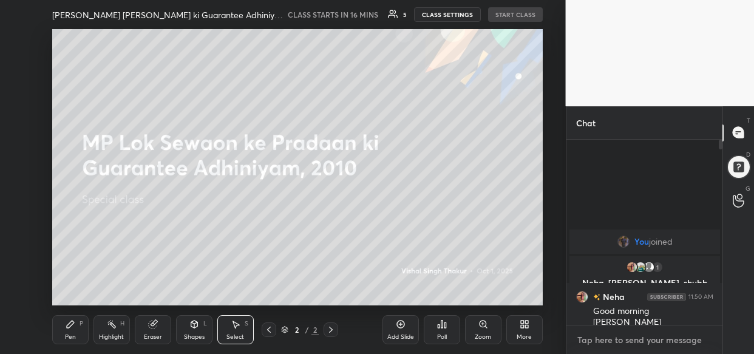
type textarea "x"
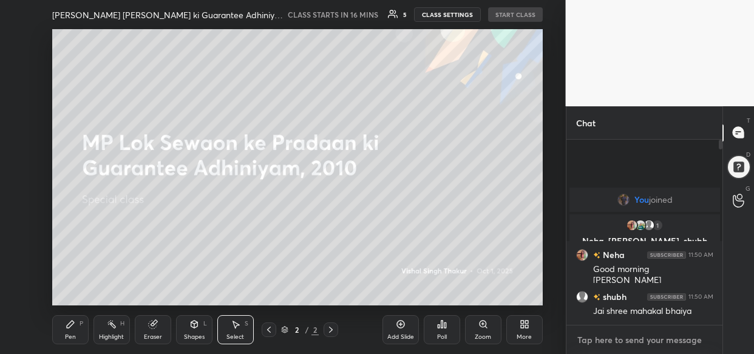
click at [599, 334] on textarea at bounding box center [644, 339] width 137 height 19
paste textarea "[URL][DOMAIN_NAME]"
type textarea "[URL][DOMAIN_NAME]"
type textarea "x"
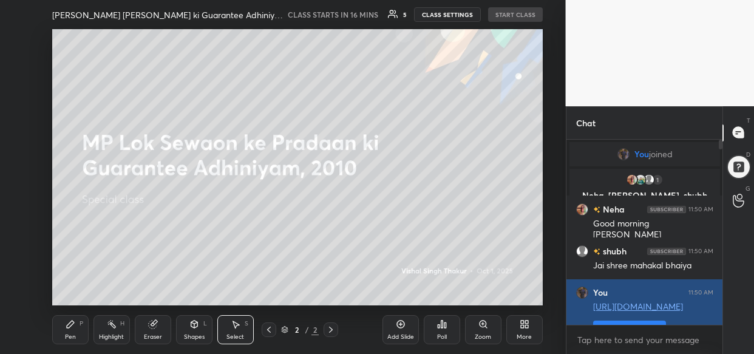
click at [619, 321] on button "Pin message" at bounding box center [629, 330] width 73 height 19
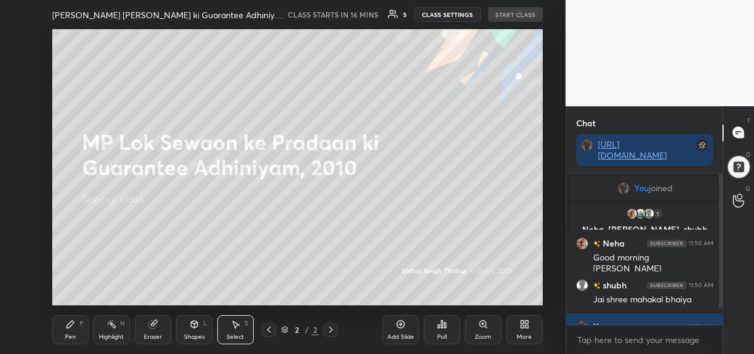
click at [533, 340] on div "More" at bounding box center [524, 329] width 36 height 29
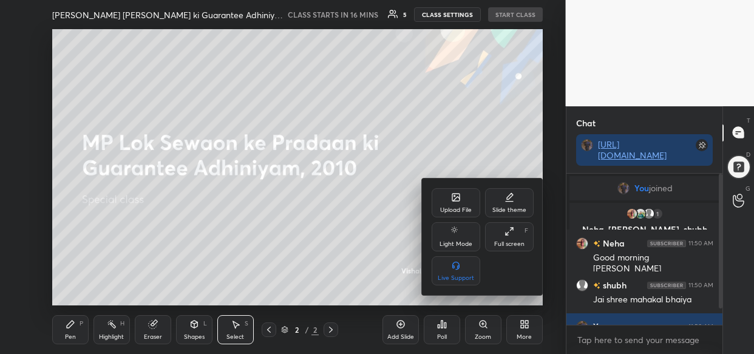
click at [452, 211] on div "Upload File" at bounding box center [456, 210] width 32 height 6
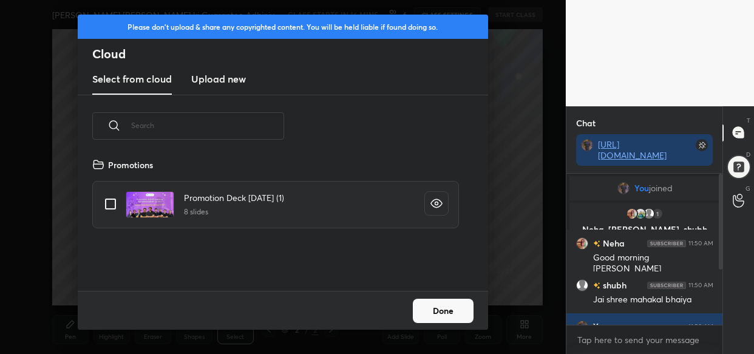
scroll to position [134, 389]
click at [202, 90] on new "Upload new" at bounding box center [218, 79] width 55 height 30
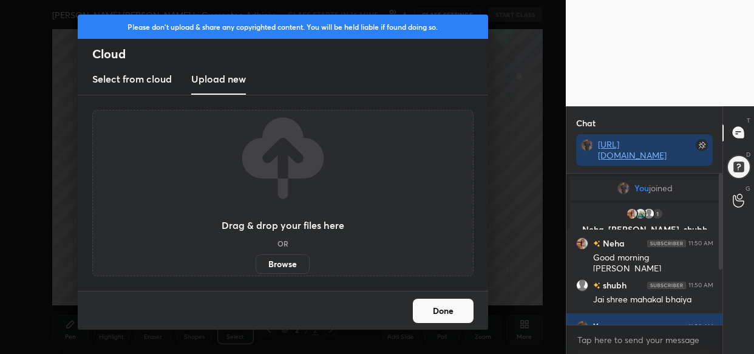
click at [277, 266] on label "Browse" at bounding box center [283, 263] width 54 height 19
click at [256, 266] on input "Browse" at bounding box center [256, 263] width 0 height 19
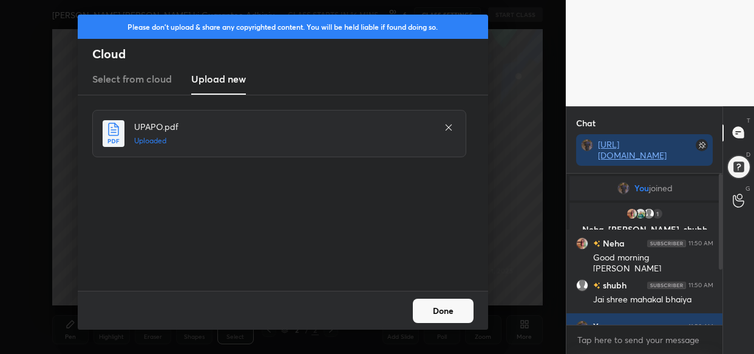
click at [454, 315] on button "Done" at bounding box center [443, 311] width 61 height 24
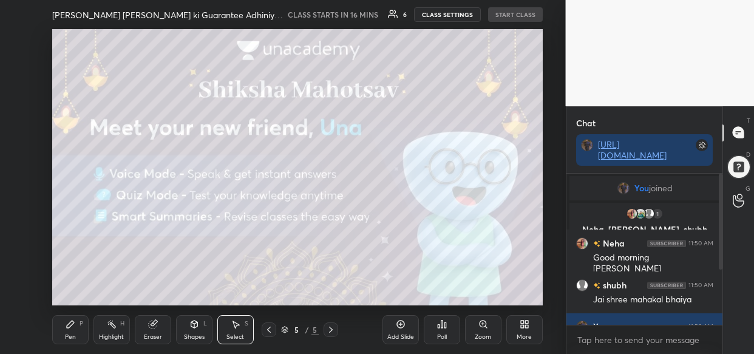
click at [523, 322] on icon at bounding box center [522, 322] width 3 height 3
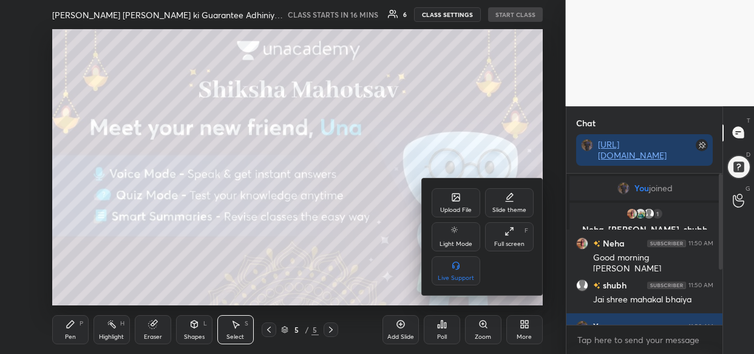
click at [443, 197] on div "Upload File" at bounding box center [456, 202] width 49 height 29
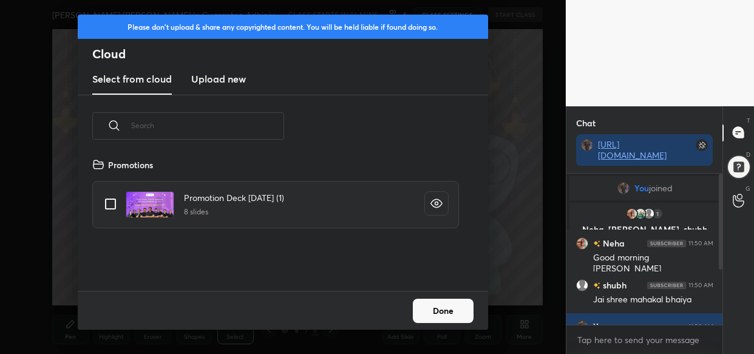
click at [213, 83] on h3 "Upload new" at bounding box center [218, 79] width 55 height 15
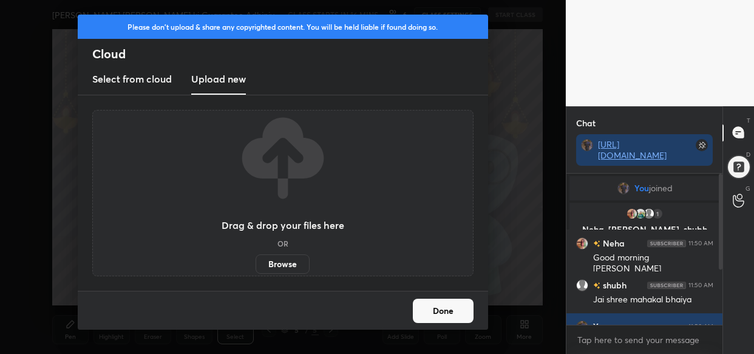
click at [282, 257] on label "Browse" at bounding box center [283, 263] width 54 height 19
click at [256, 257] on input "Browse" at bounding box center [256, 263] width 0 height 19
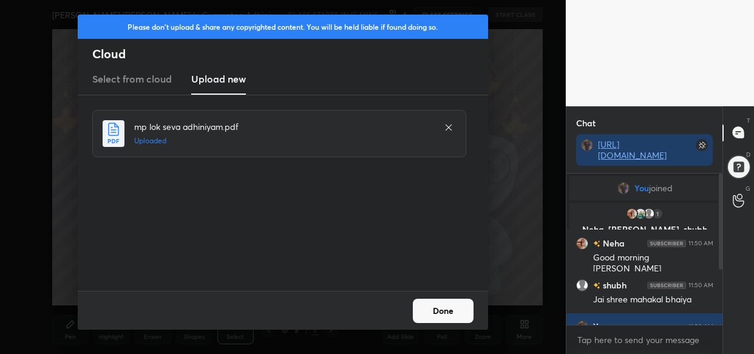
click at [439, 313] on button "Done" at bounding box center [443, 311] width 61 height 24
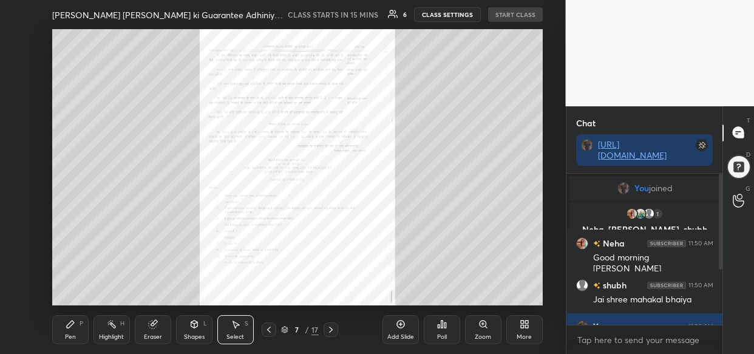
click at [522, 330] on div "More" at bounding box center [524, 329] width 36 height 29
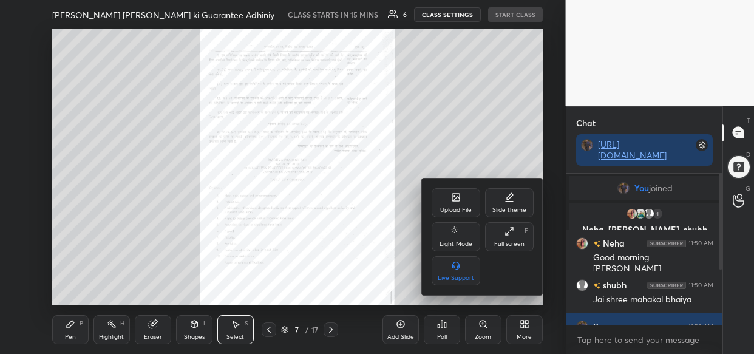
click at [442, 200] on div "Upload File" at bounding box center [456, 202] width 49 height 29
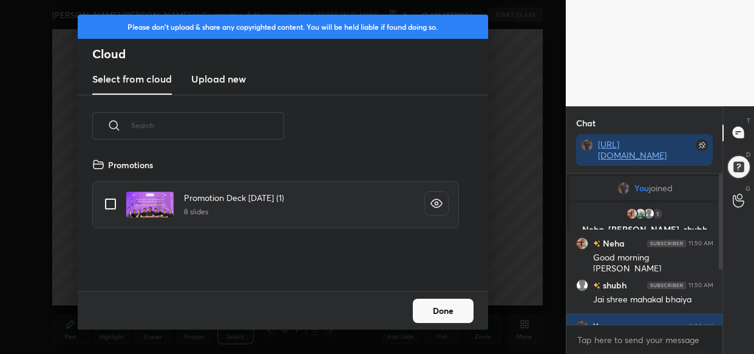
click at [220, 88] on new "Upload new" at bounding box center [218, 79] width 55 height 30
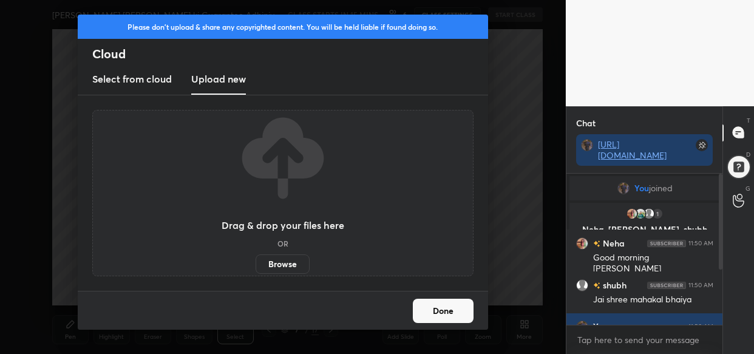
click at [287, 266] on label "Browse" at bounding box center [283, 263] width 54 height 19
click at [256, 266] on input "Browse" at bounding box center [256, 263] width 0 height 19
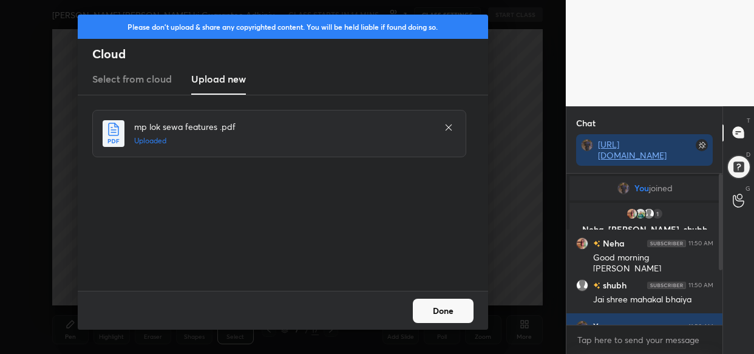
click at [443, 309] on button "Done" at bounding box center [443, 311] width 61 height 24
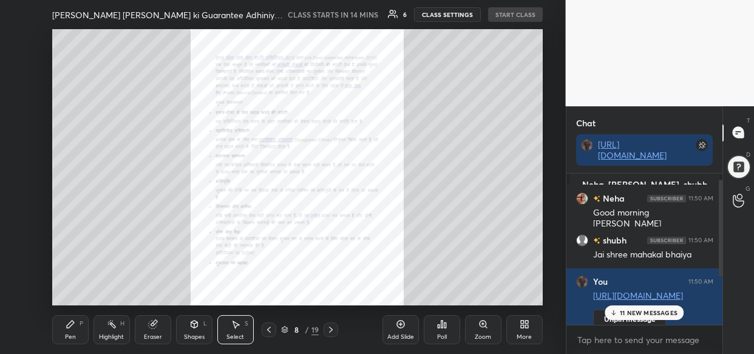
scroll to position [85, 0]
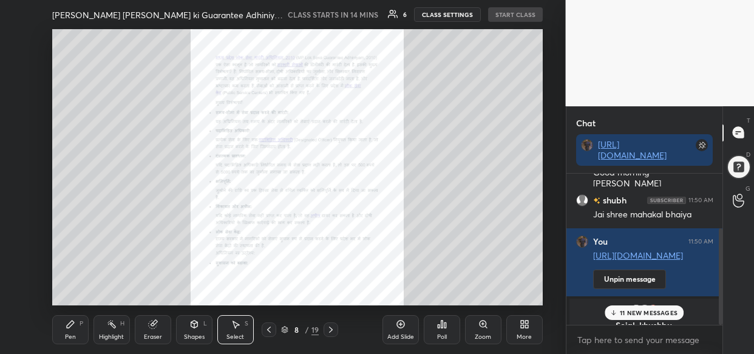
click at [645, 308] on div "11 NEW MESSAGES" at bounding box center [644, 312] width 79 height 15
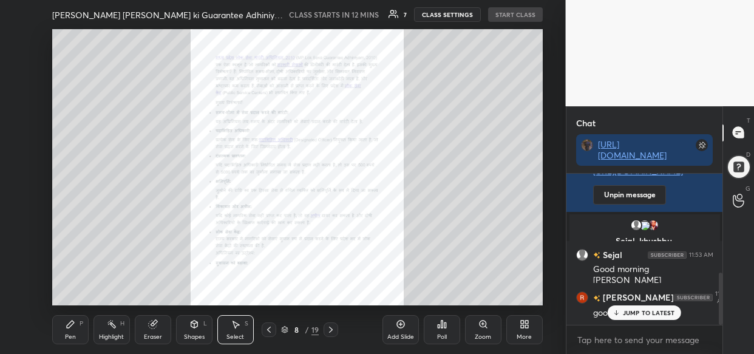
scroll to position [287, 0]
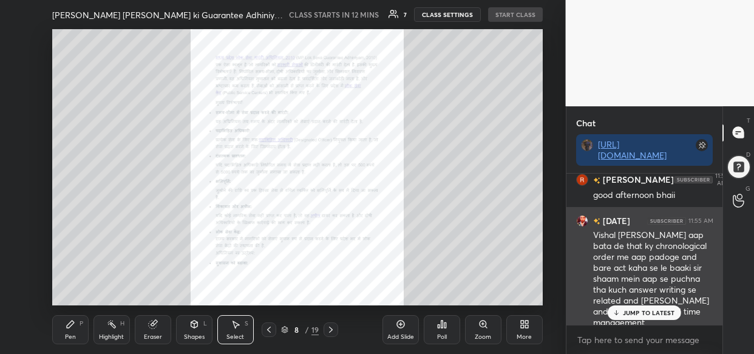
click at [647, 313] on p "JUMP TO LATEST" at bounding box center [649, 312] width 52 height 7
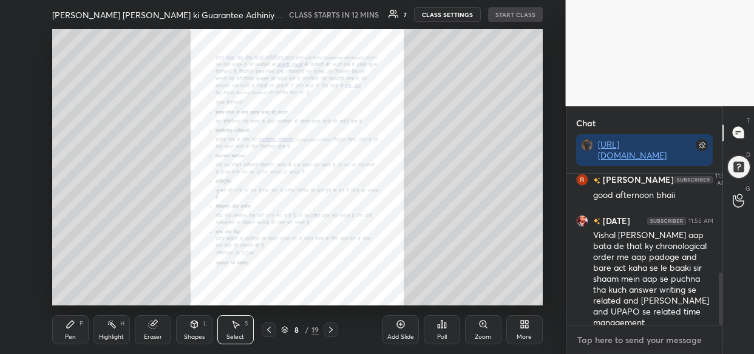
type textarea "x"
click at [608, 340] on textarea at bounding box center [644, 339] width 137 height 19
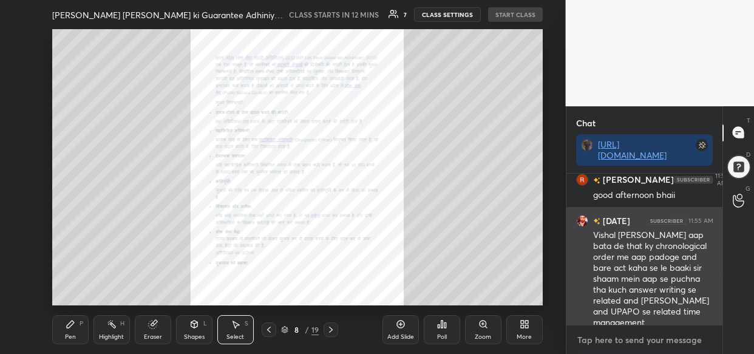
type textarea "a"
type textarea "x"
type textarea "aw"
type textarea "x"
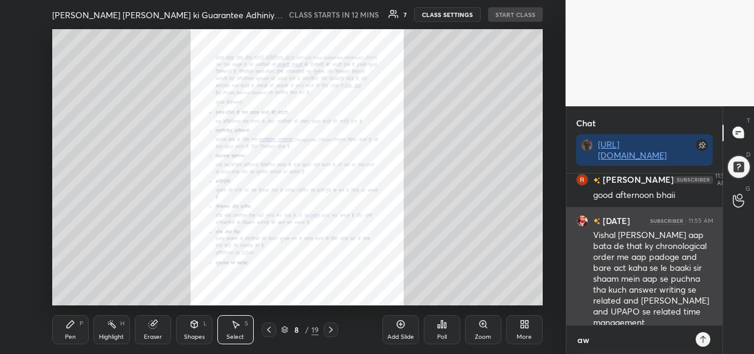
type textarea "a"
type textarea "x"
type textarea "w"
type textarea "x"
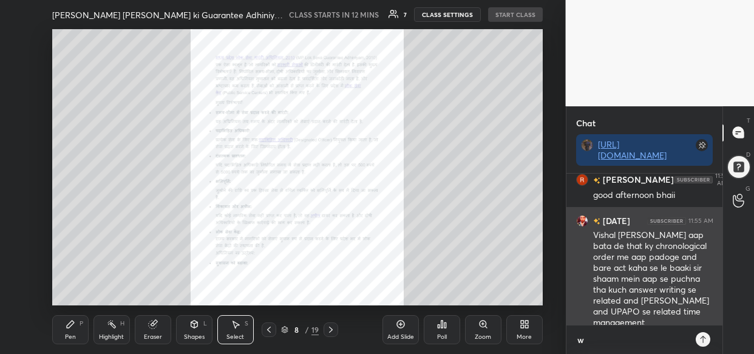
type textarea "wi"
type textarea "x"
type textarea "wil"
type textarea "x"
type textarea "will"
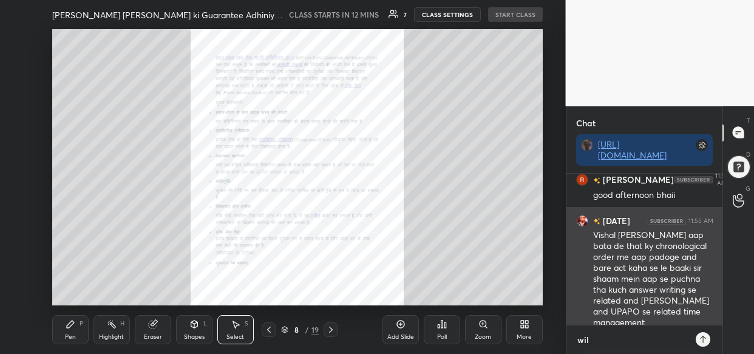
type textarea "x"
type textarea "will"
type textarea "x"
type textarea "will d"
type textarea "x"
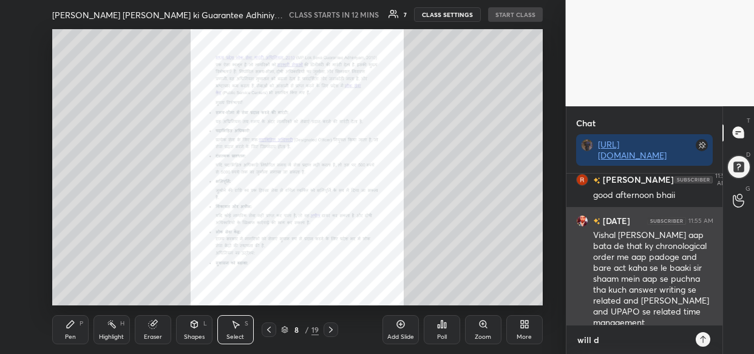
type textarea "will de"
type textarea "x"
type textarea "will dea"
type textarea "x"
type textarea "will deal"
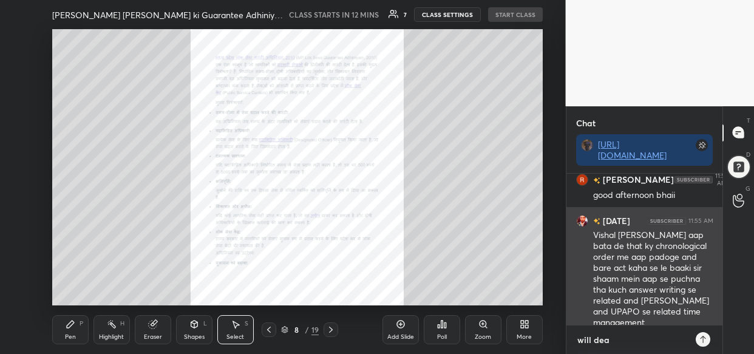
type textarea "x"
type textarea "will deal"
type textarea "x"
type textarea "will deal w"
type textarea "x"
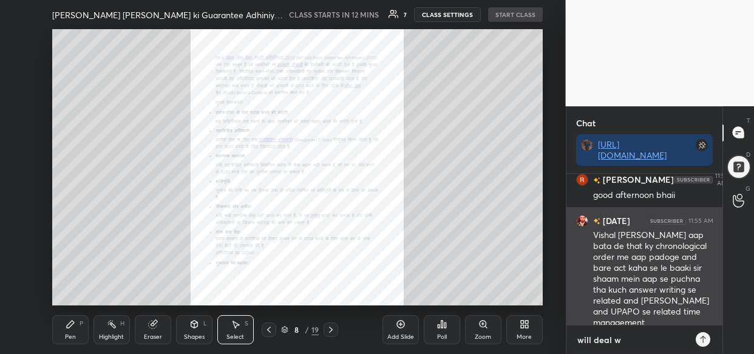
type textarea "will deal wi"
type textarea "x"
type textarea "will deal wit"
type textarea "x"
type textarea "will deal with"
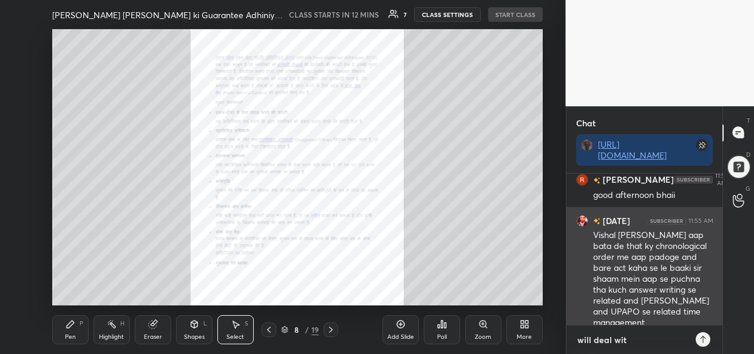
type textarea "x"
type textarea "will deal with"
type textarea "x"
type textarea "will deal with i"
type textarea "x"
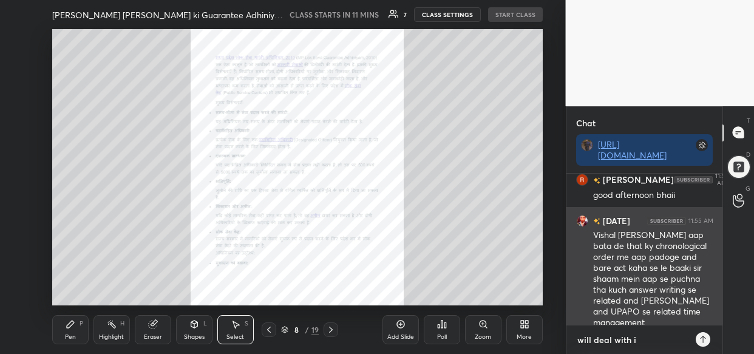
type textarea "will deal with it"
type textarea "x"
type textarea "will deal with it"
type textarea "x"
type textarea "will deal with it i"
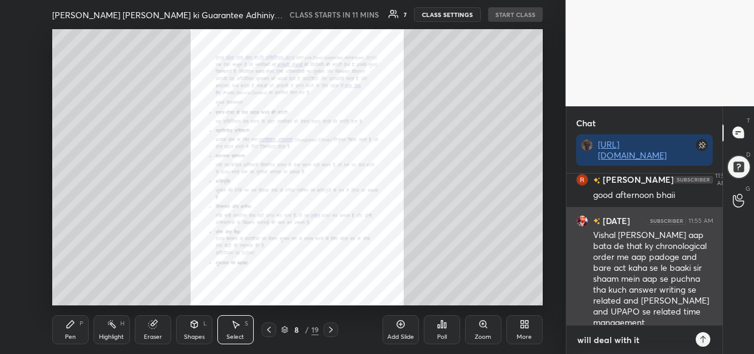
type textarea "x"
type textarea "will deal with it in"
type textarea "x"
type textarea "will deal with it in"
type textarea "x"
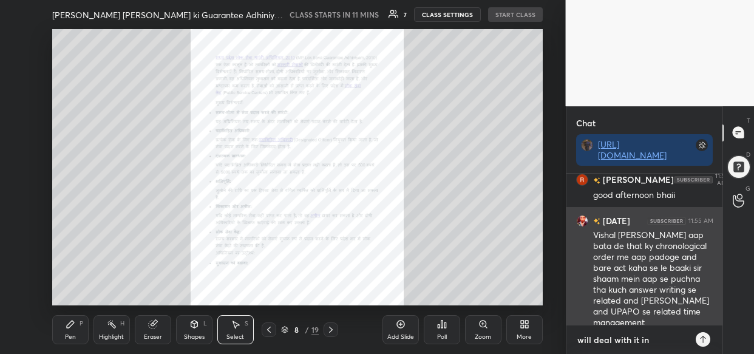
type textarea "will deal with it in f"
type textarea "x"
type textarea "will deal with it in fi"
type textarea "x"
type textarea "will deal with it in fir"
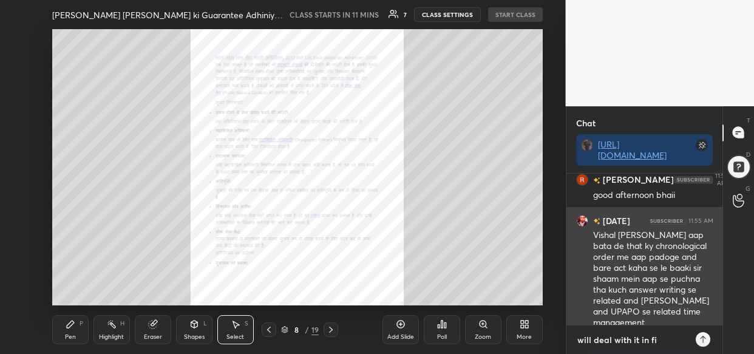
type textarea "x"
type textarea "will deal with it in firs"
type textarea "x"
type textarea "will deal with it in first"
type textarea "x"
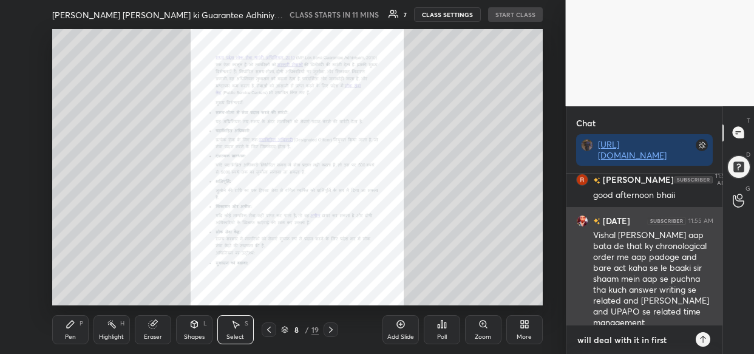
type textarea "will deal with it in first"
type textarea "x"
type textarea "will deal with it in first 5"
type textarea "x"
type textarea "will deal with it in first 5"
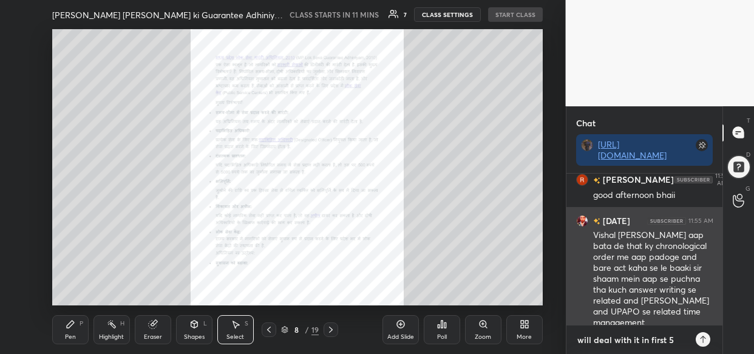
type textarea "x"
type textarea "will deal with it in first 5 m"
type textarea "x"
type textarea "will deal with it in first 5 mi"
type textarea "x"
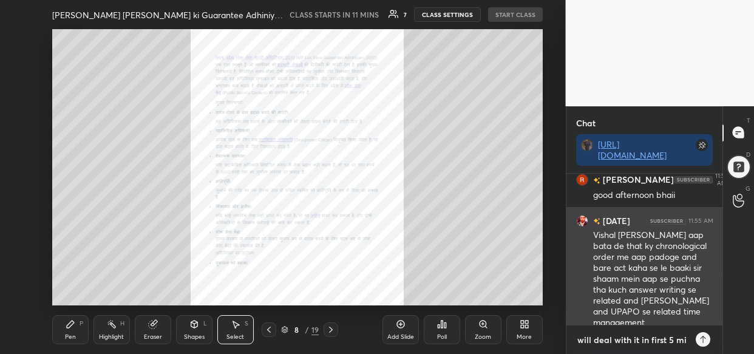
type textarea "will deal with it in first 5 min"
type textarea "x"
type textarea "will deal with it in first 5 minu"
type textarea "x"
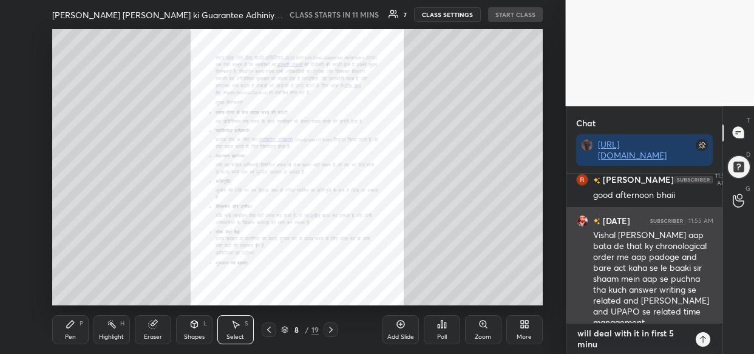
type textarea "will deal with it in first 5 minut"
type textarea "x"
type textarea "will deal with it in first 5 minute"
type textarea "x"
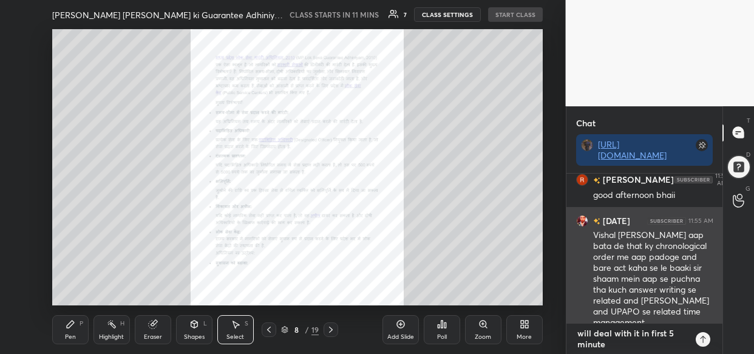
type textarea "will deal with it in first 5 minutes"
type textarea "x"
type textarea "will deal with it in first 5 minutes"
type textarea "x"
type textarea "will deal with it in first 5 minutes o"
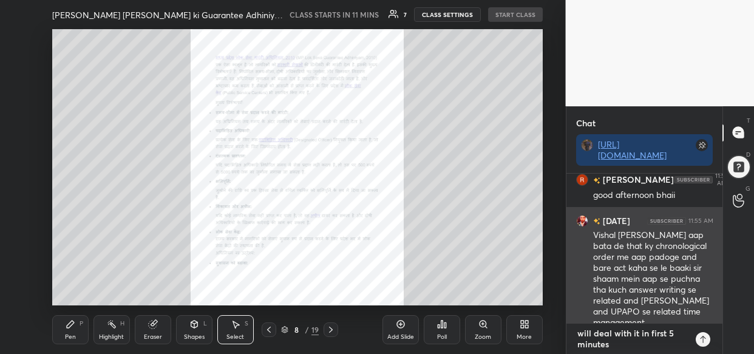
type textarea "x"
type textarea "will deal with it in first 5 minutes of"
type textarea "x"
type textarea "will deal with it in first 5 minutes of"
type textarea "x"
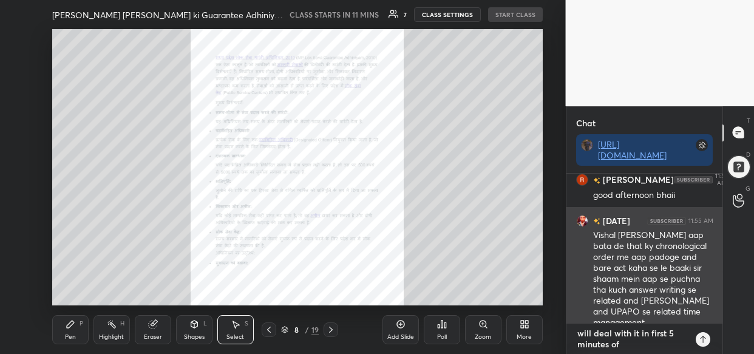
type textarea "will deal with it in first 5 minutes of t"
type textarea "x"
type textarea "will deal with it in first 5 minutes of th"
type textarea "x"
type textarea "will deal with it in first 5 minutes of ths"
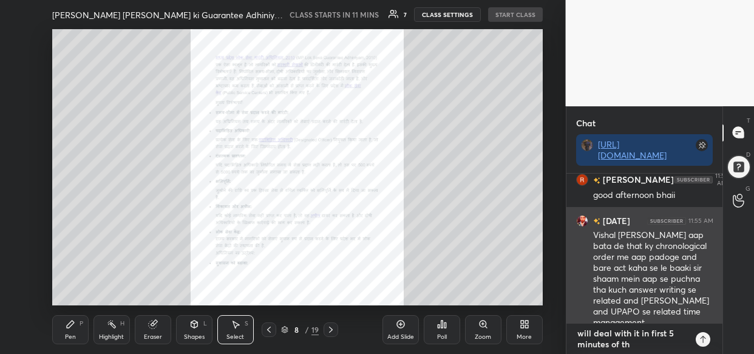
type textarea "x"
type textarea "will deal with it in first 5 minutes of th"
type textarea "x"
type textarea "will deal with it in first 5 minutes of thi8"
type textarea "x"
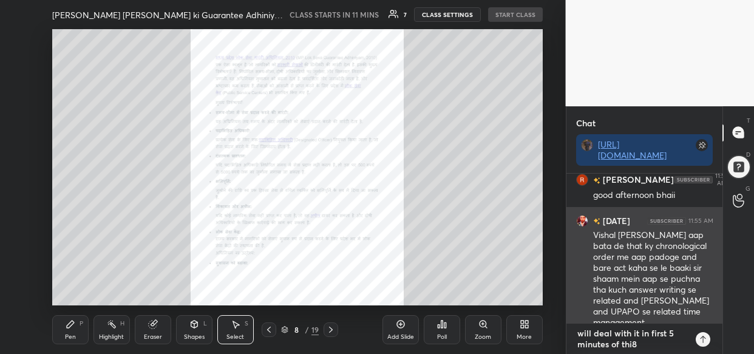
type textarea "will deal with it in first 5 minutes of thi8s"
type textarea "x"
type textarea "will deal with it in first 5 minutes of thi8"
type textarea "x"
type textarea "will deal with it in first 5 minutes of thi"
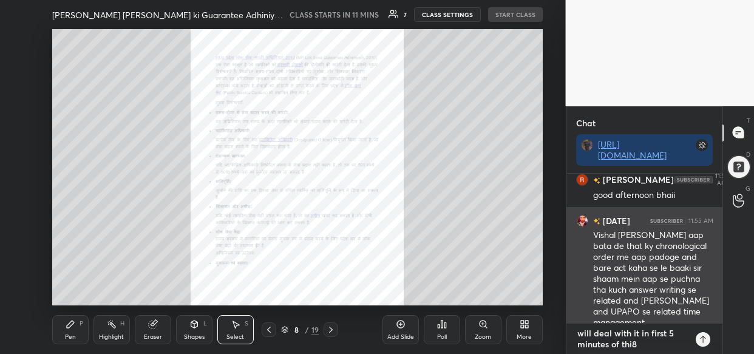
type textarea "x"
type textarea "will deal with it in first 5 minutes of this"
type textarea "x"
type textarea "will deal with it in first 5 minutes of this"
type textarea "x"
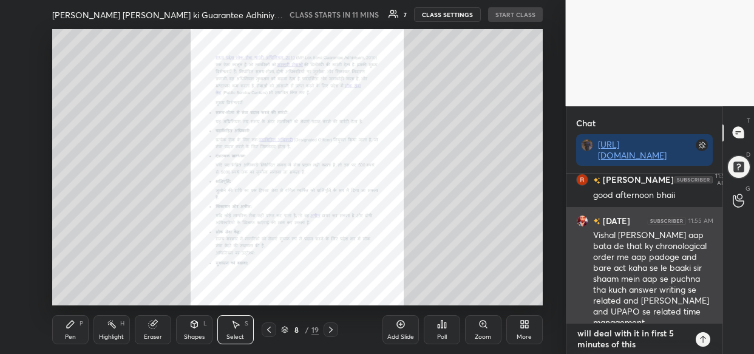
type textarea "will deal with it in first 5 minutes of this c"
type textarea "x"
type textarea "will deal with it in first 5 minutes of this ca"
type textarea "x"
type textarea "will deal with it in first 5 minutes of this cas"
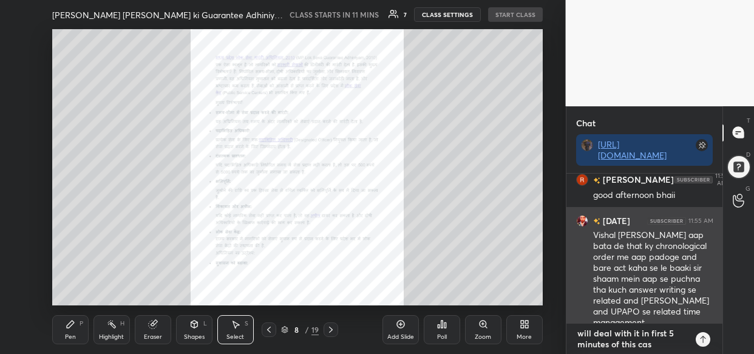
type textarea "x"
type textarea "will deal with it in first 5 minutes of this ca"
type textarea "x"
type textarea "will deal with it in first 5 minutes of this c"
type textarea "x"
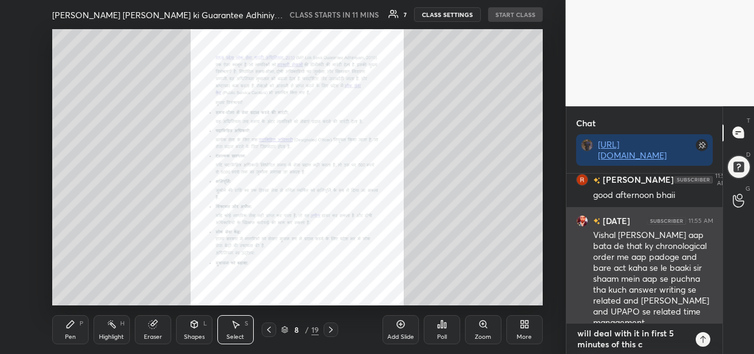
scroll to position [318, 0]
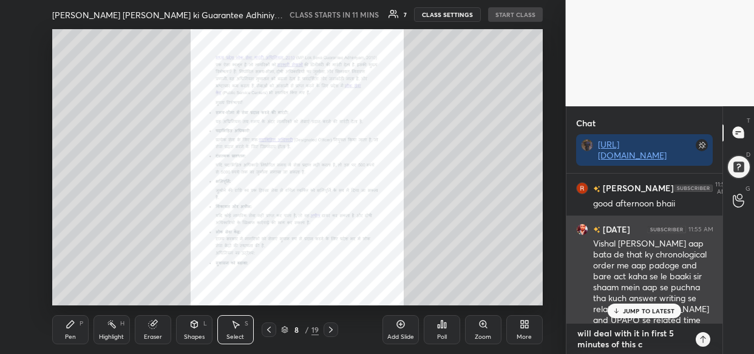
type textarea "will deal with it in first 5 minutes of this cl"
type textarea "x"
type textarea "will deal with it in first 5 minutes of this cla"
type textarea "x"
type textarea "will deal with it in first 5 minutes of this clas"
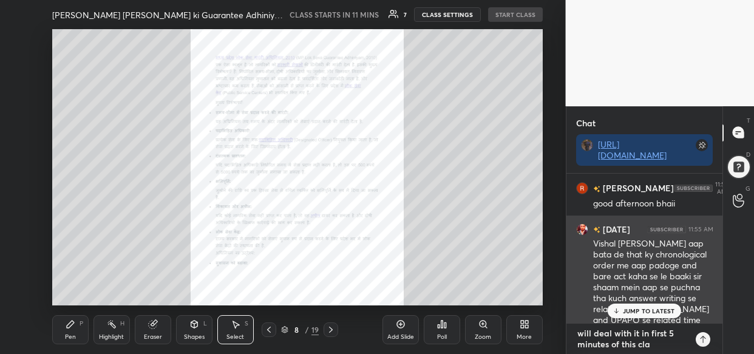
type textarea "x"
type textarea "will deal with it in first 5 minutes of this class"
type textarea "x"
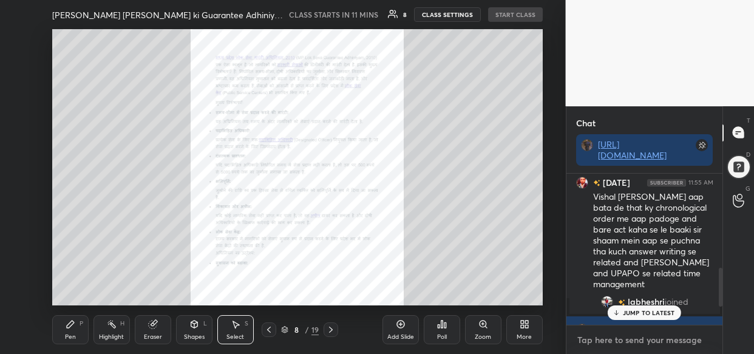
scroll to position [363, 0]
click at [662, 311] on p "JUMP TO LATEST" at bounding box center [649, 312] width 52 height 7
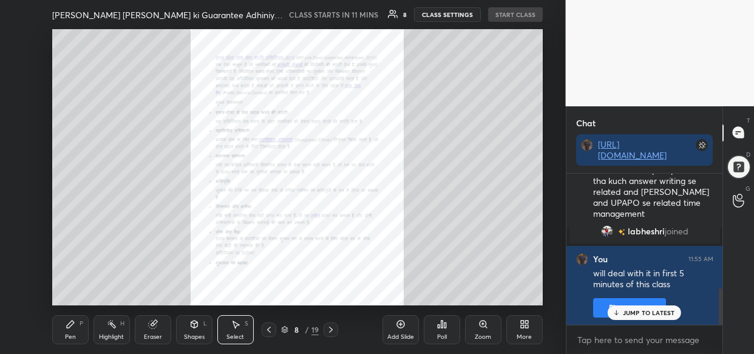
scroll to position [476, 0]
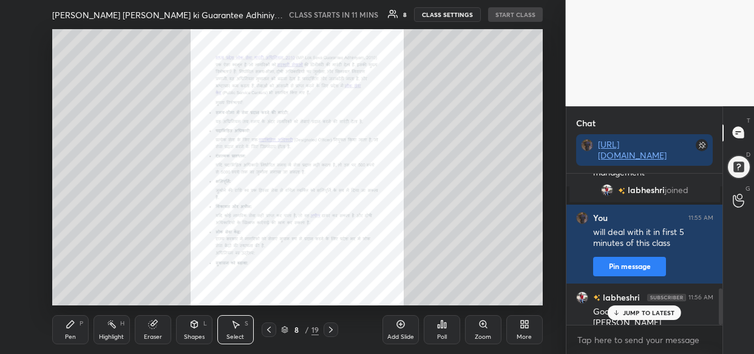
click at [655, 314] on p "JUMP TO LATEST" at bounding box center [649, 312] width 52 height 7
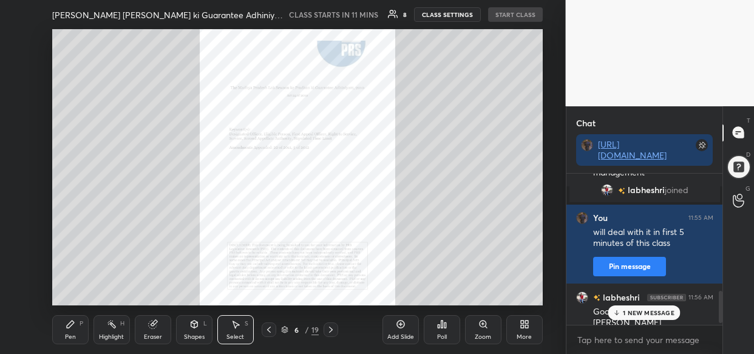
scroll to position [547, 0]
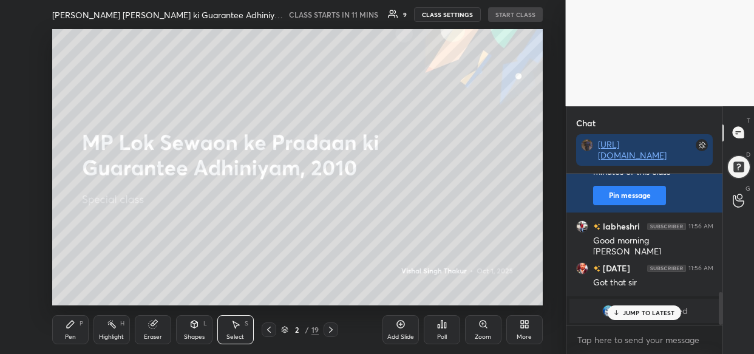
drag, startPoint x: 71, startPoint y: 332, endPoint x: 97, endPoint y: 323, distance: 27.5
click at [78, 327] on div "Pen P" at bounding box center [70, 329] width 36 height 29
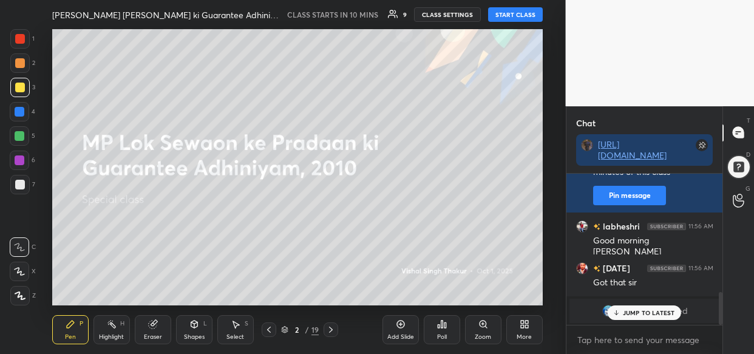
click at [24, 87] on div at bounding box center [20, 88] width 10 height 10
click at [152, 329] on div "Eraser" at bounding box center [153, 329] width 36 height 29
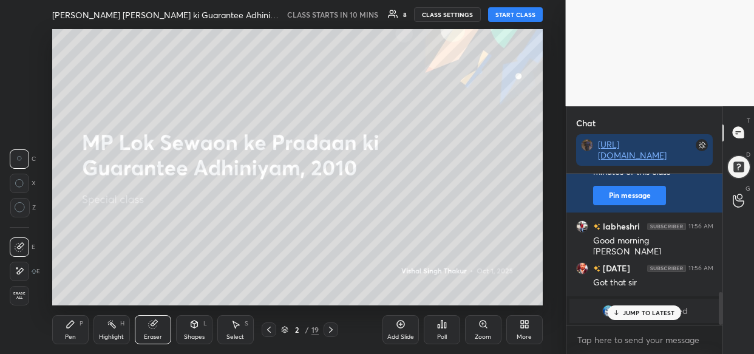
click at [19, 295] on span "Erase all" at bounding box center [19, 295] width 18 height 9
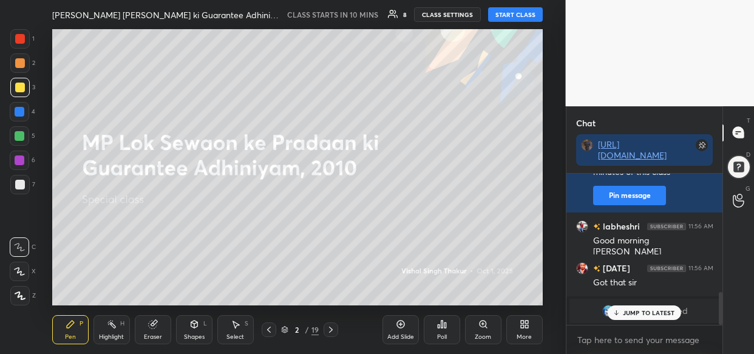
click at [20, 40] on div at bounding box center [20, 39] width 10 height 10
click at [18, 85] on div at bounding box center [20, 88] width 10 height 10
drag, startPoint x: 154, startPoint y: 321, endPoint x: 131, endPoint y: 323, distance: 23.1
click at [149, 322] on icon at bounding box center [153, 324] width 10 height 10
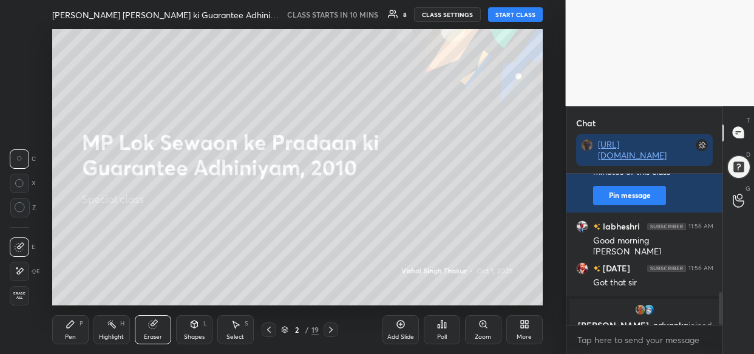
click at [6, 291] on div "1 2 3 4 5 6 7 C X Z C X Z E E Erase all H H" at bounding box center [19, 167] width 39 height 276
click at [16, 294] on span "Erase all" at bounding box center [19, 295] width 18 height 9
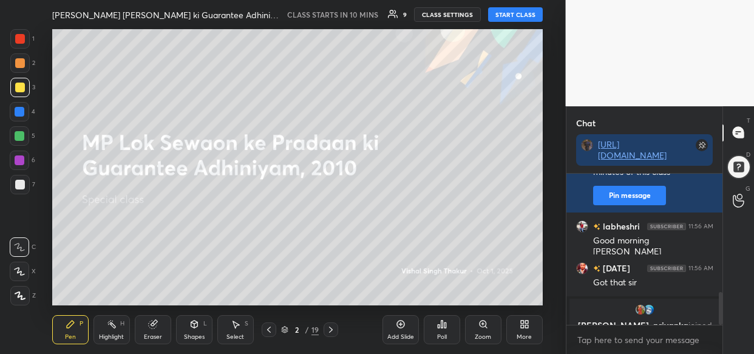
click at [25, 291] on div at bounding box center [19, 295] width 19 height 19
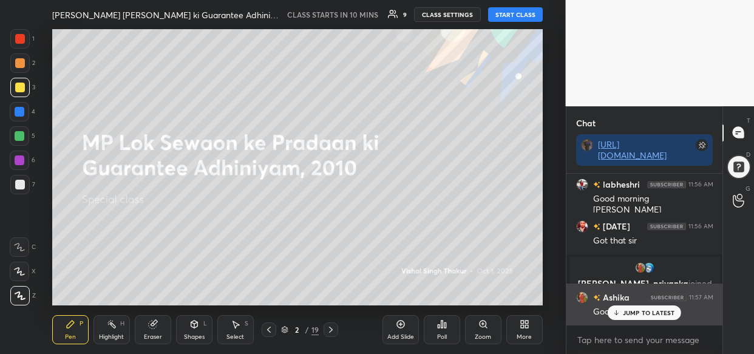
click at [633, 316] on div "JUMP TO LATEST" at bounding box center [644, 312] width 73 height 15
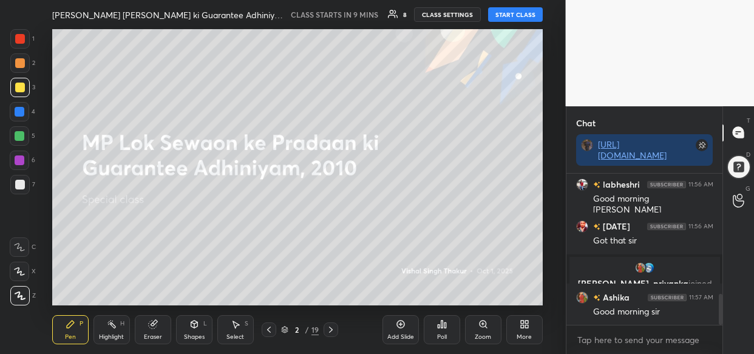
click at [510, 15] on button "START CLASS" at bounding box center [515, 14] width 55 height 15
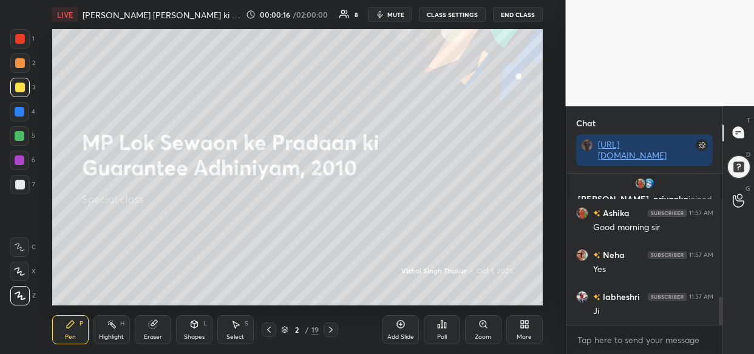
scroll to position [716, 0]
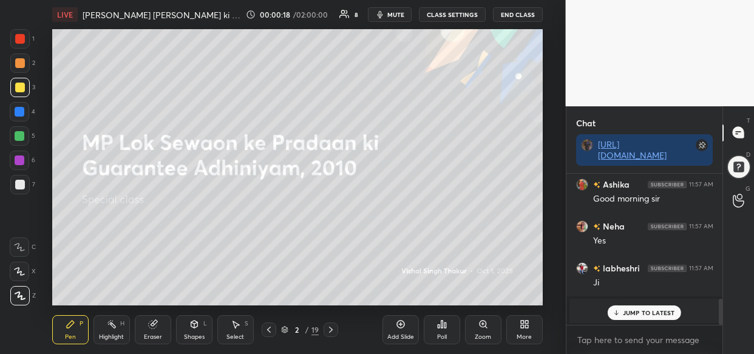
drag, startPoint x: 629, startPoint y: 311, endPoint x: 595, endPoint y: 327, distance: 37.7
click at [628, 311] on p "JUMP TO LATEST" at bounding box center [649, 312] width 52 height 7
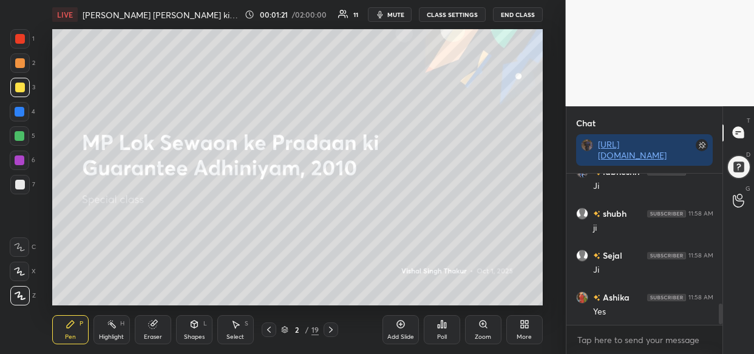
scroll to position [961, 0]
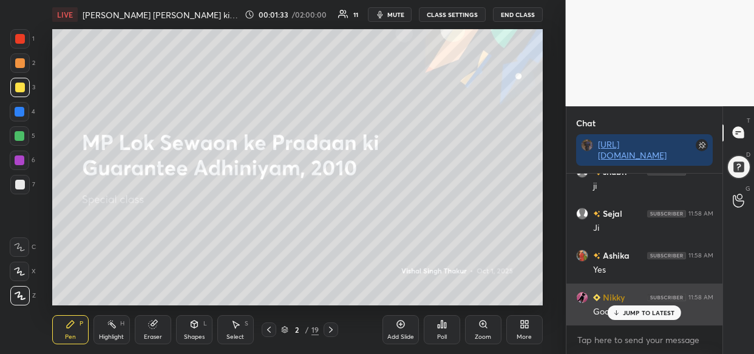
drag, startPoint x: 633, startPoint y: 316, endPoint x: 615, endPoint y: 317, distance: 18.2
click at [634, 315] on div "JUMP TO LATEST" at bounding box center [644, 312] width 73 height 15
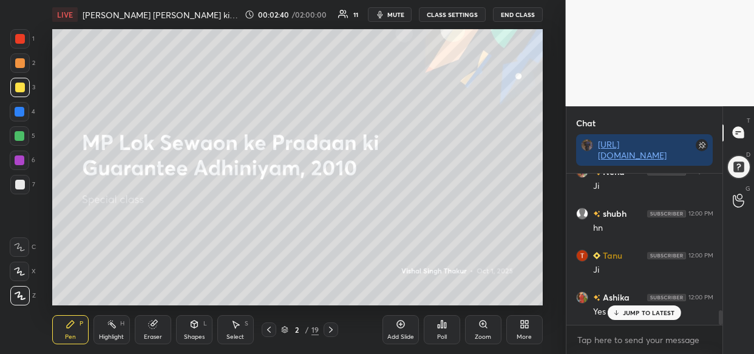
scroll to position [1391, 0]
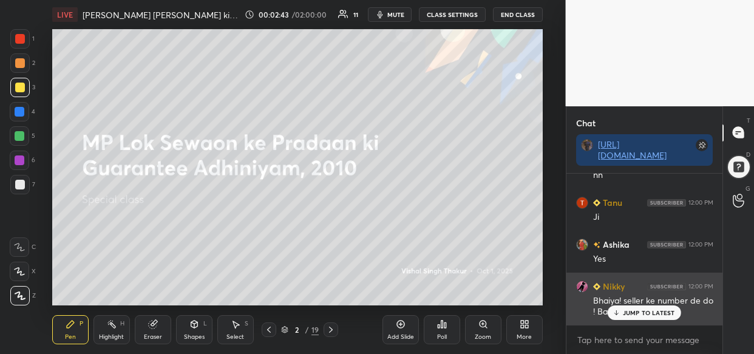
click at [628, 316] on p "JUMP TO LATEST" at bounding box center [649, 312] width 52 height 7
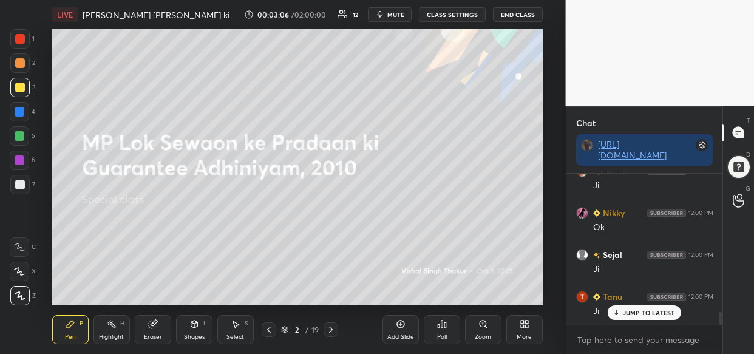
scroll to position [1630, 0]
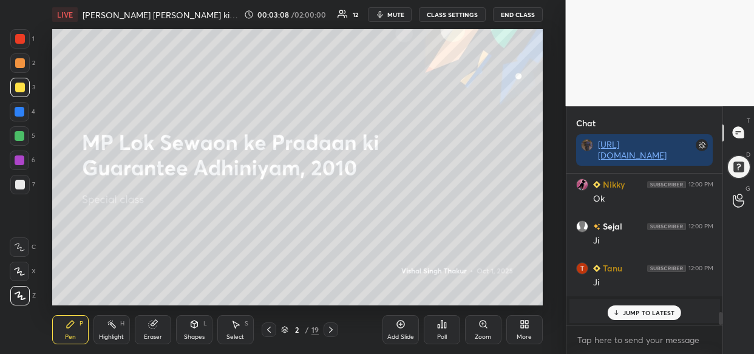
click at [662, 314] on p "JUMP TO LATEST" at bounding box center [649, 312] width 52 height 7
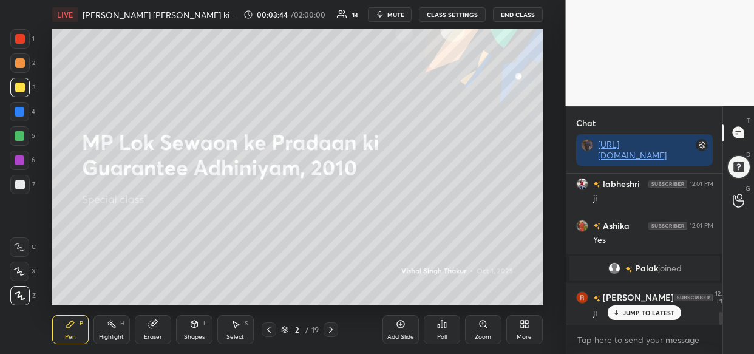
scroll to position [1652, 0]
click at [662, 315] on p "JUMP TO LATEST" at bounding box center [649, 312] width 52 height 7
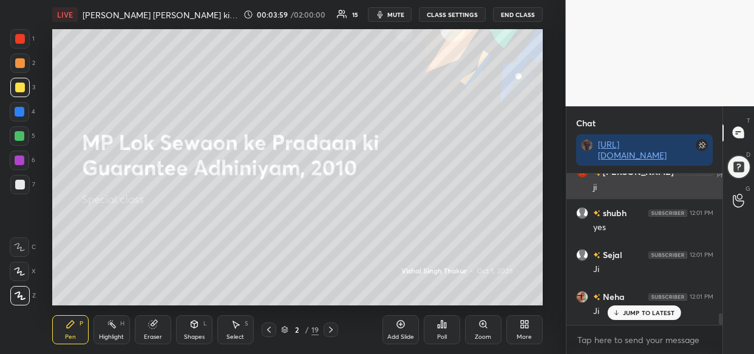
scroll to position [1841, 0]
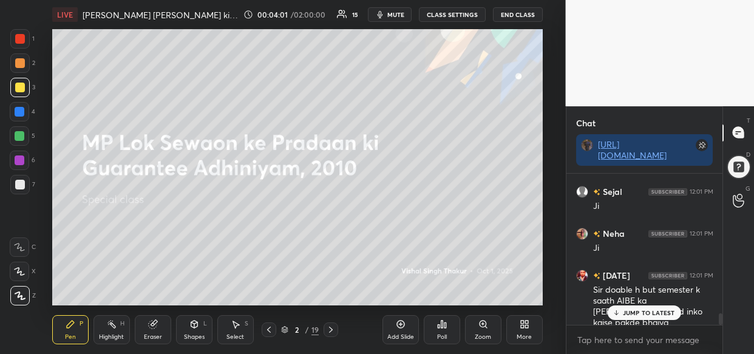
drag, startPoint x: 639, startPoint y: 311, endPoint x: 599, endPoint y: 319, distance: 41.4
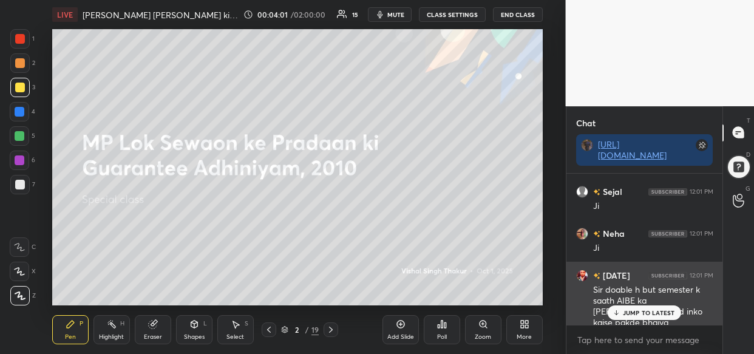
click at [639, 313] on p "JUMP TO LATEST" at bounding box center [649, 312] width 52 height 7
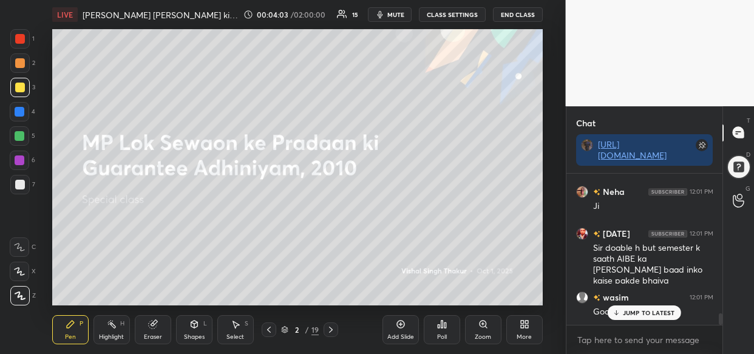
scroll to position [1925, 0]
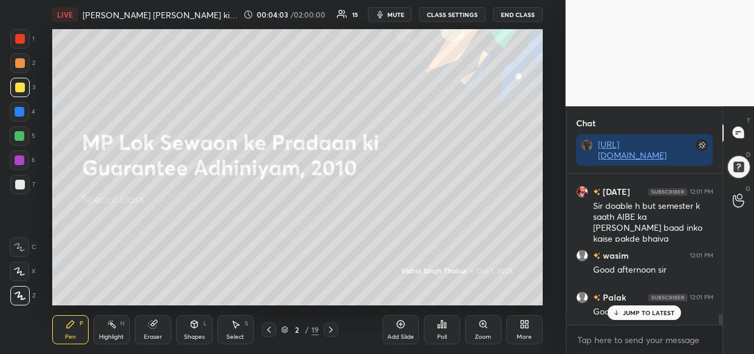
drag, startPoint x: 652, startPoint y: 320, endPoint x: 638, endPoint y: 317, distance: 14.3
click at [654, 318] on div "Nikky 12:01 PM Ji wasim joined shubh 12:01 PM yes FARIHA joined labheshri 12:01…" at bounding box center [644, 249] width 157 height 151
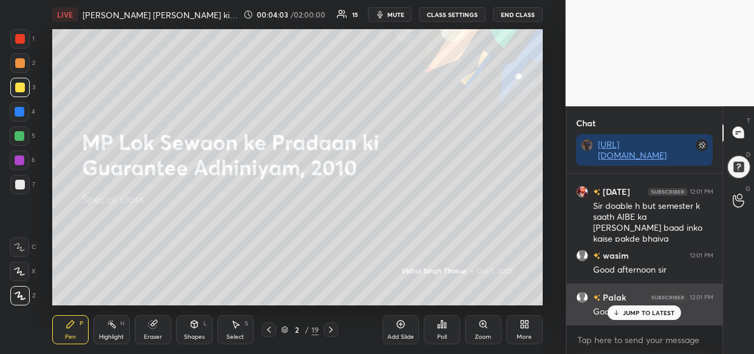
drag, startPoint x: 656, startPoint y: 307, endPoint x: 647, endPoint y: 307, distance: 8.5
click at [655, 307] on div "JUMP TO LATEST" at bounding box center [644, 312] width 73 height 15
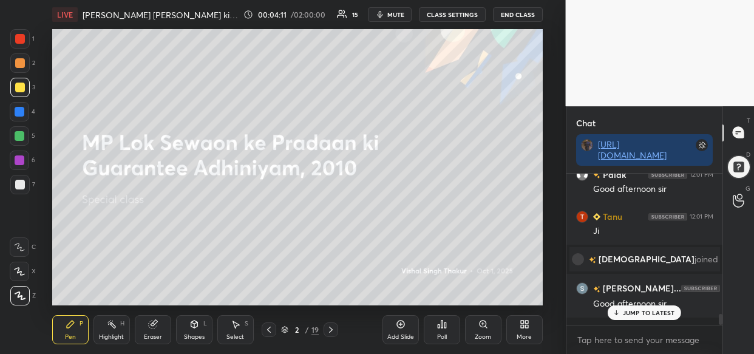
scroll to position [1956, 0]
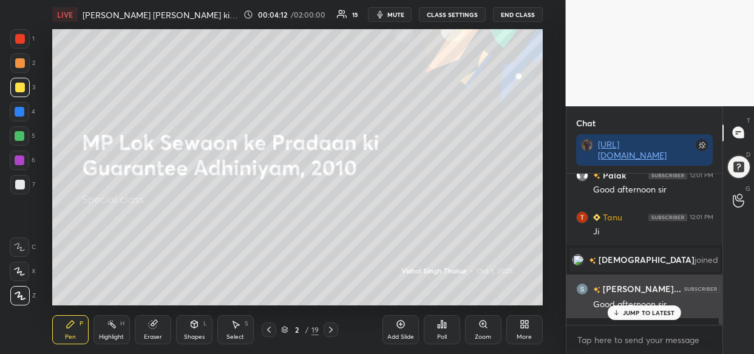
click at [657, 305] on div "JUMP TO LATEST" at bounding box center [644, 312] width 73 height 15
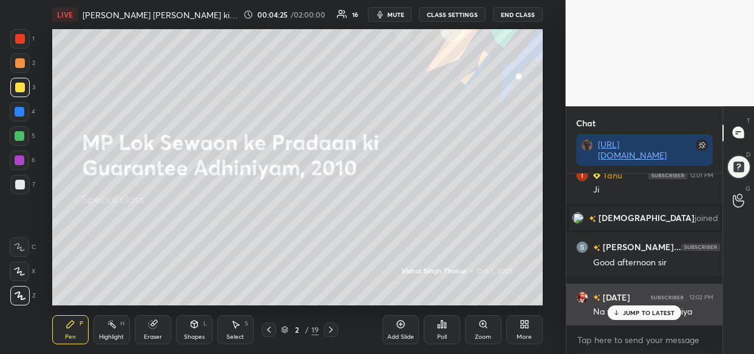
drag, startPoint x: 642, startPoint y: 316, endPoint x: 580, endPoint y: 321, distance: 61.5
click at [642, 315] on div "JUMP TO LATEST" at bounding box center [644, 312] width 73 height 15
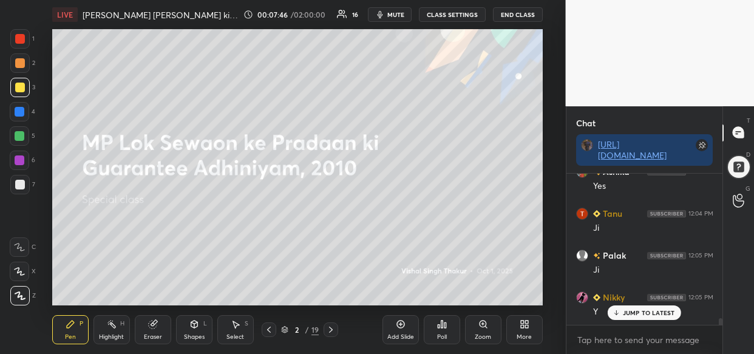
scroll to position [3213, 0]
click at [400, 321] on icon at bounding box center [401, 324] width 10 height 10
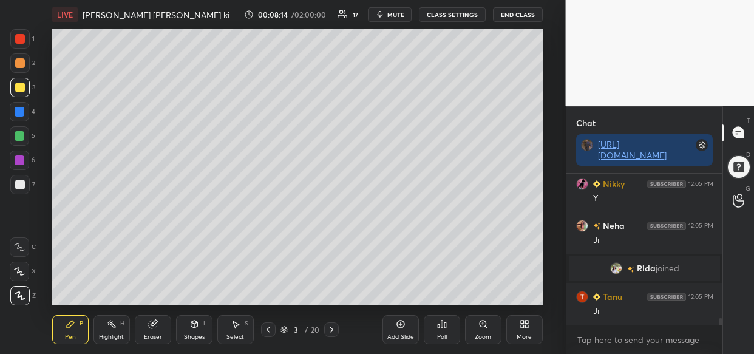
scroll to position [3347, 0]
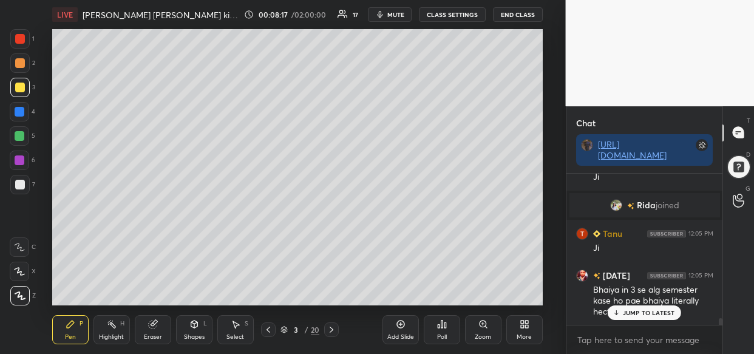
drag, startPoint x: 631, startPoint y: 304, endPoint x: 626, endPoint y: 308, distance: 6.9
click at [633, 306] on div "wasim 12:04 PM No shubh 12:04 PM hn Sejal 12:04 PM Ji Soni 12:04 PM Hn Palak 12…" at bounding box center [644, 249] width 157 height 151
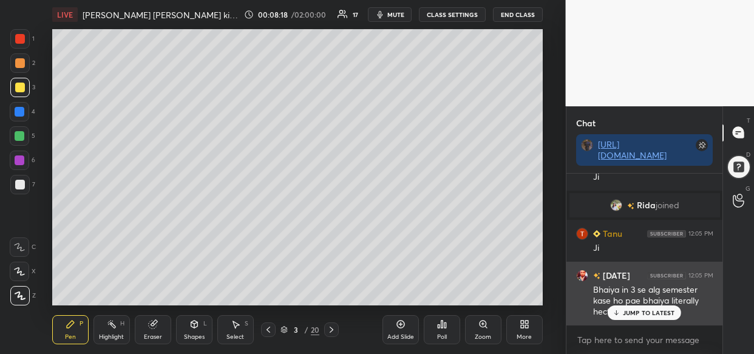
click at [649, 311] on p "JUMP TO LATEST" at bounding box center [649, 312] width 52 height 7
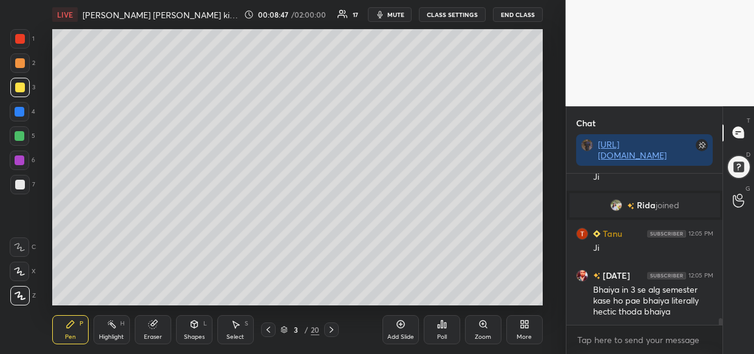
scroll to position [3400, 0]
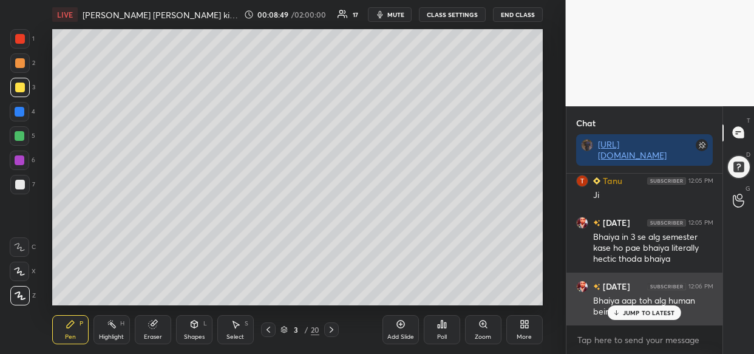
click at [640, 310] on p "JUMP TO LATEST" at bounding box center [649, 312] width 52 height 7
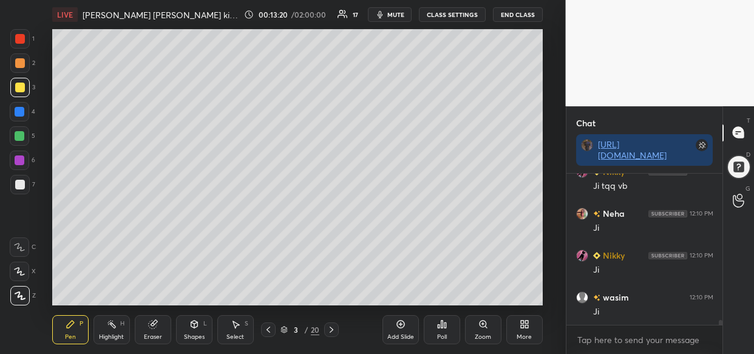
scroll to position [4774, 0]
click at [494, 251] on div "LIVE MP Lok Sewaon ke Pradaan ki Guarantee Adhiniyam, 2010 00:13:26 / 02:00:00 …" at bounding box center [297, 177] width 517 height 354
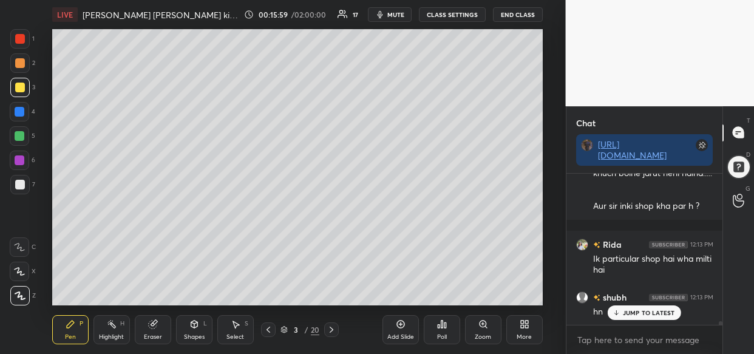
scroll to position [5908, 0]
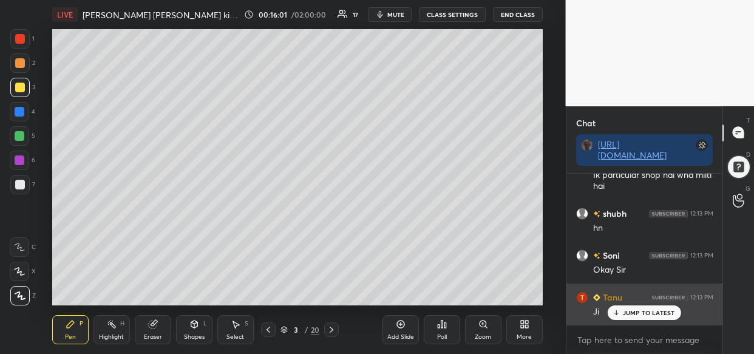
click at [665, 316] on p "JUMP TO LATEST" at bounding box center [649, 312] width 52 height 7
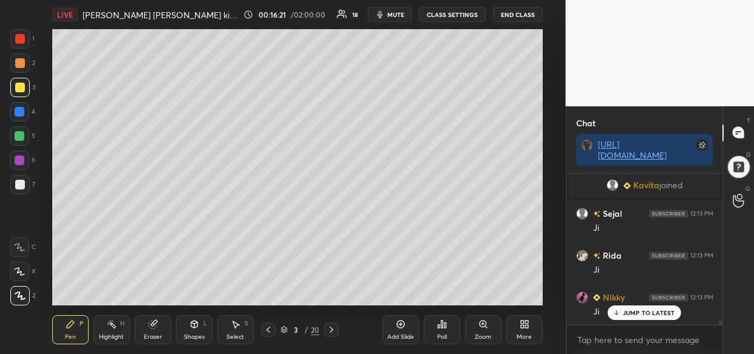
scroll to position [5167, 0]
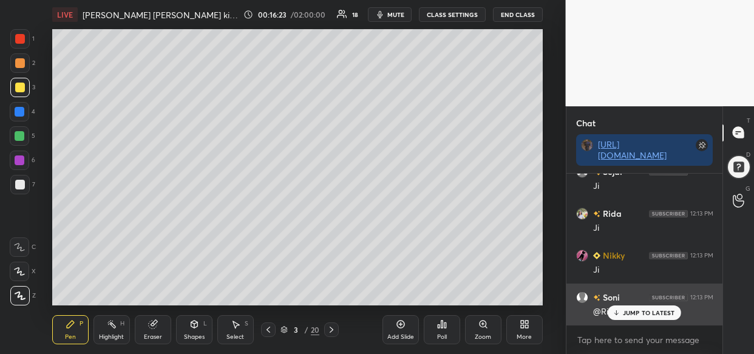
drag, startPoint x: 646, startPoint y: 314, endPoint x: 622, endPoint y: 311, distance: 24.4
click at [646, 313] on p "JUMP TO LATEST" at bounding box center [649, 312] width 52 height 7
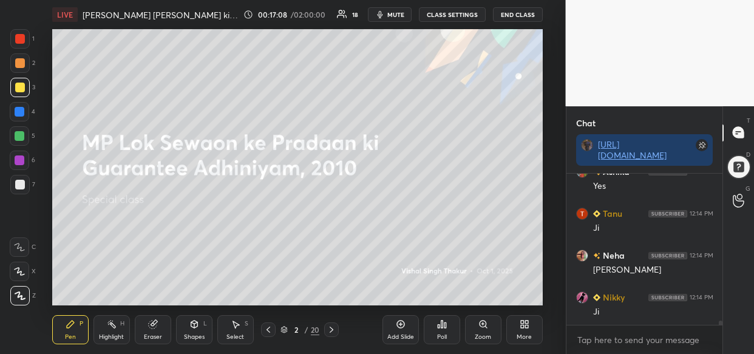
scroll to position [5563, 0]
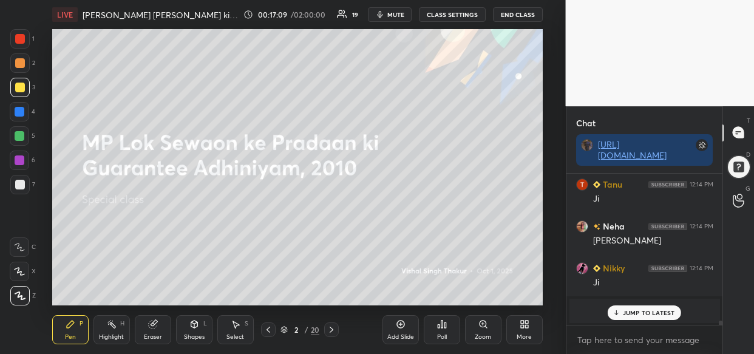
click at [654, 314] on p "JUMP TO LATEST" at bounding box center [649, 312] width 52 height 7
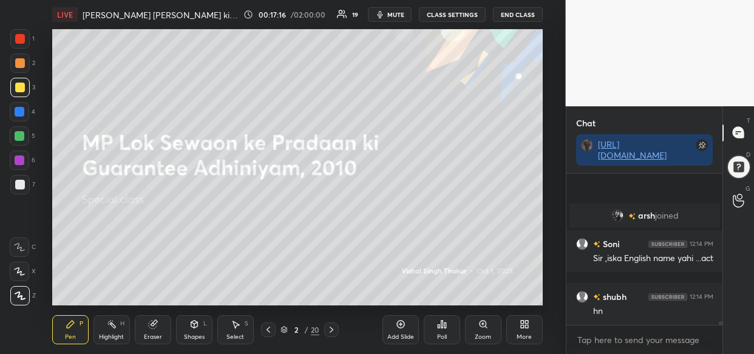
scroll to position [5742, 0]
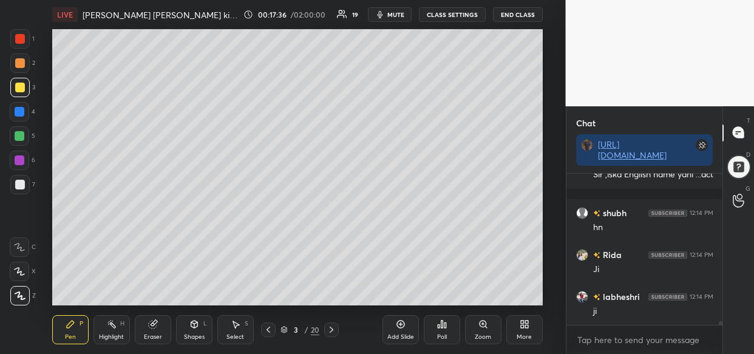
click at [396, 327] on icon at bounding box center [401, 324] width 10 height 10
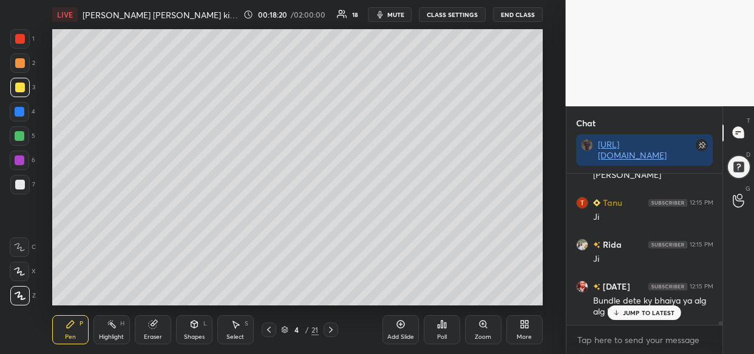
click at [662, 322] on div "Kartik 12:15 PM Bundle dete ky bhaiya ya alg alg le skte h" at bounding box center [644, 299] width 157 height 53
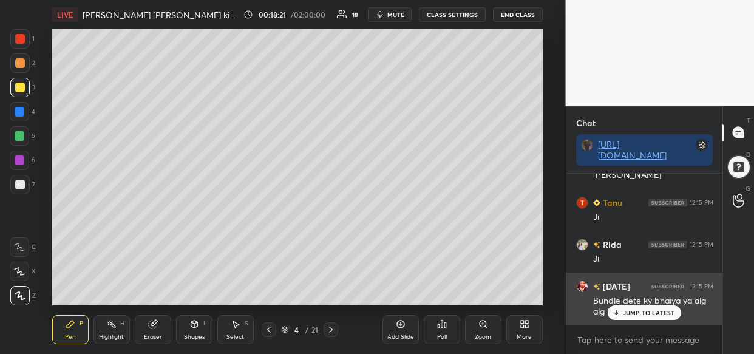
click at [636, 313] on p "JUMP TO LATEST" at bounding box center [649, 312] width 52 height 7
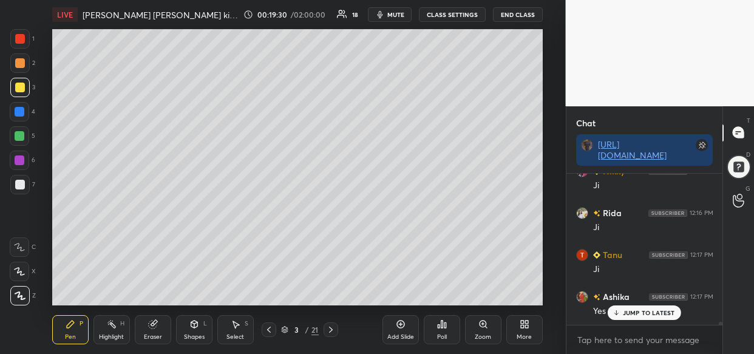
scroll to position [7020, 0]
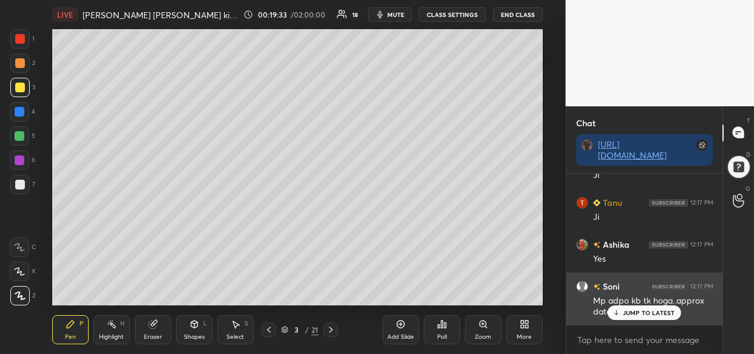
click at [638, 310] on p "JUMP TO LATEST" at bounding box center [649, 312] width 52 height 7
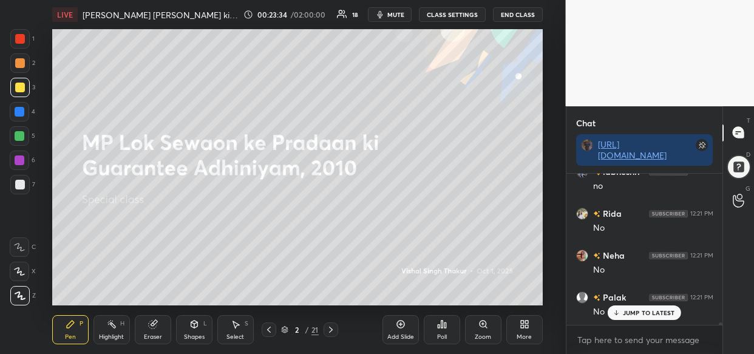
scroll to position [9213, 0]
click at [639, 313] on p "JUMP TO LATEST" at bounding box center [649, 312] width 52 height 7
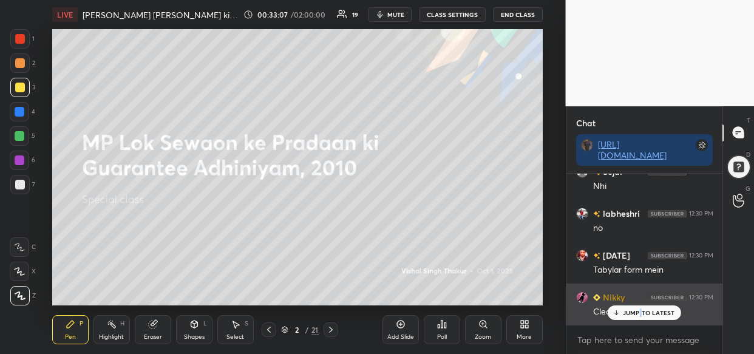
click at [641, 310] on p "JUMP TO LATEST" at bounding box center [649, 312] width 52 height 7
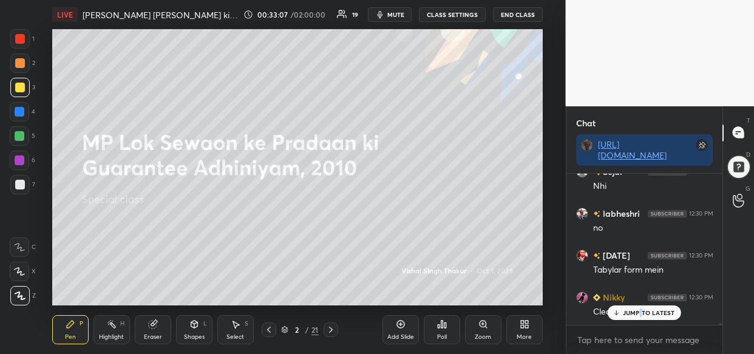
scroll to position [13979, 0]
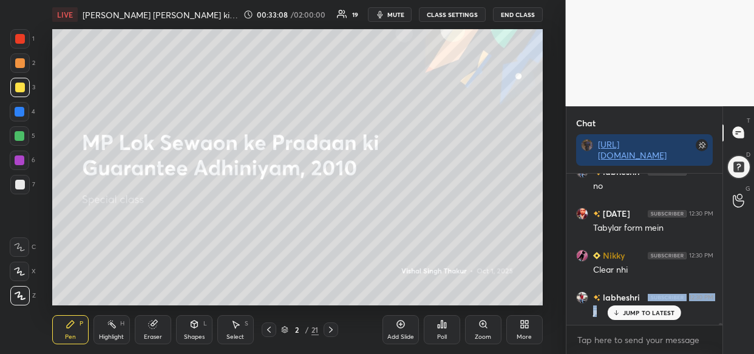
drag, startPoint x: 654, startPoint y: 302, endPoint x: 650, endPoint y: 309, distance: 8.4
click at [652, 307] on div "Sejal 12:30 PM Ji Aayukta joined Tanu 12:30 PM Ji Roop 12:30 PM hnji Rida 12:30…" at bounding box center [644, 249] width 157 height 151
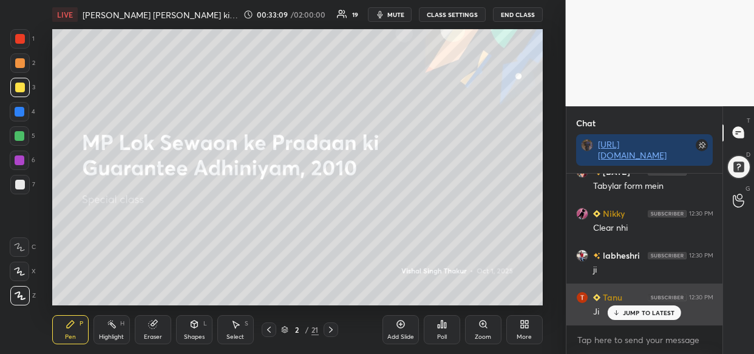
click at [642, 309] on p "JUMP TO LATEST" at bounding box center [649, 312] width 52 height 7
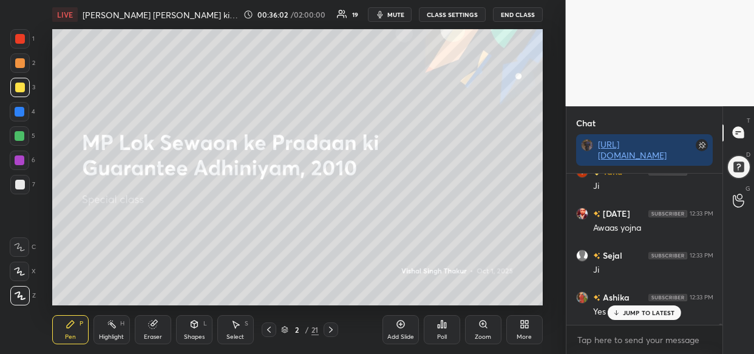
scroll to position [16462, 0]
drag, startPoint x: 628, startPoint y: 313, endPoint x: 605, endPoint y: 326, distance: 26.9
click at [628, 312] on p "JUMP TO LATEST" at bounding box center [649, 312] width 52 height 7
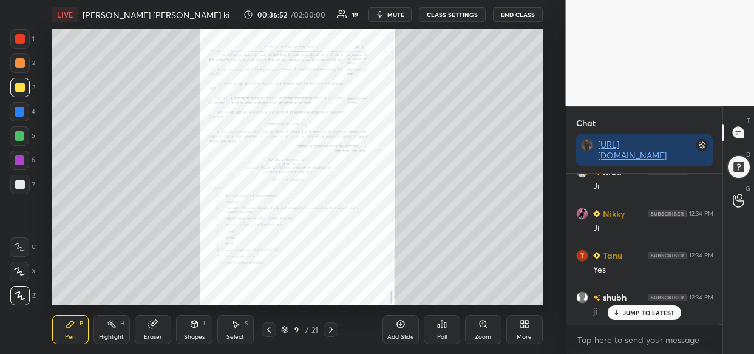
scroll to position [17342, 0]
click at [492, 342] on div "Zoom" at bounding box center [483, 329] width 36 height 29
click at [491, 341] on div "Add Slide Poll Zoom More" at bounding box center [463, 330] width 160 height 68
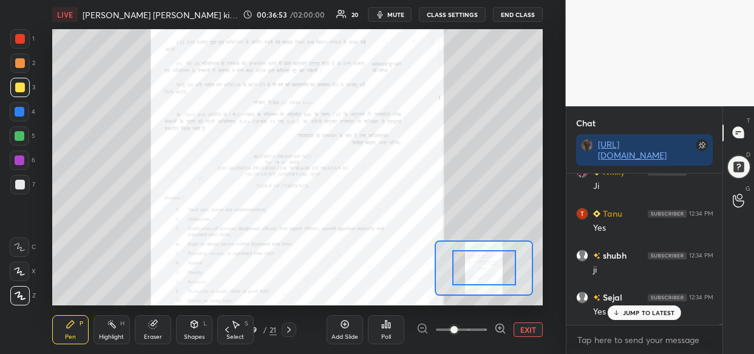
click at [492, 338] on div "Add Slide Poll EXIT" at bounding box center [435, 330] width 216 height 68
click at [491, 339] on div "Add Slide Poll EXIT" at bounding box center [435, 330] width 216 height 68
click at [495, 338] on div "Add Slide Poll EXIT" at bounding box center [435, 330] width 216 height 68
click at [500, 336] on div "Add Slide Poll EXIT" at bounding box center [435, 330] width 216 height 68
click at [499, 335] on div at bounding box center [500, 329] width 12 height 15
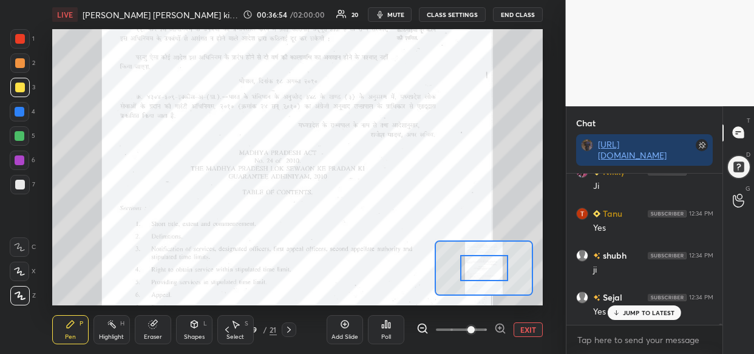
drag, startPoint x: 500, startPoint y: 334, endPoint x: 500, endPoint y: 327, distance: 6.7
click at [500, 332] on div at bounding box center [500, 329] width 12 height 15
click at [475, 330] on span at bounding box center [471, 329] width 7 height 7
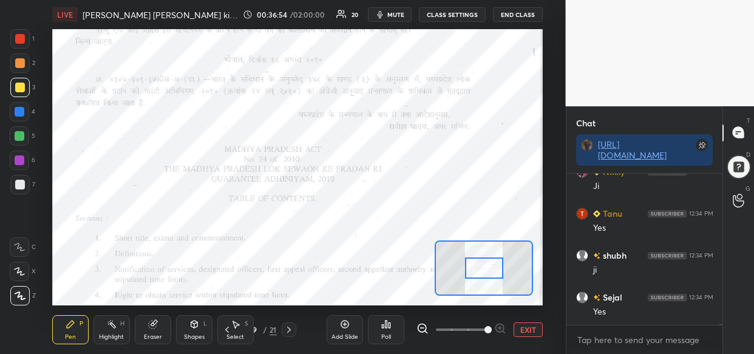
scroll to position [17371, 0]
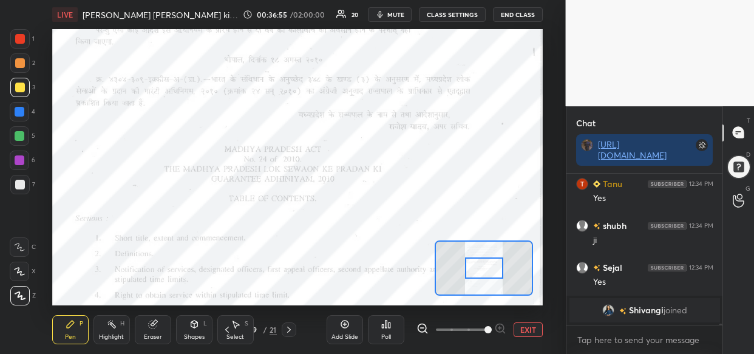
click at [485, 264] on div at bounding box center [484, 267] width 38 height 21
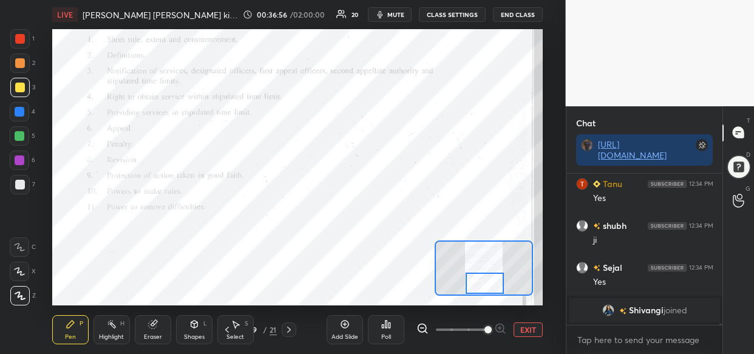
drag, startPoint x: 485, startPoint y: 264, endPoint x: 486, endPoint y: 282, distance: 18.2
click at [486, 282] on div at bounding box center [485, 283] width 38 height 21
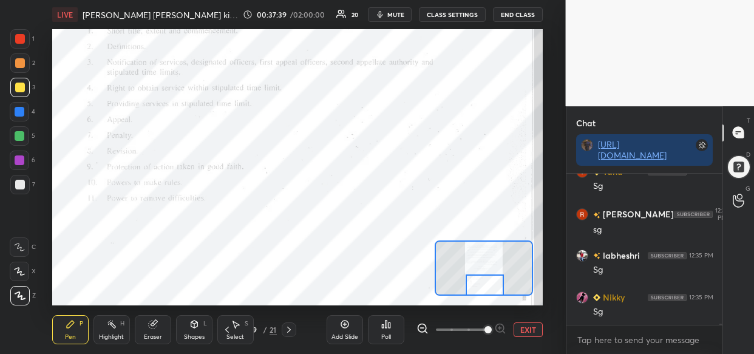
scroll to position [18251, 0]
drag, startPoint x: 20, startPoint y: 32, endPoint x: 15, endPoint y: 43, distance: 11.4
click at [18, 30] on div at bounding box center [19, 38] width 19 height 19
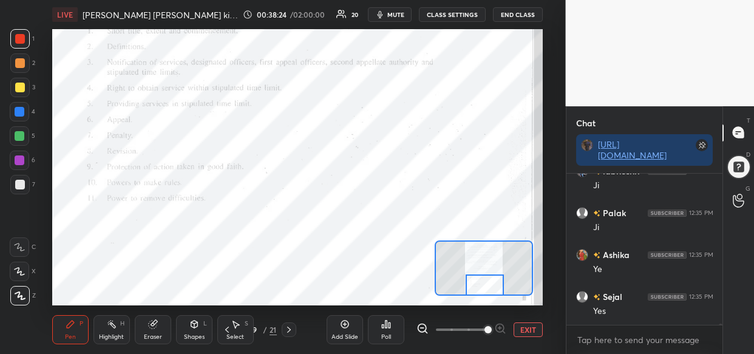
scroll to position [19185, 0]
click at [485, 274] on div at bounding box center [485, 284] width 38 height 21
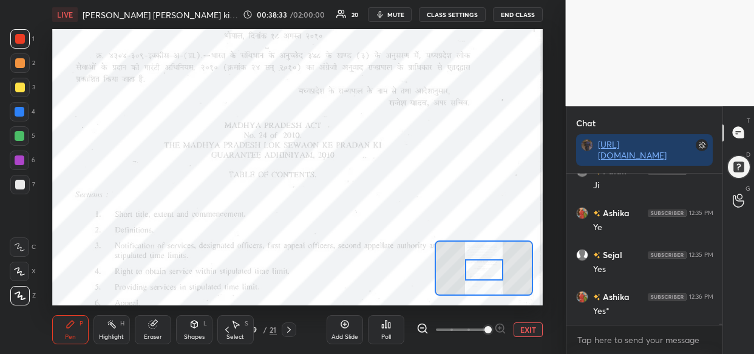
drag, startPoint x: 492, startPoint y: 287, endPoint x: 491, endPoint y: 272, distance: 15.2
click at [491, 272] on div at bounding box center [484, 269] width 38 height 21
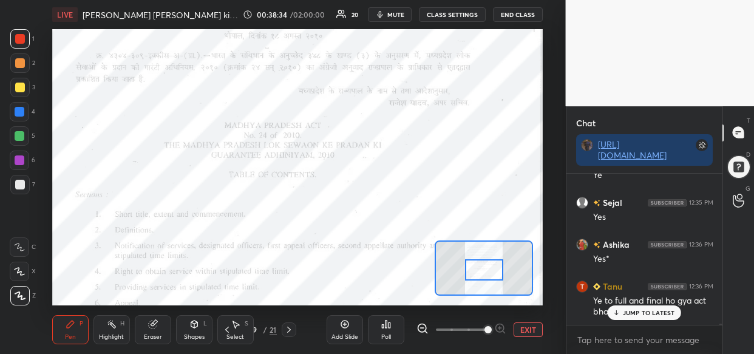
scroll to position [19279, 0]
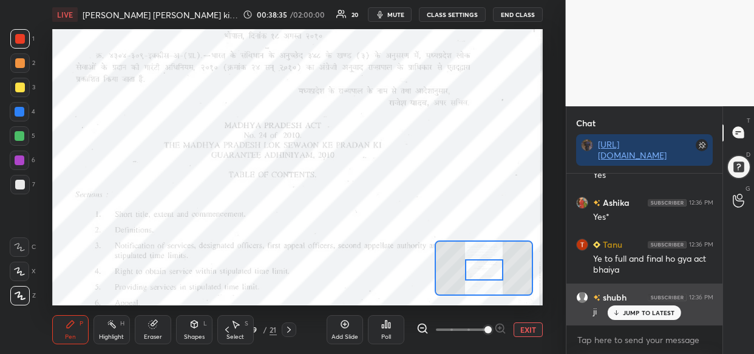
click at [645, 315] on p "JUMP TO LATEST" at bounding box center [649, 312] width 52 height 7
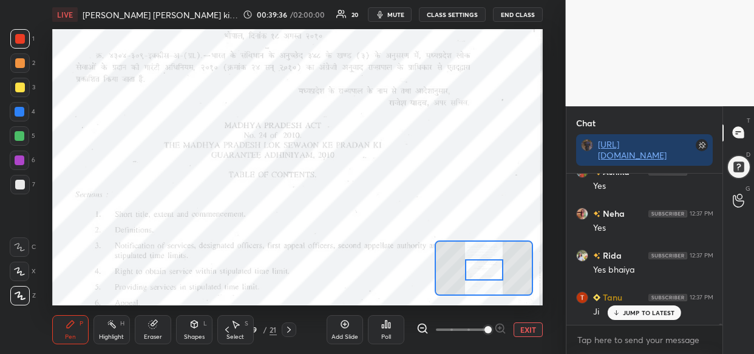
scroll to position [20117, 0]
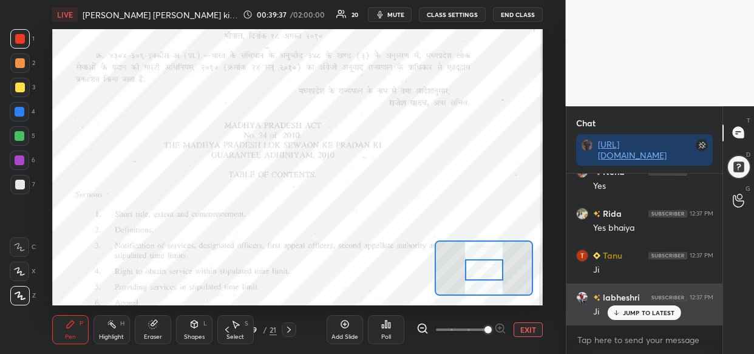
click at [644, 309] on p "JUMP TO LATEST" at bounding box center [649, 312] width 52 height 7
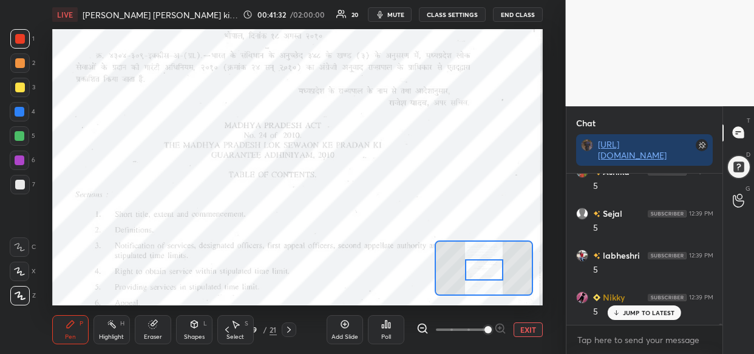
scroll to position [21762, 0]
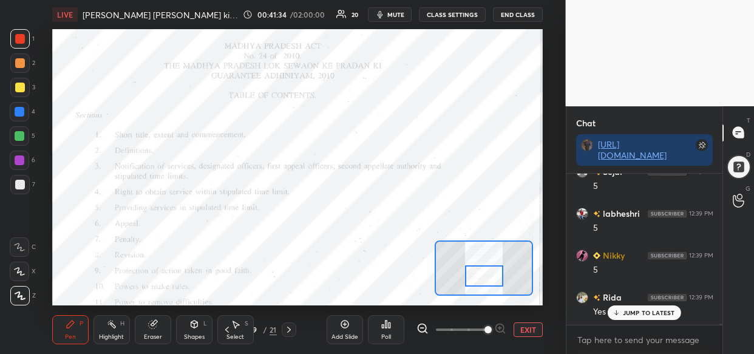
click at [325, 279] on div "Setting up your live class Poll for secs No correct answer Start poll" at bounding box center [297, 167] width 491 height 276
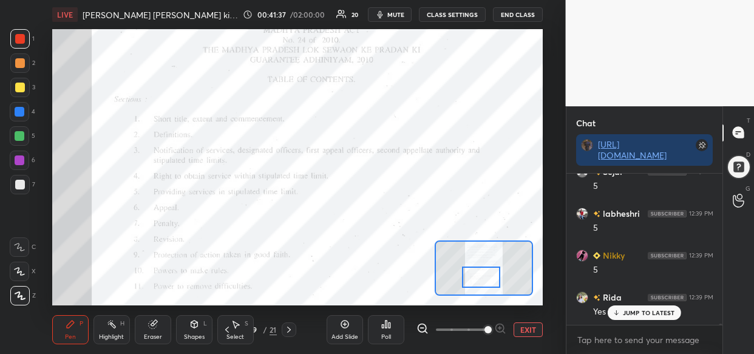
drag, startPoint x: 454, startPoint y: 277, endPoint x: 480, endPoint y: 273, distance: 25.8
click at [480, 273] on div at bounding box center [481, 277] width 38 height 21
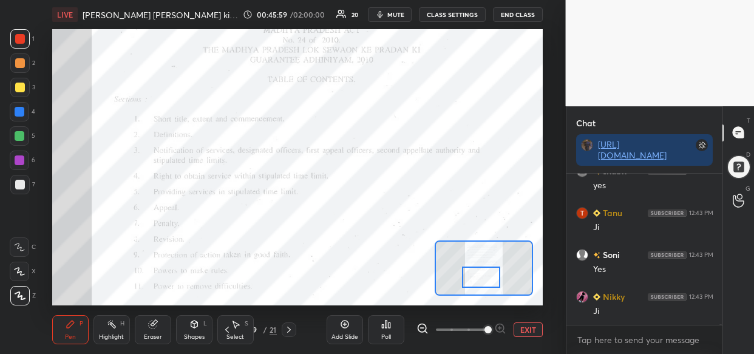
scroll to position [27249, 0]
click at [16, 111] on div at bounding box center [20, 112] width 10 height 10
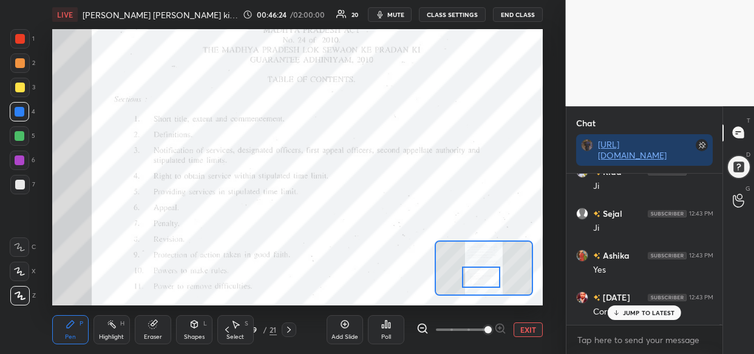
scroll to position [27500, 0]
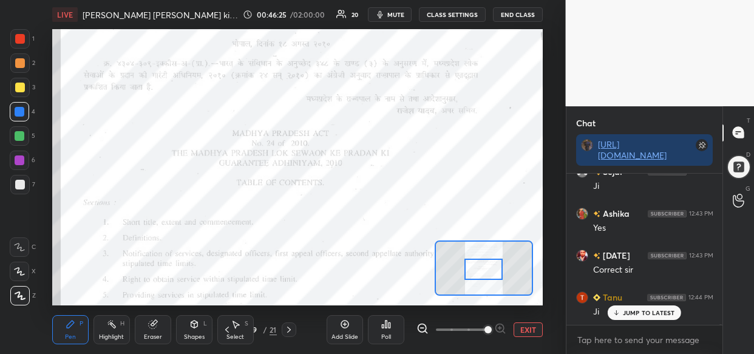
drag, startPoint x: 487, startPoint y: 274, endPoint x: 489, endPoint y: 266, distance: 8.8
click at [489, 266] on div at bounding box center [483, 269] width 38 height 21
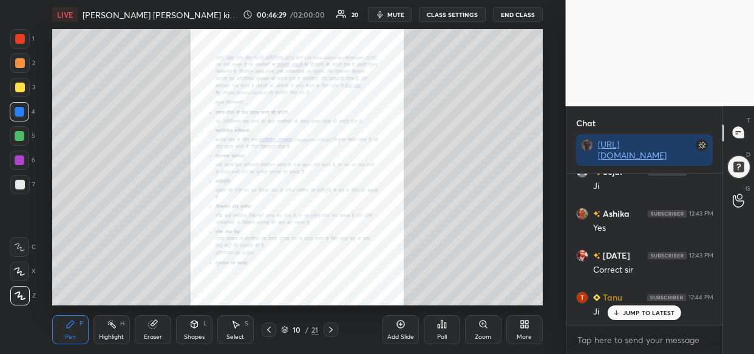
click at [494, 330] on div "Zoom" at bounding box center [483, 329] width 36 height 29
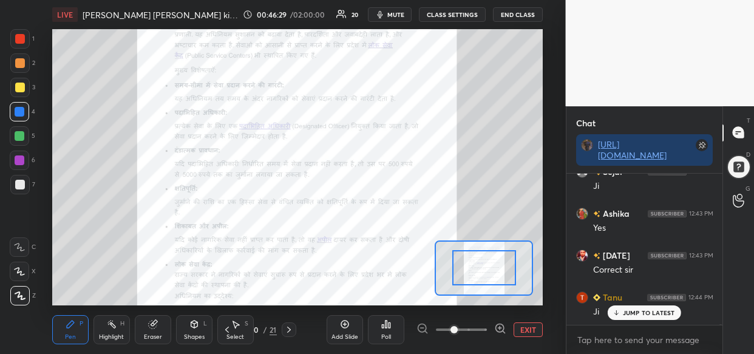
click at [487, 328] on div at bounding box center [462, 329] width 90 height 15
click at [489, 333] on div at bounding box center [462, 329] width 90 height 15
click at [497, 331] on icon at bounding box center [500, 328] width 12 height 12
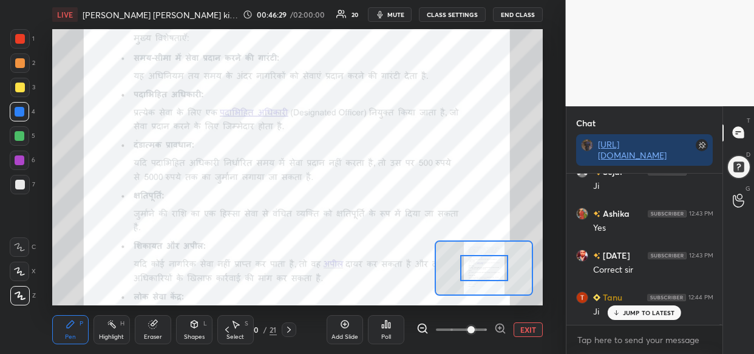
click at [500, 328] on icon at bounding box center [500, 328] width 0 height 3
click at [503, 330] on div at bounding box center [462, 329] width 90 height 15
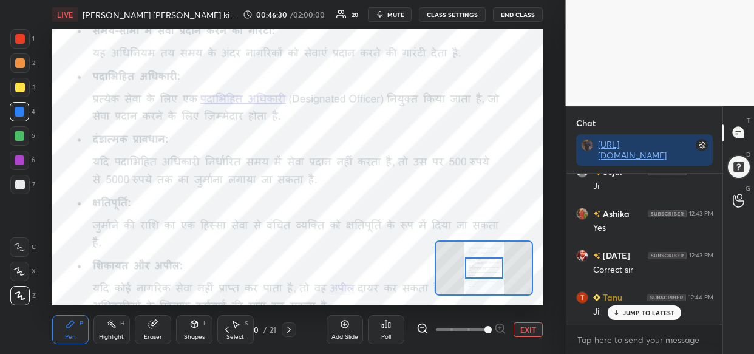
drag, startPoint x: 498, startPoint y: 326, endPoint x: 497, endPoint y: 320, distance: 6.2
click at [492, 326] on span at bounding box center [488, 329] width 7 height 7
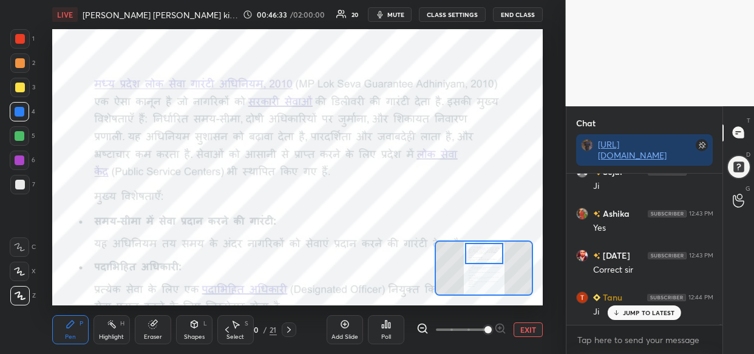
drag, startPoint x: 480, startPoint y: 271, endPoint x: 480, endPoint y: 256, distance: 14.6
click at [480, 256] on div at bounding box center [484, 253] width 38 height 21
click at [21, 165] on div at bounding box center [20, 160] width 10 height 10
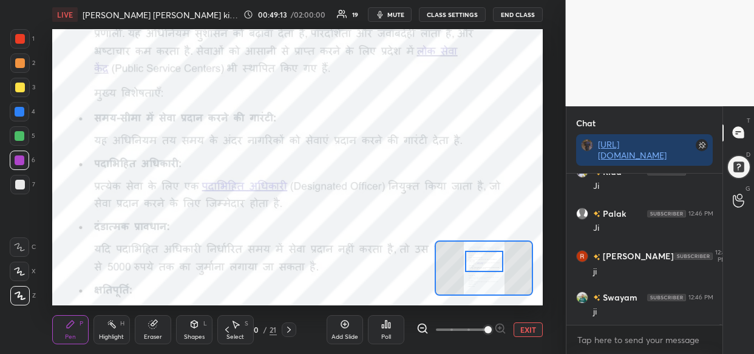
scroll to position [29553, 0]
drag, startPoint x: 490, startPoint y: 256, endPoint x: 490, endPoint y: 264, distance: 7.9
click at [490, 264] on div at bounding box center [484, 261] width 38 height 21
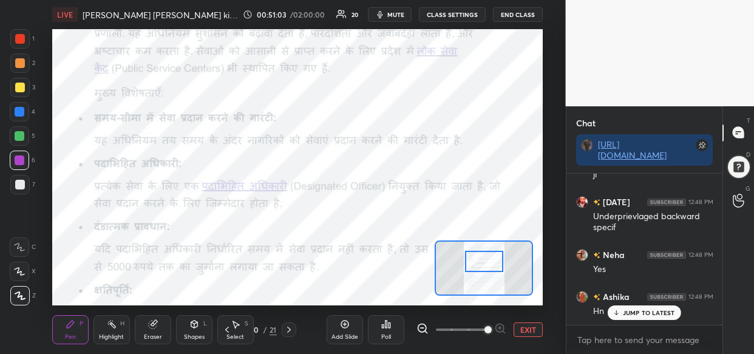
scroll to position [30999, 0]
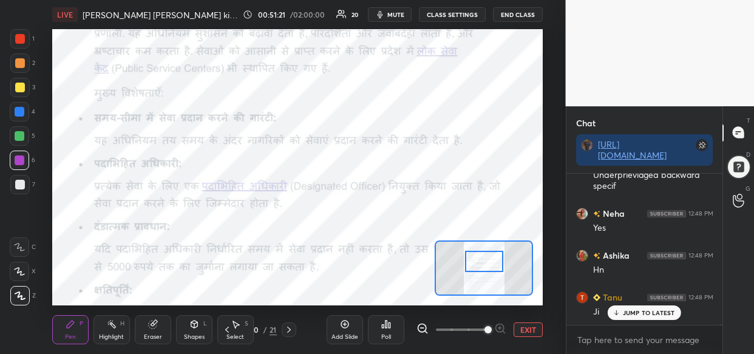
click at [342, 328] on div "Add Slide" at bounding box center [345, 329] width 36 height 29
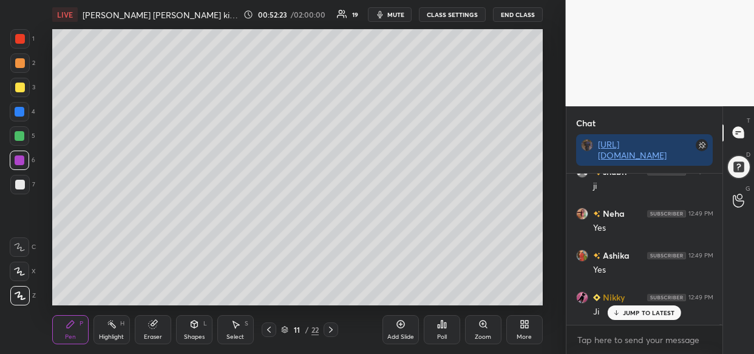
scroll to position [32004, 0]
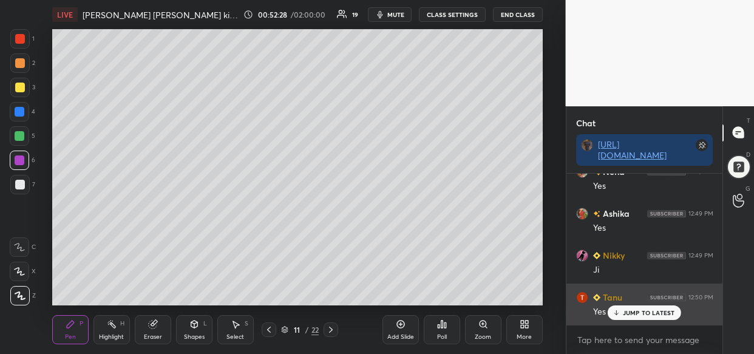
drag, startPoint x: 631, startPoint y: 310, endPoint x: 617, endPoint y: 316, distance: 14.4
click at [630, 312] on p "JUMP TO LATEST" at bounding box center [649, 312] width 52 height 7
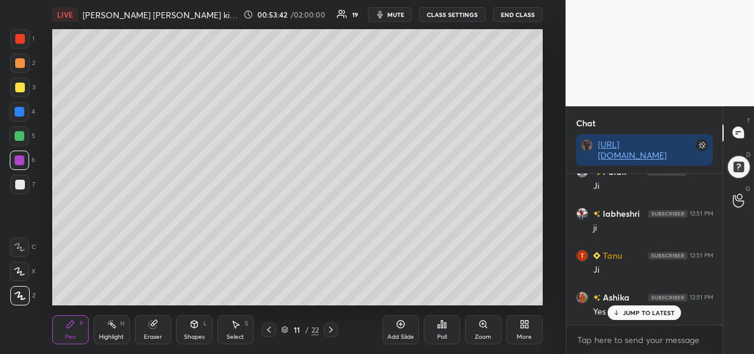
scroll to position [33177, 0]
click at [648, 309] on p "JUMP TO LATEST" at bounding box center [649, 312] width 52 height 7
click at [396, 334] on div "Add Slide" at bounding box center [400, 337] width 27 height 6
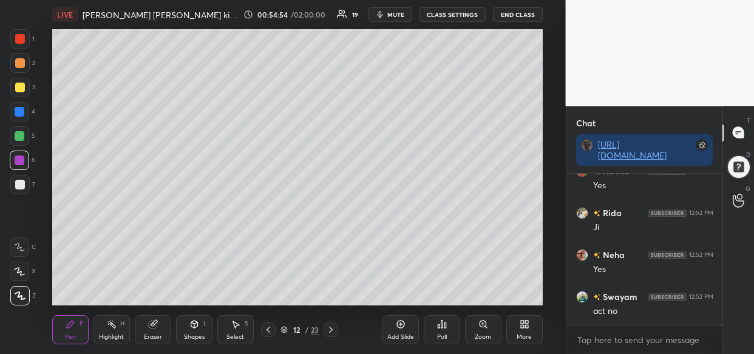
click at [160, 338] on div "Eraser" at bounding box center [153, 337] width 18 height 6
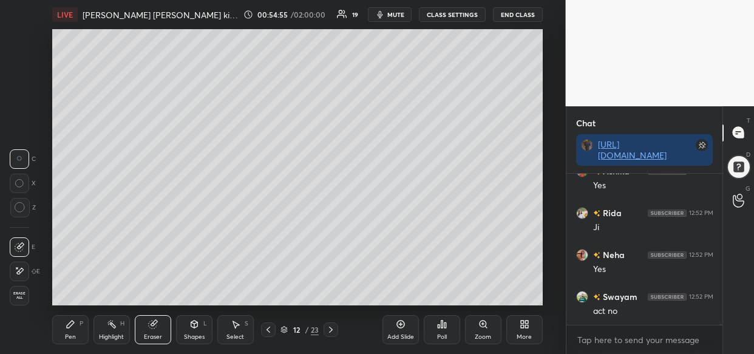
scroll to position [34183, 0]
click at [77, 328] on div "Pen P" at bounding box center [70, 329] width 36 height 29
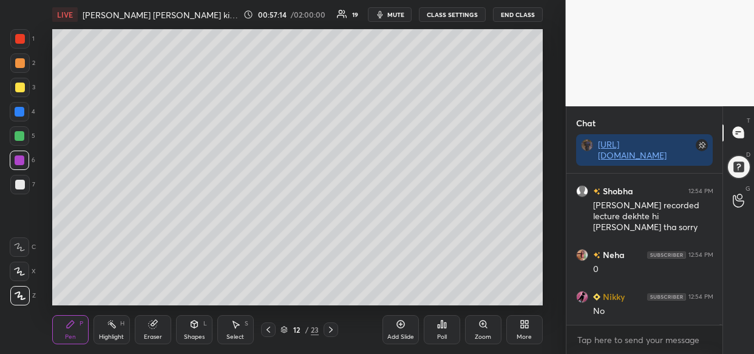
scroll to position [29920, 0]
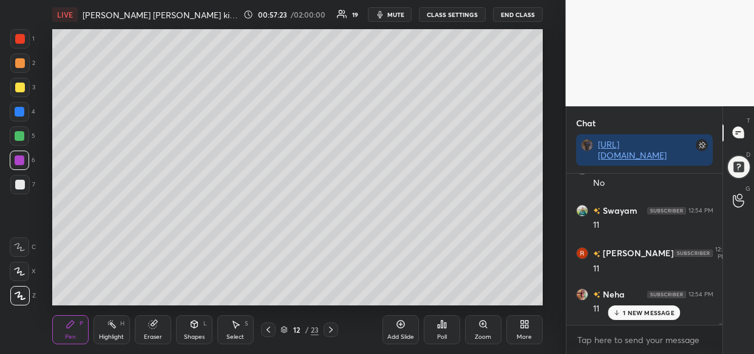
click at [713, 229] on div "Sejal 12:54 PM Ji labheshri 12:54 PM ji Neha 12:54 PM Yes Tanu 12:54 PM Ji Ashi…" at bounding box center [644, 249] width 157 height 151
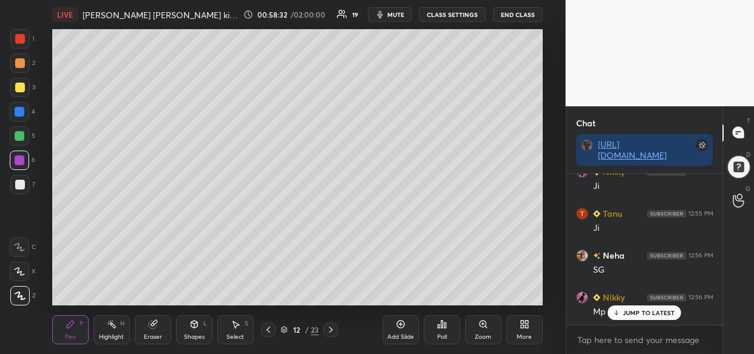
scroll to position [31763, 0]
click at [659, 313] on p "JUMP TO LATEST" at bounding box center [649, 312] width 52 height 7
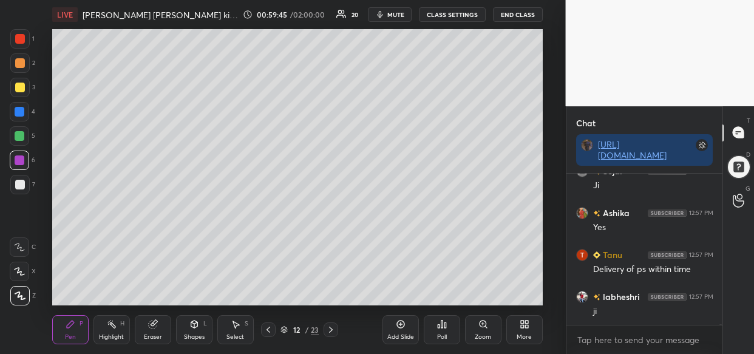
scroll to position [31891, 0]
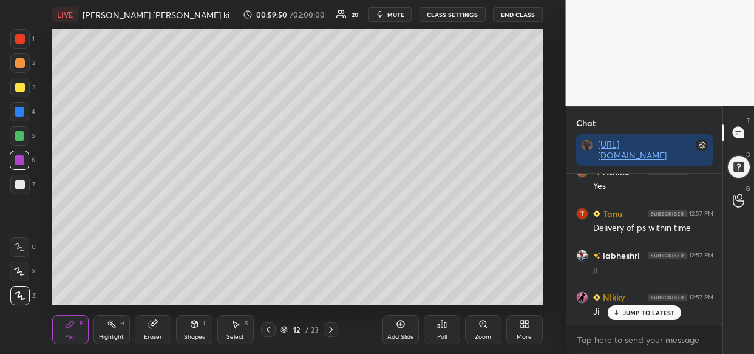
drag, startPoint x: 396, startPoint y: 330, endPoint x: 390, endPoint y: 330, distance: 6.1
click at [396, 330] on div "Add Slide" at bounding box center [401, 329] width 36 height 29
click at [24, 86] on div at bounding box center [20, 88] width 10 height 10
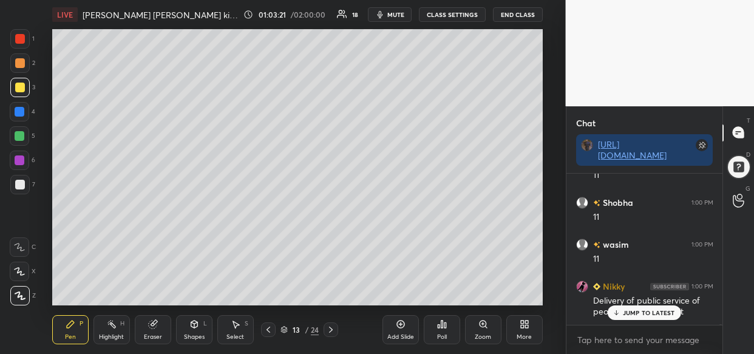
scroll to position [35465, 0]
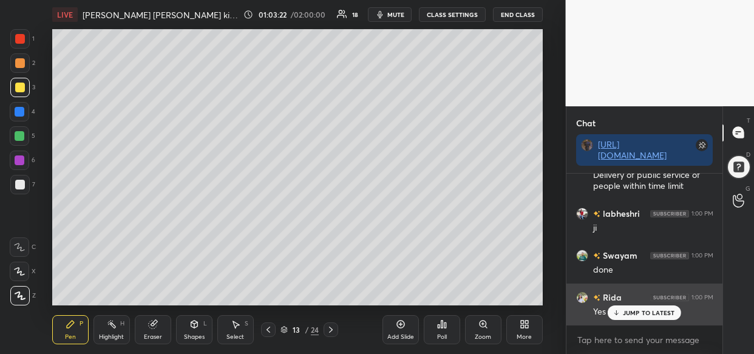
click at [657, 319] on div "JUMP TO LATEST" at bounding box center [644, 312] width 73 height 15
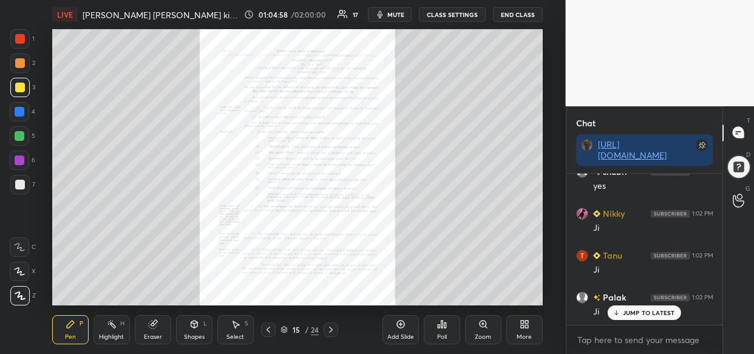
scroll to position [37602, 0]
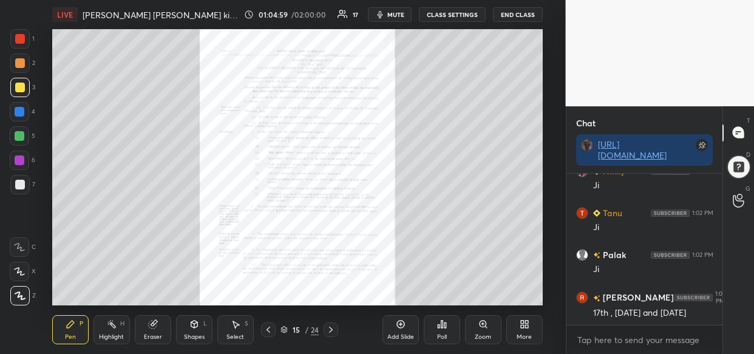
click at [481, 328] on icon at bounding box center [483, 324] width 10 height 10
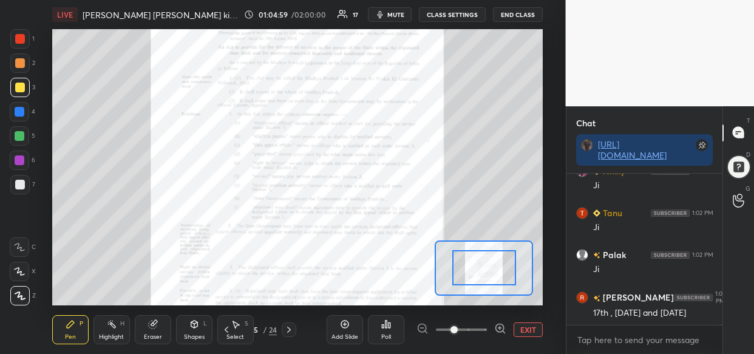
click at [486, 329] on span at bounding box center [461, 330] width 51 height 18
click at [458, 329] on span at bounding box center [454, 329] width 7 height 7
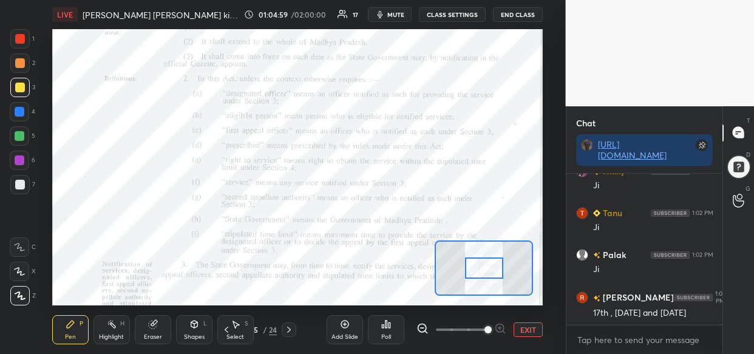
click at [492, 328] on span at bounding box center [488, 329] width 7 height 7
click at [492, 327] on span at bounding box center [488, 329] width 7 height 7
click at [502, 324] on div at bounding box center [462, 329] width 90 height 15
click at [502, 328] on div at bounding box center [462, 329] width 90 height 15
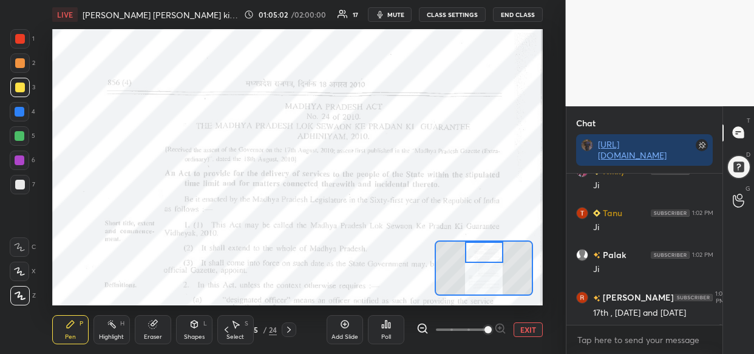
drag, startPoint x: 478, startPoint y: 273, endPoint x: 478, endPoint y: 254, distance: 19.4
click at [478, 254] on div at bounding box center [484, 252] width 38 height 21
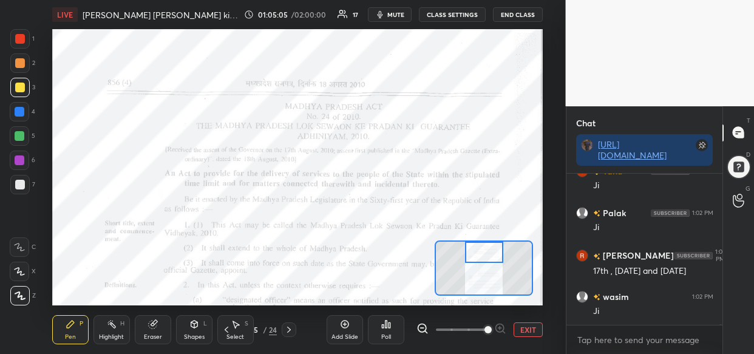
scroll to position [37686, 0]
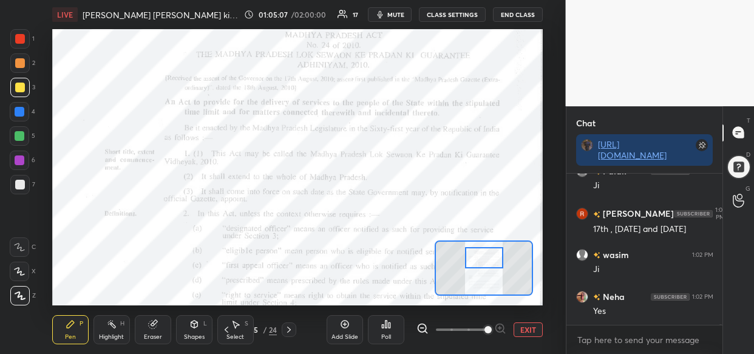
click at [493, 258] on div at bounding box center [484, 257] width 38 height 21
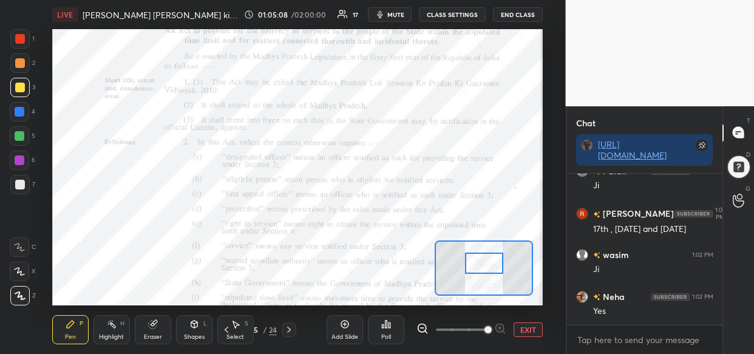
scroll to position [37728, 0]
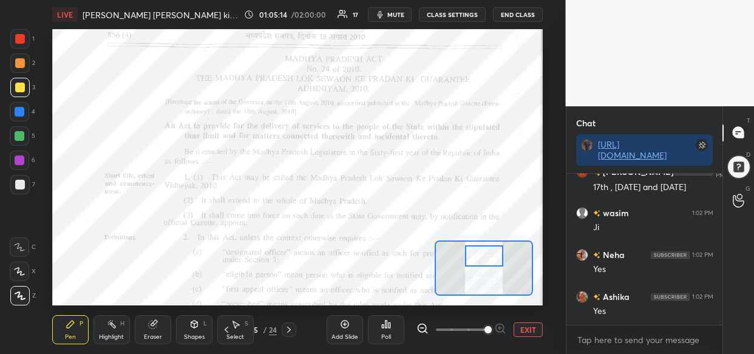
click at [493, 256] on div at bounding box center [484, 255] width 38 height 21
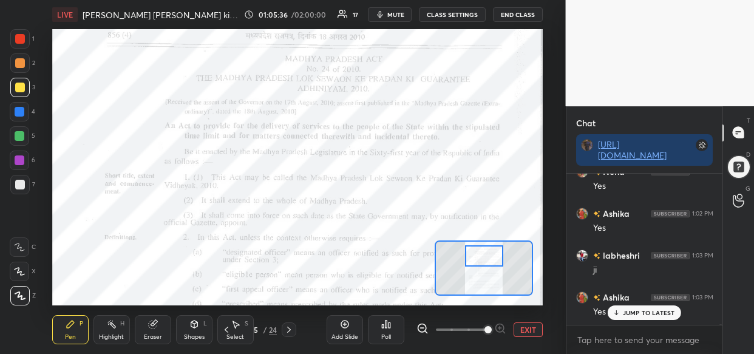
scroll to position [37853, 0]
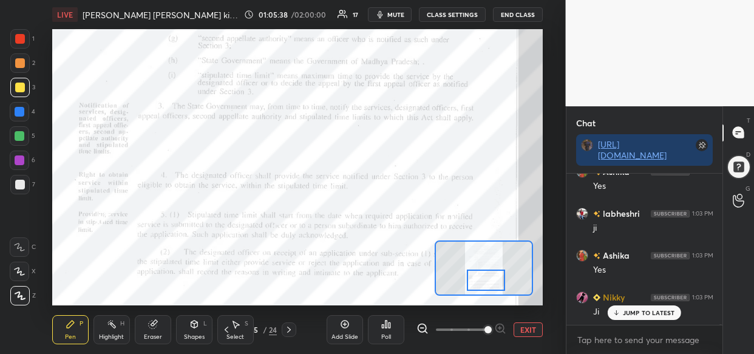
drag, startPoint x: 486, startPoint y: 252, endPoint x: 488, endPoint y: 276, distance: 24.4
click at [488, 276] on div at bounding box center [486, 280] width 38 height 21
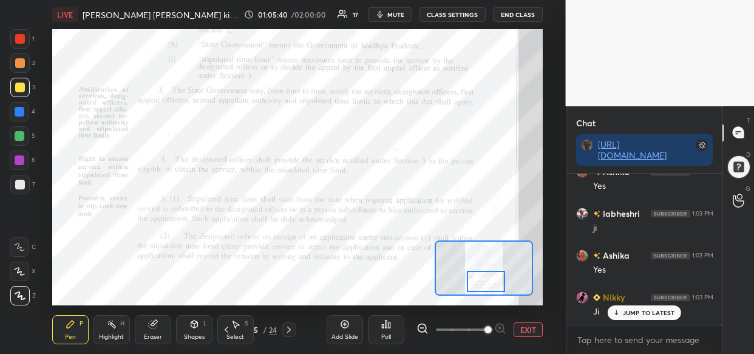
click at [488, 279] on div at bounding box center [486, 281] width 38 height 21
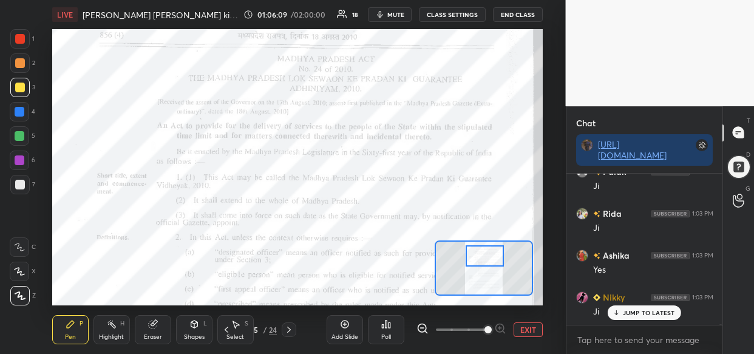
scroll to position [38440, 0]
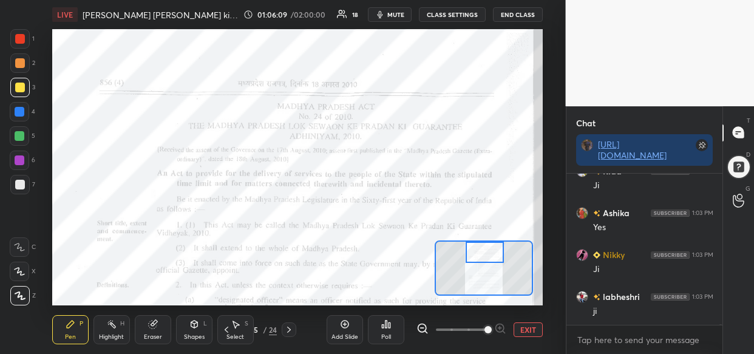
drag, startPoint x: 487, startPoint y: 284, endPoint x: 486, endPoint y: 251, distance: 33.4
click at [486, 251] on div at bounding box center [485, 252] width 38 height 21
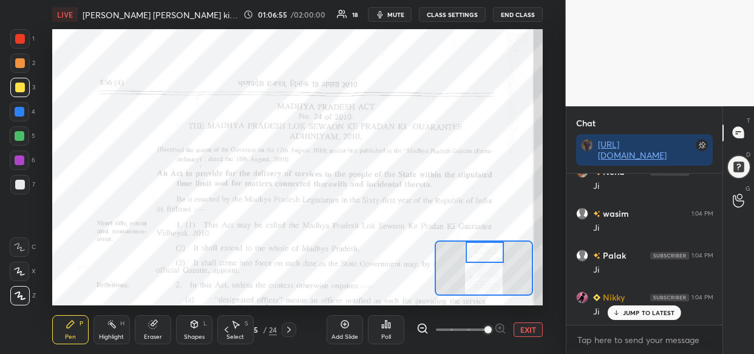
click at [481, 258] on div at bounding box center [485, 252] width 38 height 21
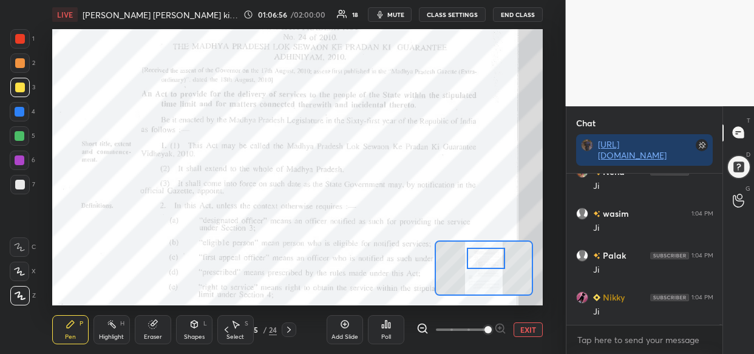
scroll to position [39110, 0]
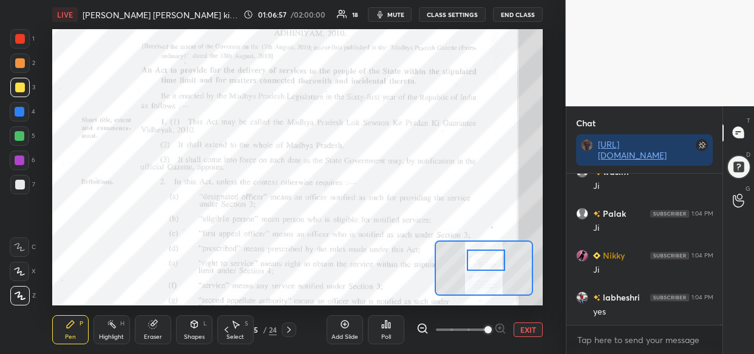
drag, startPoint x: 481, startPoint y: 258, endPoint x: 483, endPoint y: 266, distance: 8.0
click at [483, 266] on div at bounding box center [486, 260] width 38 height 21
click at [20, 138] on div at bounding box center [20, 136] width 10 height 10
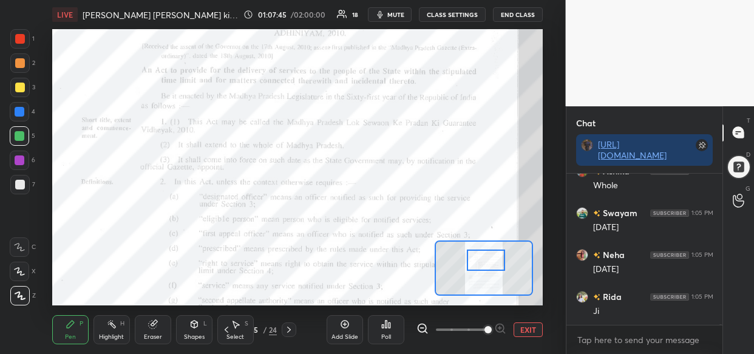
scroll to position [39906, 0]
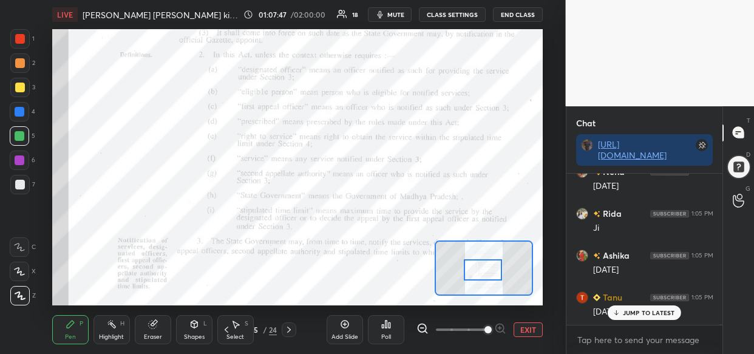
drag, startPoint x: 483, startPoint y: 263, endPoint x: 480, endPoint y: 273, distance: 10.8
click at [480, 273] on div at bounding box center [483, 269] width 38 height 21
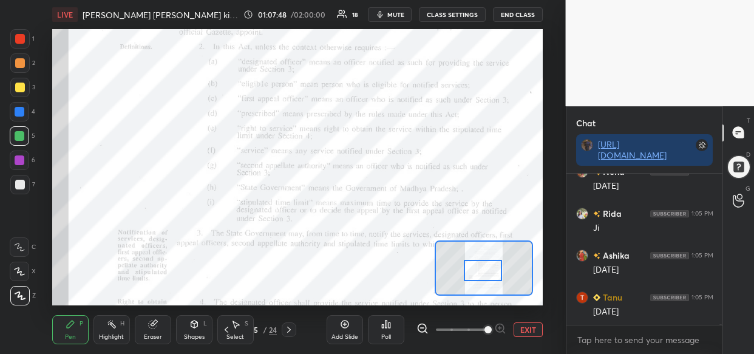
scroll to position [39990, 0]
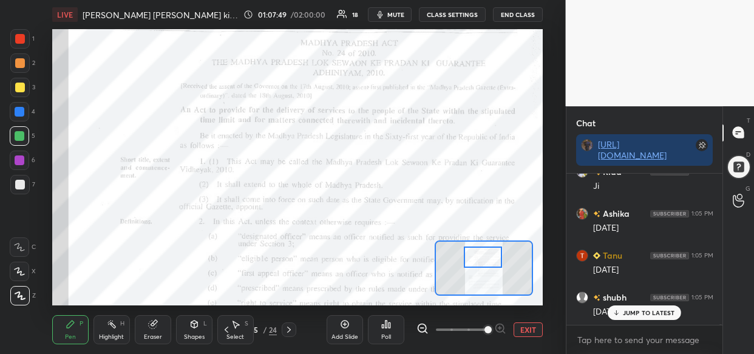
drag, startPoint x: 487, startPoint y: 277, endPoint x: 487, endPoint y: 264, distance: 13.4
click at [487, 264] on div at bounding box center [483, 257] width 38 height 21
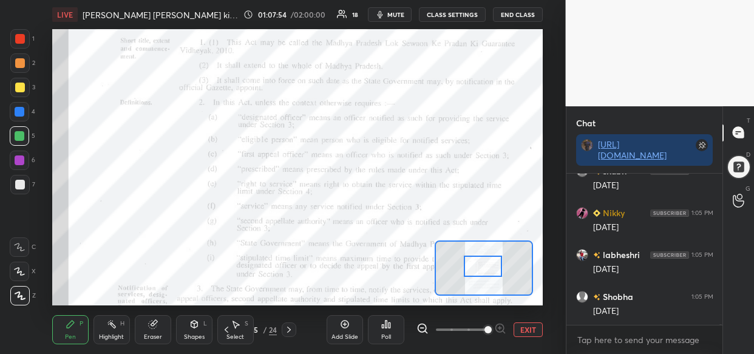
drag, startPoint x: 491, startPoint y: 259, endPoint x: 491, endPoint y: 269, distance: 9.7
click at [491, 269] on div at bounding box center [483, 266] width 38 height 21
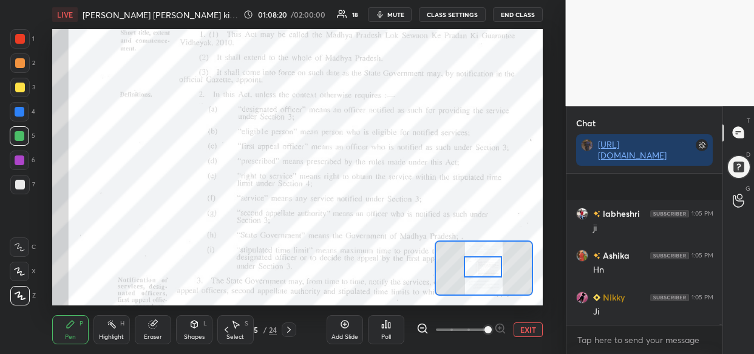
scroll to position [40828, 0]
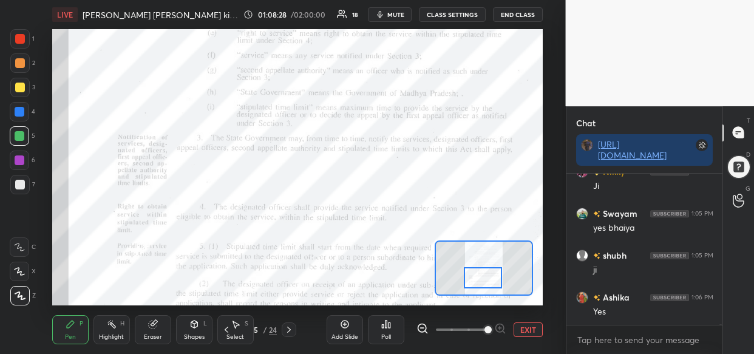
drag, startPoint x: 485, startPoint y: 270, endPoint x: 485, endPoint y: 281, distance: 10.9
click at [485, 281] on div at bounding box center [483, 277] width 38 height 21
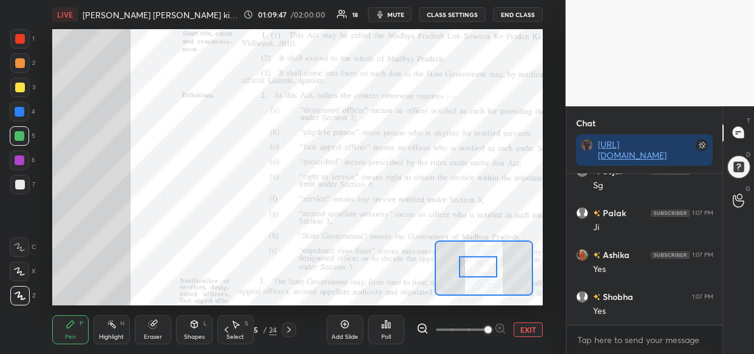
drag, startPoint x: 477, startPoint y: 256, endPoint x: 480, endPoint y: 271, distance: 15.0
click at [480, 271] on div at bounding box center [478, 266] width 38 height 21
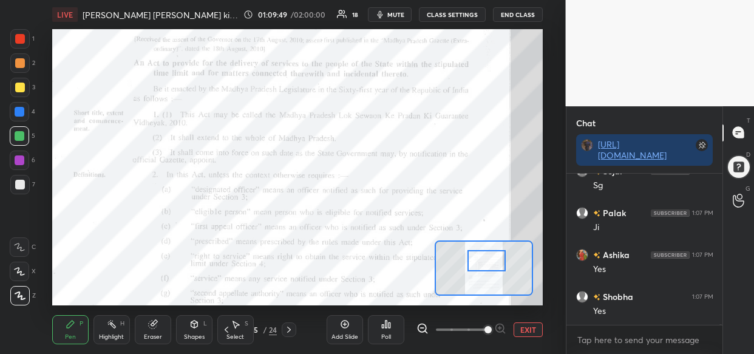
scroll to position [41918, 0]
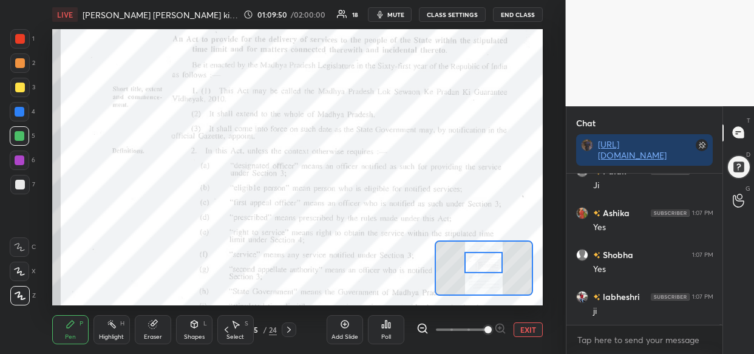
drag, startPoint x: 481, startPoint y: 266, endPoint x: 487, endPoint y: 262, distance: 6.9
click at [487, 262] on div at bounding box center [483, 262] width 38 height 21
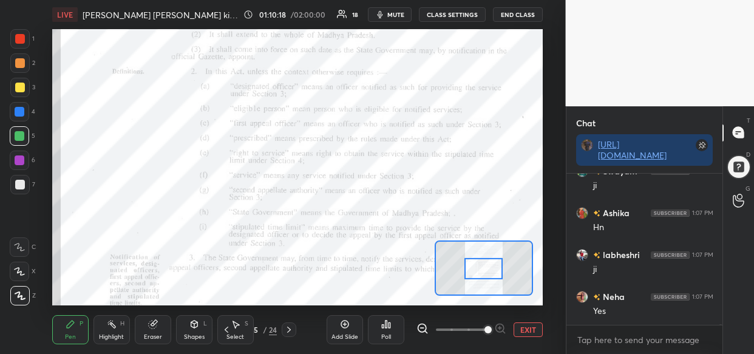
click at [483, 268] on div at bounding box center [483, 268] width 38 height 21
click at [22, 30] on div at bounding box center [19, 38] width 19 height 19
click at [19, 112] on div at bounding box center [20, 112] width 10 height 10
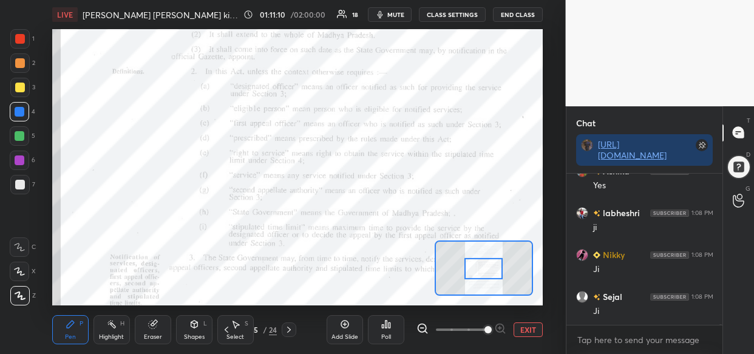
click at [24, 132] on div at bounding box center [19, 135] width 19 height 19
drag, startPoint x: 18, startPoint y: 33, endPoint x: 35, endPoint y: 49, distance: 23.2
click at [21, 37] on div at bounding box center [19, 38] width 19 height 19
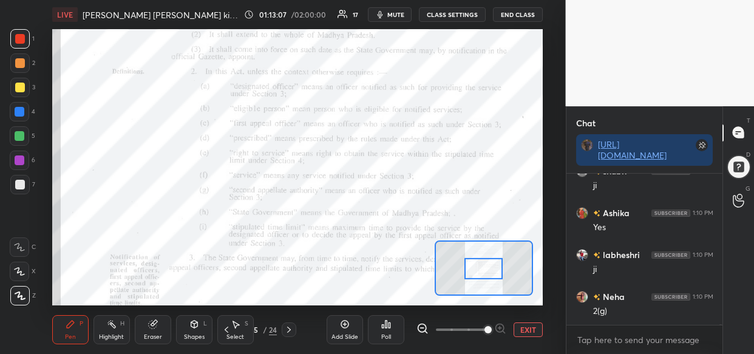
scroll to position [44079, 0]
click at [545, 104] on div "Setting up your live class Poll for secs No correct answer Start poll" at bounding box center [297, 167] width 517 height 276
click at [545, 99] on div "Setting up your live class Poll for secs No correct answer Start poll" at bounding box center [297, 167] width 517 height 276
click at [630, 311] on p "JUMP TO LATEST" at bounding box center [649, 312] width 52 height 7
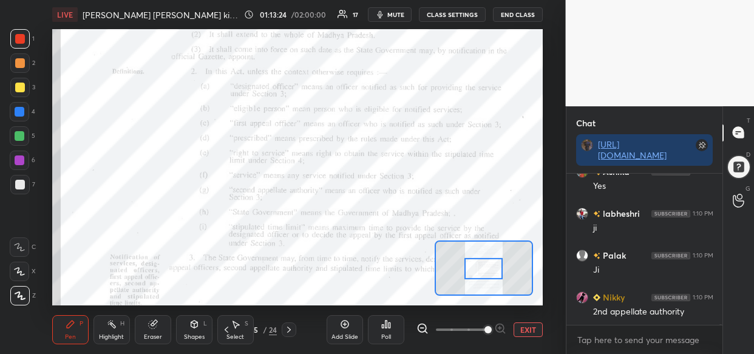
click at [342, 329] on div "Add Slide" at bounding box center [345, 329] width 36 height 29
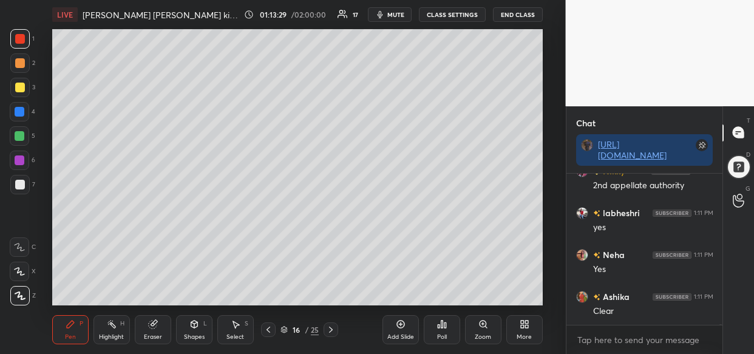
scroll to position [44414, 0]
click at [23, 115] on div at bounding box center [20, 112] width 10 height 10
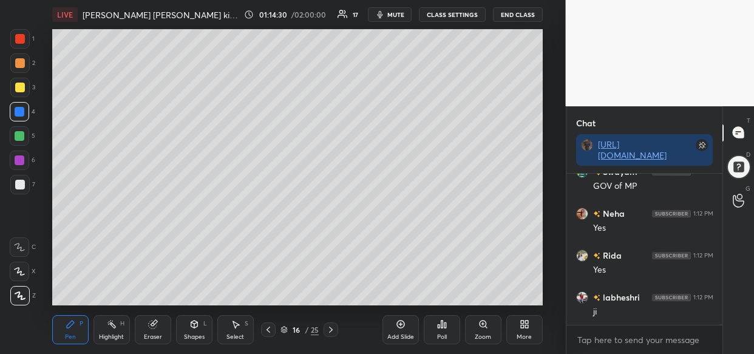
scroll to position [45544, 0]
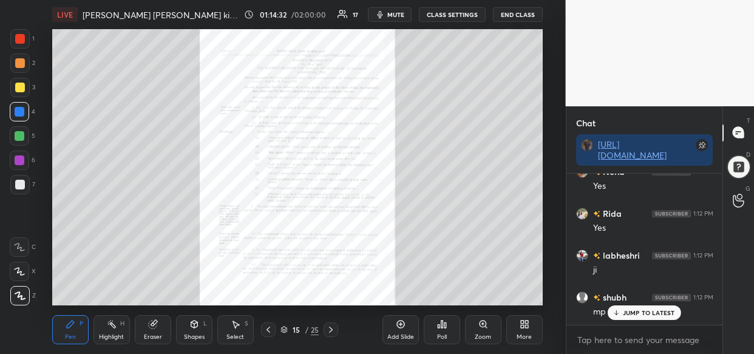
click at [485, 330] on div "Zoom" at bounding box center [483, 329] width 36 height 29
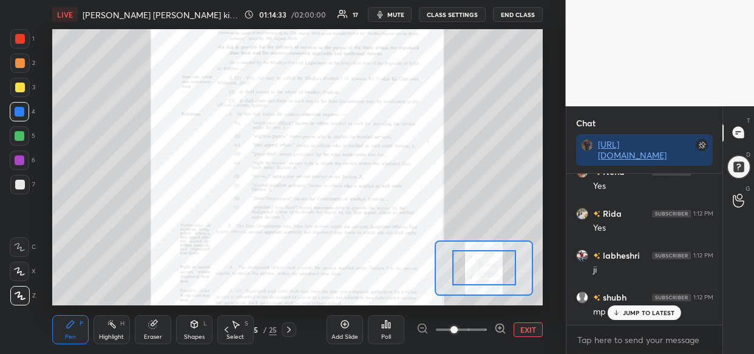
click at [493, 325] on div at bounding box center [462, 329] width 90 height 15
click at [494, 325] on icon at bounding box center [500, 328] width 12 height 12
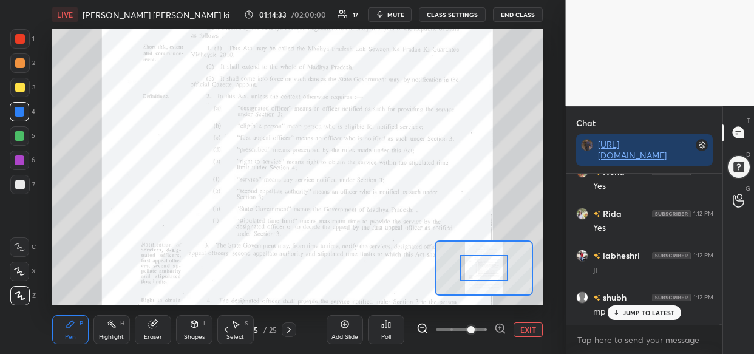
click at [492, 324] on div at bounding box center [462, 329] width 90 height 15
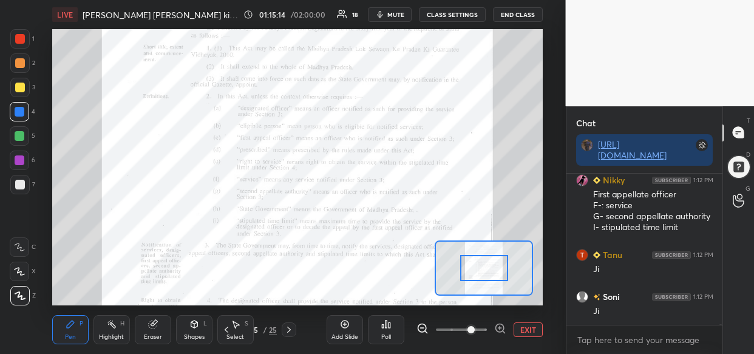
scroll to position [45955, 0]
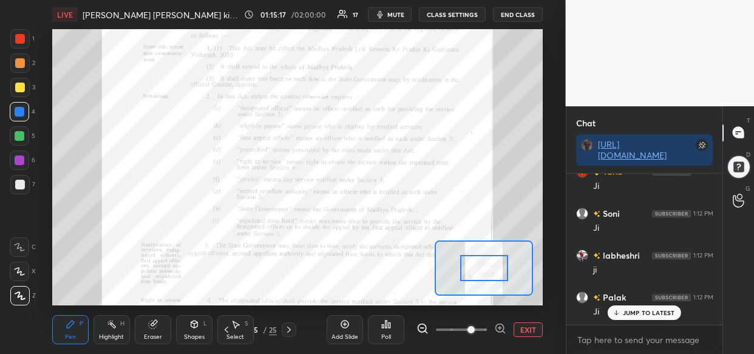
click at [497, 325] on icon at bounding box center [499, 328] width 8 height 8
click at [475, 326] on span at bounding box center [471, 329] width 7 height 7
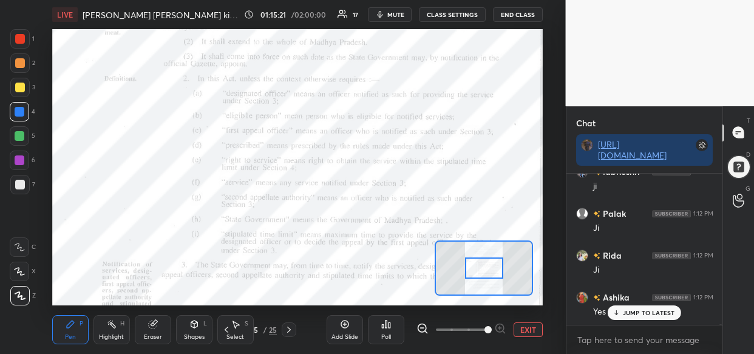
scroll to position [46122, 0]
click at [20, 163] on div at bounding box center [20, 160] width 10 height 10
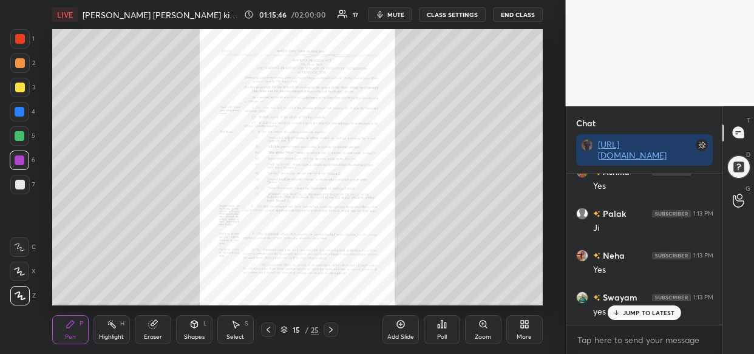
scroll to position [46499, 0]
click at [483, 332] on div "Zoom" at bounding box center [483, 329] width 36 height 29
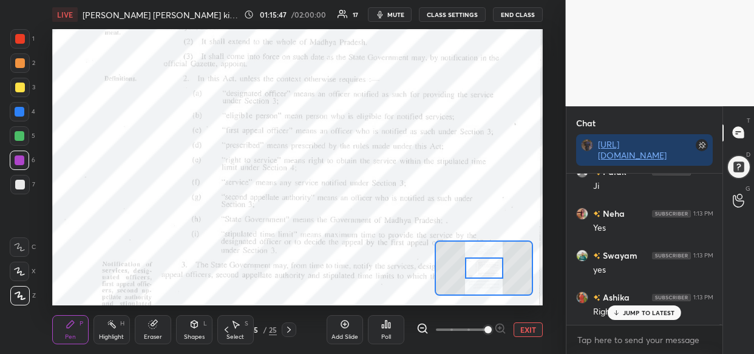
click at [490, 326] on span at bounding box center [488, 329] width 7 height 7
click at [492, 327] on span at bounding box center [488, 329] width 7 height 7
click at [492, 328] on span at bounding box center [488, 329] width 7 height 7
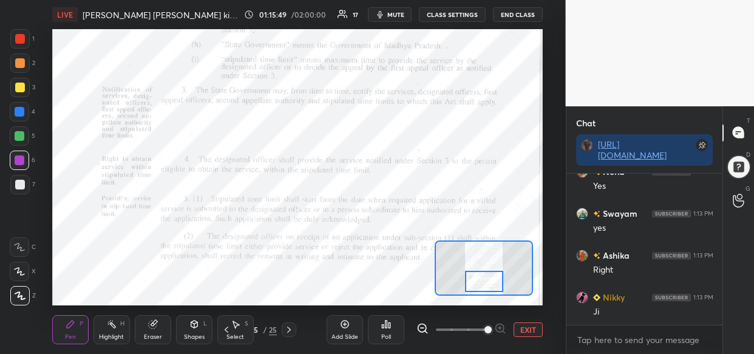
drag, startPoint x: 494, startPoint y: 271, endPoint x: 494, endPoint y: 286, distance: 14.6
click at [494, 286] on div at bounding box center [484, 281] width 38 height 21
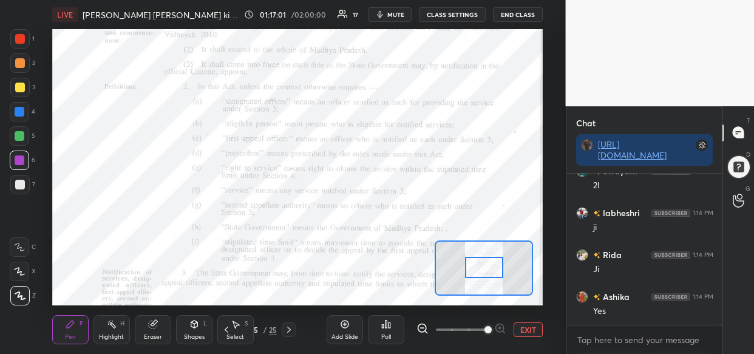
scroll to position [47599, 0]
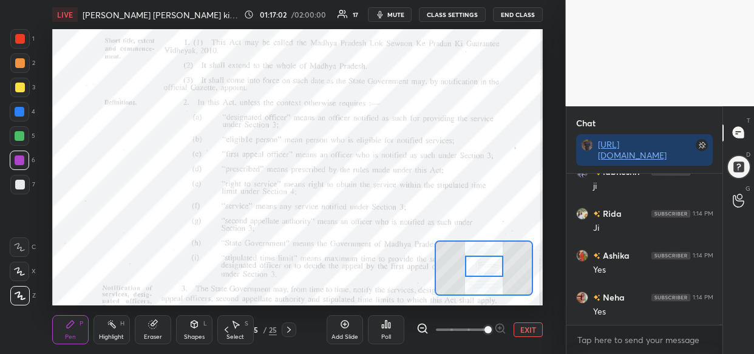
drag, startPoint x: 483, startPoint y: 284, endPoint x: 483, endPoint y: 267, distance: 17.0
click at [483, 267] on div at bounding box center [484, 266] width 38 height 21
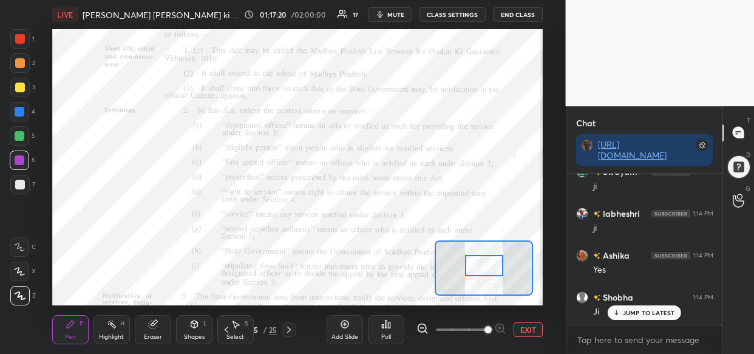
scroll to position [47893, 0]
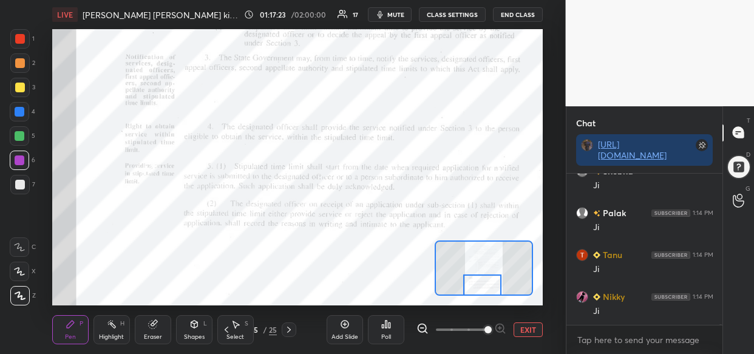
drag, startPoint x: 488, startPoint y: 266, endPoint x: 486, endPoint y: 288, distance: 21.9
click at [486, 288] on div at bounding box center [482, 284] width 38 height 21
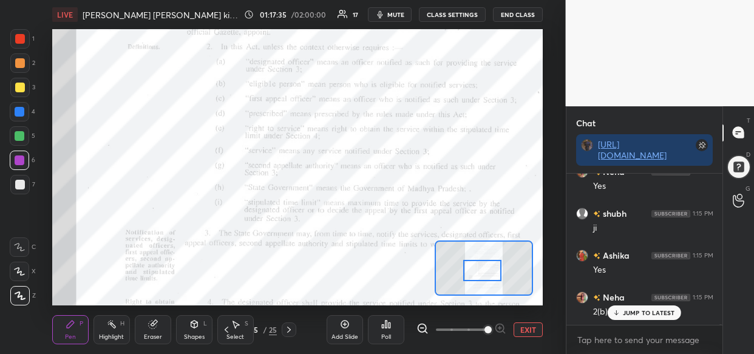
drag, startPoint x: 476, startPoint y: 286, endPoint x: 476, endPoint y: 271, distance: 14.6
click at [476, 271] on div at bounding box center [482, 270] width 38 height 21
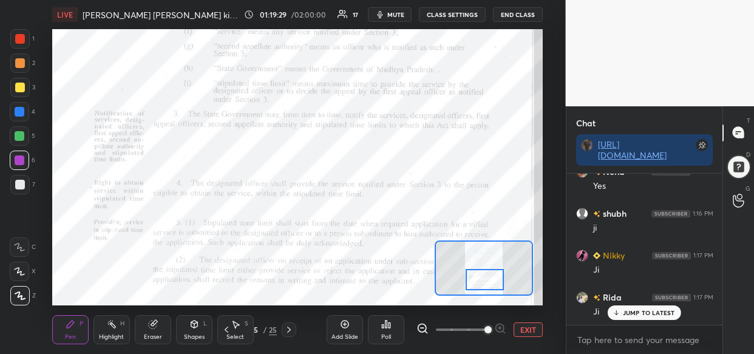
drag, startPoint x: 483, startPoint y: 267, endPoint x: 486, endPoint y: 283, distance: 16.6
click at [486, 283] on div at bounding box center [485, 279] width 38 height 21
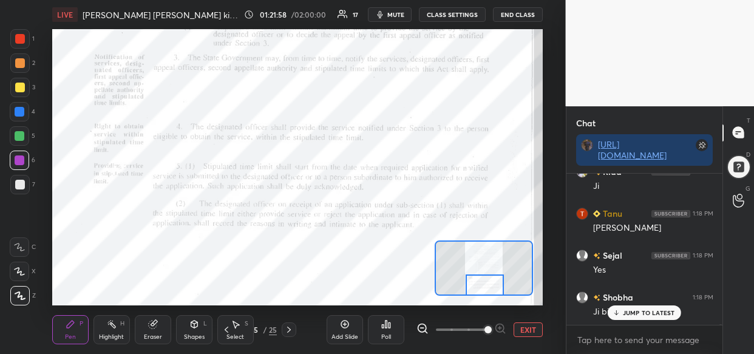
scroll to position [51088, 0]
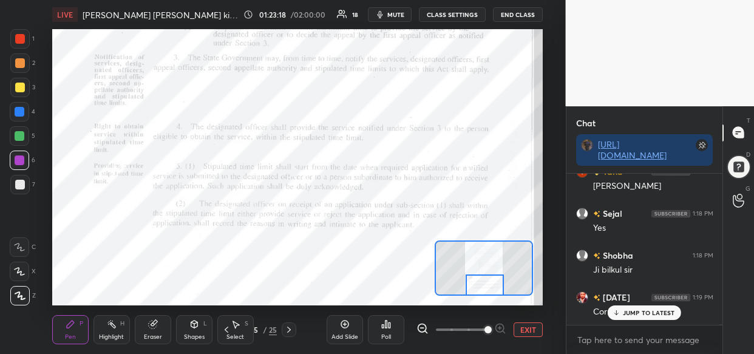
click at [640, 309] on p "JUMP TO LATEST" at bounding box center [649, 312] width 52 height 7
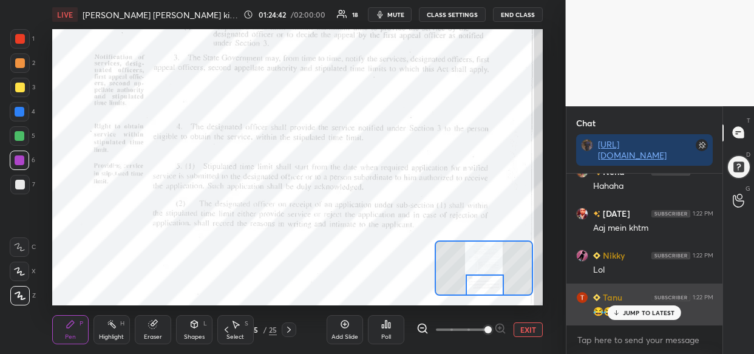
click at [644, 292] on div "Tanu 1:22 PM" at bounding box center [644, 297] width 137 height 13
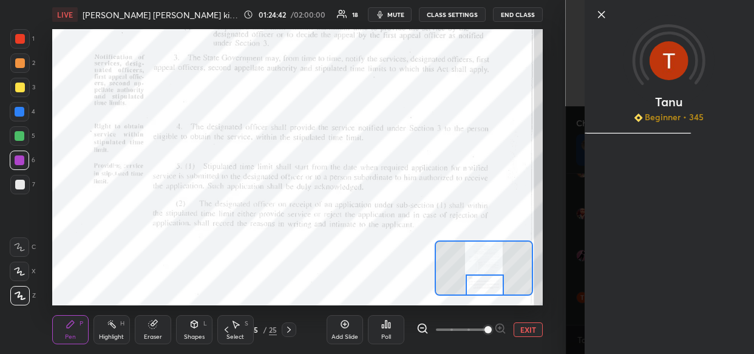
click at [638, 315] on div "Tanu Beginner • 345" at bounding box center [668, 177] width 169 height 354
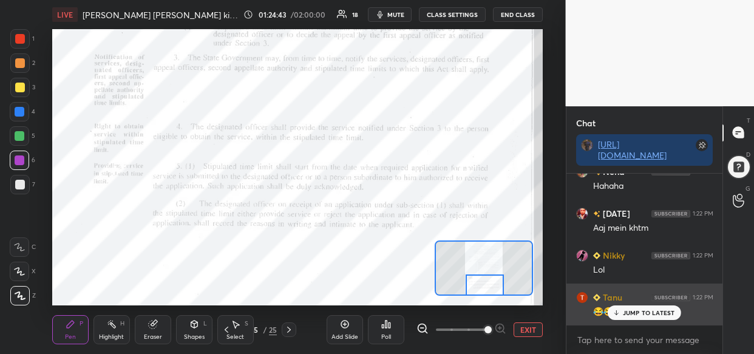
click at [650, 316] on div "JUMP TO LATEST" at bounding box center [644, 312] width 73 height 15
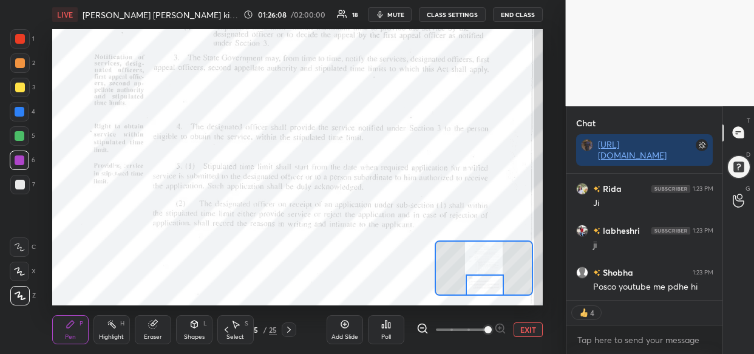
scroll to position [53723, 0]
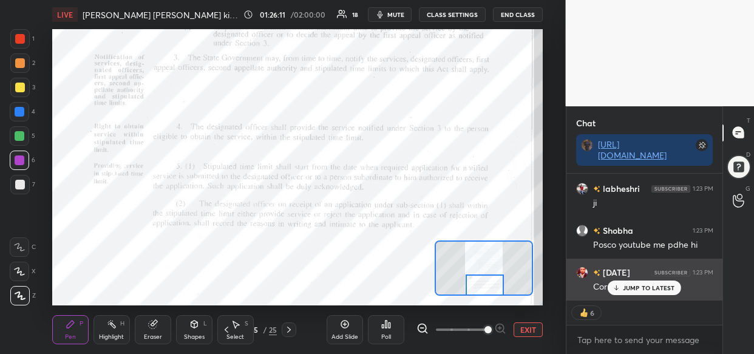
click at [658, 294] on div "JUMP TO LATEST" at bounding box center [644, 288] width 73 height 15
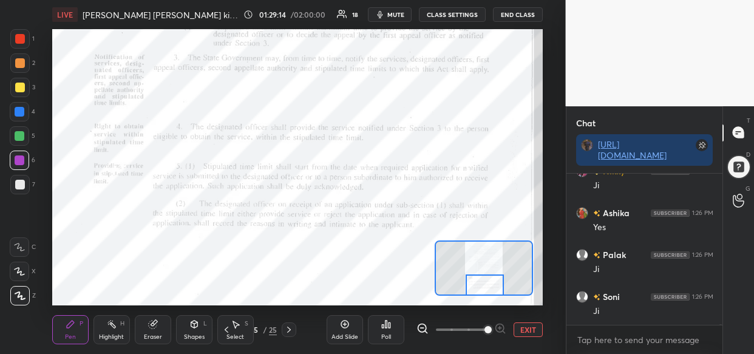
scroll to position [55690, 0]
click at [342, 327] on icon at bounding box center [345, 324] width 10 height 10
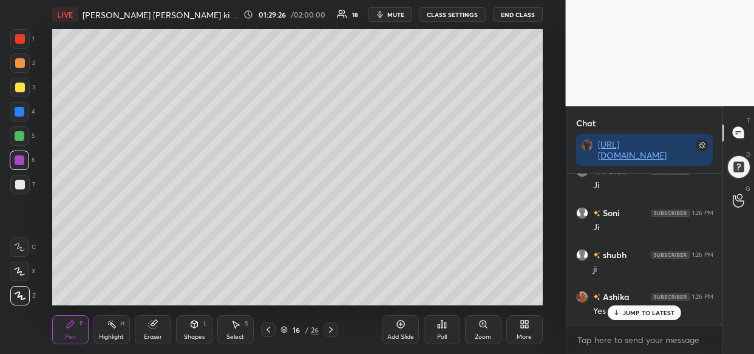
scroll to position [55784, 0]
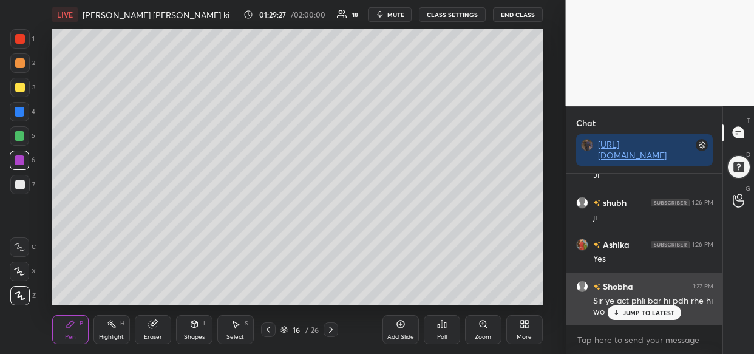
click at [636, 321] on div "Shobha 1:27 PM Sir ye act phli bar hi pdh rhe hi wo bhi aapse" at bounding box center [644, 299] width 157 height 53
click at [647, 311] on p "JUMP TO LATEST" at bounding box center [649, 312] width 52 height 7
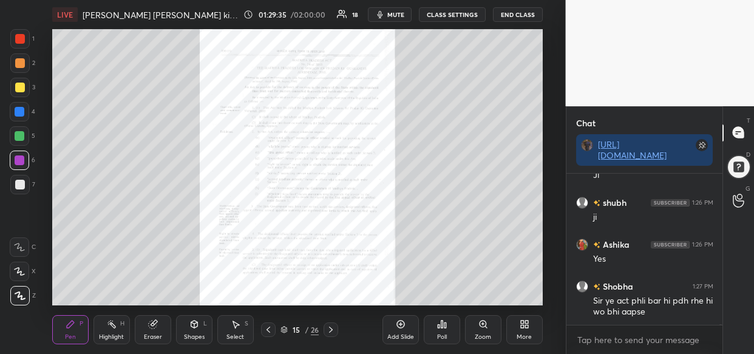
click at [475, 325] on div "Zoom" at bounding box center [483, 329] width 36 height 29
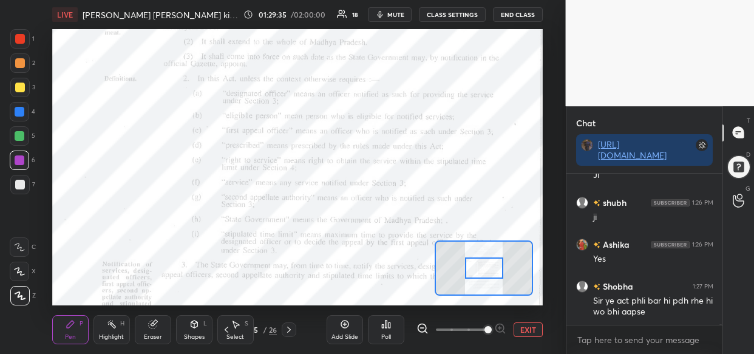
click at [486, 330] on span at bounding box center [488, 329] width 7 height 7
click at [485, 332] on span at bounding box center [488, 329] width 7 height 7
click at [489, 333] on span at bounding box center [488, 329] width 7 height 7
click at [492, 332] on span at bounding box center [488, 329] width 7 height 7
click at [492, 326] on span at bounding box center [488, 329] width 7 height 7
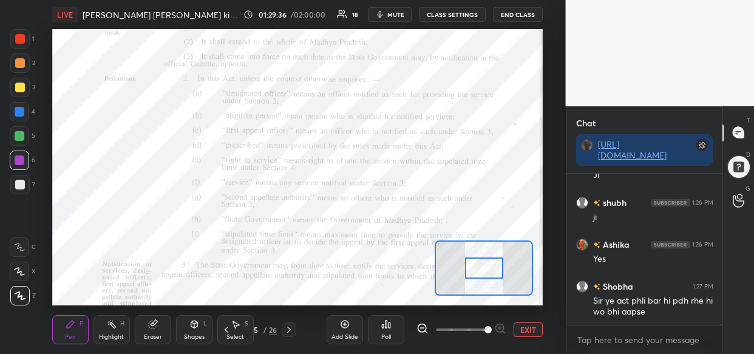
click at [492, 326] on span at bounding box center [488, 329] width 7 height 7
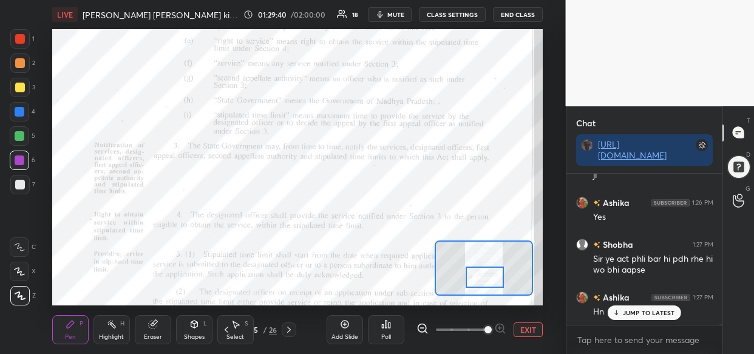
drag, startPoint x: 477, startPoint y: 265, endPoint x: 477, endPoint y: 274, distance: 9.7
click at [477, 274] on div at bounding box center [485, 277] width 38 height 21
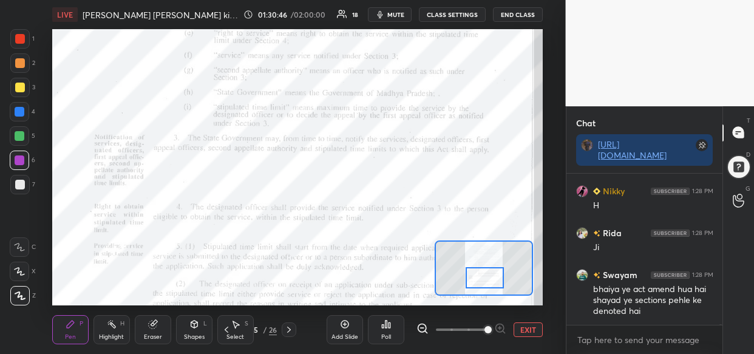
scroll to position [57147, 0]
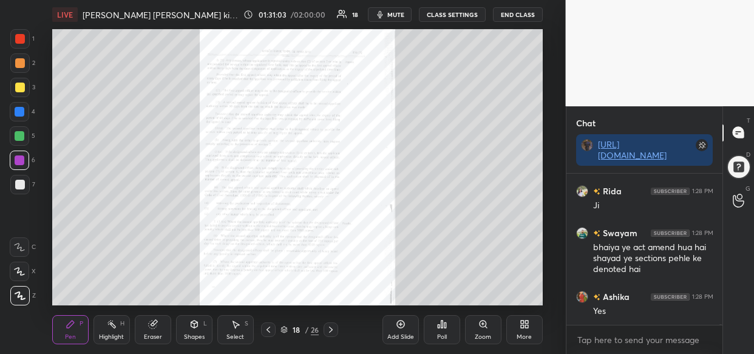
click at [485, 328] on div "Zoom" at bounding box center [483, 329] width 36 height 29
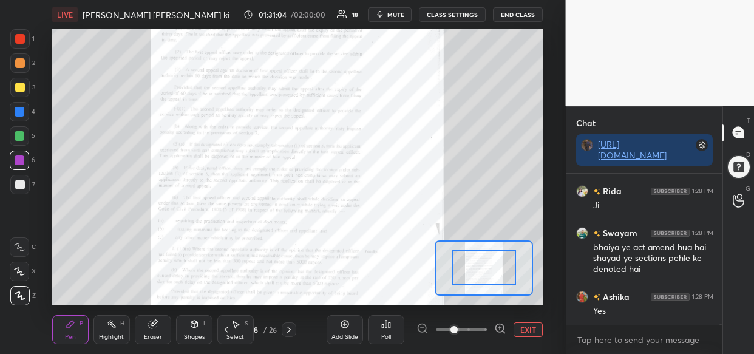
click at [496, 334] on div at bounding box center [500, 329] width 12 height 15
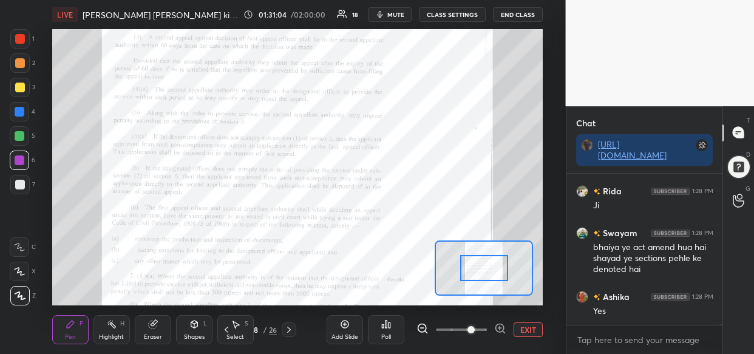
click at [498, 333] on icon at bounding box center [500, 328] width 12 height 12
click at [475, 330] on span at bounding box center [471, 329] width 7 height 7
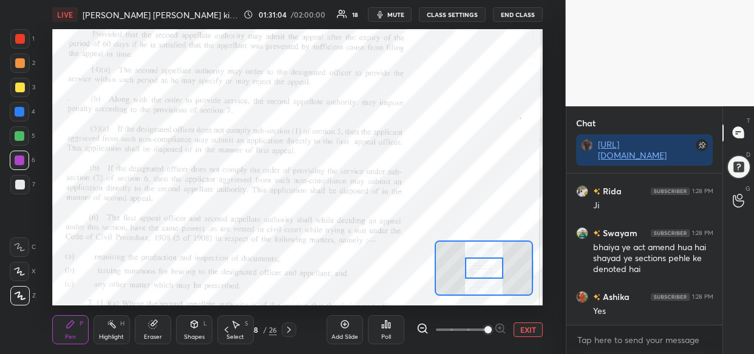
click at [492, 330] on span at bounding box center [488, 329] width 7 height 7
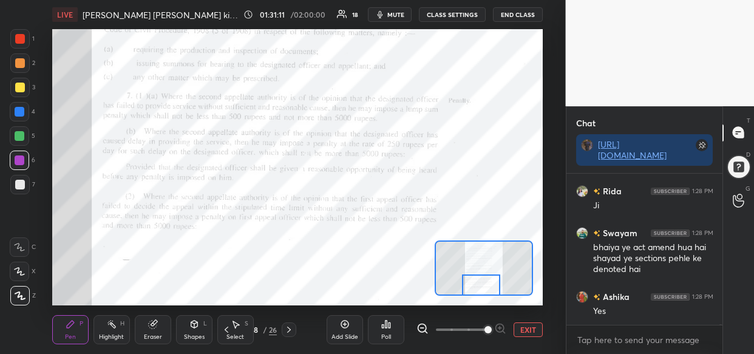
drag, startPoint x: 483, startPoint y: 273, endPoint x: 480, endPoint y: 298, distance: 24.6
click at [480, 298] on div "LIVE MP Lok Sewaon ke Pradaan ki Guarantee Adhiniyam, 2010 01:31:11 / 02:00:00 …" at bounding box center [297, 177] width 517 height 354
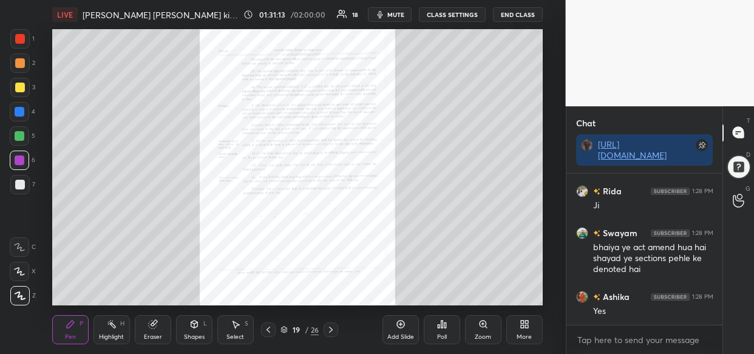
scroll to position [57189, 0]
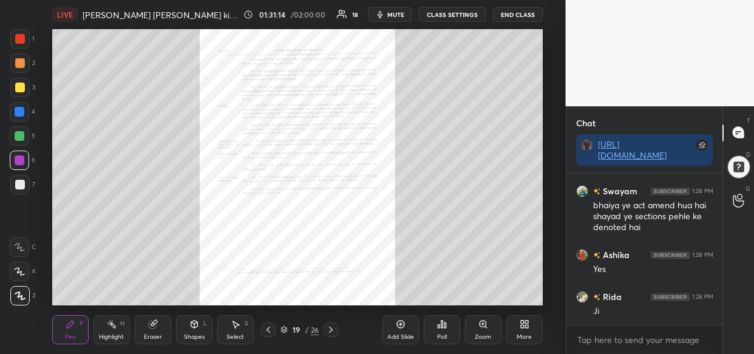
click at [473, 327] on div "Zoom" at bounding box center [483, 329] width 36 height 29
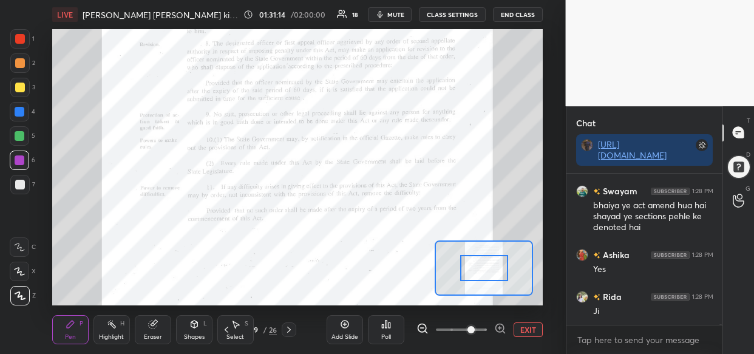
click at [475, 326] on span at bounding box center [471, 329] width 7 height 7
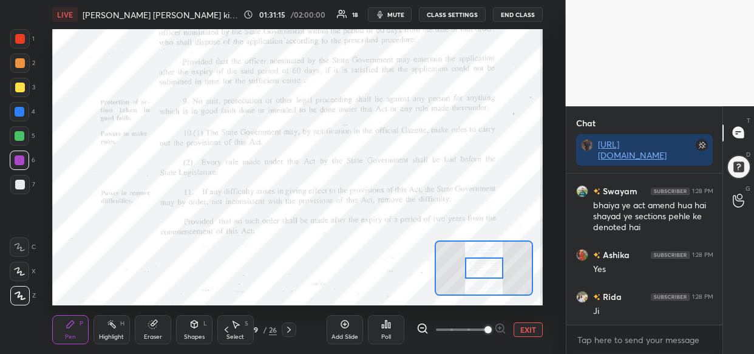
click at [485, 326] on span at bounding box center [488, 329] width 7 height 7
click at [486, 326] on span at bounding box center [488, 329] width 7 height 7
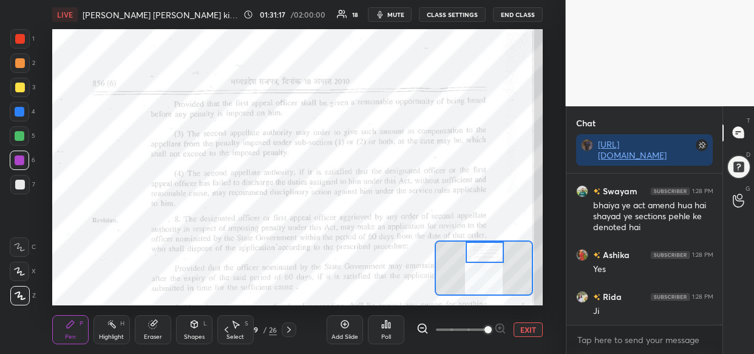
drag, startPoint x: 476, startPoint y: 270, endPoint x: 477, endPoint y: 249, distance: 21.3
click at [477, 249] on div at bounding box center [485, 252] width 38 height 21
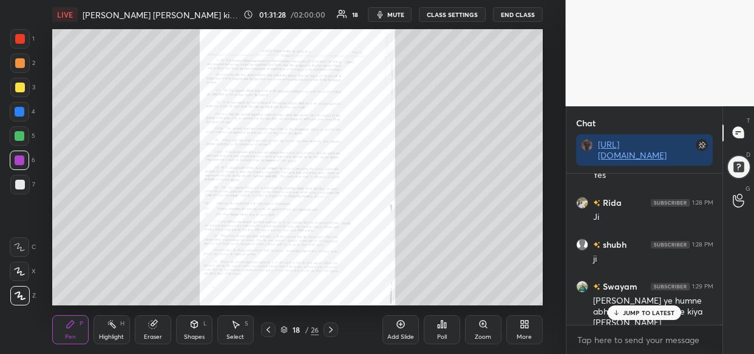
scroll to position [57325, 0]
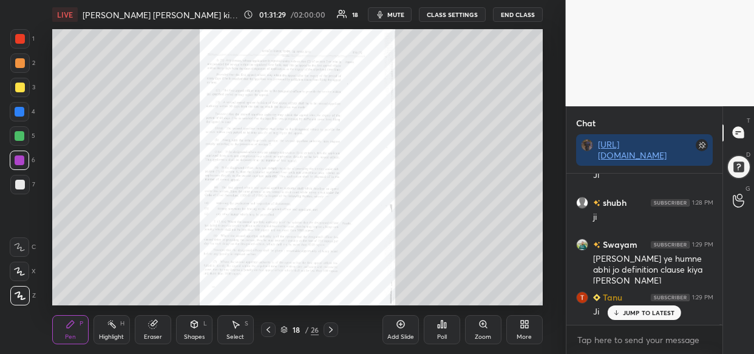
click at [647, 316] on p "JUMP TO LATEST" at bounding box center [649, 312] width 52 height 7
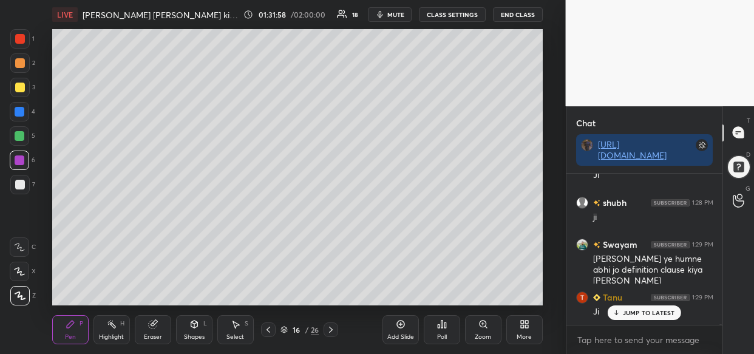
scroll to position [57367, 0]
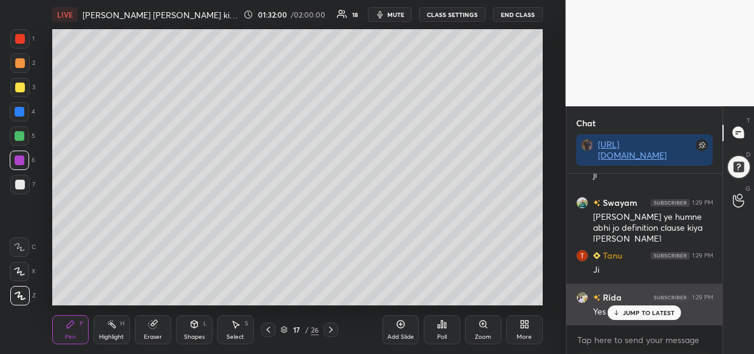
click at [647, 321] on div "Rida 1:29 PM Yes bhaiya" at bounding box center [644, 305] width 157 height 42
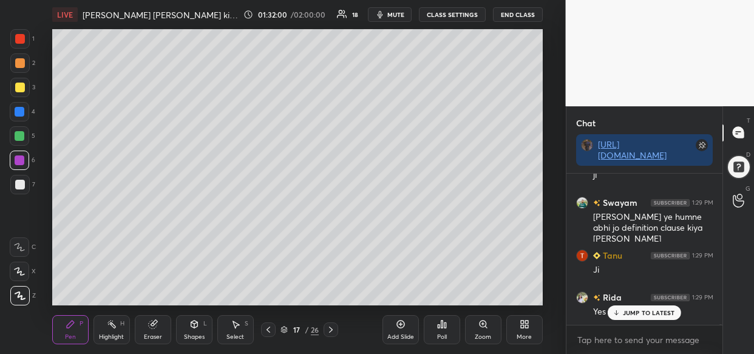
scroll to position [57409, 0]
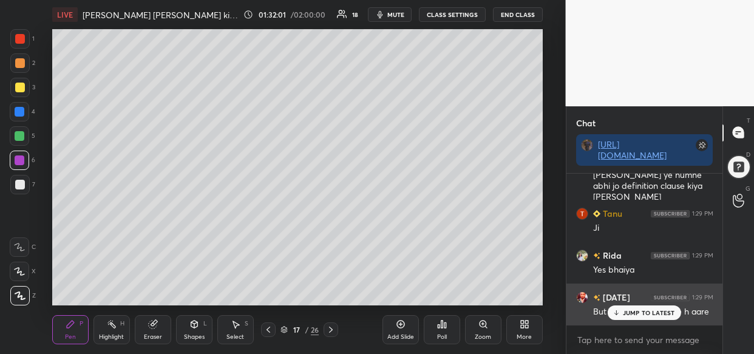
click at [658, 315] on p "JUMP TO LATEST" at bounding box center [649, 312] width 52 height 7
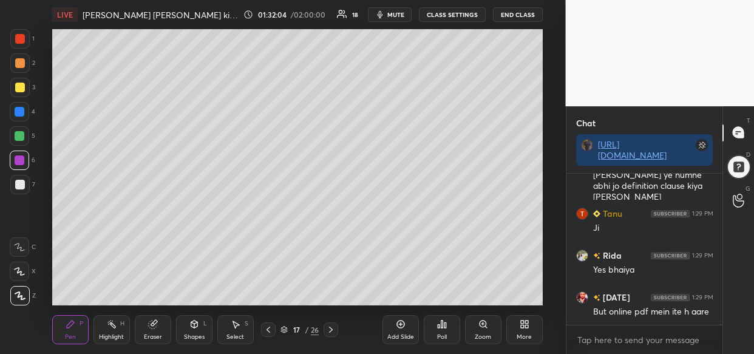
click at [397, 325] on icon at bounding box center [400, 325] width 8 height 8
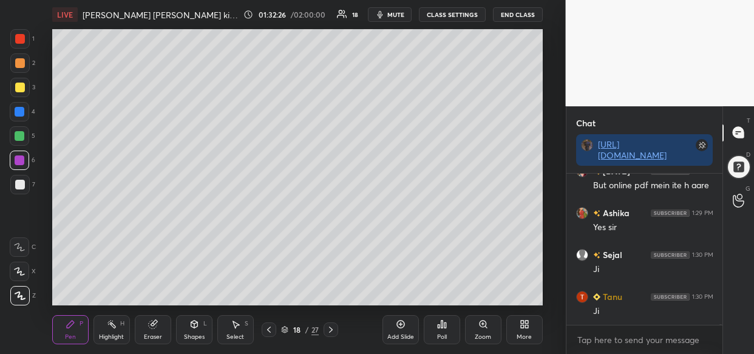
scroll to position [57577, 0]
click at [149, 327] on icon at bounding box center [152, 325] width 8 height 8
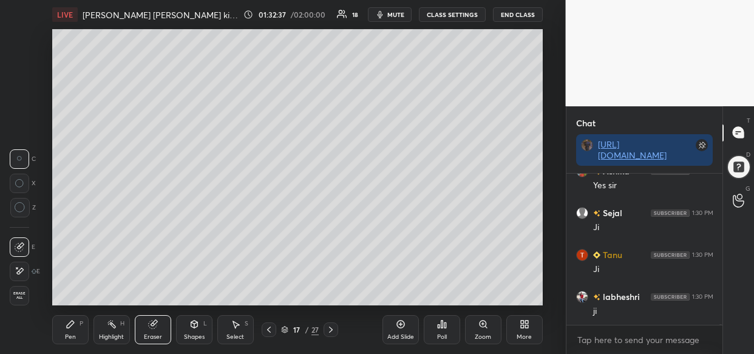
scroll to position [57619, 0]
click at [16, 294] on span "Erase all" at bounding box center [19, 295] width 18 height 9
click at [21, 294] on div "1 2 3 4 5 6 7 C X Z C X Z E E Erase all H H" at bounding box center [19, 167] width 39 height 276
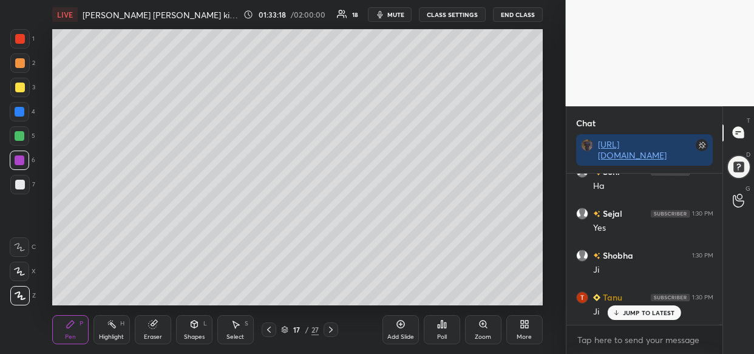
scroll to position [58246, 0]
click at [154, 327] on icon at bounding box center [152, 325] width 8 height 8
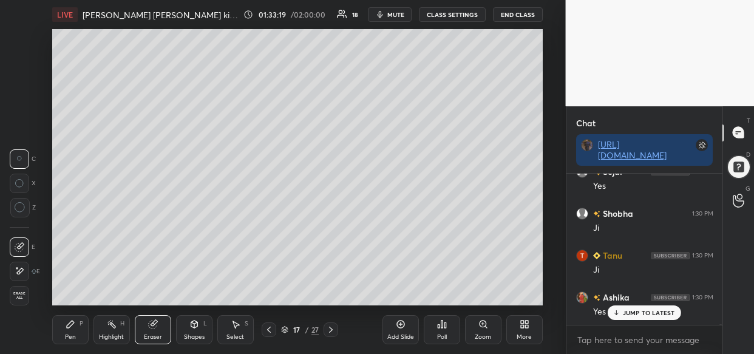
click at [19, 294] on span "Erase all" at bounding box center [19, 295] width 18 height 9
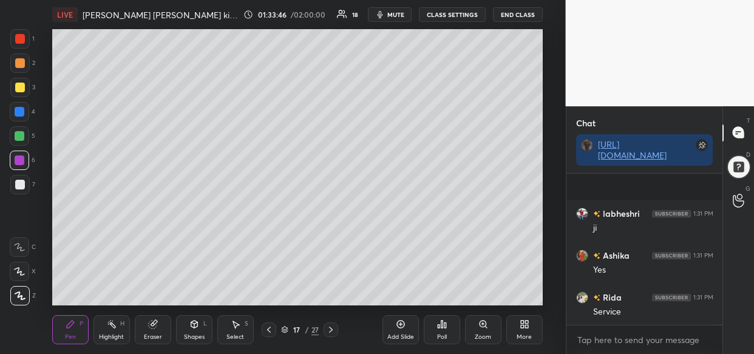
scroll to position [58615, 0]
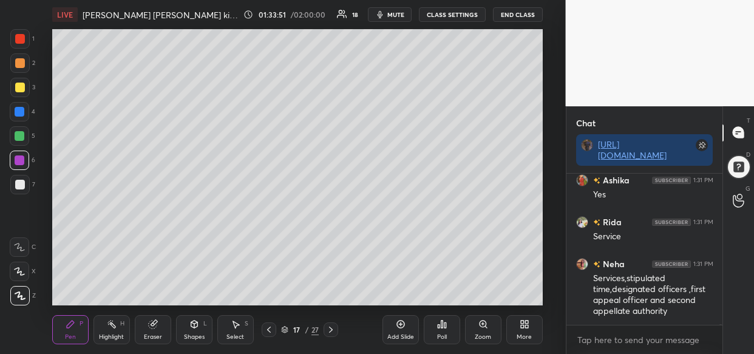
click at [315, 80] on div "LIVE MP Lok Sewaon ke Pradaan ki Guarantee Adhiniyam, 2010 01:33:51 / 02:00:00 …" at bounding box center [297, 177] width 517 height 354
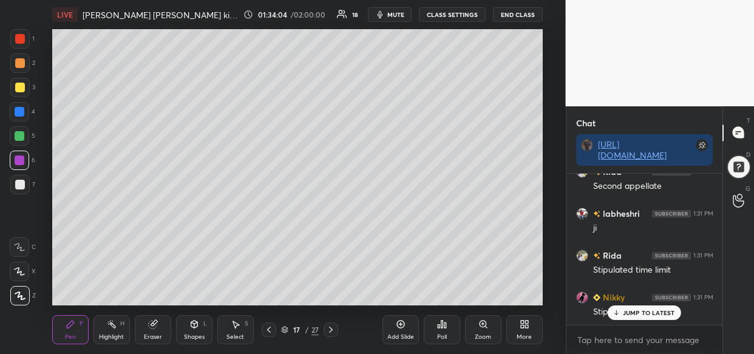
scroll to position [58824, 0]
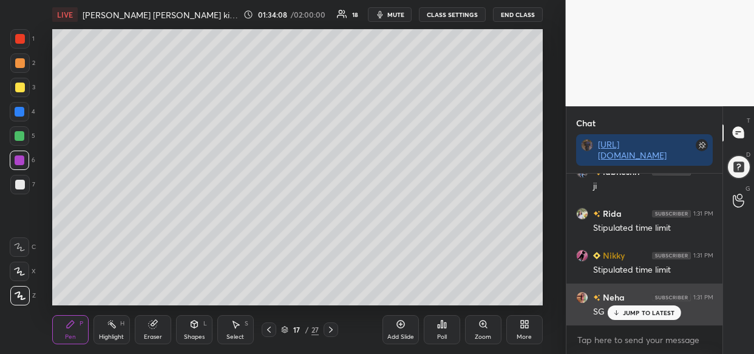
click at [649, 307] on div "JUMP TO LATEST" at bounding box center [644, 312] width 73 height 15
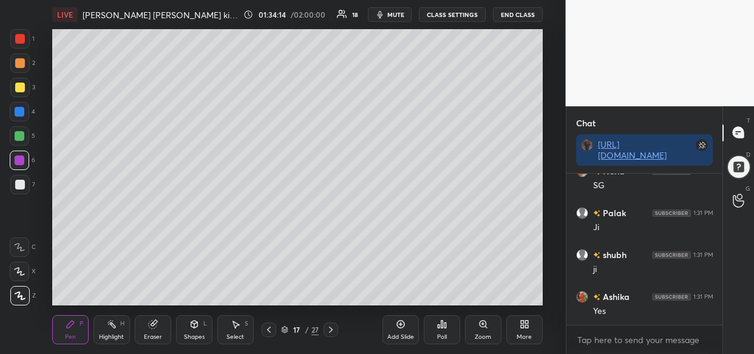
scroll to position [58992, 0]
click at [16, 109] on div at bounding box center [20, 112] width 10 height 10
click at [250, 27] on div "LIVE MP Lok Sewaon ke Pradaan ki Guarantee Adhiniyam, 2010 01:34:55 / 02:00:00 …" at bounding box center [297, 177] width 517 height 354
click at [254, 30] on div "LIVE MP Lok Sewaon ke Pradaan ki Guarantee Adhiniyam, 2010 01:34:55 / 02:00:00 …" at bounding box center [297, 177] width 517 height 354
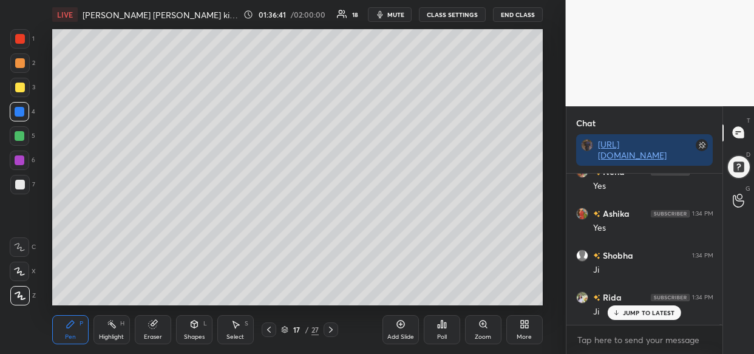
scroll to position [61296, 0]
drag, startPoint x: 250, startPoint y: 25, endPoint x: 549, endPoint y: 191, distance: 342.7
click at [549, 191] on div "Setting up your live class Poll for secs No correct answer Start poll" at bounding box center [297, 167] width 517 height 276
click at [402, 326] on icon at bounding box center [401, 324] width 10 height 10
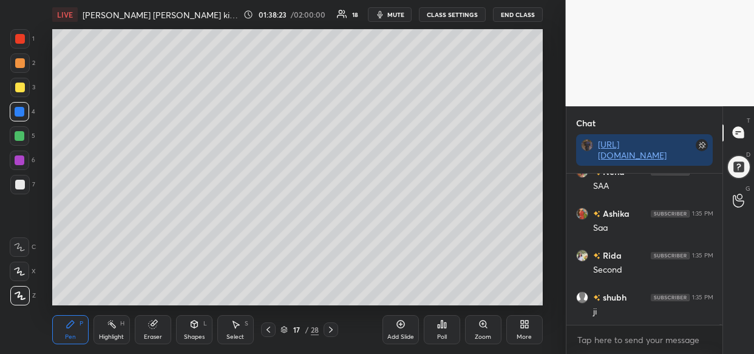
scroll to position [62679, 0]
click at [545, 169] on div "Setting up your live class Poll for secs No correct answer Start poll" at bounding box center [297, 167] width 517 height 276
click at [547, 168] on div "Setting up your live class Poll for secs No correct answer Start poll" at bounding box center [297, 167] width 517 height 276
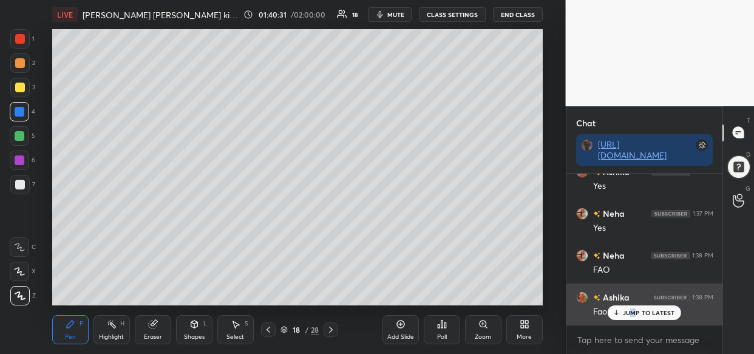
click at [634, 307] on div "JUMP TO LATEST" at bounding box center [644, 312] width 73 height 15
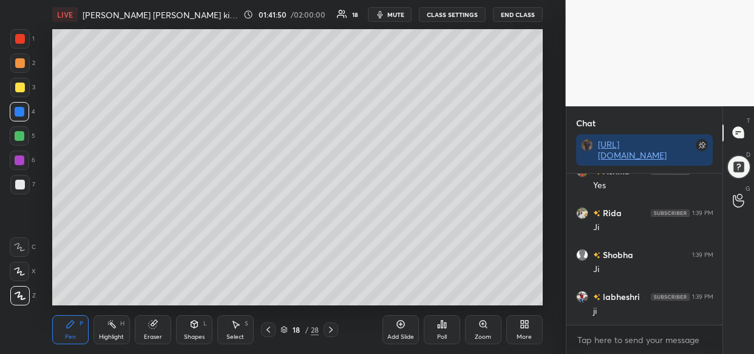
scroll to position [66004, 0]
click at [396, 326] on icon at bounding box center [401, 324] width 10 height 10
drag, startPoint x: 20, startPoint y: 86, endPoint x: 12, endPoint y: 89, distance: 8.5
click at [20, 86] on div at bounding box center [20, 88] width 10 height 10
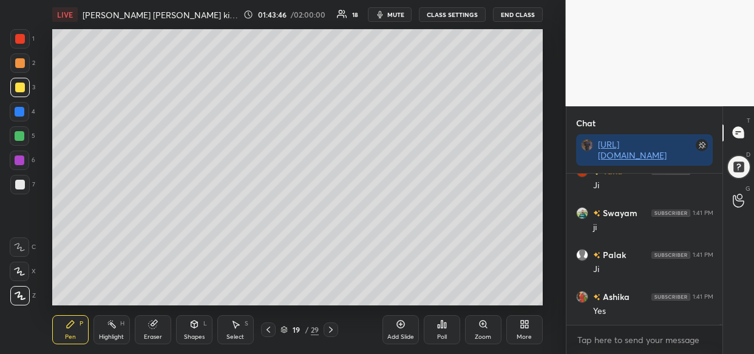
scroll to position [66800, 0]
drag, startPoint x: 419, startPoint y: 27, endPoint x: 435, endPoint y: 27, distance: 16.4
click at [435, 27] on div "LIVE MP Lok Sewaon ke Pradaan ki Guarantee Adhiniyam, 2010 01:43:47 / 02:00:00 …" at bounding box center [297, 14] width 491 height 29
click at [416, 35] on div "LIVE MP Lok Sewaon ke Pradaan ki Guarantee Adhiniyam, 2010 01:43:47 / 02:00:00 …" at bounding box center [297, 177] width 517 height 354
drag, startPoint x: 421, startPoint y: 26, endPoint x: 434, endPoint y: 26, distance: 12.2
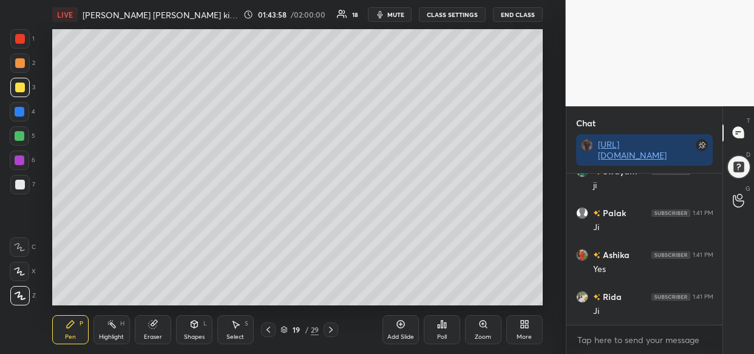
click at [434, 26] on div "LIVE MP Lok Sewaon ke Pradaan ki Guarantee Adhiniyam, 2010 01:43:58 / 02:00:00 …" at bounding box center [297, 177] width 517 height 354
click at [397, 332] on div "Add Slide" at bounding box center [401, 329] width 36 height 29
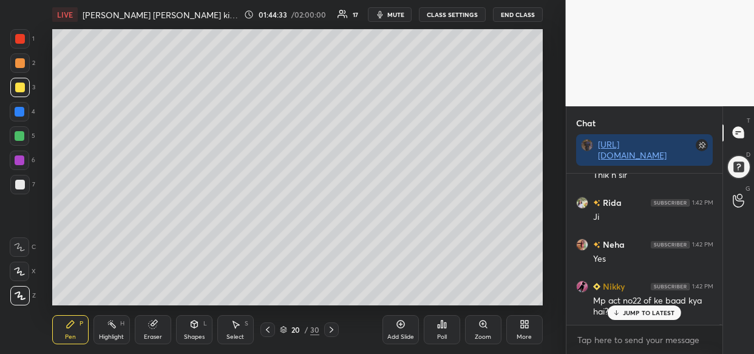
scroll to position [67397, 0]
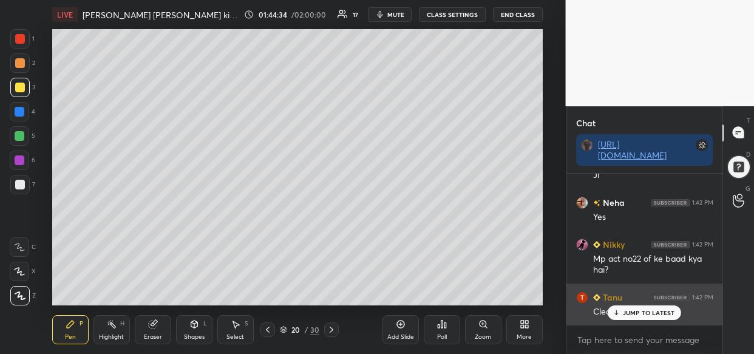
click at [657, 309] on p "JUMP TO LATEST" at bounding box center [649, 312] width 52 height 7
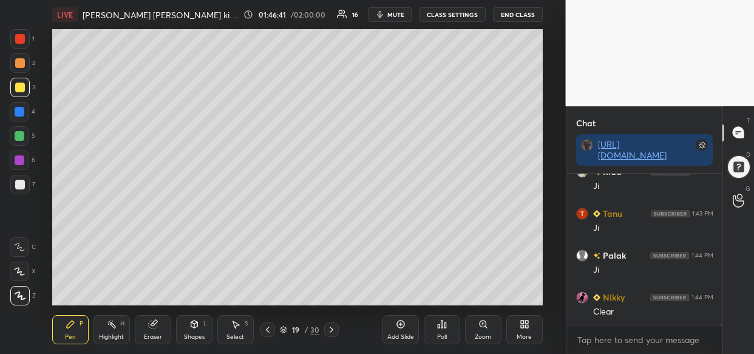
scroll to position [68497, 0]
click at [228, 268] on div "LIVE MP Lok Sewaon ke Pradaan ki Guarantee Adhiniyam, 2010 01:46:49 / 02:00:00 …" at bounding box center [297, 177] width 517 height 354
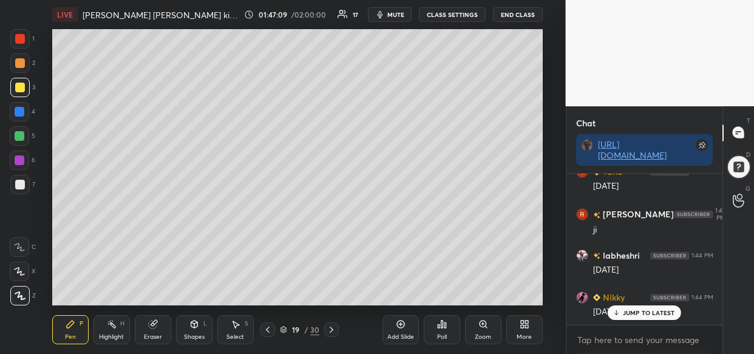
scroll to position [69000, 0]
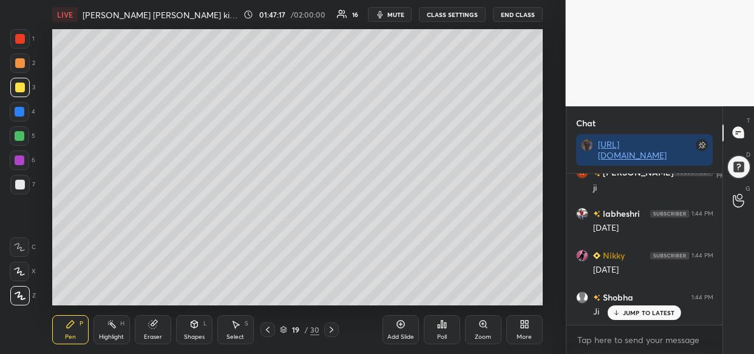
click at [404, 329] on div "Add Slide" at bounding box center [401, 329] width 36 height 29
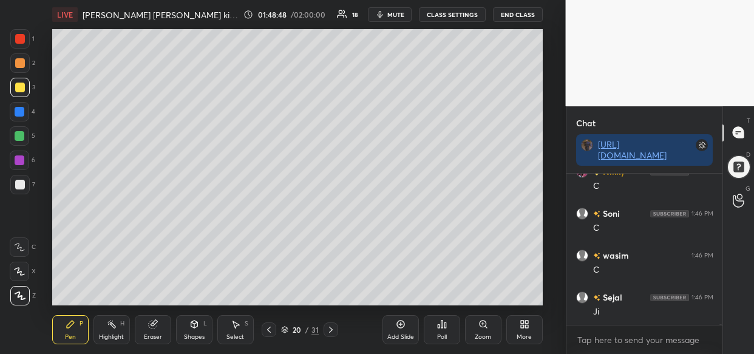
scroll to position [70142, 0]
click at [201, 309] on div "LIVE MP Lok Sewaon ke Pradaan ki Guarantee Adhiniyam, 2010 01:49:10 / 02:00:00 …" at bounding box center [297, 177] width 517 height 354
drag, startPoint x: 394, startPoint y: 326, endPoint x: 381, endPoint y: 325, distance: 12.8
click at [397, 327] on div "Add Slide" at bounding box center [401, 329] width 36 height 29
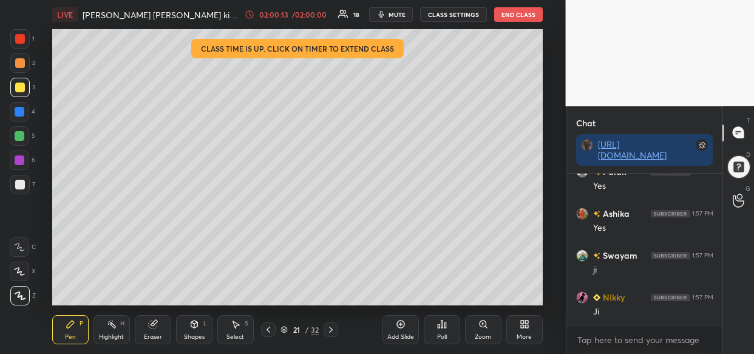
scroll to position [76869, 0]
click at [107, 16] on div "LIVE MP Lok Sewaon ke Pradaan ki Guarantee Adhiniyam, 2010 02:00:21 / 02:00:00 …" at bounding box center [297, 177] width 517 height 354
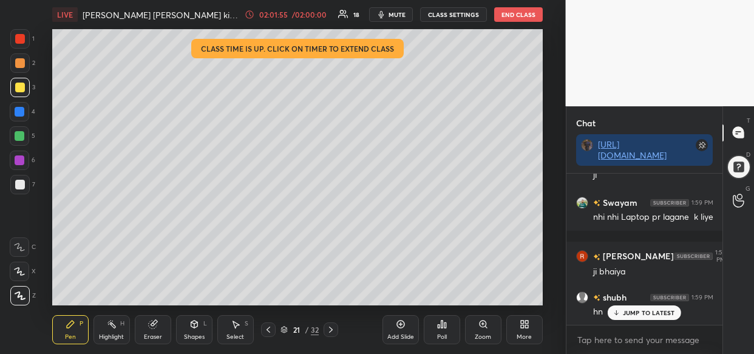
scroll to position [78235, 0]
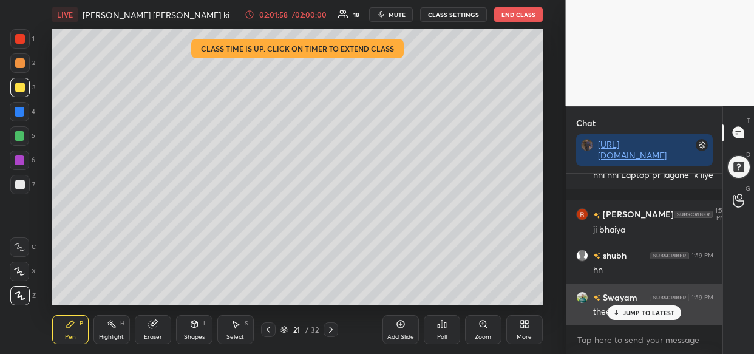
click at [661, 319] on div "JUMP TO LATEST" at bounding box center [644, 312] width 73 height 15
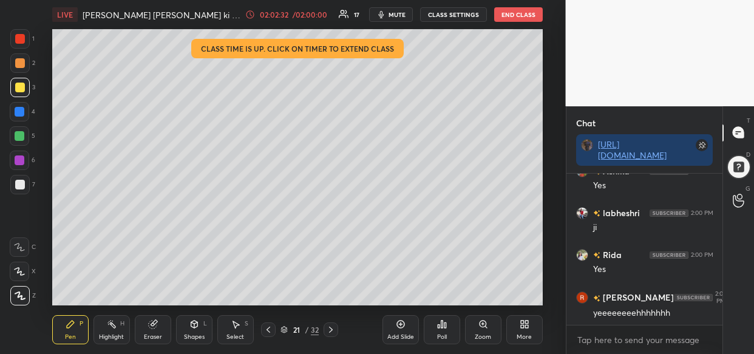
scroll to position [79241, 0]
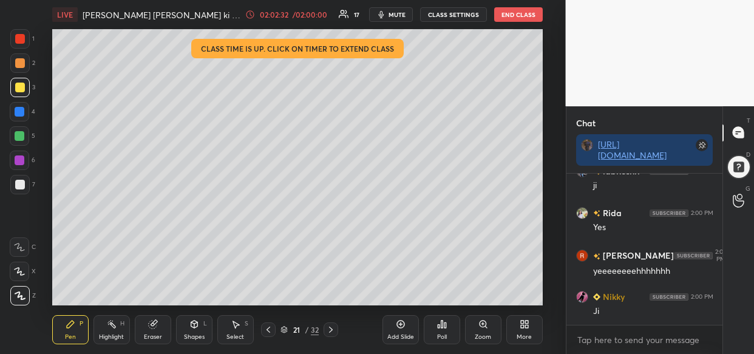
click at [522, 13] on button "End Class" at bounding box center [518, 14] width 49 height 15
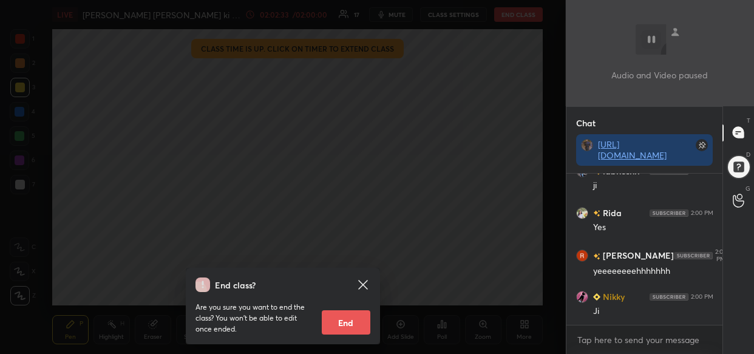
drag, startPoint x: 351, startPoint y: 318, endPoint x: 349, endPoint y: 353, distance: 34.7
click at [346, 322] on button "End" at bounding box center [346, 322] width 49 height 24
type textarea "x"
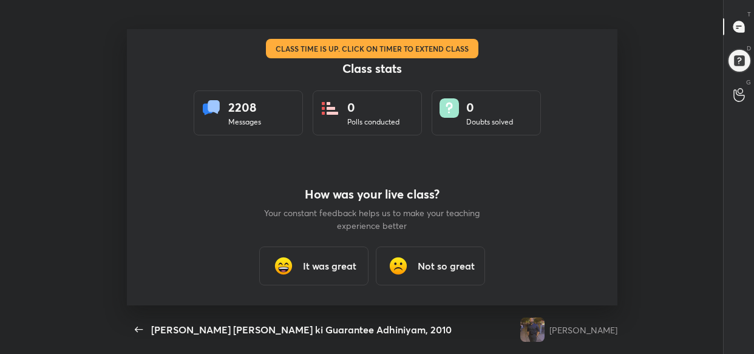
scroll to position [0, 0]
drag, startPoint x: 139, startPoint y: 327, endPoint x: 148, endPoint y: 326, distance: 8.5
click at [142, 327] on icon "button" at bounding box center [139, 329] width 15 height 15
